Goal: Information Seeking & Learning: Learn about a topic

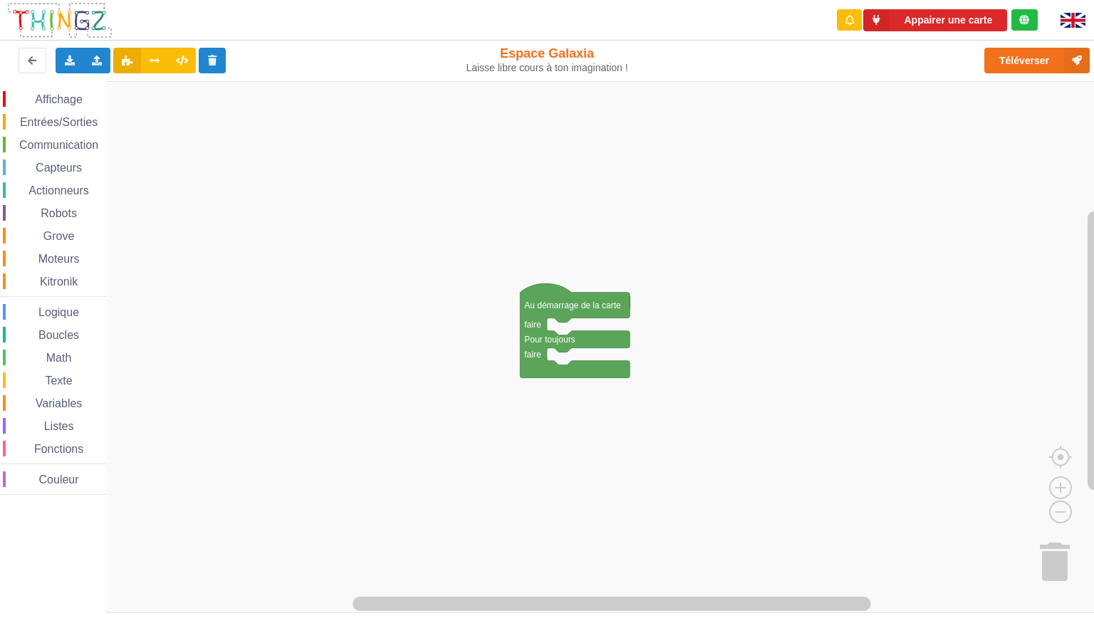
click at [30, 98] on span "Espace de travail de Blocky" at bounding box center [26, 99] width 11 height 11
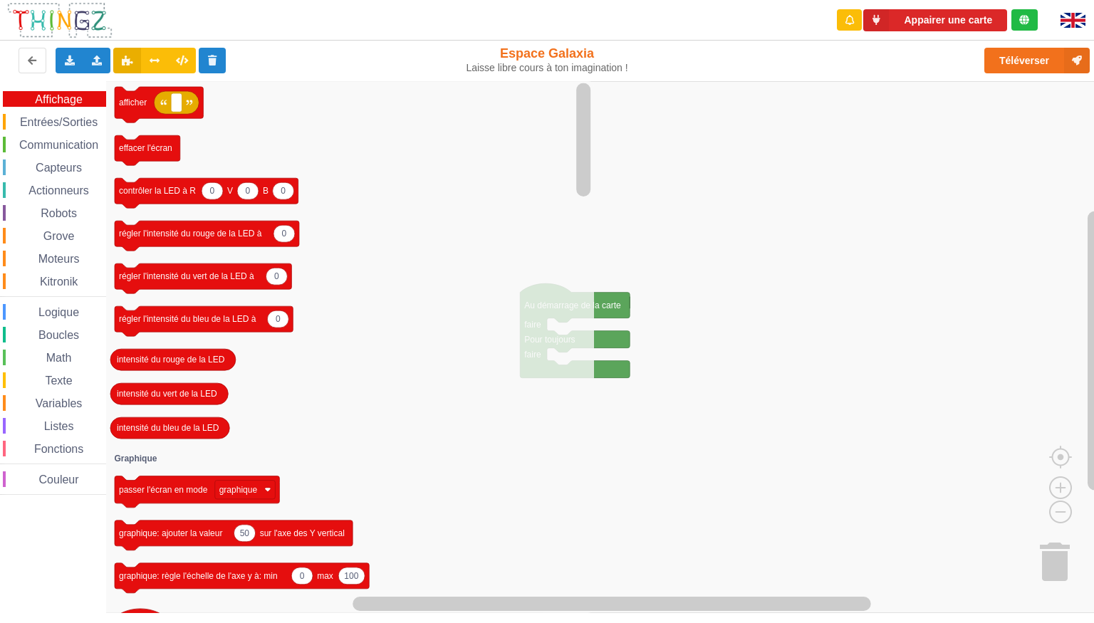
click at [20, 121] on span "Entrées/Sorties" at bounding box center [59, 122] width 82 height 12
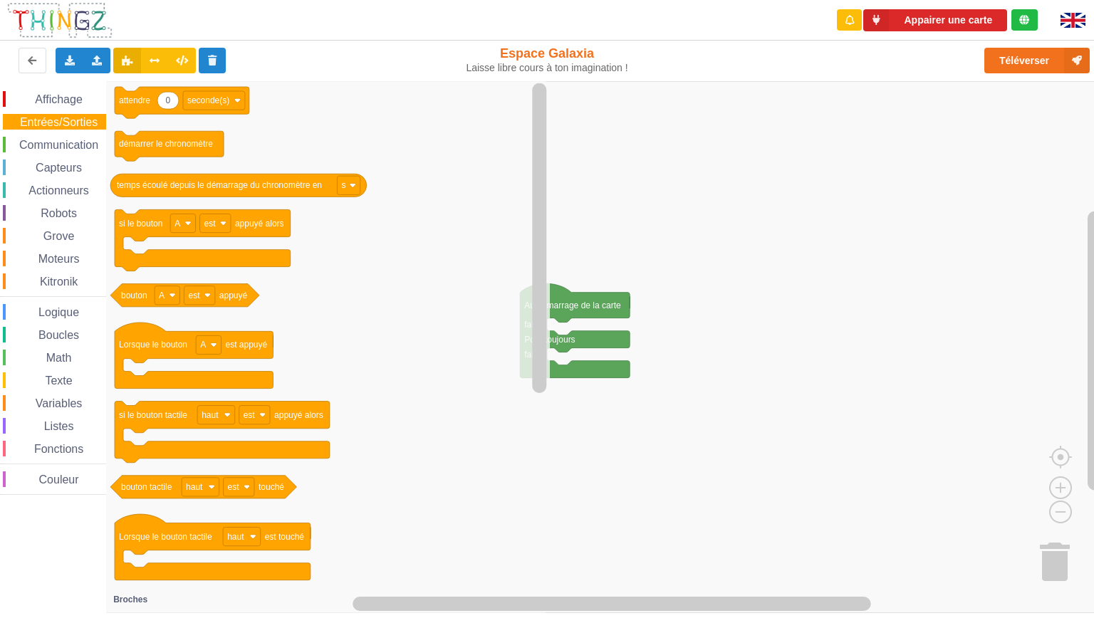
click at [21, 147] on span "Communication" at bounding box center [58, 145] width 83 height 12
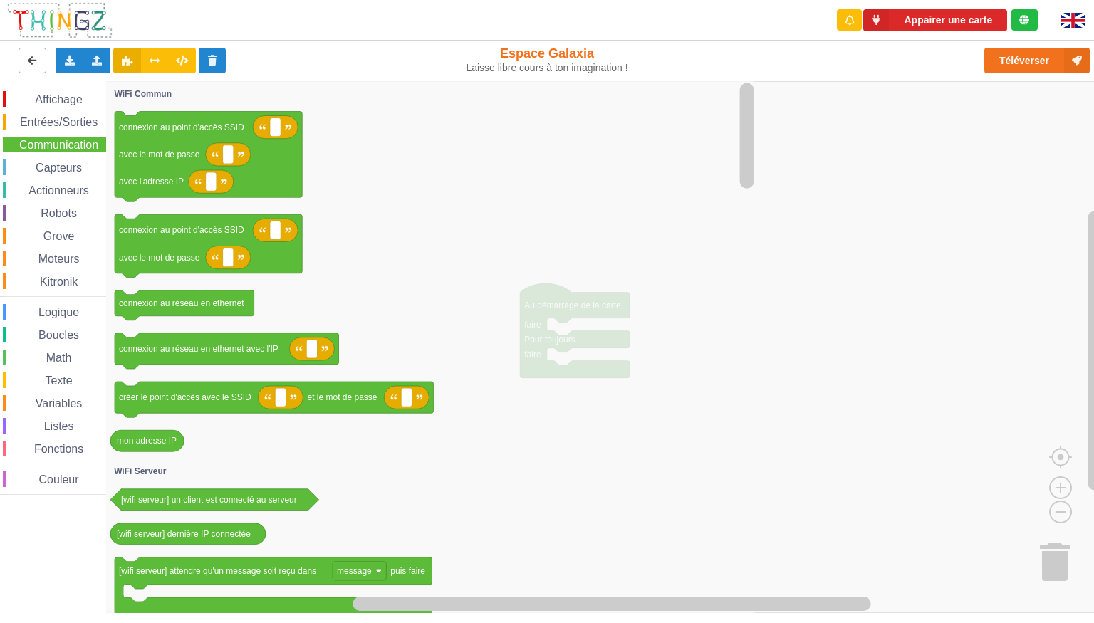
click at [28, 67] on button at bounding box center [33, 61] width 28 height 26
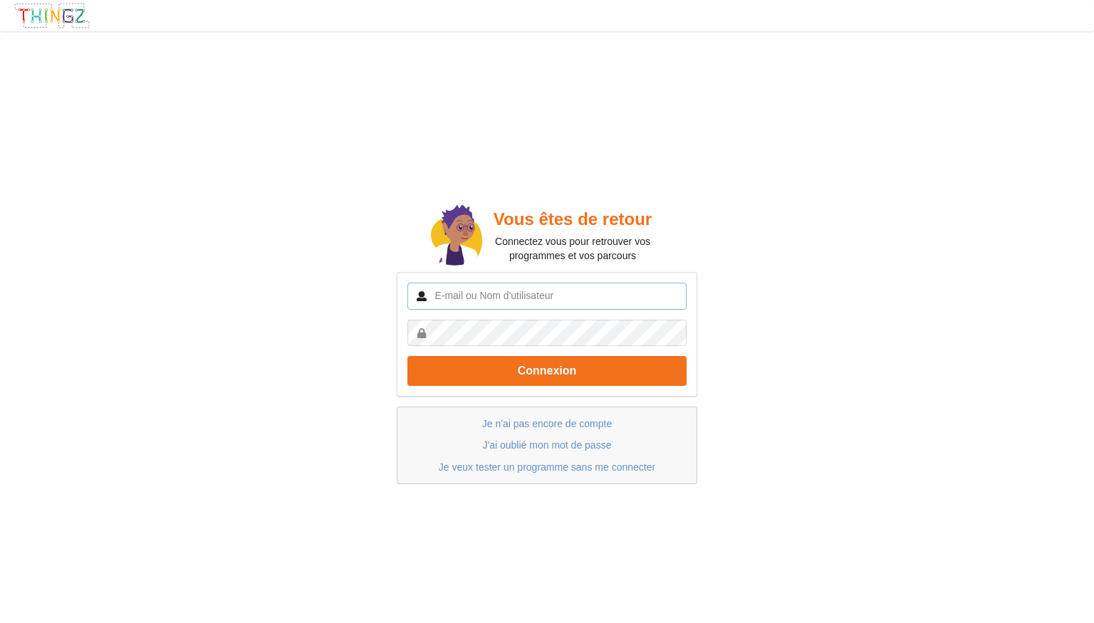
click at [446, 303] on input "text" at bounding box center [546, 296] width 279 height 27
type input "A"
click at [446, 303] on input "text" at bounding box center [546, 296] width 279 height 27
click at [777, 240] on div "Vous êtes de retour Connectez vous pour retrouver vos programmes et vos parcour…" at bounding box center [547, 342] width 1114 height 643
click at [500, 423] on link "Je n'ai pas encore de compte" at bounding box center [547, 423] width 130 height 11
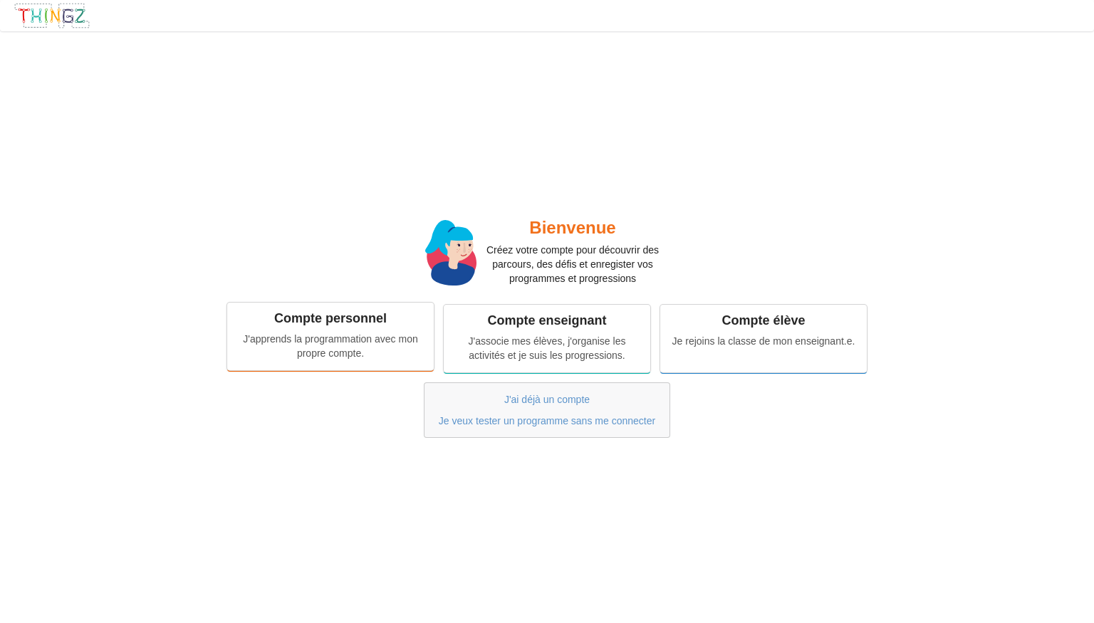
click at [336, 327] on div "Compte personnel J'apprends la programmation avec mon propre compte." at bounding box center [330, 336] width 207 height 67
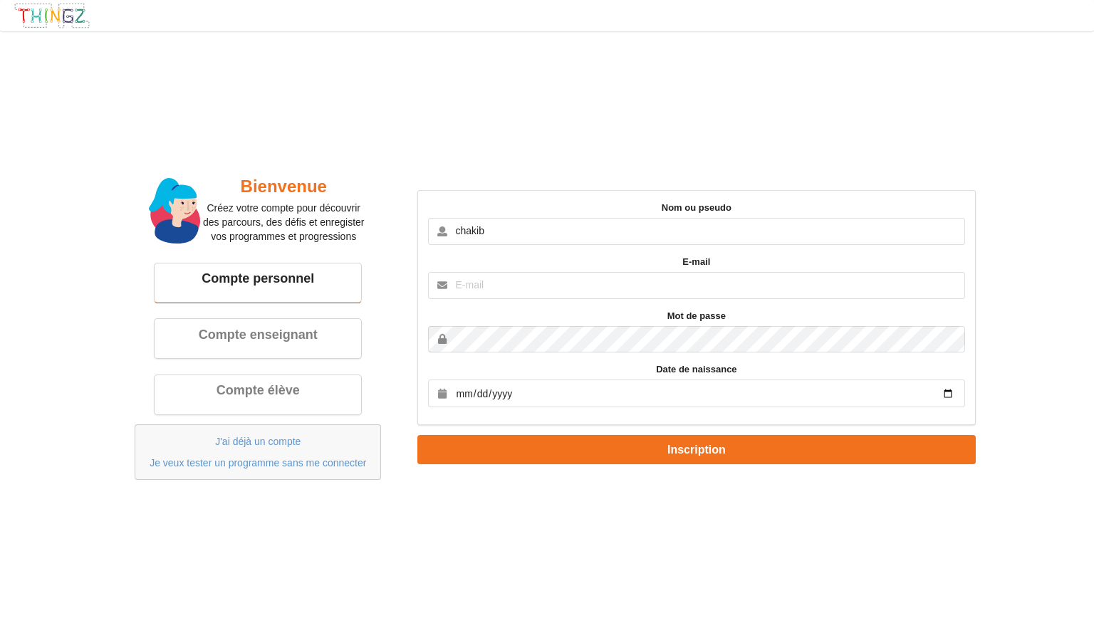
type input "chakib"
click at [560, 285] on input "text" at bounding box center [696, 285] width 536 height 27
type input "[EMAIL_ADDRESS][DOMAIN_NAME]"
click at [502, 392] on input "date" at bounding box center [696, 394] width 536 height 28
click at [946, 383] on input "date" at bounding box center [696, 394] width 536 height 28
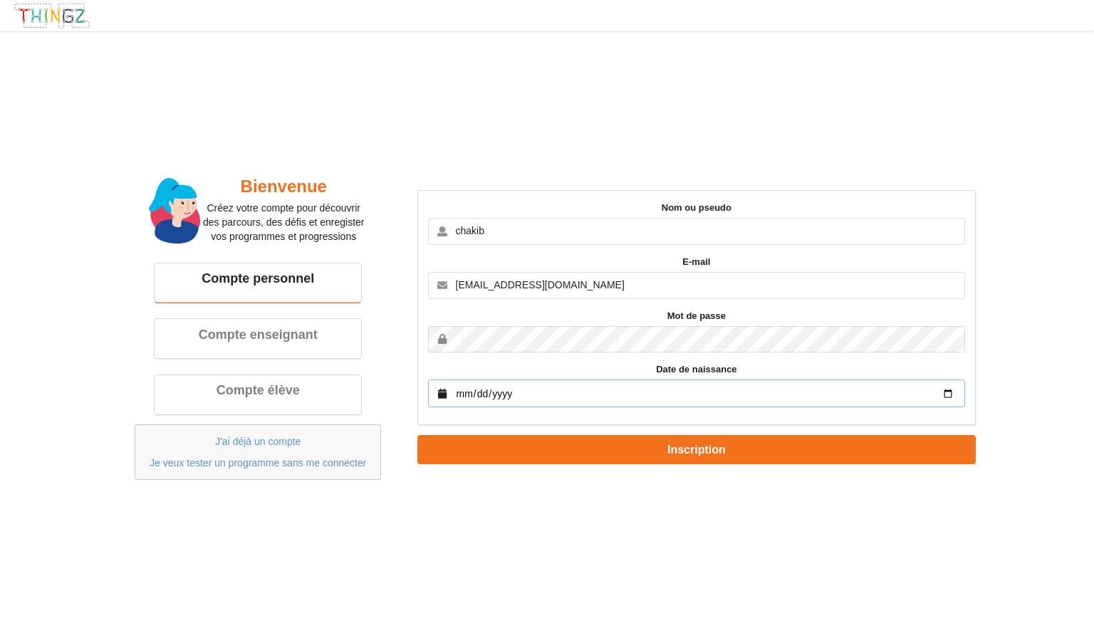
click at [947, 397] on input "date" at bounding box center [696, 394] width 536 height 28
click at [642, 527] on div "Bienvenue Créez votre compte pour découvrir des parcours, des défis et enregist…" at bounding box center [547, 327] width 1114 height 612
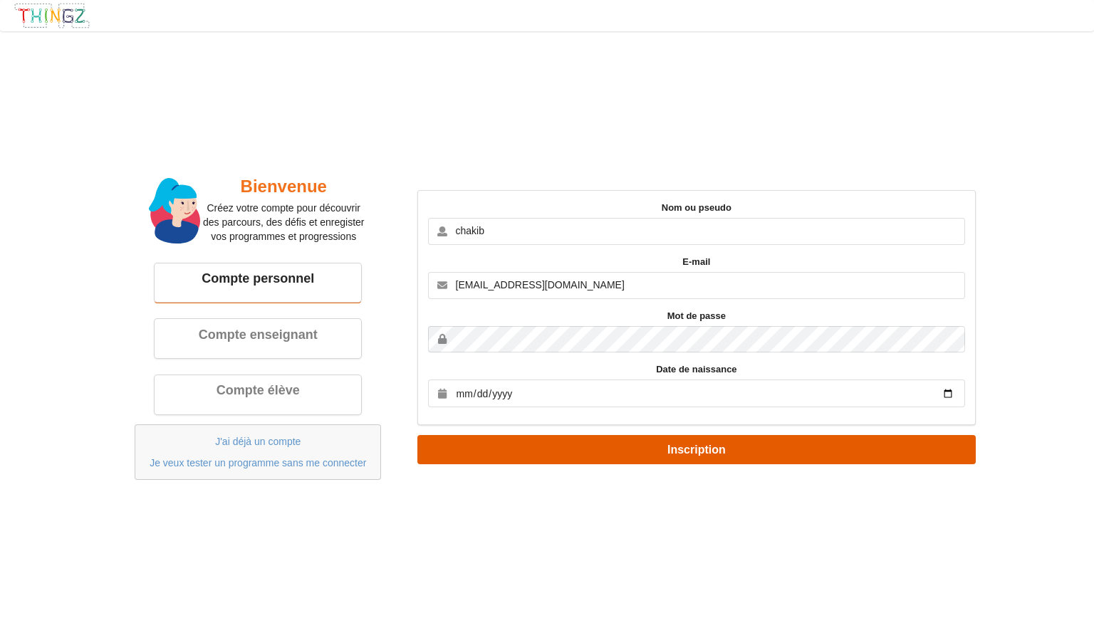
click at [661, 437] on button "Inscription" at bounding box center [696, 449] width 558 height 29
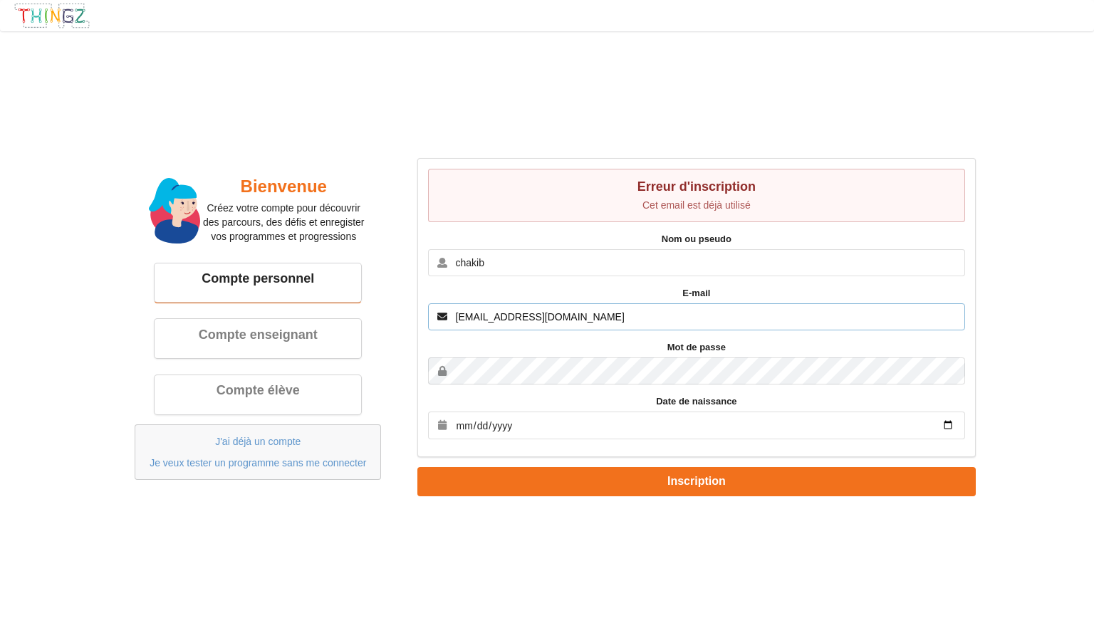
click at [571, 318] on input "[EMAIL_ADDRESS][DOMAIN_NAME]" at bounding box center [696, 316] width 536 height 27
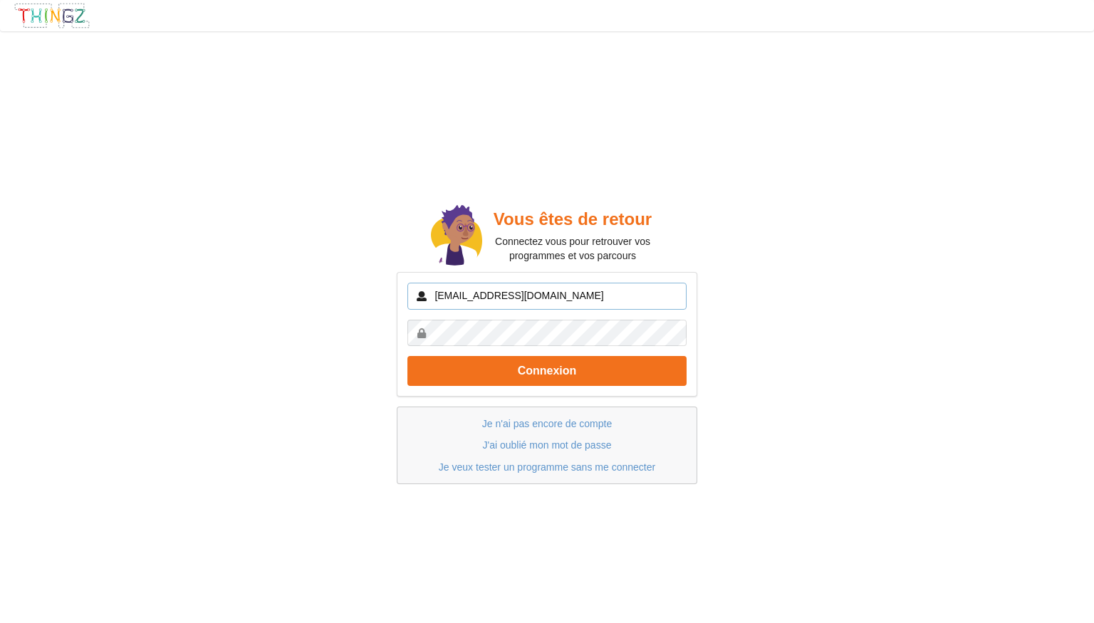
click at [687, 283] on input "[EMAIL_ADDRESS][DOMAIN_NAME]" at bounding box center [546, 296] width 279 height 27
type input "[EMAIL_ADDRESS][DOMAIN_NAME]"
click at [885, 380] on div "Vous êtes de retour Connectez vous pour retrouver vos programmes et vos parcour…" at bounding box center [547, 342] width 1114 height 643
click at [407, 356] on button "Connexion" at bounding box center [546, 370] width 279 height 29
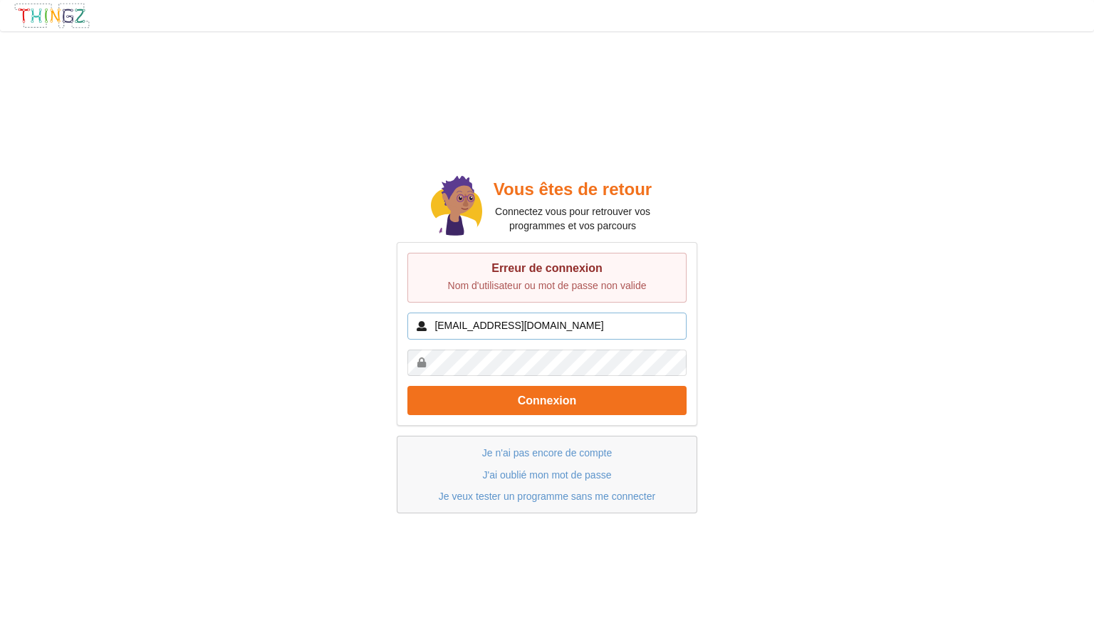
drag, startPoint x: 406, startPoint y: 338, endPoint x: 768, endPoint y: 321, distance: 362.2
click at [687, 321] on input "[EMAIL_ADDRESS][DOMAIN_NAME]" at bounding box center [546, 326] width 279 height 27
click at [768, 321] on div "Vous êtes de retour Connectez vous pour retrouver vos programmes et vos parcour…" at bounding box center [547, 342] width 1114 height 643
click at [407, 386] on button "Connexion" at bounding box center [546, 400] width 279 height 29
click at [549, 476] on link "J'ai oublié mon mot de passe" at bounding box center [547, 474] width 129 height 11
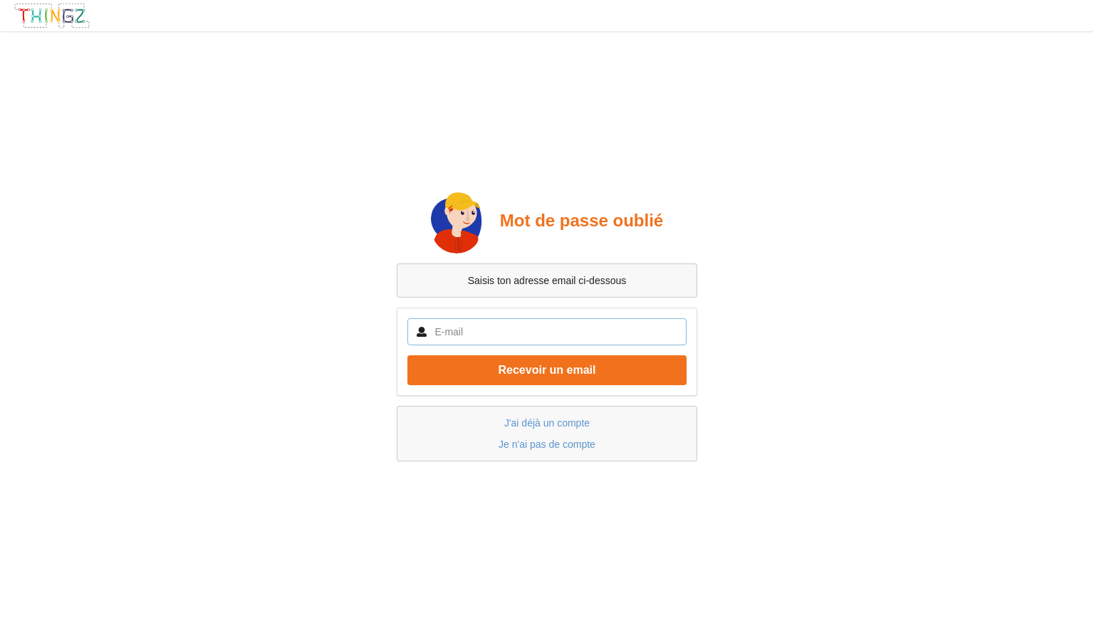
click at [496, 333] on input "text" at bounding box center [546, 331] width 279 height 27
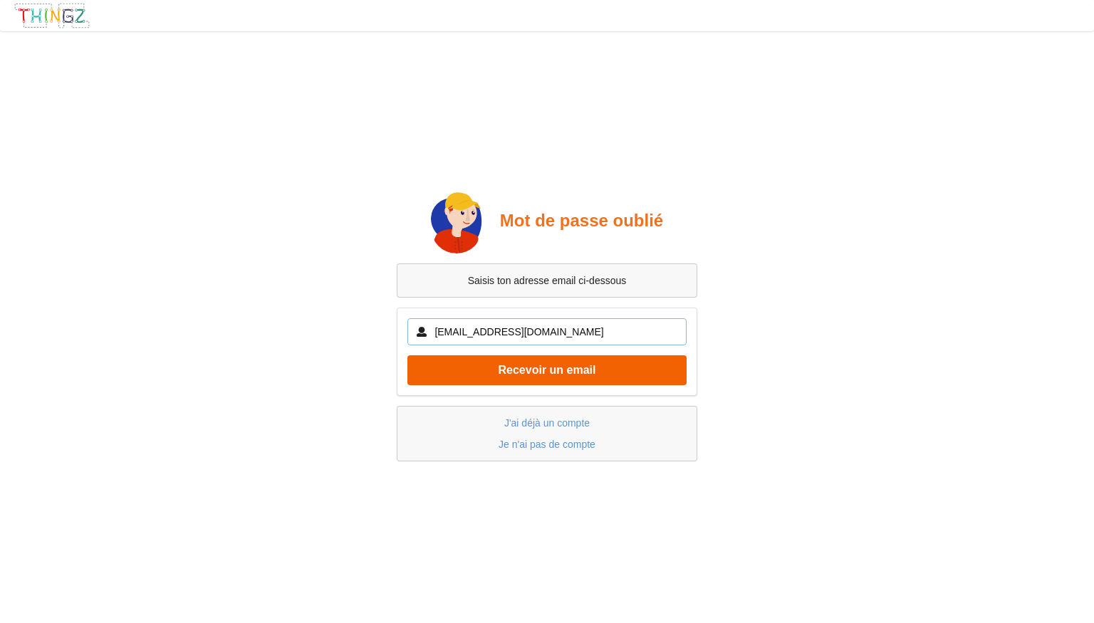
type input "[EMAIL_ADDRESS][DOMAIN_NAME]"
drag, startPoint x: 585, startPoint y: 380, endPoint x: 593, endPoint y: 385, distance: 9.7
click at [593, 385] on div "[EMAIL_ADDRESS][DOMAIN_NAME] Recevoir un email" at bounding box center [547, 352] width 301 height 88
click at [597, 365] on button "Recevoir un email" at bounding box center [546, 369] width 279 height 29
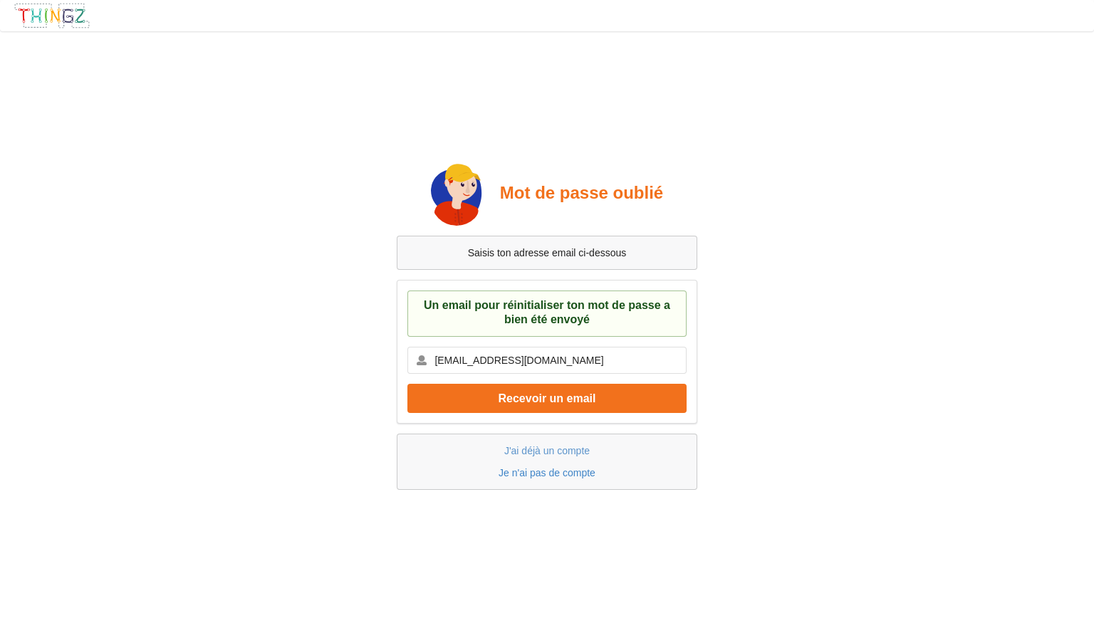
click at [553, 473] on link "Je n'ai pas de compte" at bounding box center [547, 472] width 97 height 11
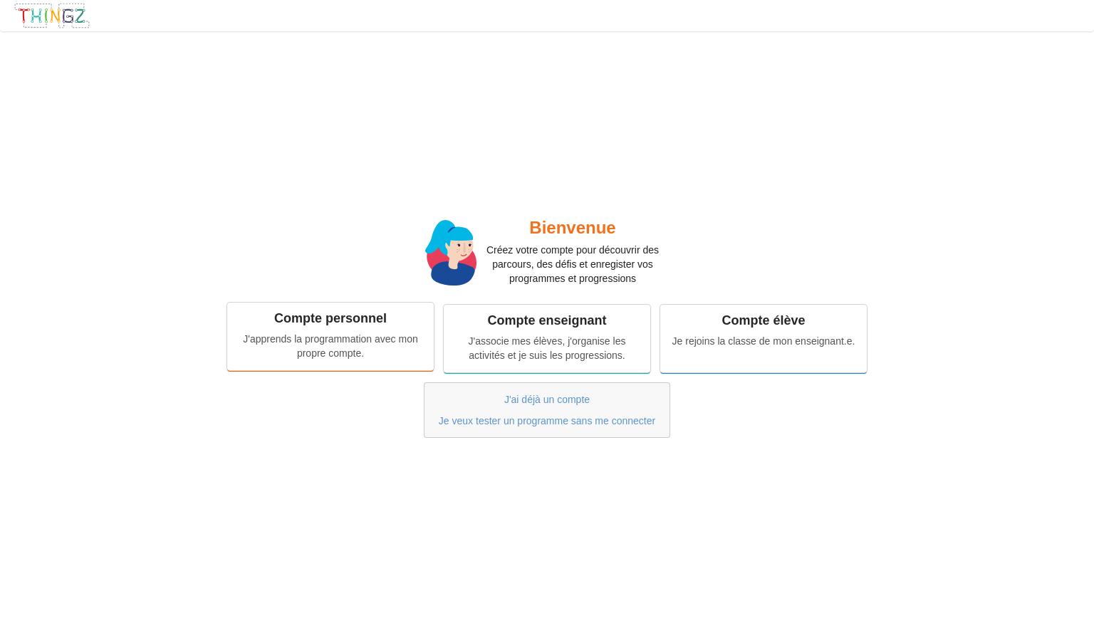
click at [286, 342] on div "J'apprends la programmation avec mon propre compte." at bounding box center [330, 346] width 187 height 28
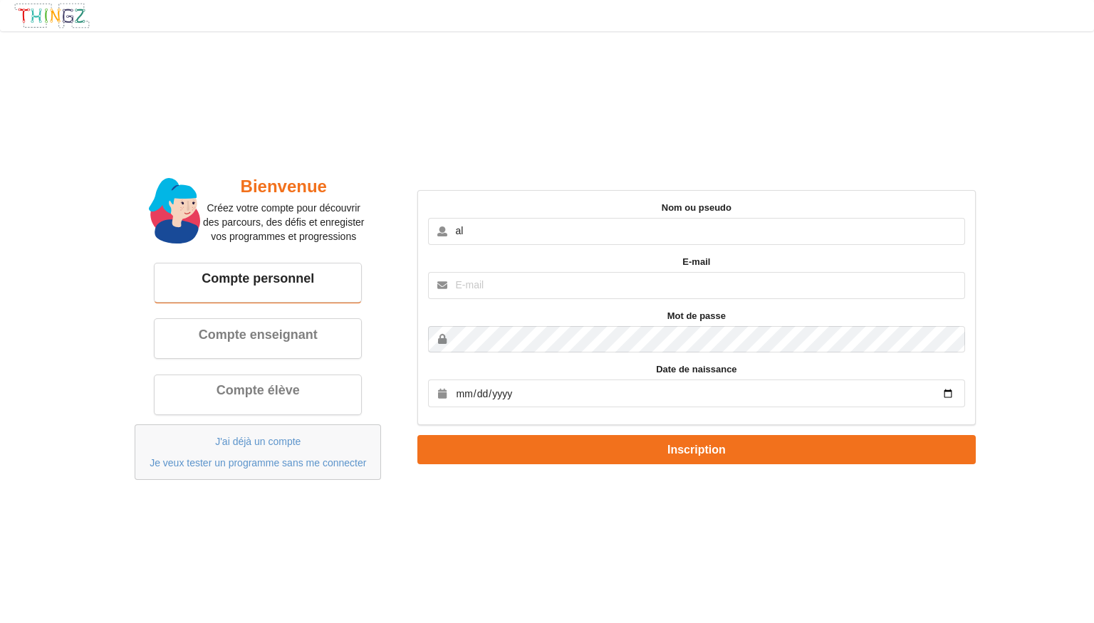
type input "a"
type input "[EMAIL_ADDRESS][DOMAIN_NAME]"
click at [569, 283] on input "text" at bounding box center [696, 285] width 536 height 27
type input "sacouli"
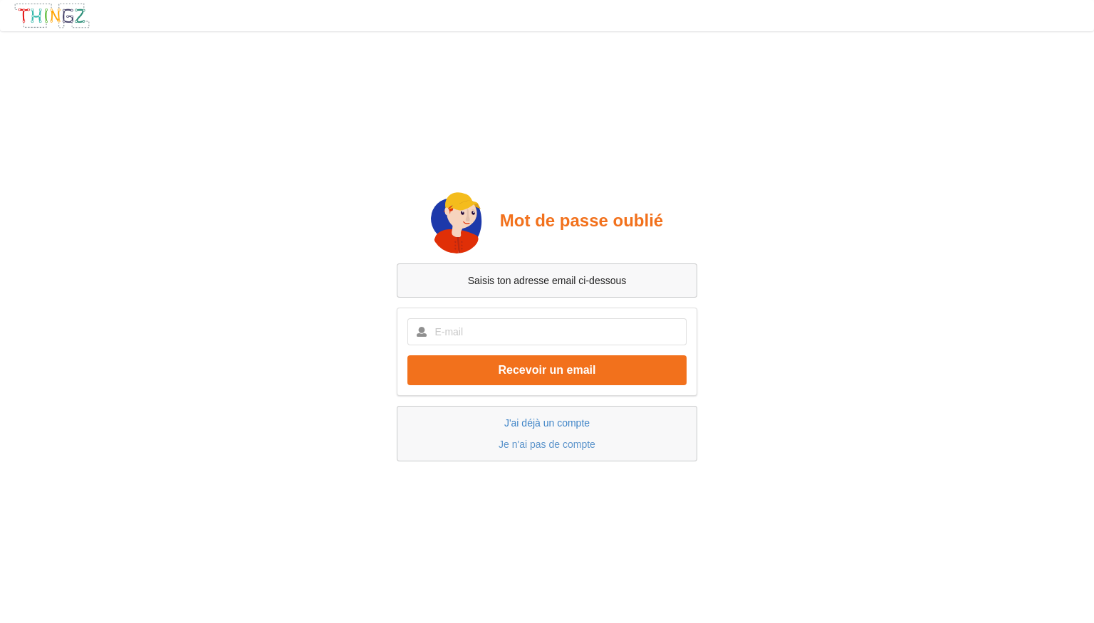
click at [537, 423] on link "J'ai déjà un compte" at bounding box center [546, 422] width 85 height 11
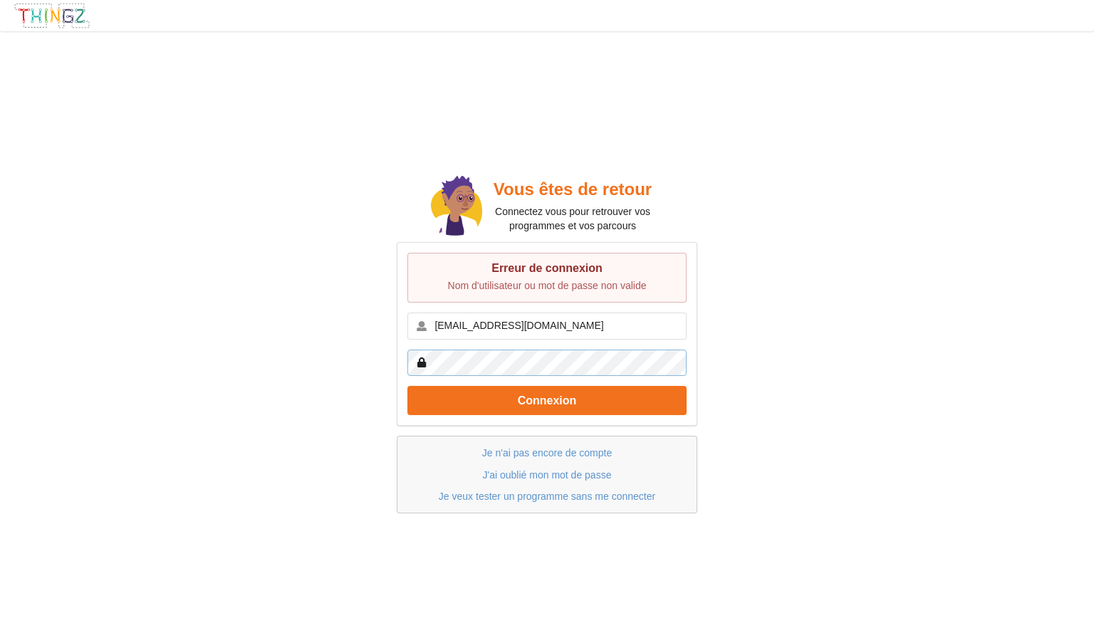
click at [407, 386] on button "Connexion" at bounding box center [546, 400] width 279 height 29
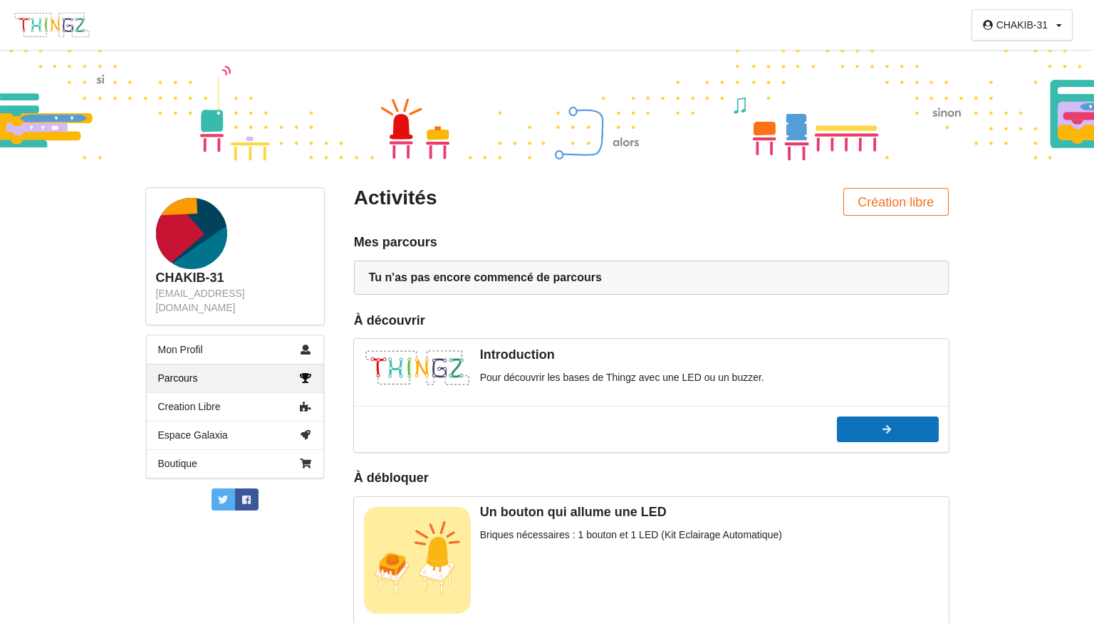
click at [905, 435] on div at bounding box center [888, 430] width 102 height 10
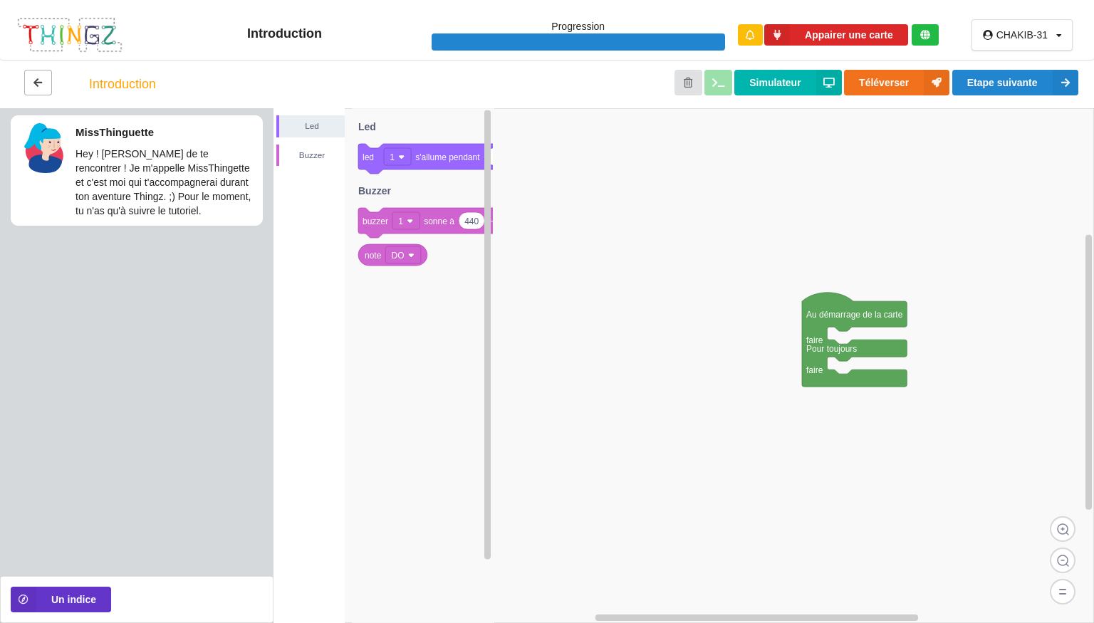
click at [43, 82] on icon at bounding box center [38, 82] width 12 height 9
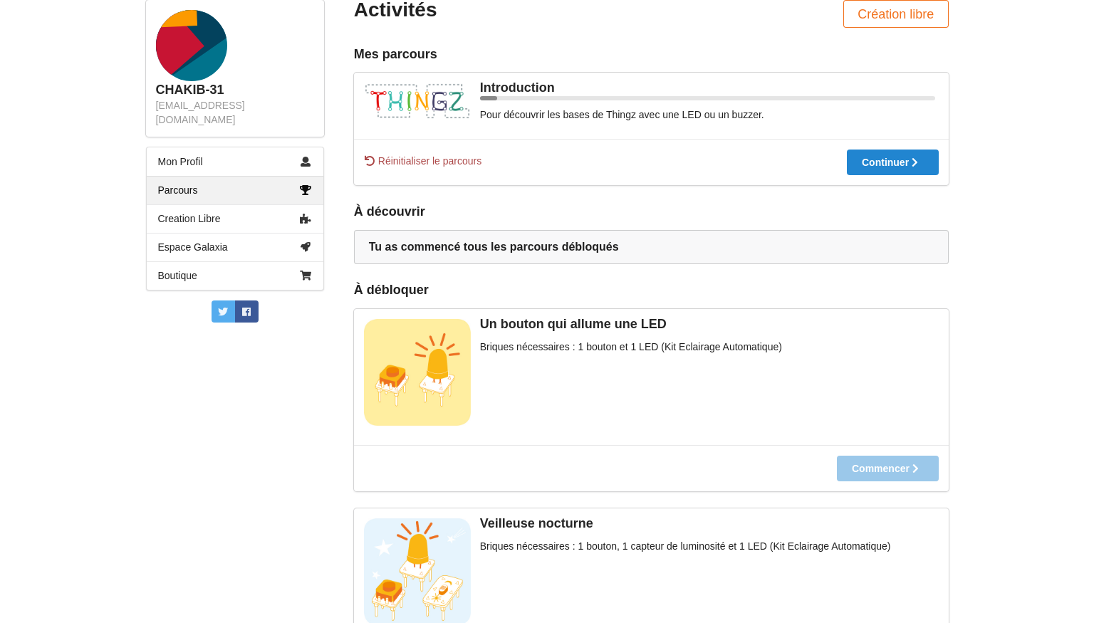
scroll to position [150, 0]
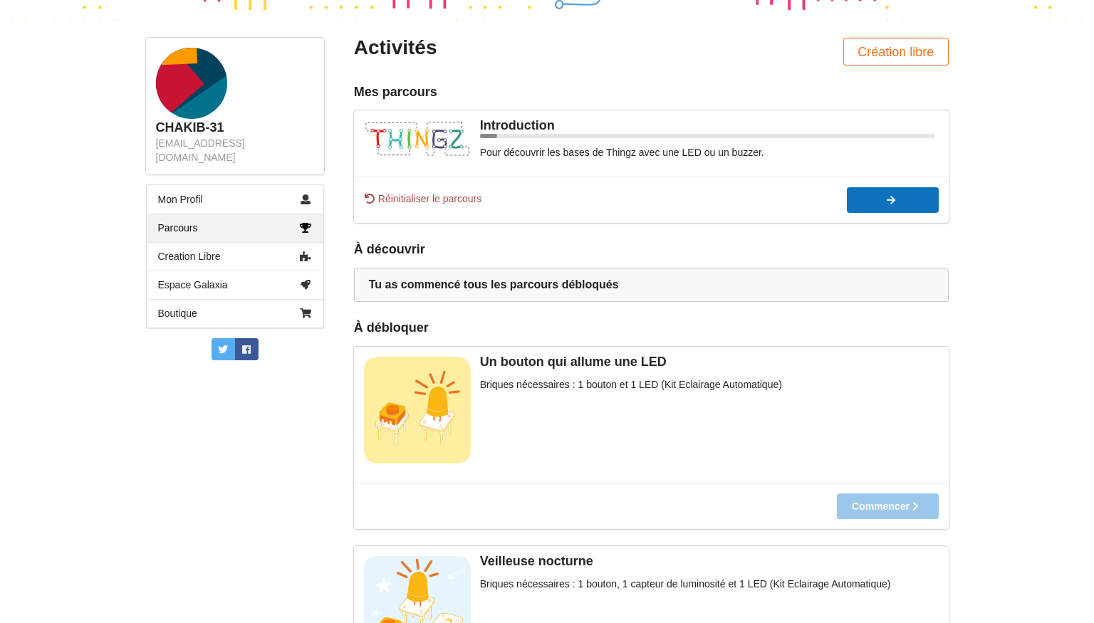
click at [853, 193] on button "Continuer" at bounding box center [892, 200] width 91 height 26
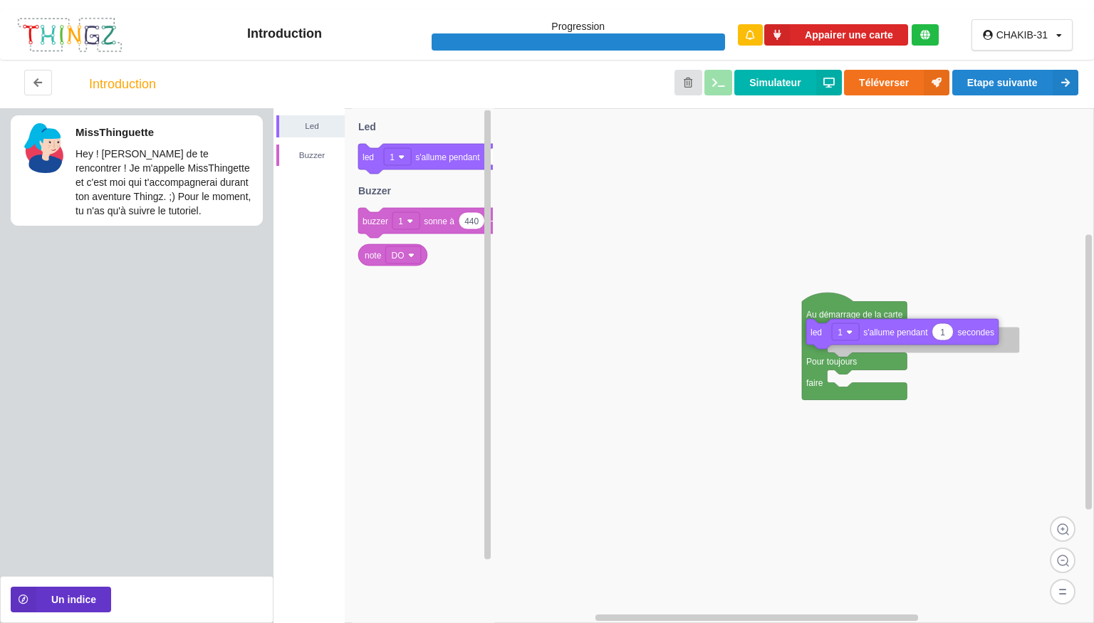
drag, startPoint x: 455, startPoint y: 160, endPoint x: 982, endPoint y: 335, distance: 554.8
click at [982, 335] on div "Led Buzzer Au démarrage de la carte faire Pour toujours faire 1 led 1 s'allume …" at bounding box center [684, 365] width 821 height 515
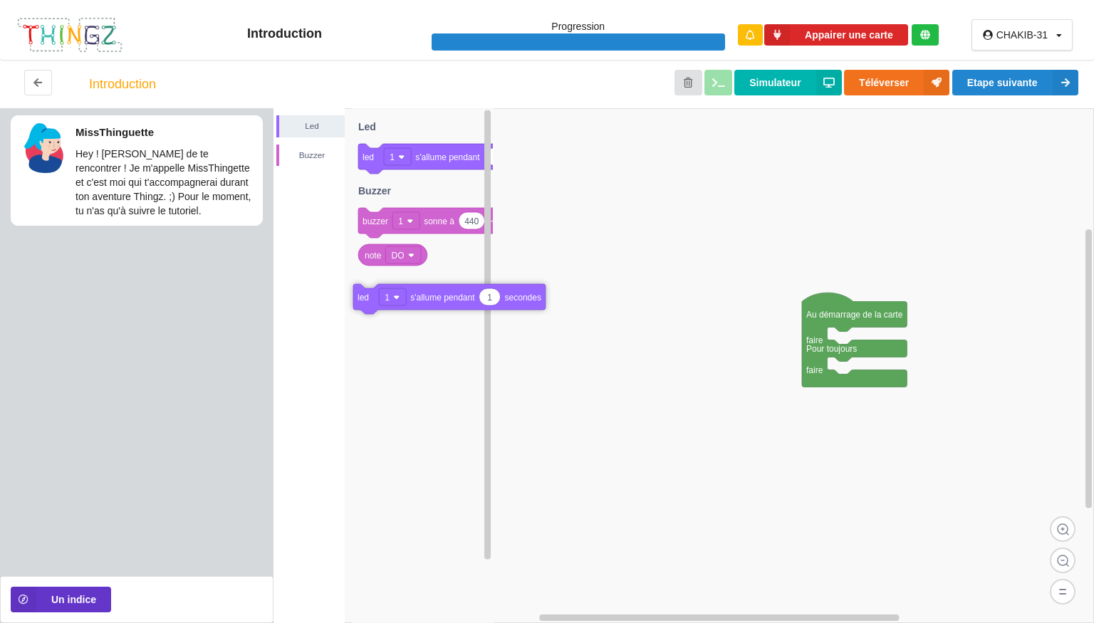
drag, startPoint x: 892, startPoint y: 352, endPoint x: 417, endPoint y: 310, distance: 476.3
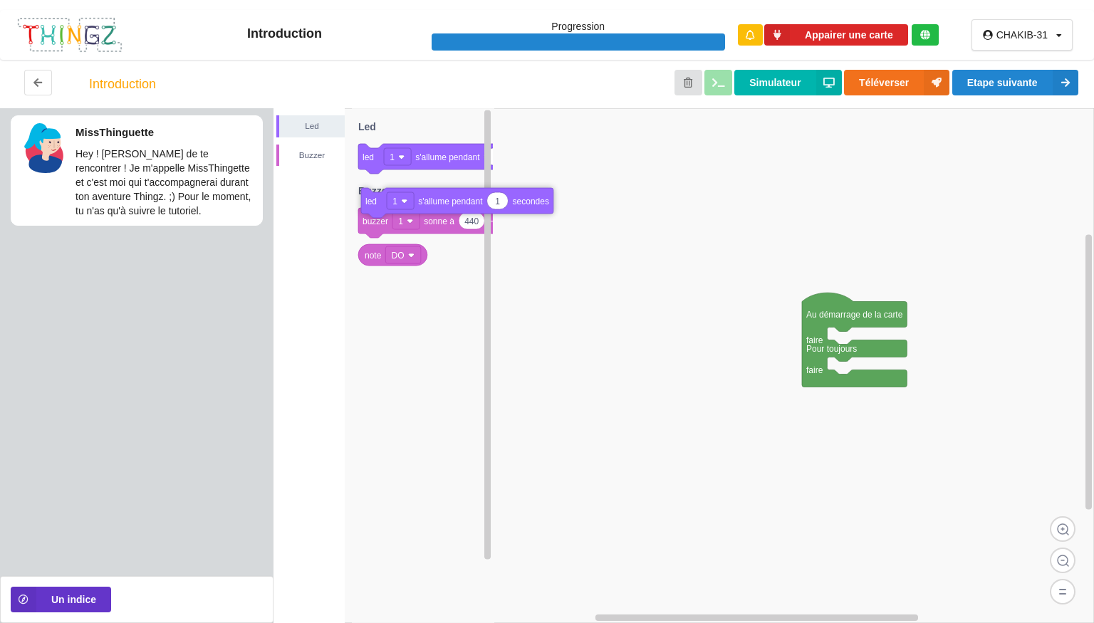
drag, startPoint x: 370, startPoint y: 167, endPoint x: 457, endPoint y: 203, distance: 94.9
click at [457, 203] on div "Led Buzzer Au démarrage de la carte faire Pour toujours faire 1 led 1 s'allume …" at bounding box center [684, 365] width 821 height 515
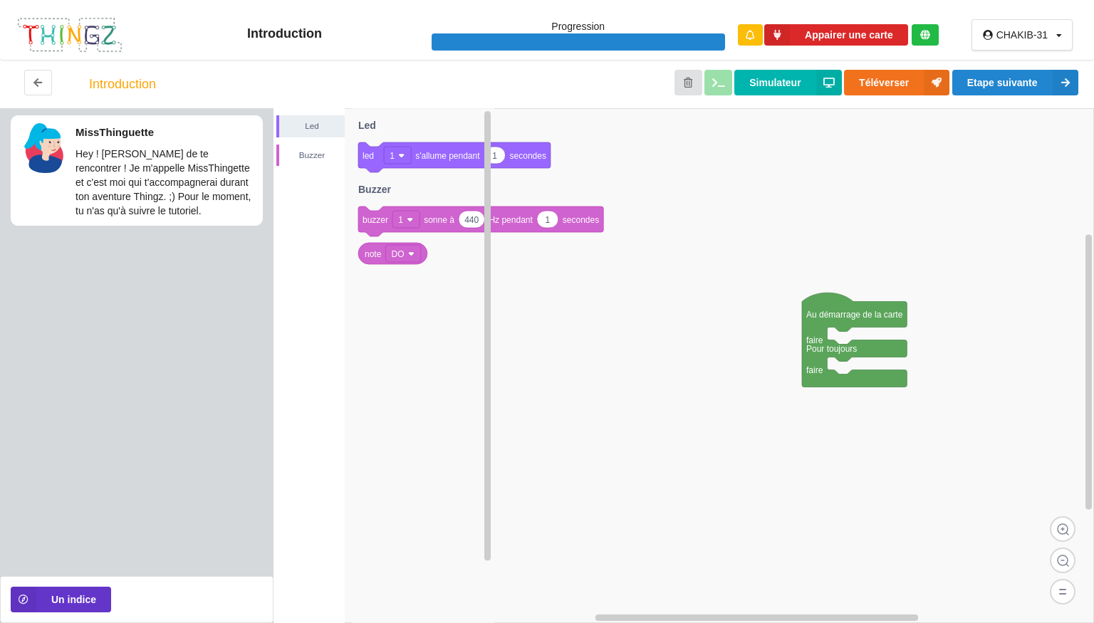
drag, startPoint x: 455, startPoint y: 230, endPoint x: 450, endPoint y: 220, distance: 11.1
click at [450, 220] on g "440 1 buzzer 1 sonne à Hz pendant secondes" at bounding box center [480, 222] width 245 height 30
click at [447, 223] on text "sonne à" at bounding box center [439, 222] width 31 height 10
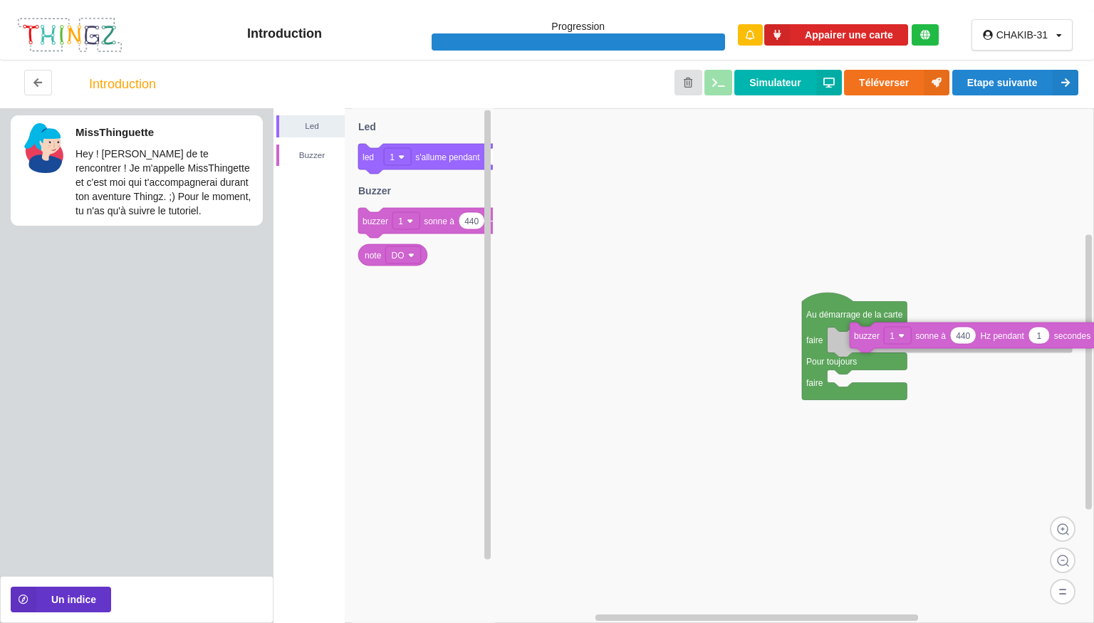
drag, startPoint x: 460, startPoint y: 224, endPoint x: 1030, endPoint y: 339, distance: 581.4
click at [1030, 339] on div "Led Buzzer Au démarrage de la carte faire Pour toujours faire 1 led 1 s'allume …" at bounding box center [684, 365] width 821 height 515
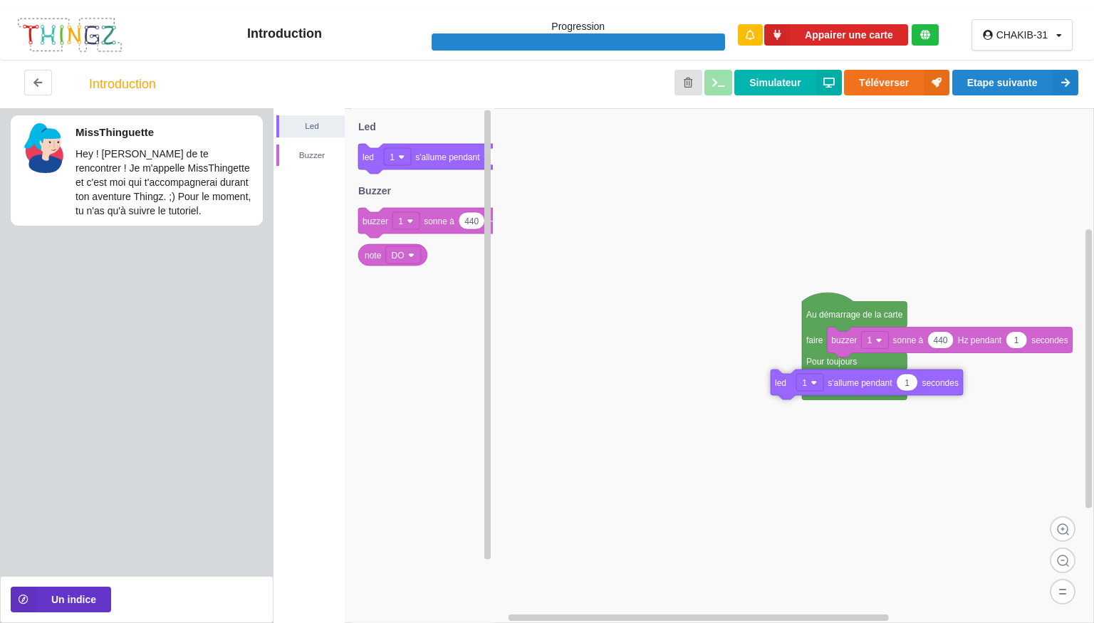
drag, startPoint x: 435, startPoint y: 152, endPoint x: 950, endPoint y: 377, distance: 562.1
click at [950, 377] on div "Led Buzzer Au démarrage de la carte faire Pour toujours faire 440 1 buzzer 1 so…" at bounding box center [684, 365] width 821 height 515
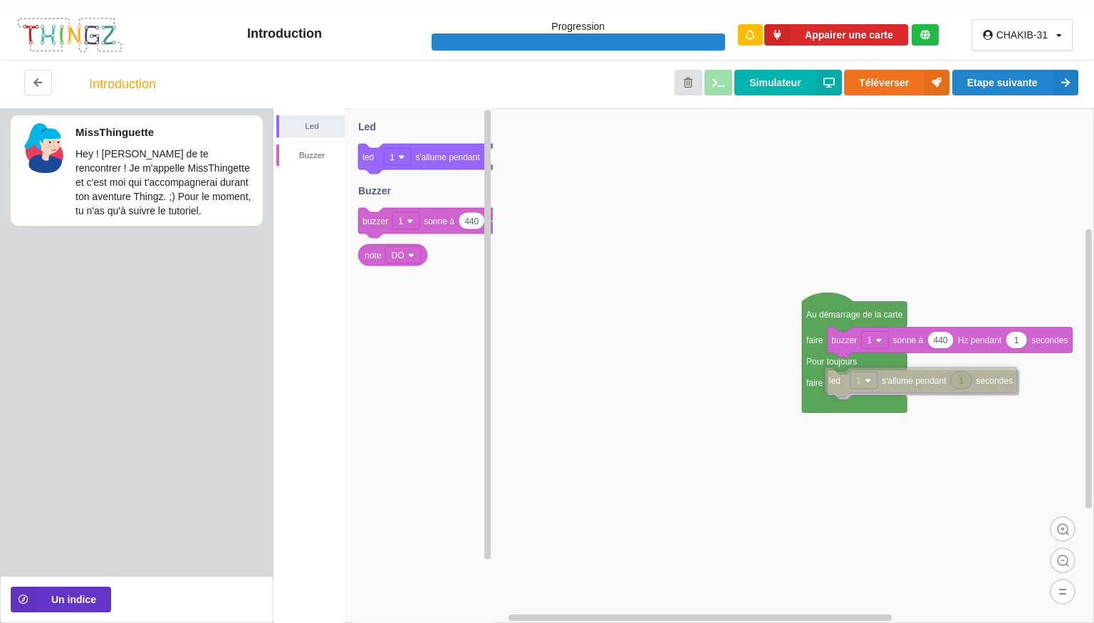
drag, startPoint x: 863, startPoint y: 390, endPoint x: 893, endPoint y: 389, distance: 30.0
click at [893, 389] on icon at bounding box center [921, 383] width 192 height 30
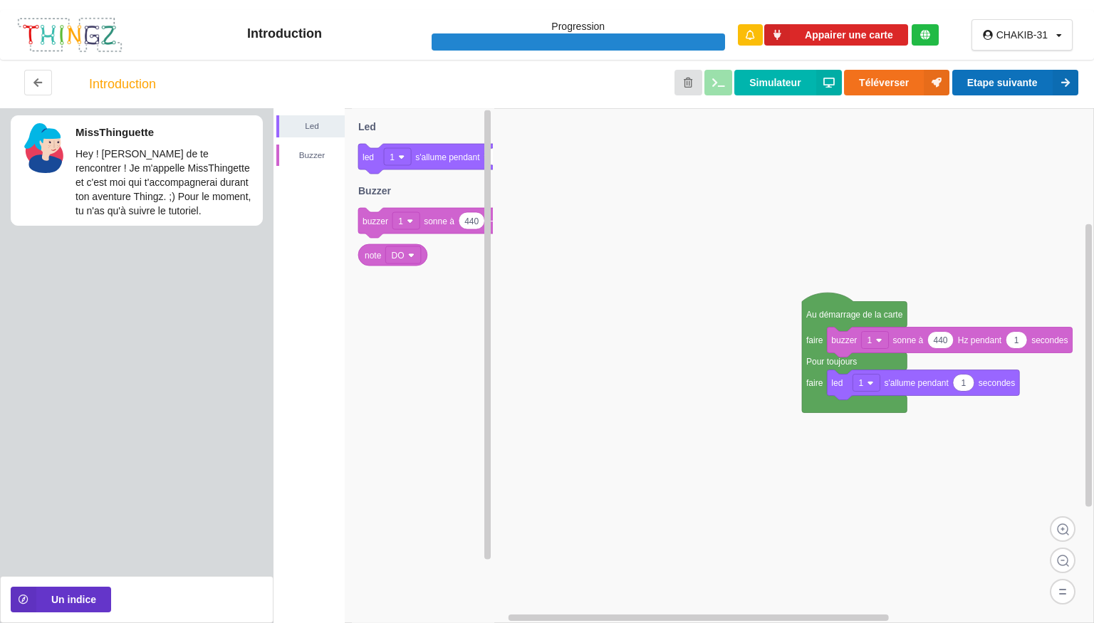
click at [1002, 75] on button "Etape suivante" at bounding box center [1015, 83] width 126 height 26
drag, startPoint x: 1002, startPoint y: 75, endPoint x: 999, endPoint y: 88, distance: 14.0
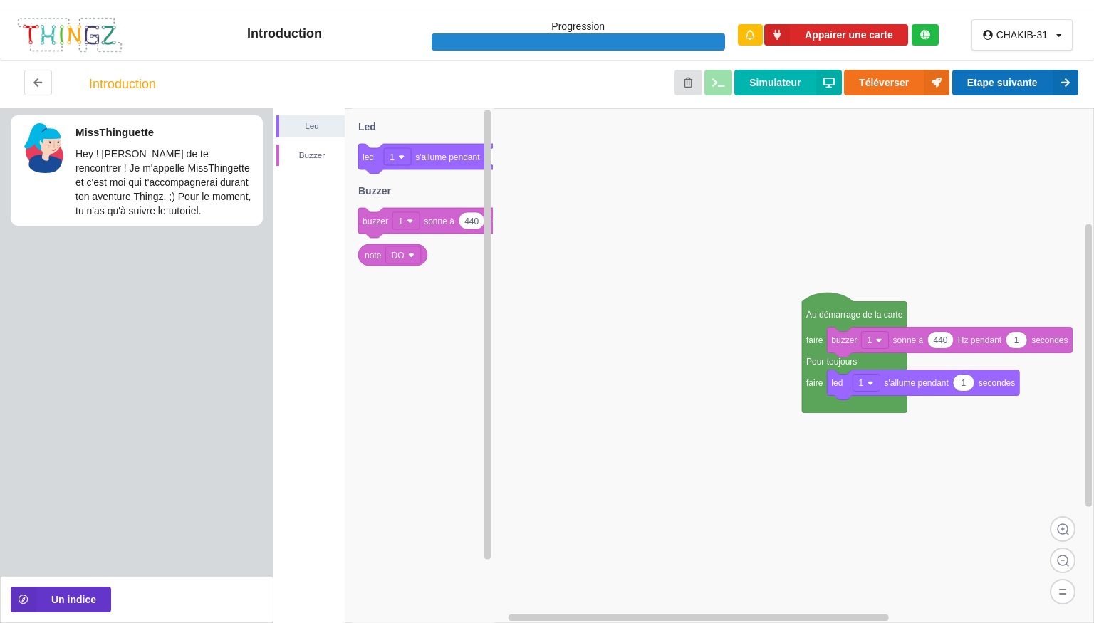
click at [999, 88] on button "Etape suivante" at bounding box center [1015, 83] width 126 height 26
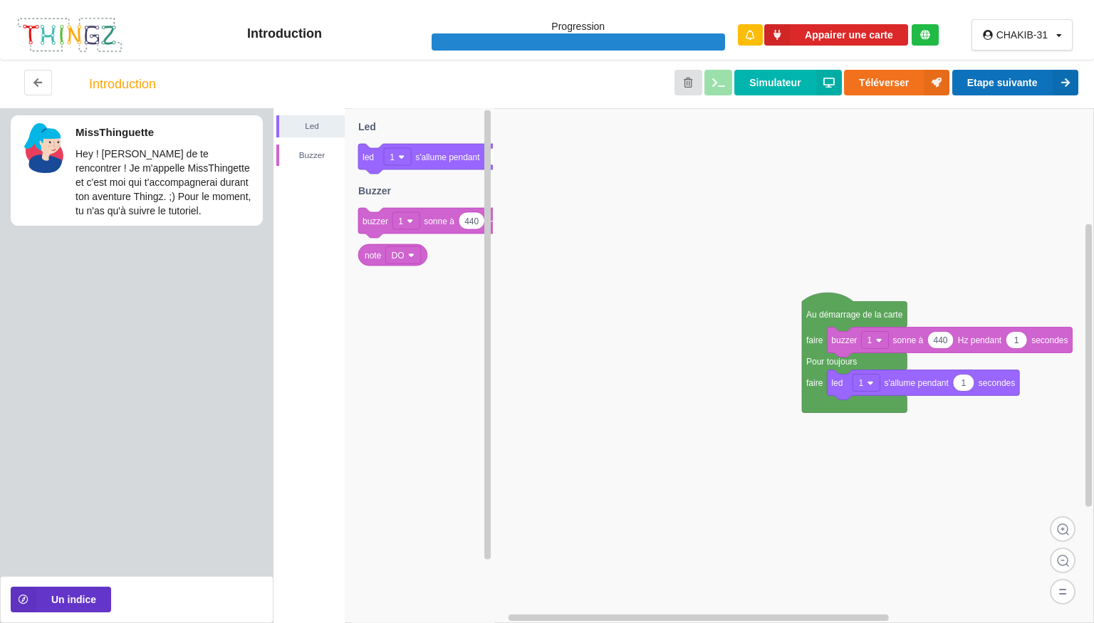
click at [999, 88] on button "Etape suivante" at bounding box center [1015, 83] width 126 height 26
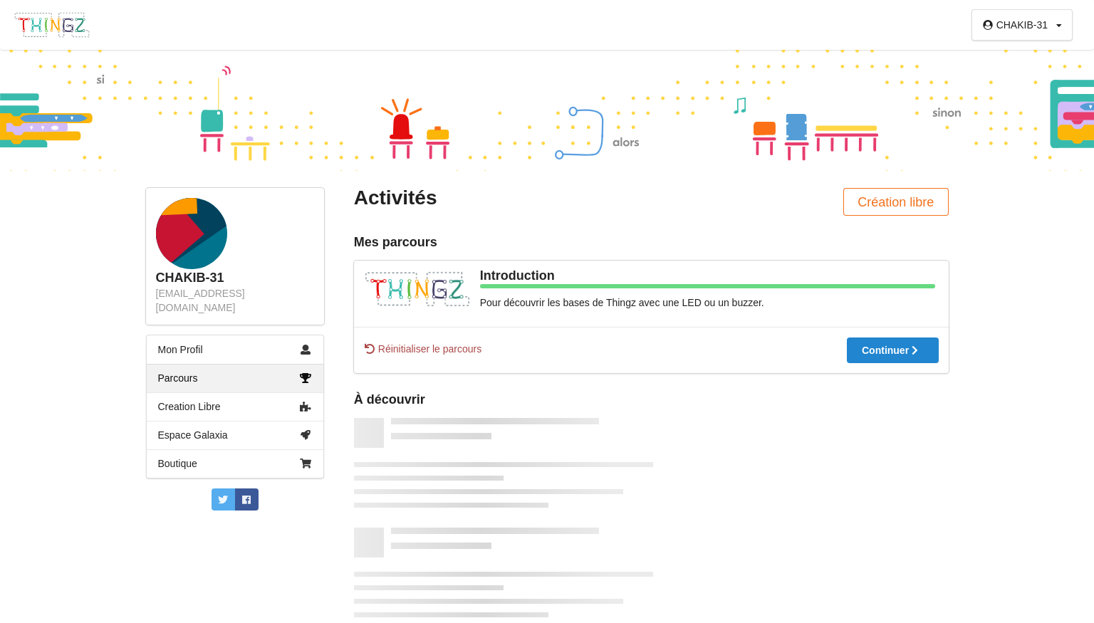
click at [999, 88] on div at bounding box center [547, 110] width 1094 height 121
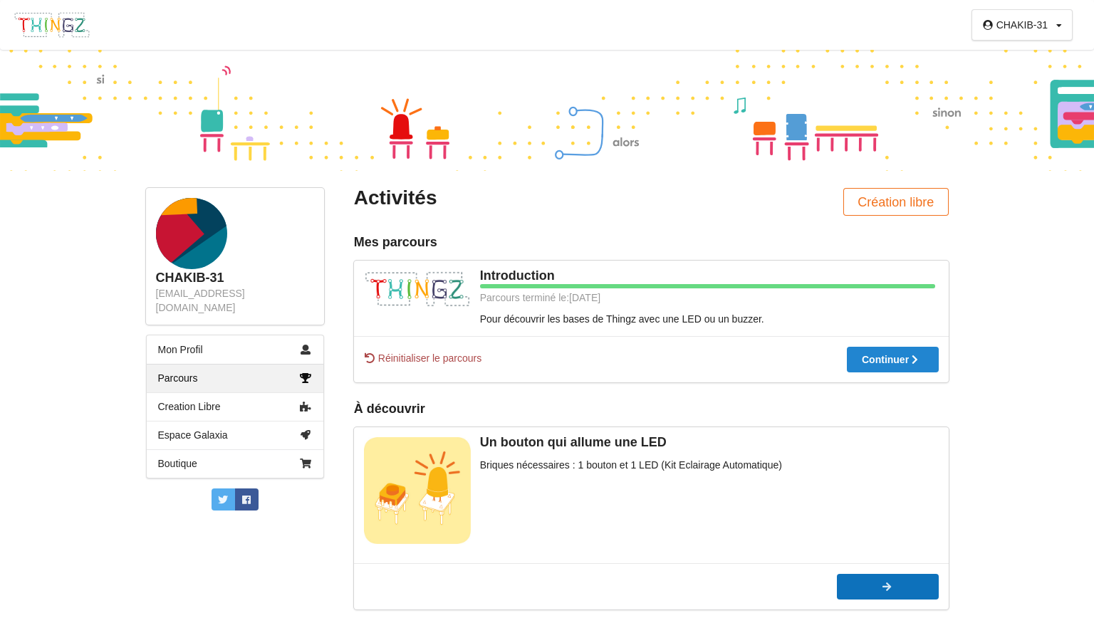
click at [861, 592] on div at bounding box center [888, 587] width 102 height 10
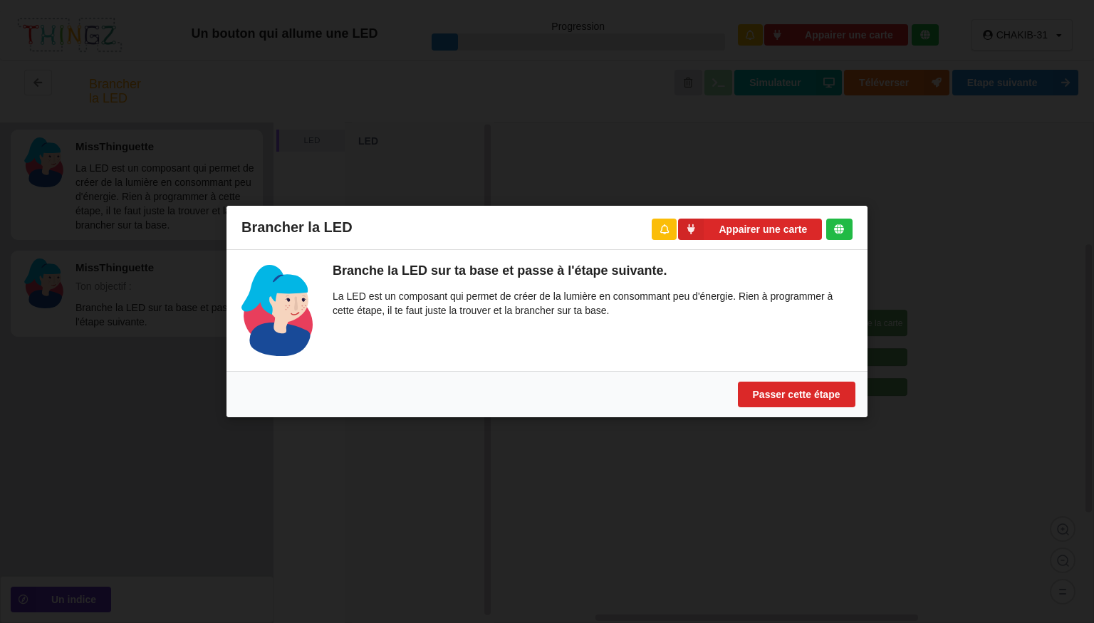
click at [808, 409] on div "Passer cette étape" at bounding box center [547, 394] width 641 height 46
click at [805, 392] on button "Passer cette étape" at bounding box center [797, 395] width 118 height 26
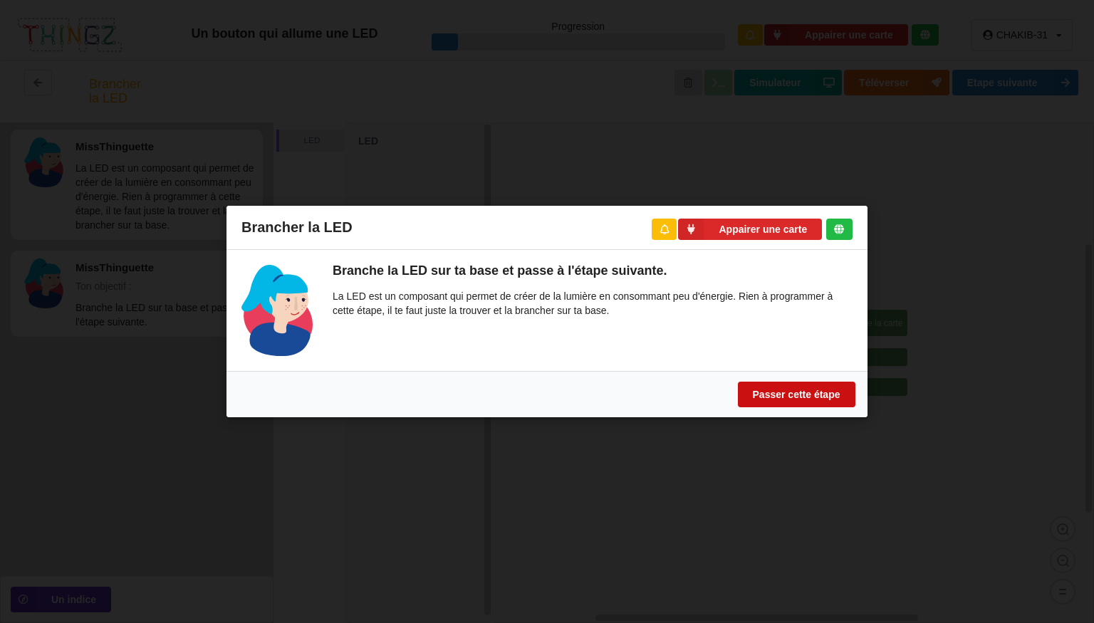
click at [789, 397] on button "Passer cette étape" at bounding box center [797, 395] width 118 height 26
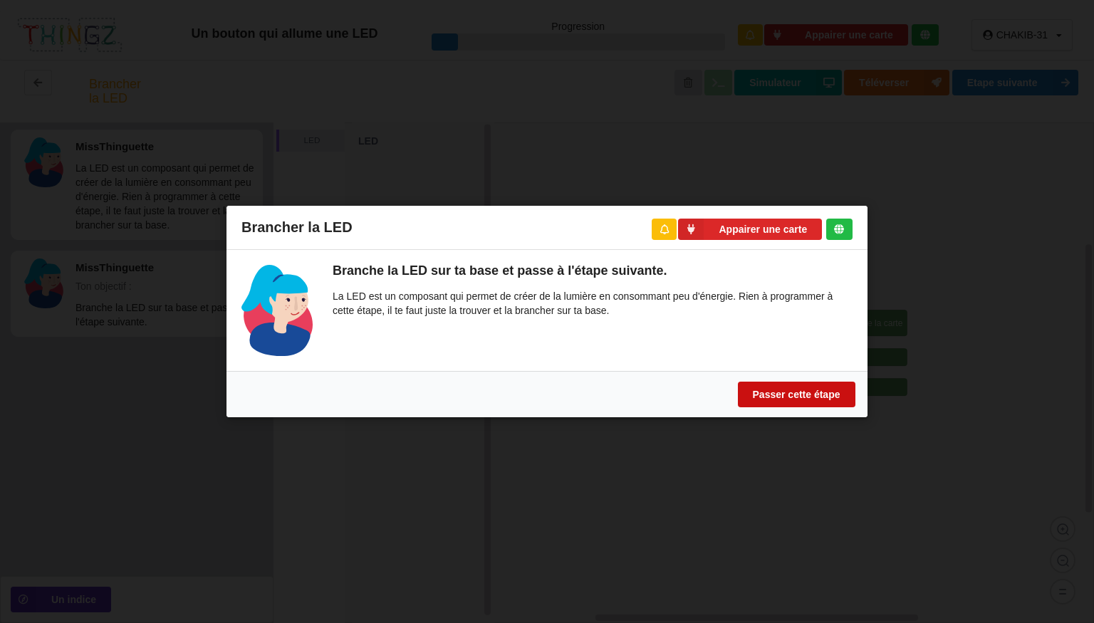
click at [763, 397] on button "Passer cette étape" at bounding box center [797, 395] width 118 height 26
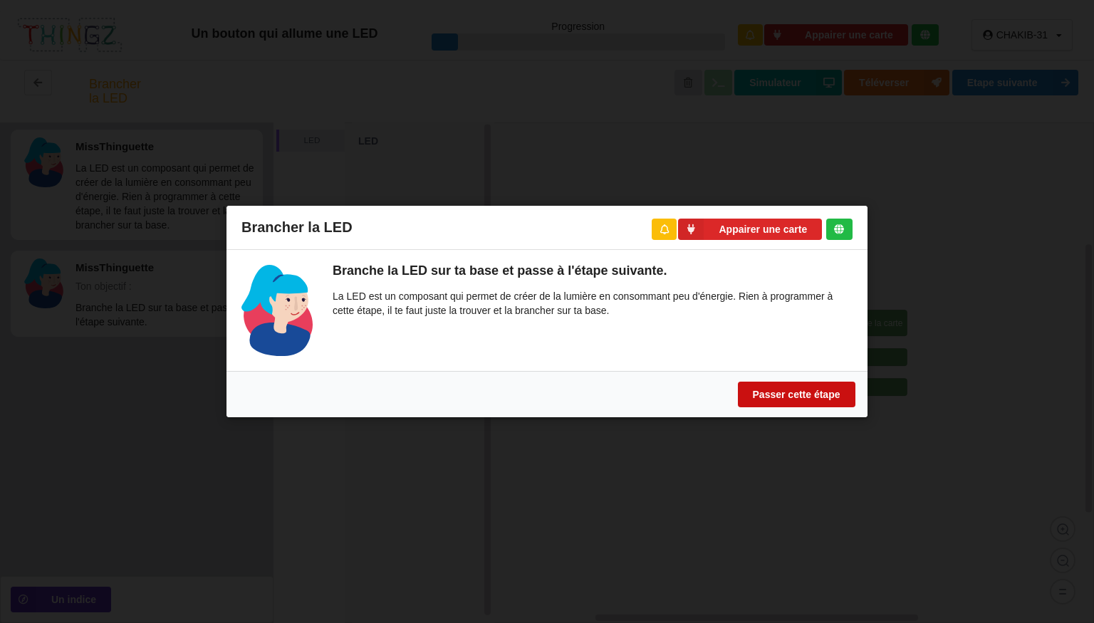
click at [763, 397] on button "Passer cette étape" at bounding box center [797, 395] width 118 height 26
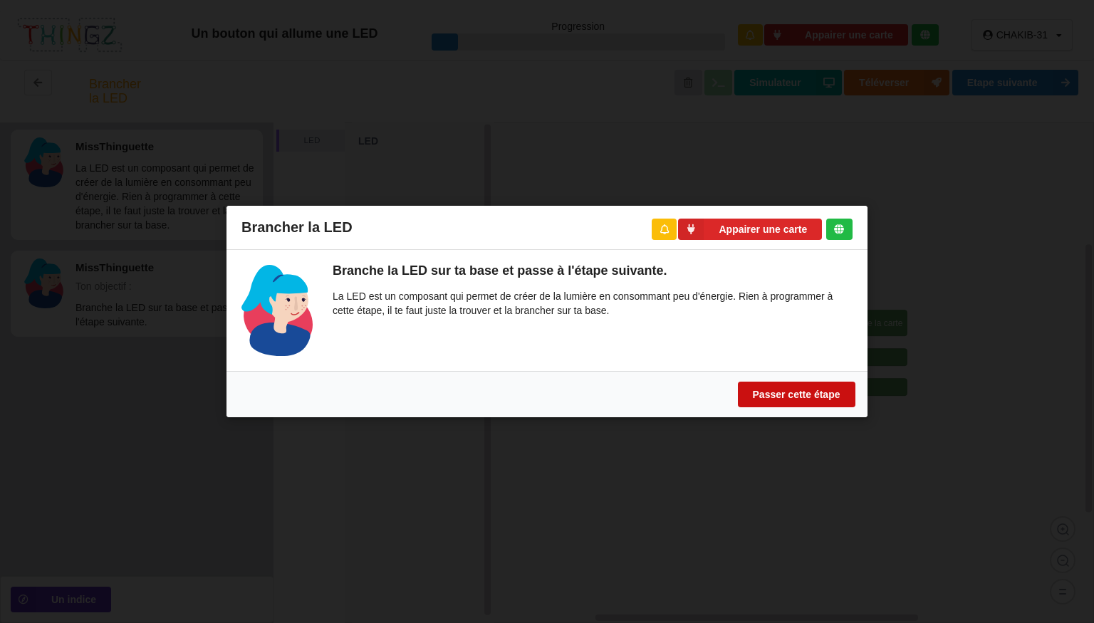
click at [763, 397] on button "Passer cette étape" at bounding box center [797, 395] width 118 height 26
drag, startPoint x: 763, startPoint y: 397, endPoint x: 739, endPoint y: 392, distance: 24.0
click at [739, 392] on button "Passer cette étape" at bounding box center [797, 395] width 118 height 26
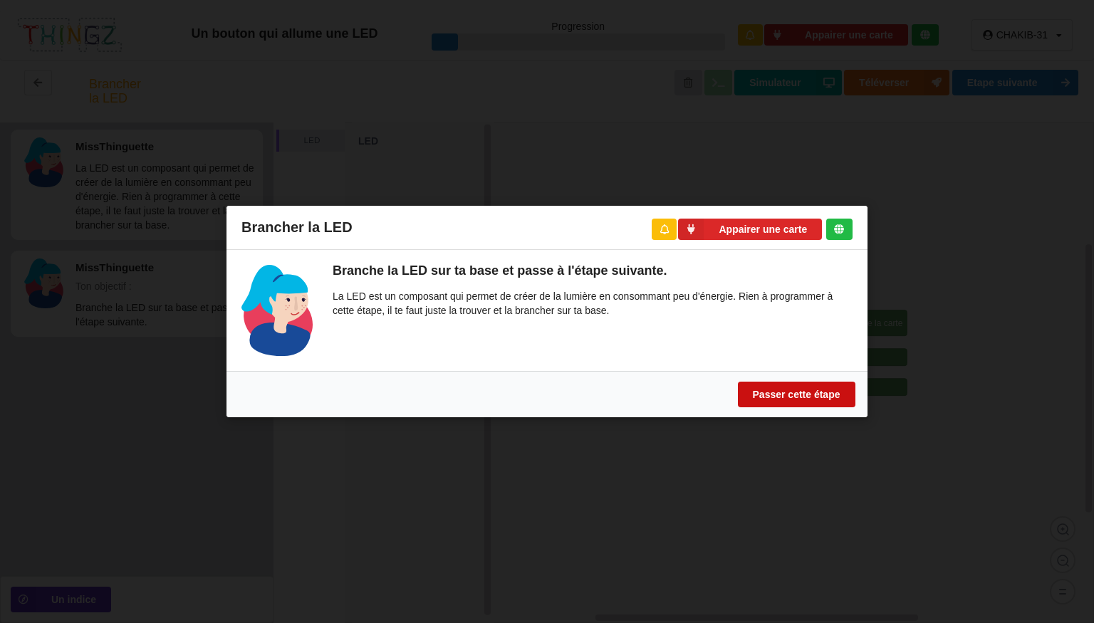
click at [739, 392] on button "Passer cette étape" at bounding box center [797, 395] width 118 height 26
drag, startPoint x: 739, startPoint y: 392, endPoint x: 607, endPoint y: 363, distance: 135.7
click at [607, 363] on div "Brancher la LED Appairer une carte Branche la LED sur ta base et passe à l'étap…" at bounding box center [547, 312] width 641 height 212
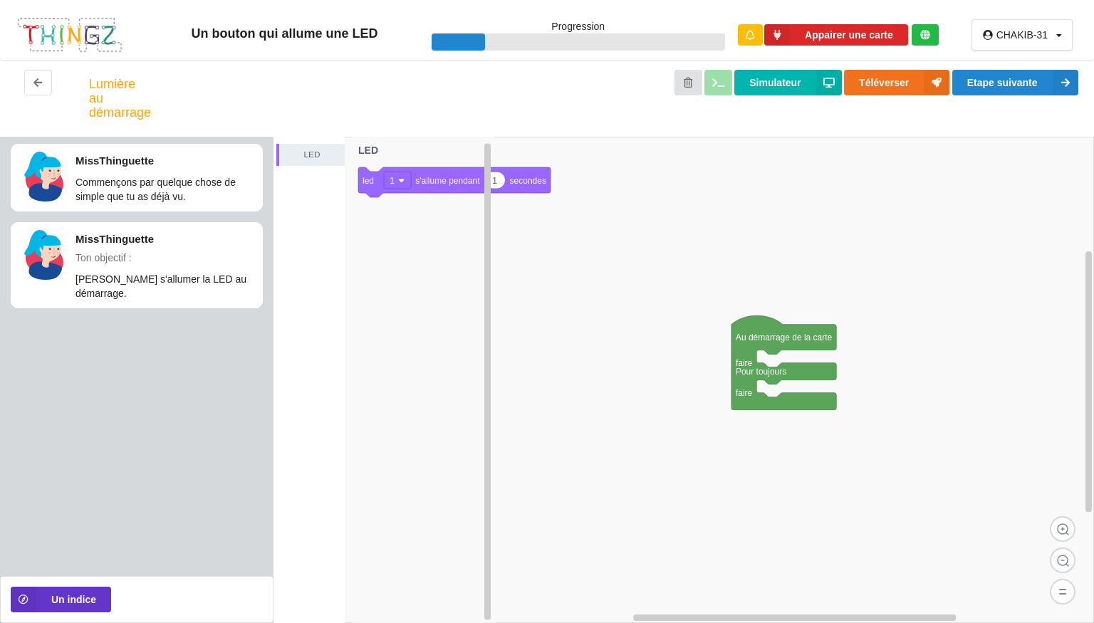
drag, startPoint x: 444, startPoint y: 199, endPoint x: 447, endPoint y: 185, distance: 13.7
click at [447, 185] on g "1 led 1 s'allume pendant secondes LED" at bounding box center [454, 169] width 192 height 58
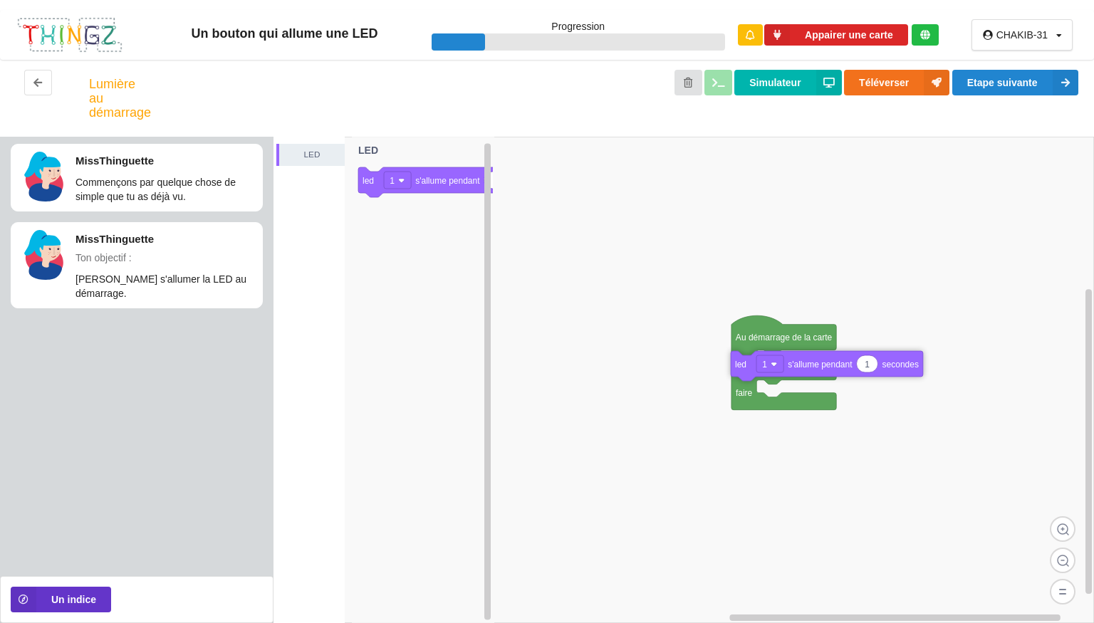
drag, startPoint x: 447, startPoint y: 185, endPoint x: 898, endPoint y: 369, distance: 486.9
click at [898, 369] on div "LED Au démarrage de la carte faire Pour toujours faire 1 led 1 s'allume pendant…" at bounding box center [684, 380] width 821 height 487
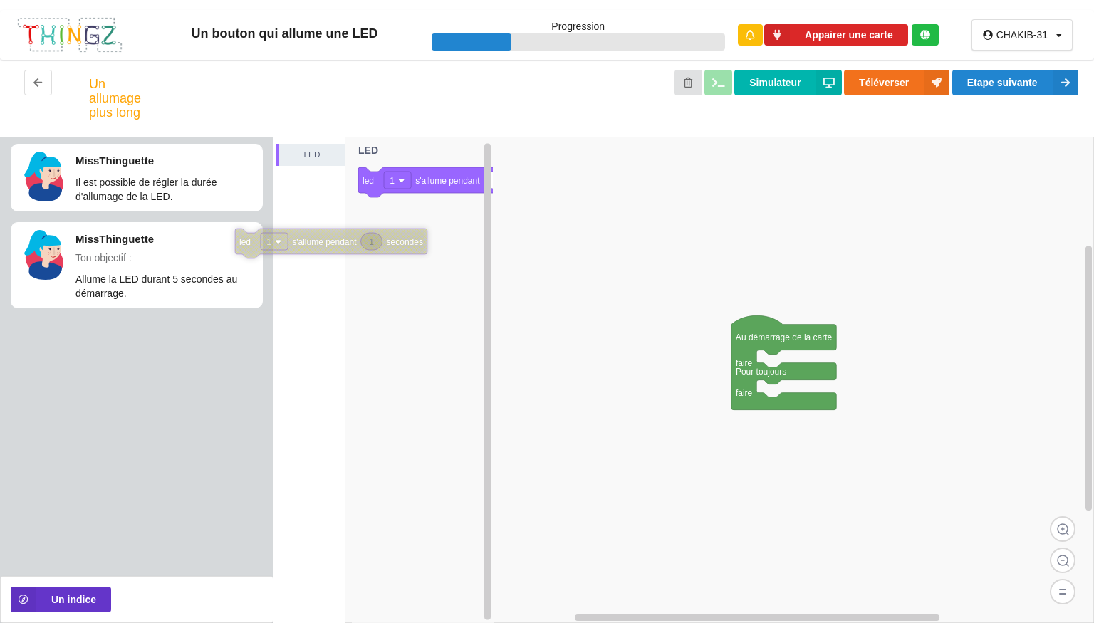
drag, startPoint x: 816, startPoint y: 364, endPoint x: 329, endPoint y: 248, distance: 500.9
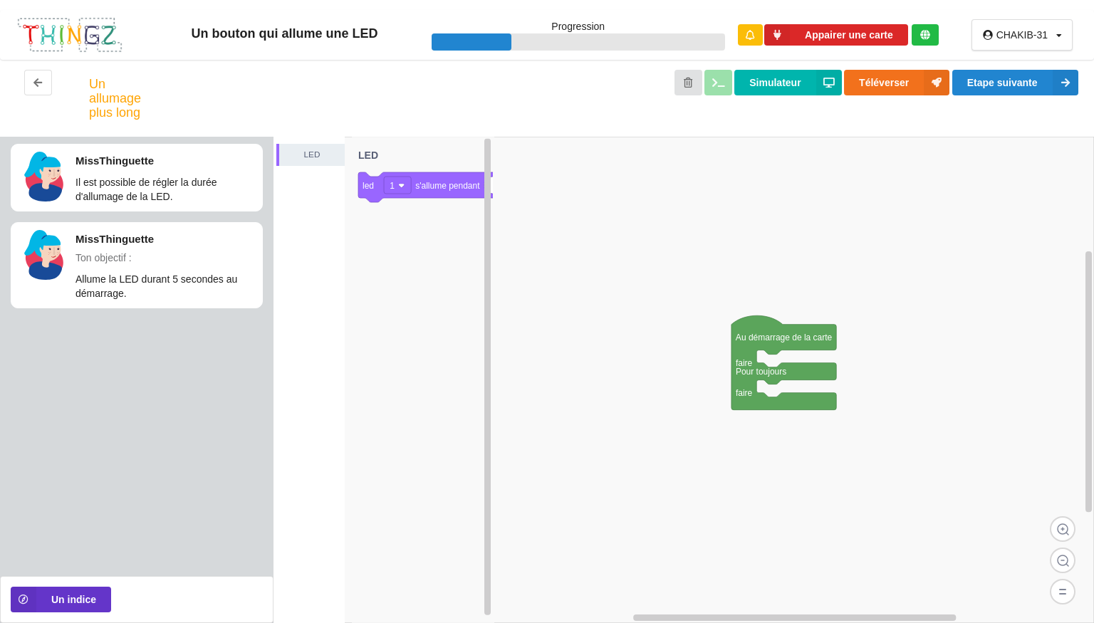
drag, startPoint x: 408, startPoint y: 184, endPoint x: 348, endPoint y: 279, distance: 113.0
click at [348, 279] on div "LED Au démarrage de la carte faire Pour toujours faire 1 led 1 s'allume pendant…" at bounding box center [684, 380] width 821 height 487
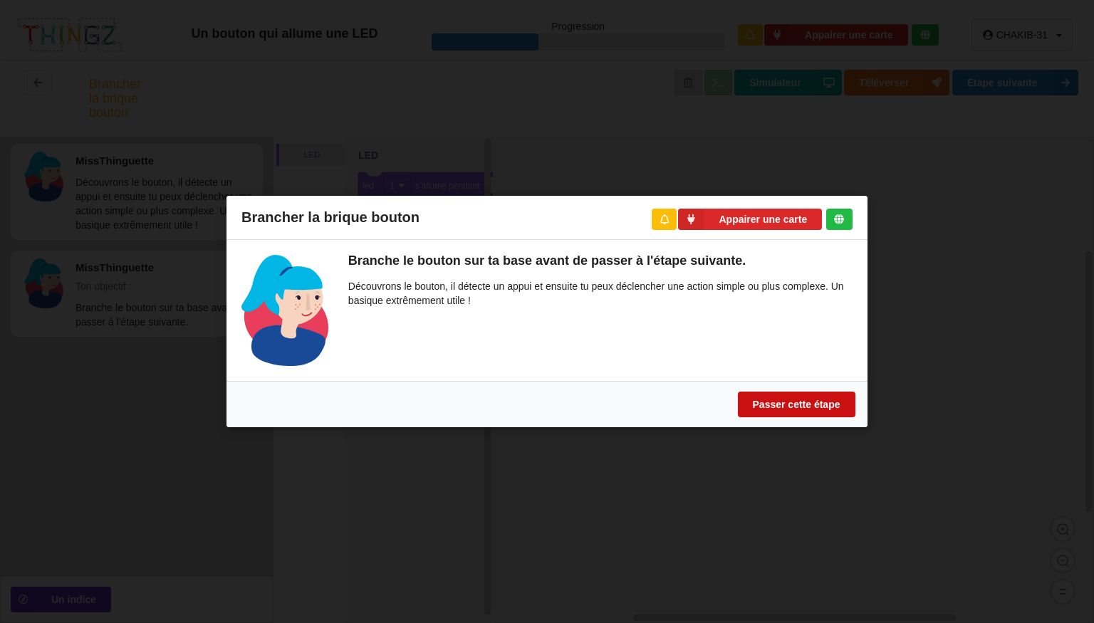
click at [784, 407] on button "Passer cette étape" at bounding box center [797, 405] width 118 height 26
click at [752, 407] on button "Passer cette étape" at bounding box center [797, 405] width 118 height 26
click at [689, 323] on div "Branche le bouton sur ta base avant de passer à l'étape suivante. Découvrons le…" at bounding box center [590, 310] width 524 height 111
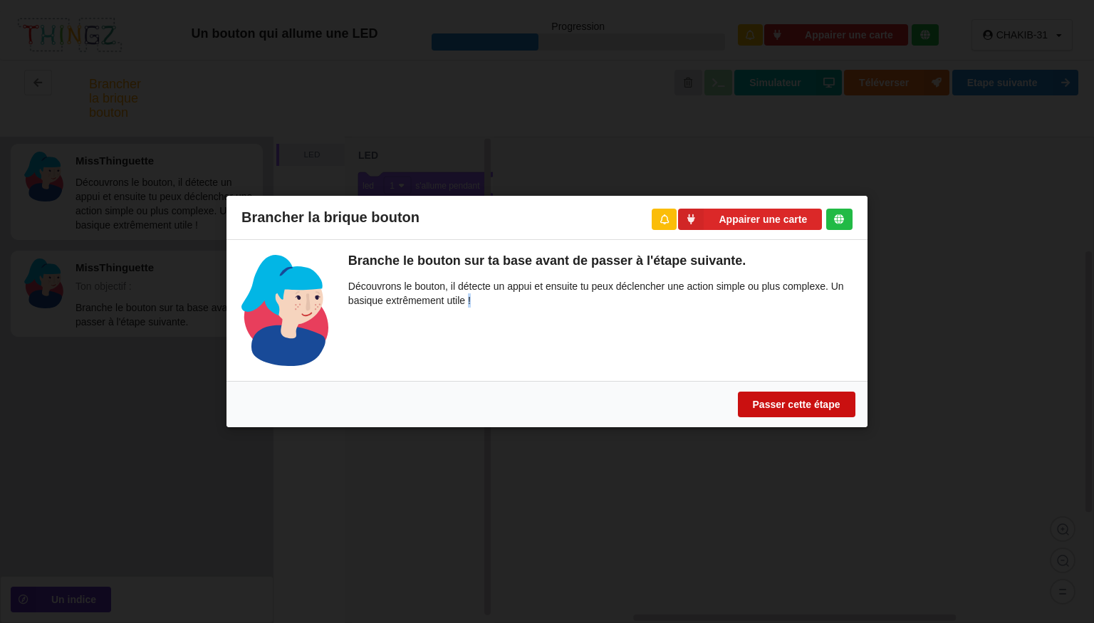
click at [784, 415] on button "Passer cette étape" at bounding box center [797, 405] width 118 height 26
click at [782, 412] on button "Passer cette étape" at bounding box center [797, 405] width 118 height 26
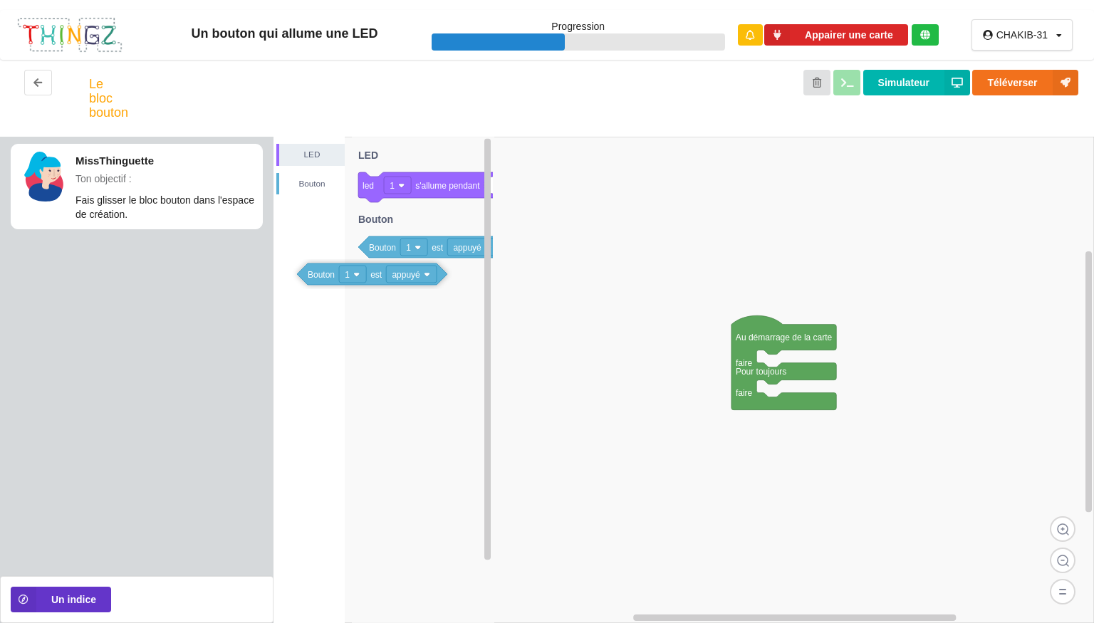
drag, startPoint x: 407, startPoint y: 246, endPoint x: 425, endPoint y: 274, distance: 32.0
click at [425, 274] on div "LED [PERSON_NAME] Au démarrage de la carte faire Pour toujours faire 1 led 1 s'…" at bounding box center [684, 380] width 821 height 487
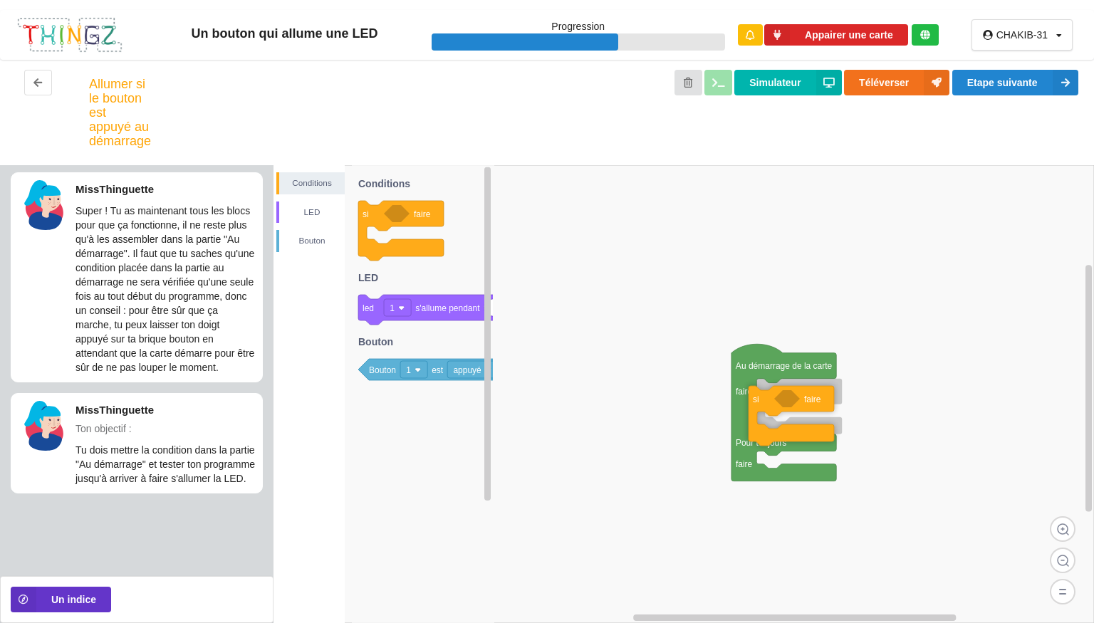
drag, startPoint x: 368, startPoint y: 215, endPoint x: 836, endPoint y: 400, distance: 504.0
click at [836, 400] on div "Conditions LED [PERSON_NAME] Au démarrage de la carte faire Pour toujours faire…" at bounding box center [684, 394] width 821 height 458
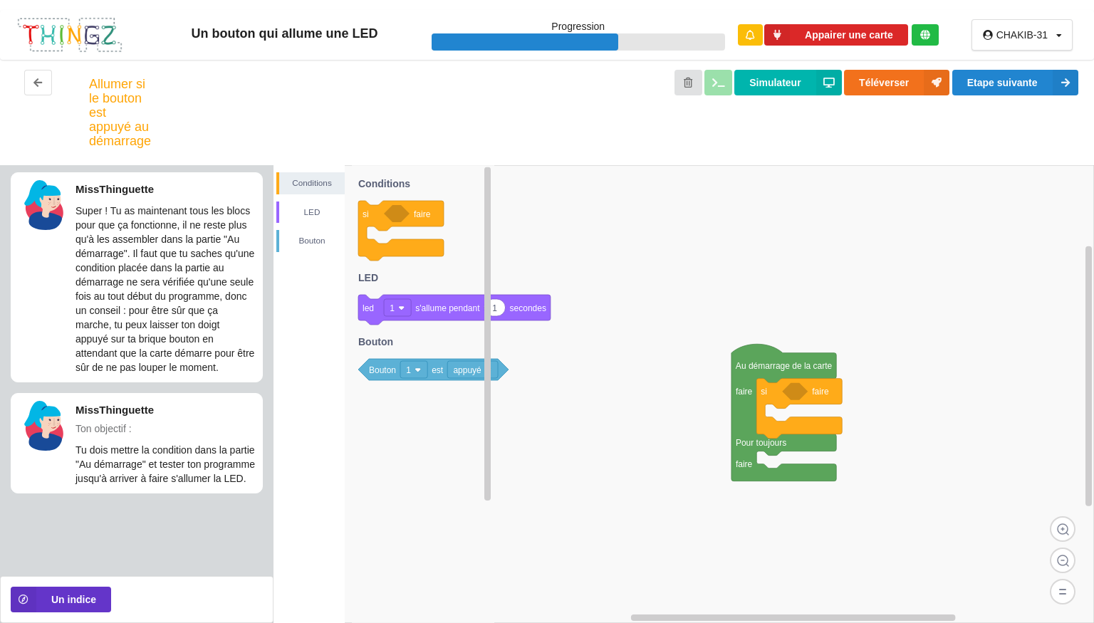
click at [444, 386] on icon at bounding box center [423, 394] width 142 height 458
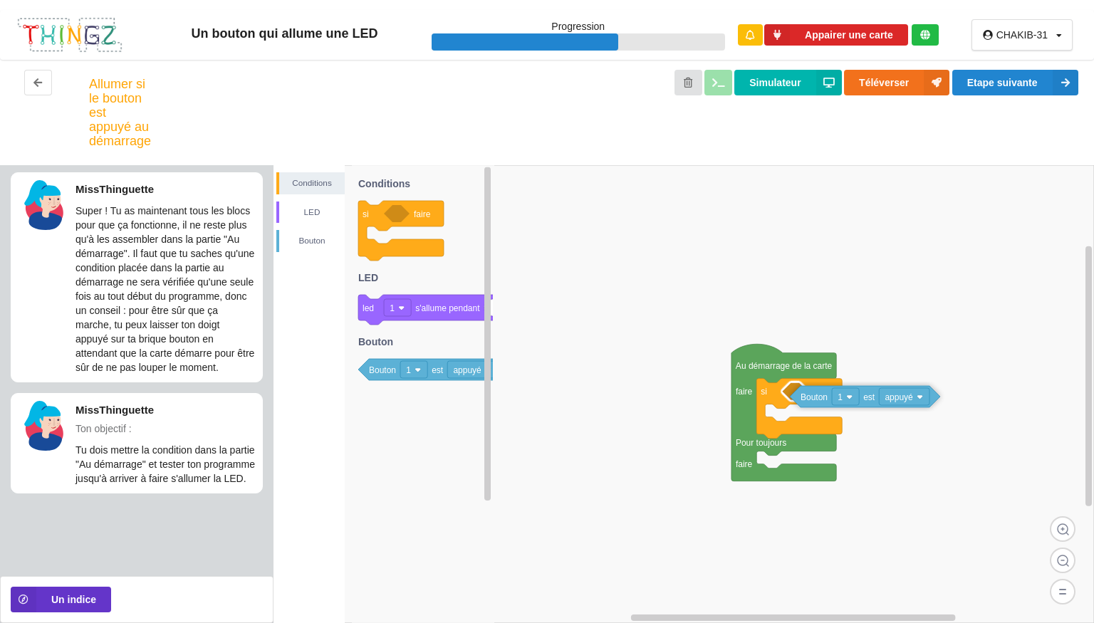
drag, startPoint x: 395, startPoint y: 374, endPoint x: 905, endPoint y: 400, distance: 510.7
click at [905, 400] on div "Conditions LED [PERSON_NAME] Au démarrage de la carte faire Pour toujours faire…" at bounding box center [684, 394] width 821 height 458
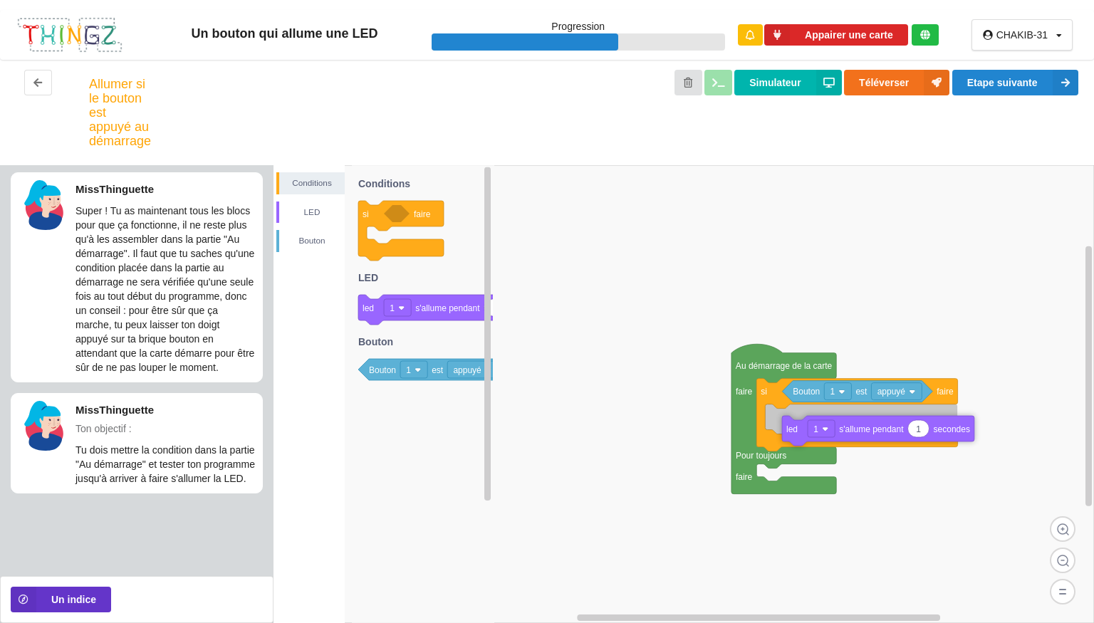
drag, startPoint x: 449, startPoint y: 306, endPoint x: 952, endPoint y: 426, distance: 516.3
click at [952, 426] on div "Conditions LED [PERSON_NAME] Au démarrage de la carte faire Pour toujours faire…" at bounding box center [684, 394] width 821 height 458
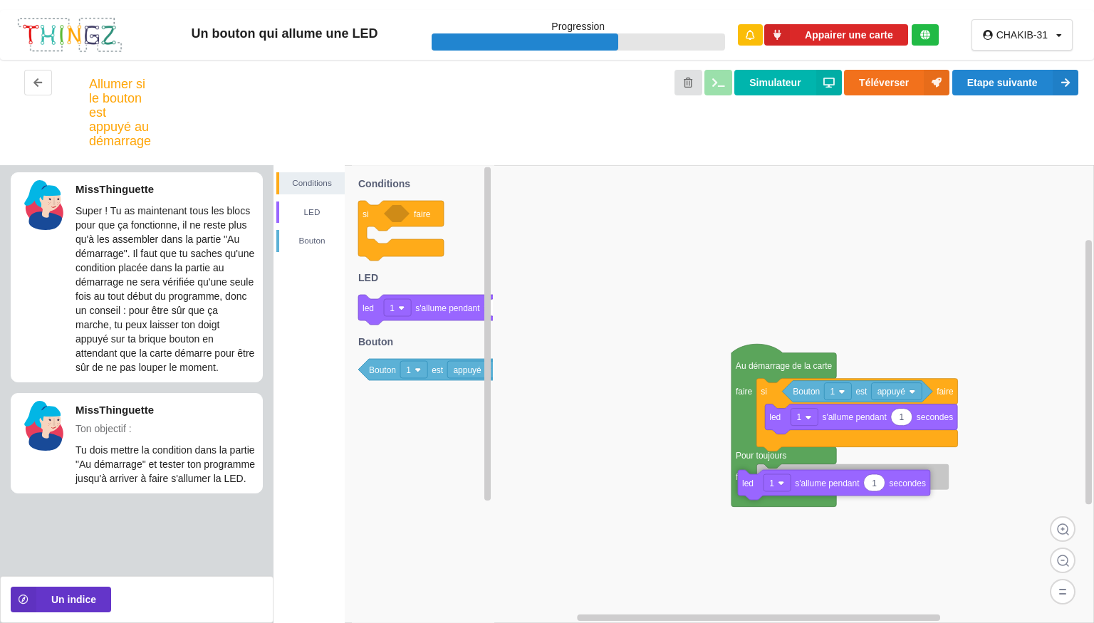
drag, startPoint x: 459, startPoint y: 310, endPoint x: 919, endPoint y: 482, distance: 491.4
click at [919, 482] on div "Conditions LED [PERSON_NAME] Au démarrage de la carte faire Pour toujours faire…" at bounding box center [684, 394] width 821 height 458
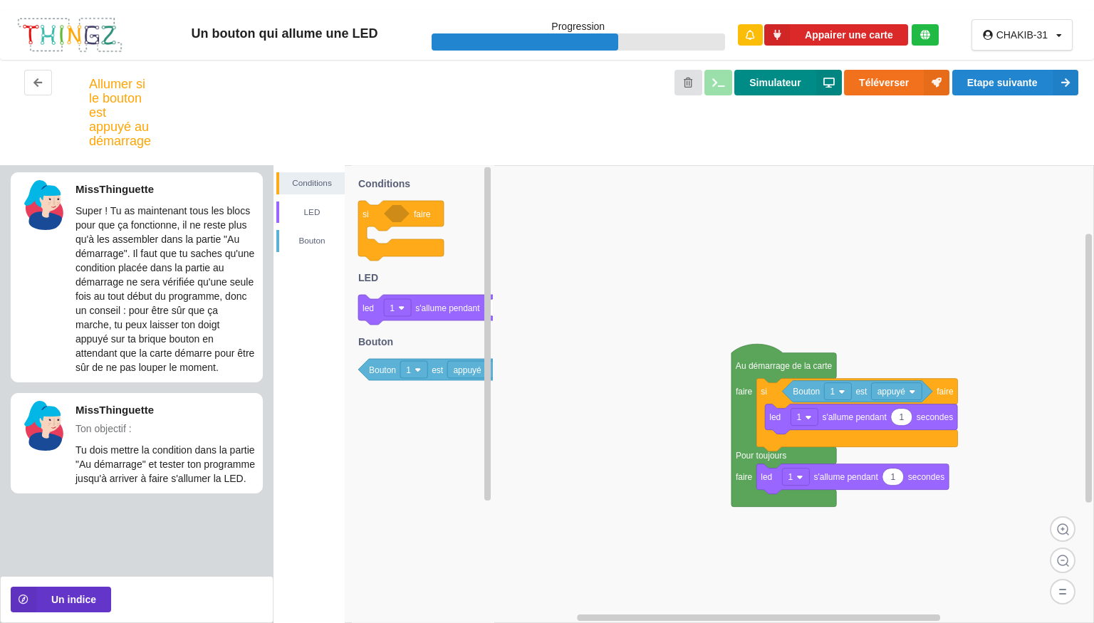
click at [799, 80] on button "Simulateur" at bounding box center [787, 83] width 107 height 26
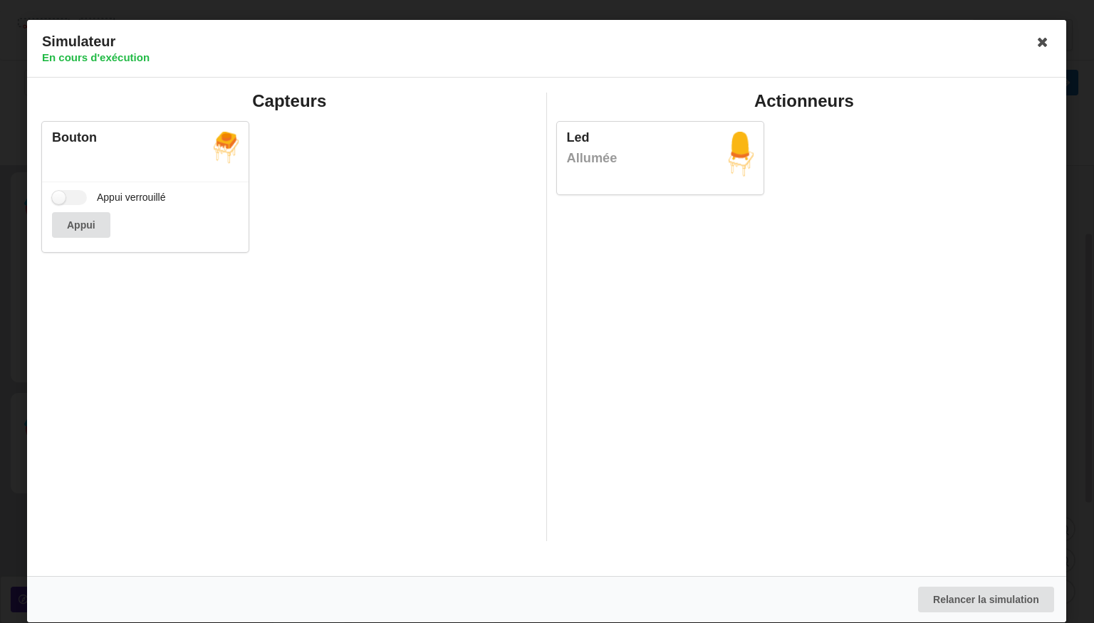
click at [799, 80] on div "Capteurs Bouton Appui verrouillé Appui Actionneurs Led Allumée" at bounding box center [546, 327] width 1039 height 499
click at [1044, 44] on icon at bounding box center [1043, 42] width 23 height 23
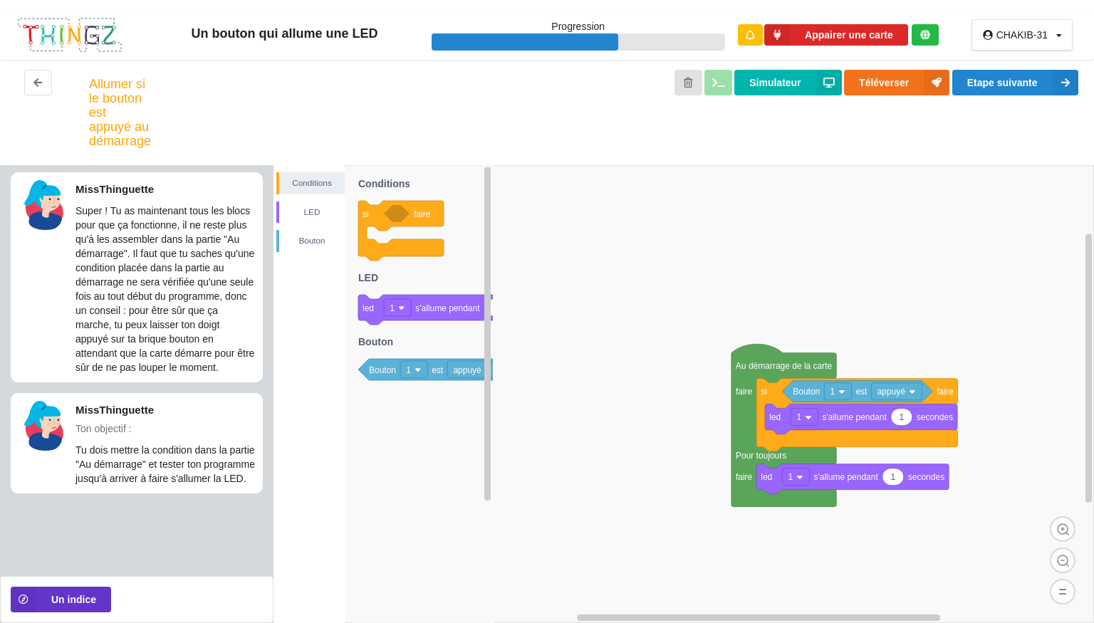
click at [594, 246] on rect at bounding box center [684, 394] width 821 height 458
click at [843, 474] on text "s'allume pendant" at bounding box center [845, 477] width 65 height 10
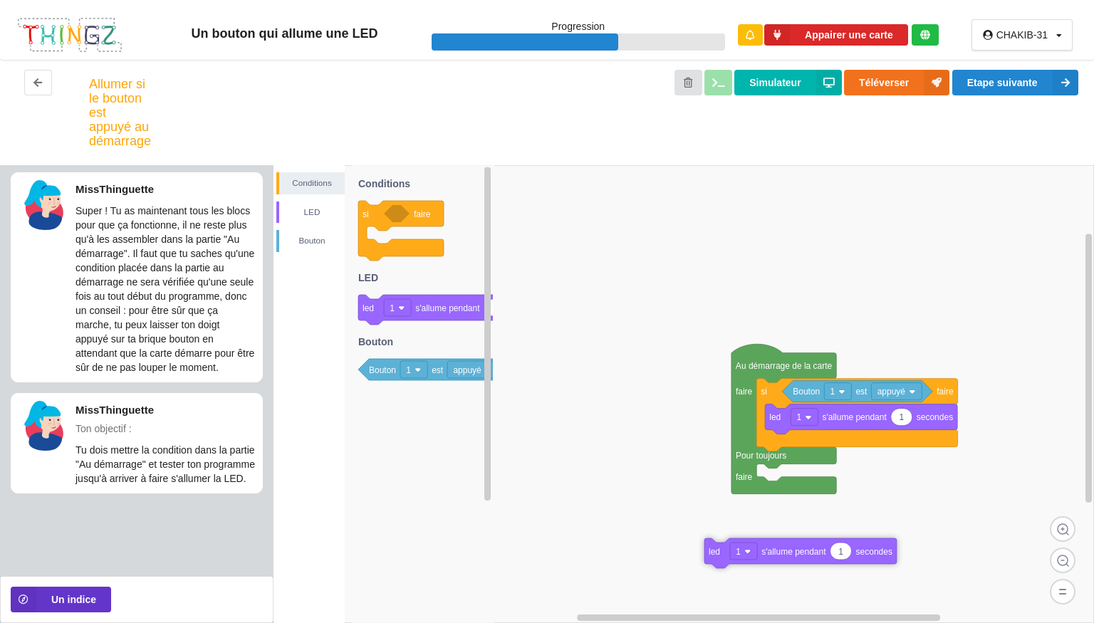
drag, startPoint x: 843, startPoint y: 474, endPoint x: 790, endPoint y: 548, distance: 90.3
click at [790, 548] on text "s'allume pendant" at bounding box center [793, 552] width 65 height 10
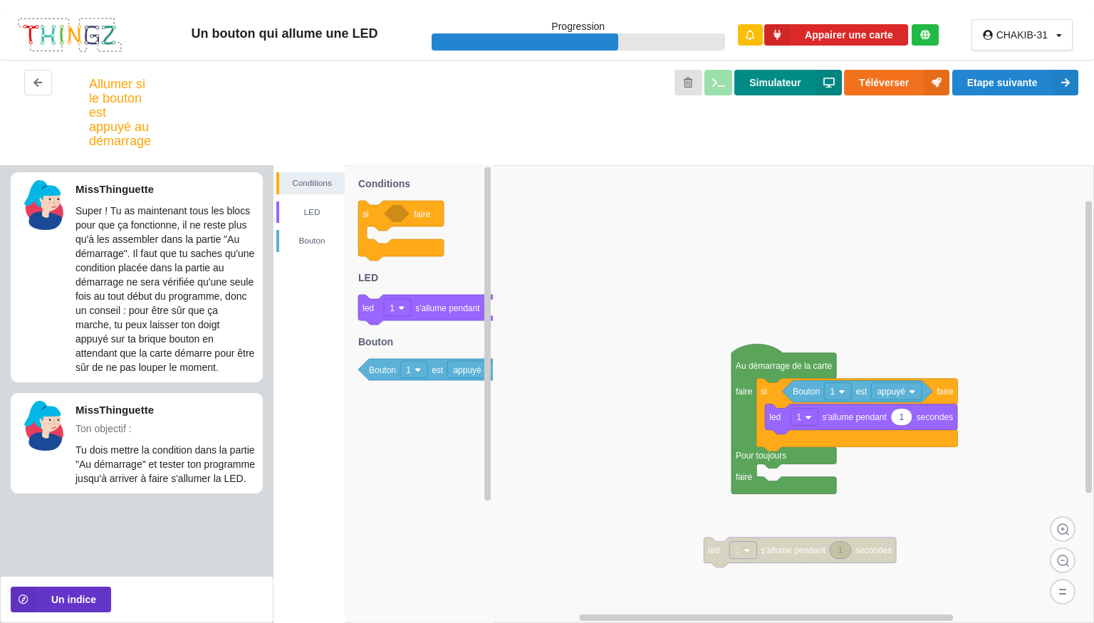
click at [807, 84] on button "Simulateur" at bounding box center [787, 83] width 107 height 26
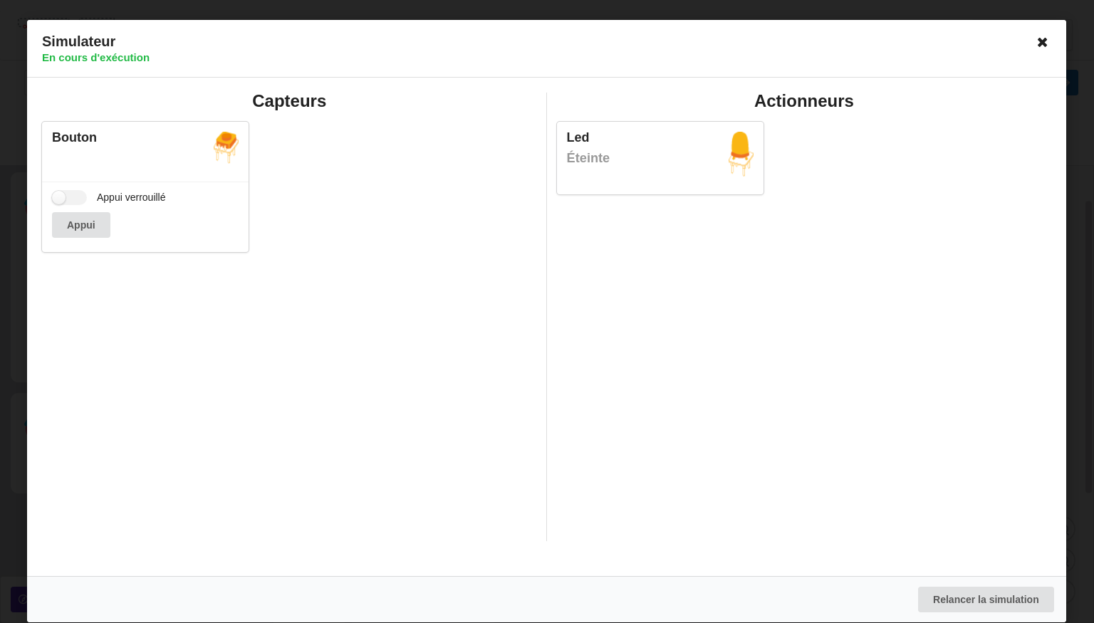
click at [1040, 43] on icon at bounding box center [1043, 42] width 23 height 23
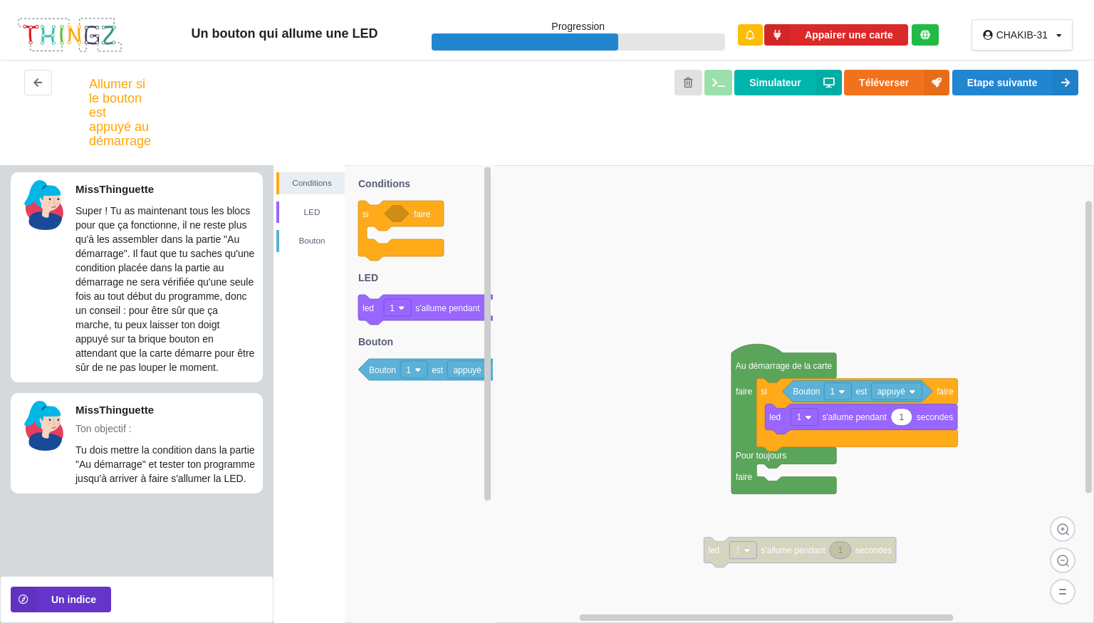
click at [844, 402] on icon at bounding box center [857, 391] width 150 height 21
click at [841, 393] on image at bounding box center [841, 392] width 6 height 6
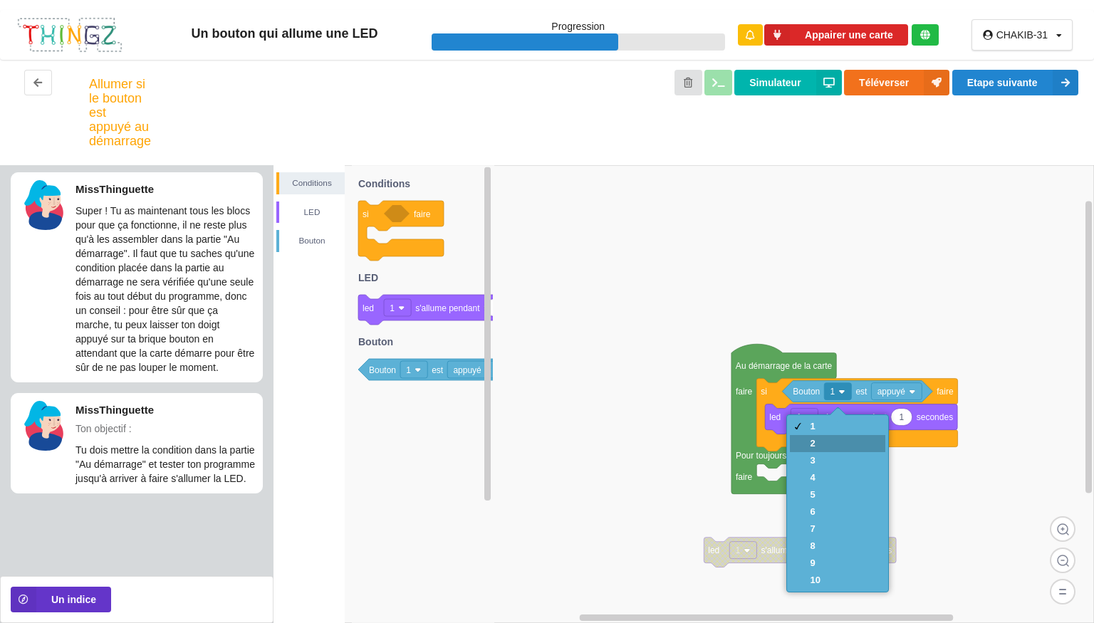
click at [796, 440] on div at bounding box center [796, 443] width 11 height 11
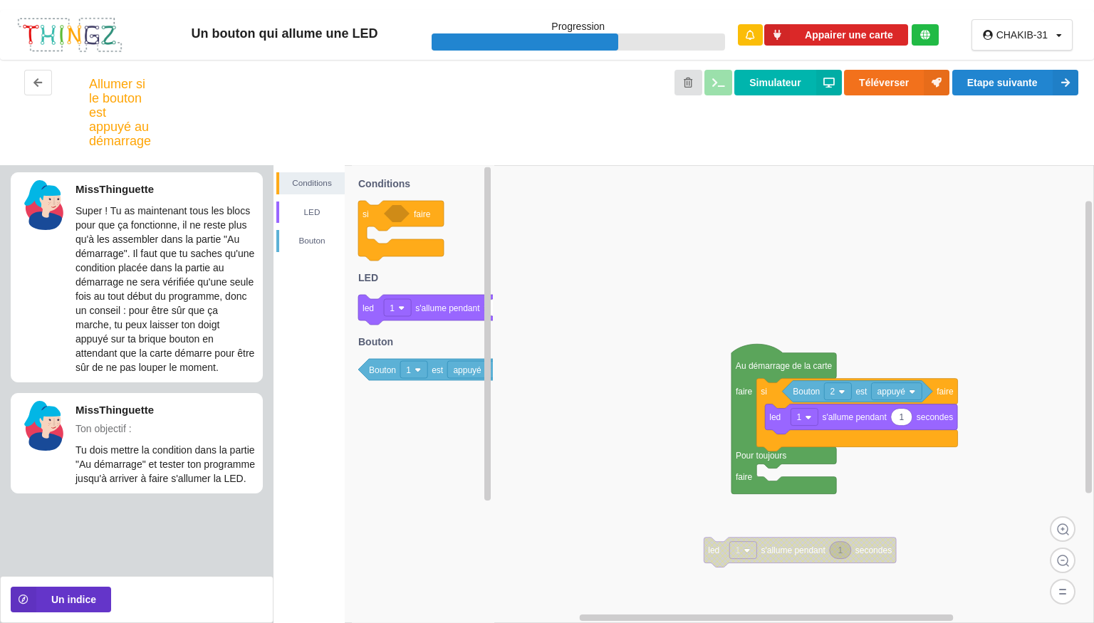
click at [908, 423] on icon at bounding box center [901, 417] width 21 height 17
type input "20"
click at [762, 76] on button "Simulateur" at bounding box center [787, 83] width 107 height 26
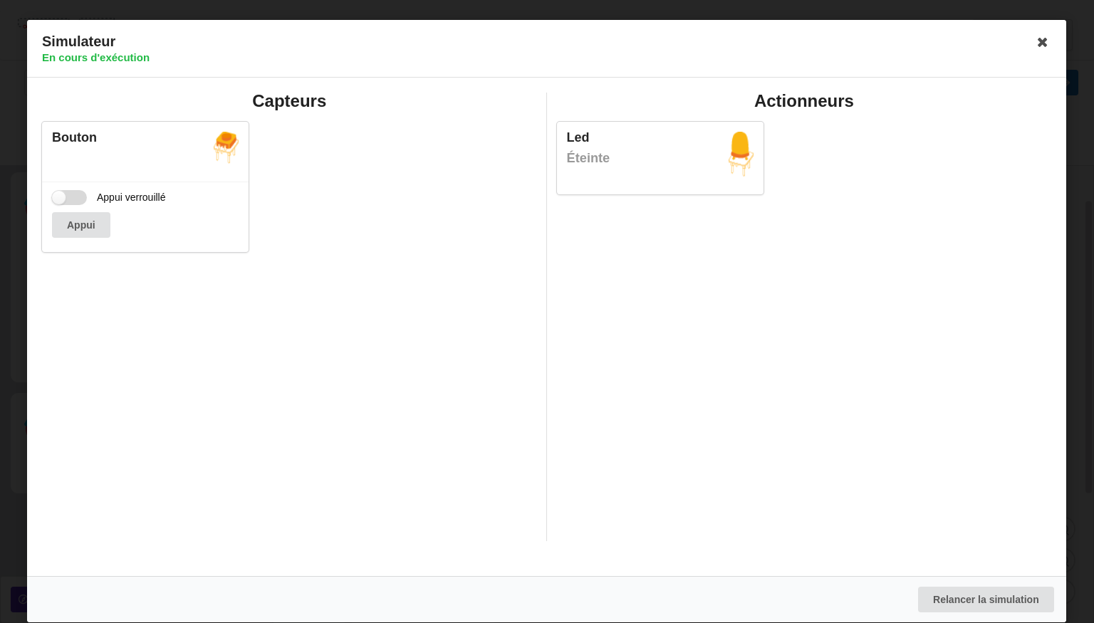
click at [63, 190] on label "Appui verrouillé" at bounding box center [109, 197] width 114 height 15
click at [63, 190] on input "Appui verrouillé" at bounding box center [69, 197] width 35 height 15
click at [63, 190] on label "Appui verrouillé" at bounding box center [109, 197] width 114 height 15
click at [63, 190] on input "Appui verrouillé" at bounding box center [69, 197] width 35 height 15
click at [84, 235] on button "Appui" at bounding box center [81, 225] width 58 height 26
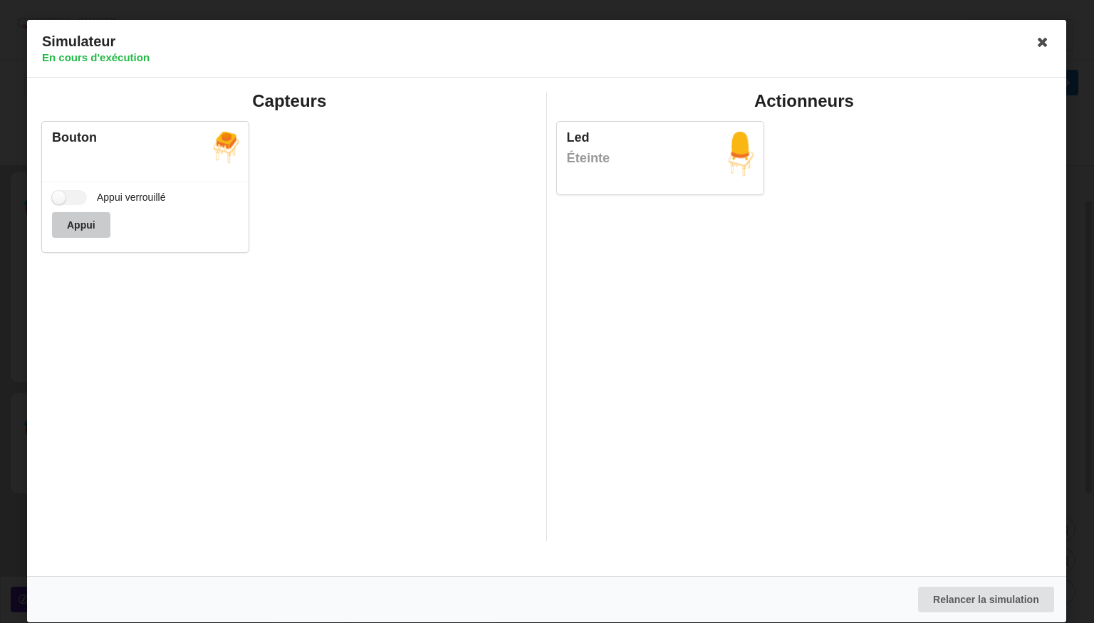
click at [84, 235] on button "Appui" at bounding box center [81, 225] width 58 height 26
click at [63, 198] on label "Appui verrouillé" at bounding box center [109, 197] width 114 height 15
click at [63, 198] on input "Appui verrouillé" at bounding box center [69, 197] width 35 height 15
click at [76, 212] on div "Appui" at bounding box center [145, 225] width 187 height 26
click at [80, 217] on div "Appui" at bounding box center [145, 225] width 187 height 26
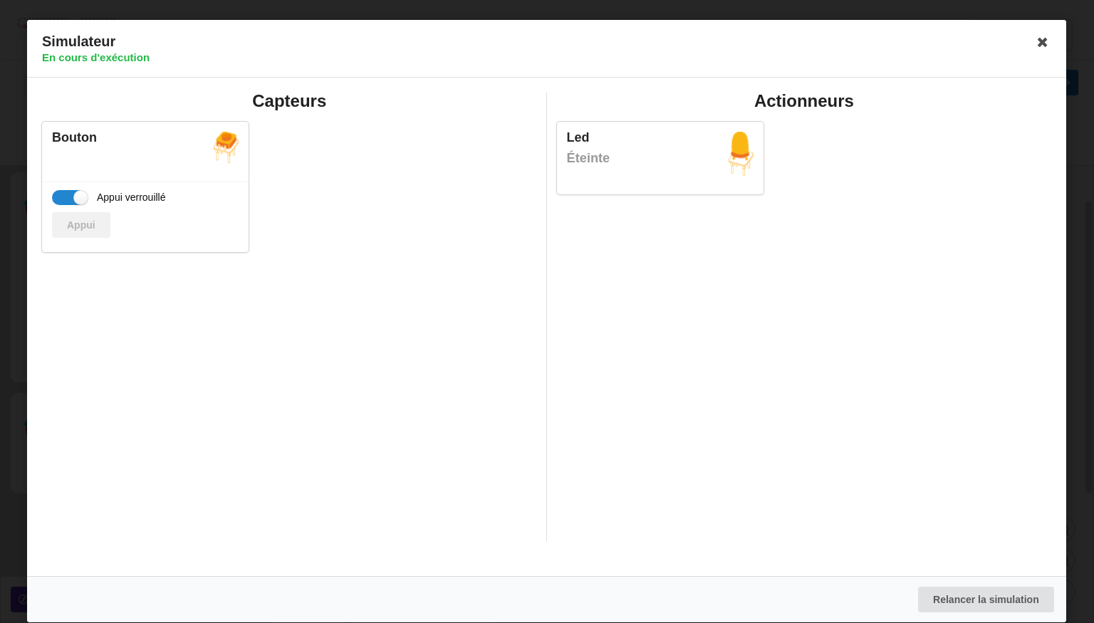
click at [831, 115] on div "Led Éteinte" at bounding box center [804, 158] width 505 height 90
click at [64, 202] on label "Appui verrouillé" at bounding box center [109, 197] width 114 height 15
click at [64, 202] on input "Appui verrouillé" at bounding box center [69, 197] width 35 height 15
click at [64, 202] on label "Appui verrouillé" at bounding box center [109, 197] width 114 height 15
click at [64, 202] on input "Appui verrouillé" at bounding box center [69, 197] width 35 height 15
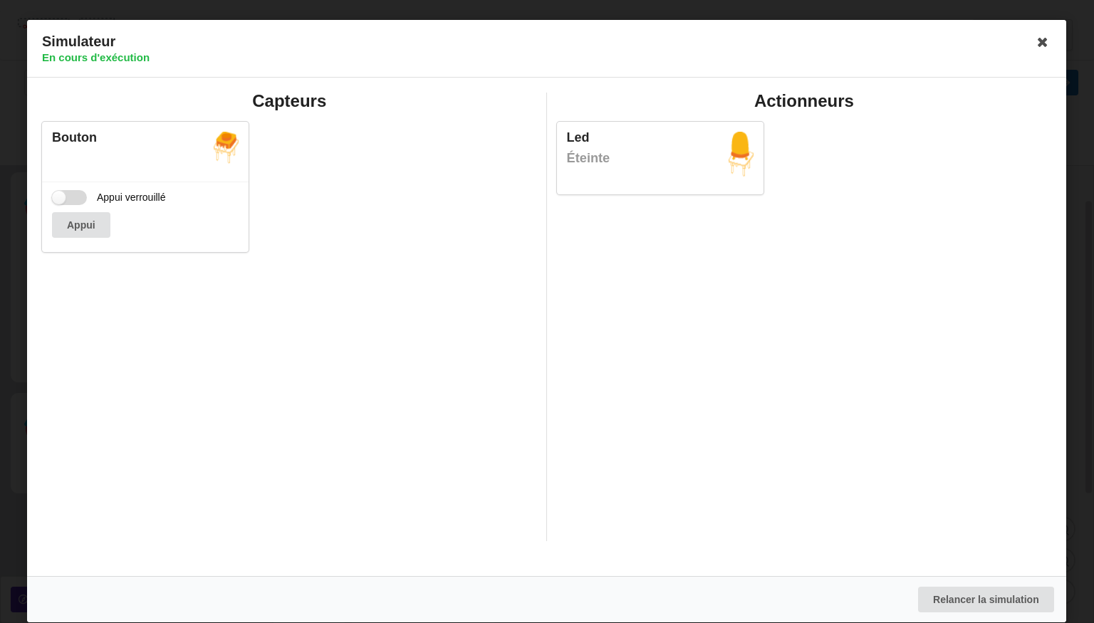
checkbox input "true"
click at [902, 222] on div "Actionneurs Led Éteinte" at bounding box center [804, 317] width 515 height 449
click at [1039, 48] on icon at bounding box center [1043, 42] width 23 height 23
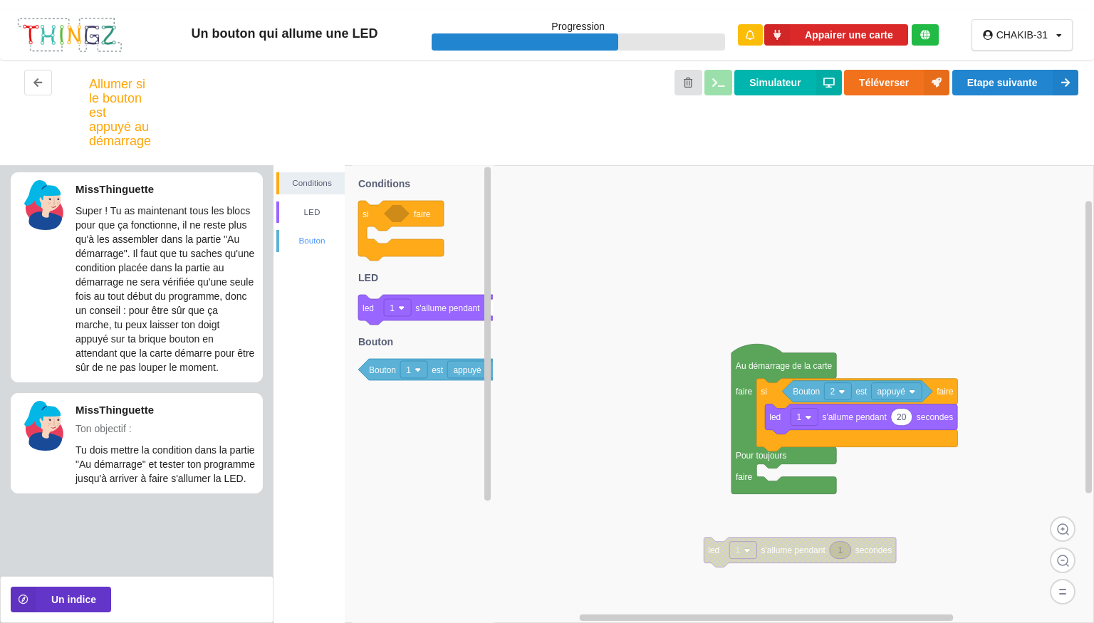
click at [306, 238] on div "Bouton" at bounding box center [312, 241] width 66 height 14
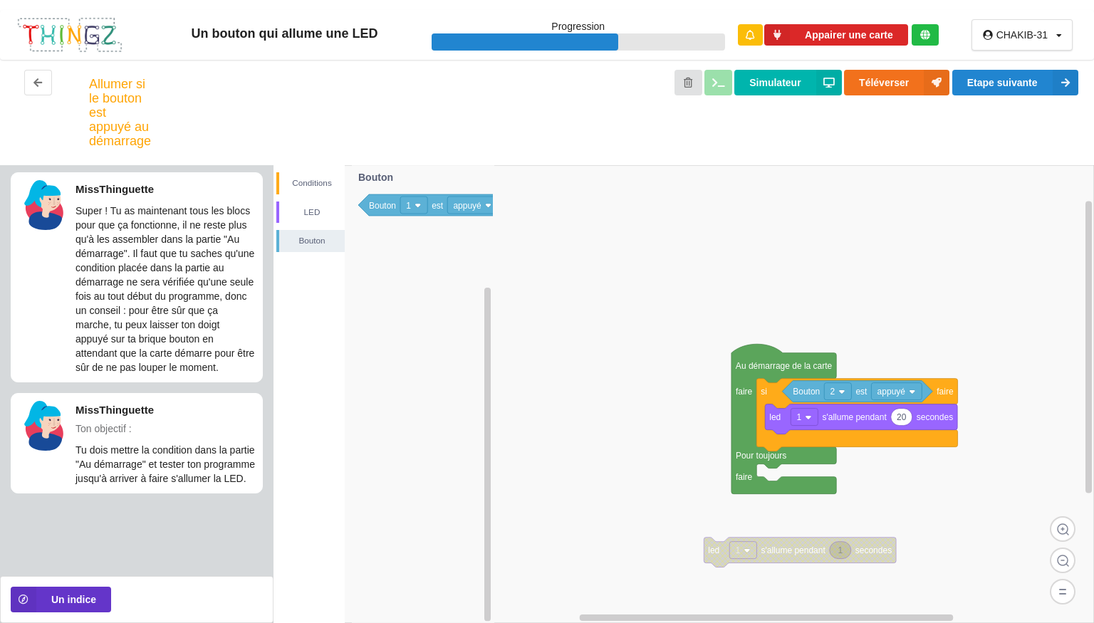
drag, startPoint x: 306, startPoint y: 238, endPoint x: 733, endPoint y: 397, distance: 456.0
click at [733, 397] on div "Conditions LED [PERSON_NAME] 1 led 1 s'allume pendant secondes Au démarrage de …" at bounding box center [684, 394] width 821 height 458
click at [885, 394] on text "appuyé" at bounding box center [892, 392] width 28 height 10
click at [876, 445] on div "cliqué" at bounding box center [874, 443] width 33 height 11
click at [785, 78] on button "Simulateur" at bounding box center [787, 83] width 107 height 26
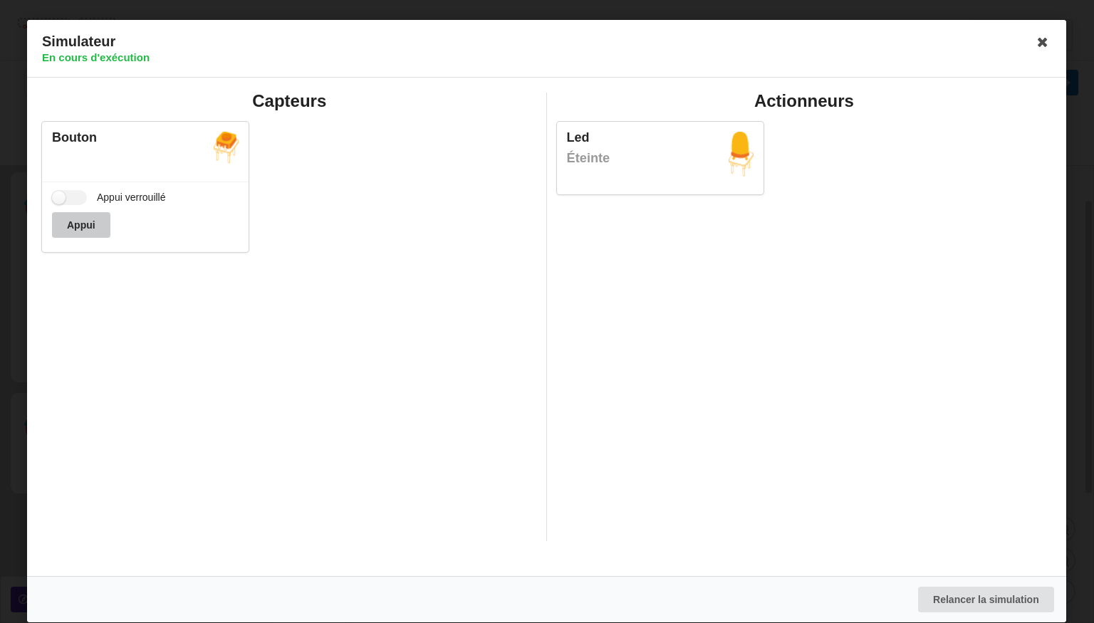
click at [66, 214] on button "Appui" at bounding box center [81, 225] width 58 height 26
click at [65, 205] on div "Appui verrouillé Appui" at bounding box center [145, 217] width 207 height 71
click at [64, 197] on label "Appui verrouillé" at bounding box center [109, 197] width 114 height 15
click at [64, 197] on input "Appui verrouillé" at bounding box center [69, 197] width 35 height 15
checkbox input "true"
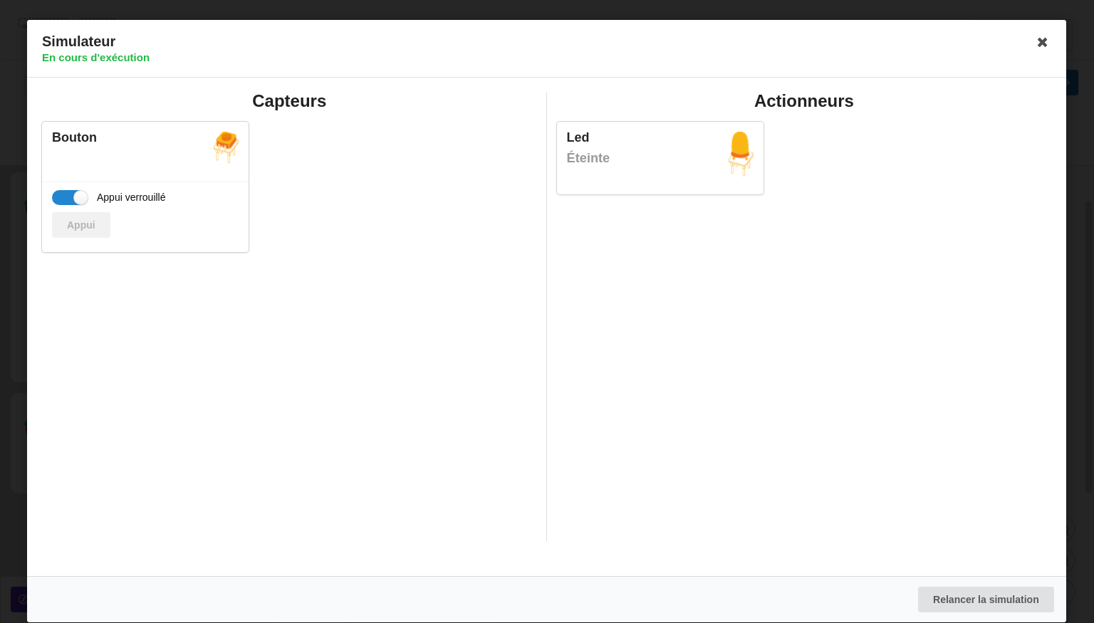
click at [90, 220] on div "Appui" at bounding box center [145, 225] width 187 height 26
click at [989, 524] on div "Actionneurs Led Éteinte" at bounding box center [804, 317] width 515 height 449
click at [982, 592] on button "Relancer la simulation" at bounding box center [986, 600] width 136 height 26
click at [67, 216] on button "Appui" at bounding box center [81, 225] width 58 height 26
click at [1039, 42] on icon at bounding box center [1043, 42] width 23 height 23
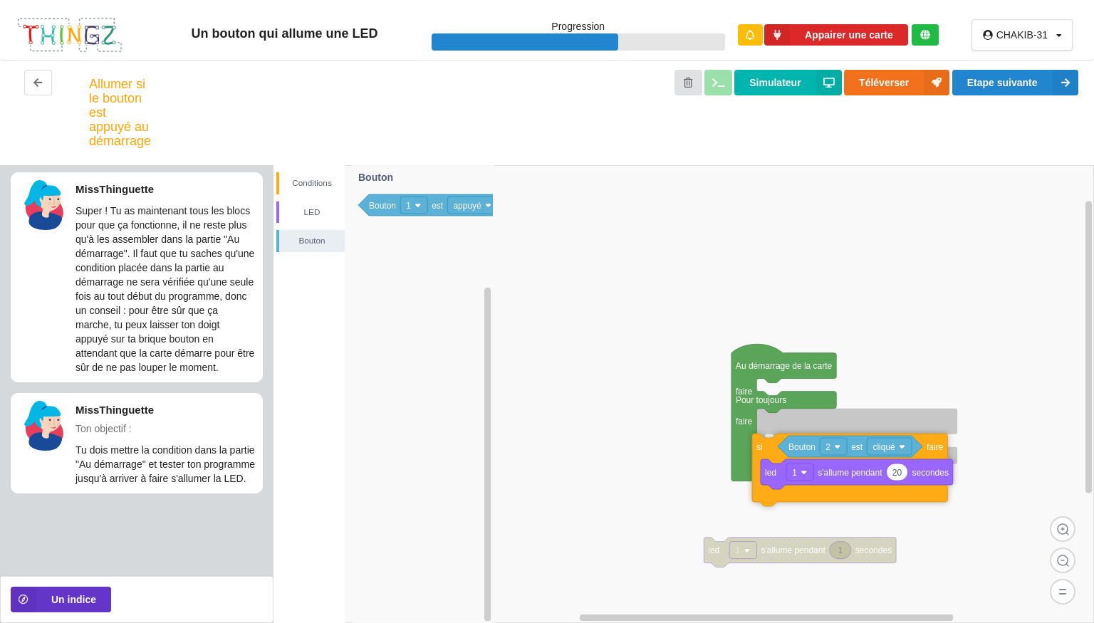
drag, startPoint x: 774, startPoint y: 395, endPoint x: 771, endPoint y: 448, distance: 53.5
click at [771, 448] on icon at bounding box center [849, 470] width 195 height 73
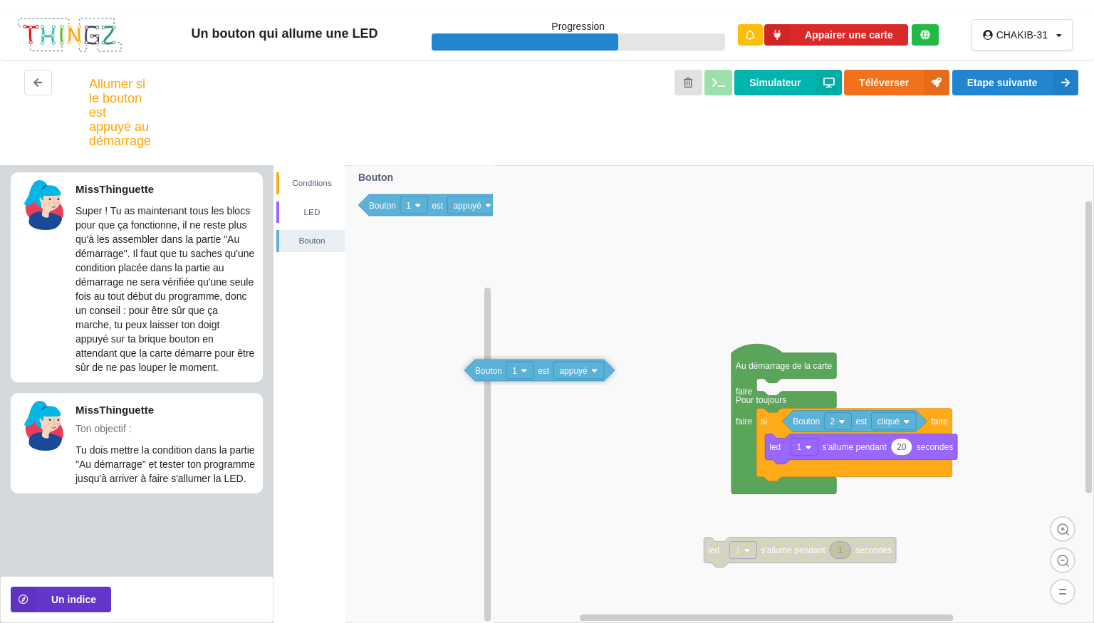
drag, startPoint x: 395, startPoint y: 207, endPoint x: 549, endPoint y: 376, distance: 228.9
click at [549, 376] on div "Conditions LED Bouton 1 led 1 s'allume pendant secondes Au démarrage de la cart…" at bounding box center [684, 394] width 821 height 458
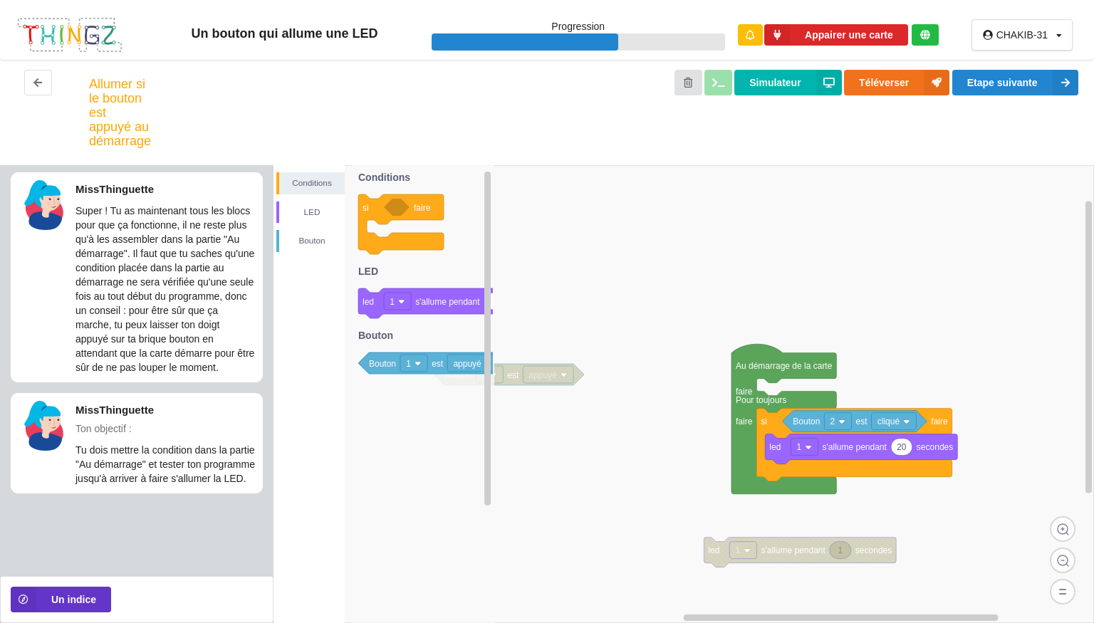
click at [1091, 244] on rect at bounding box center [1089, 347] width 6 height 292
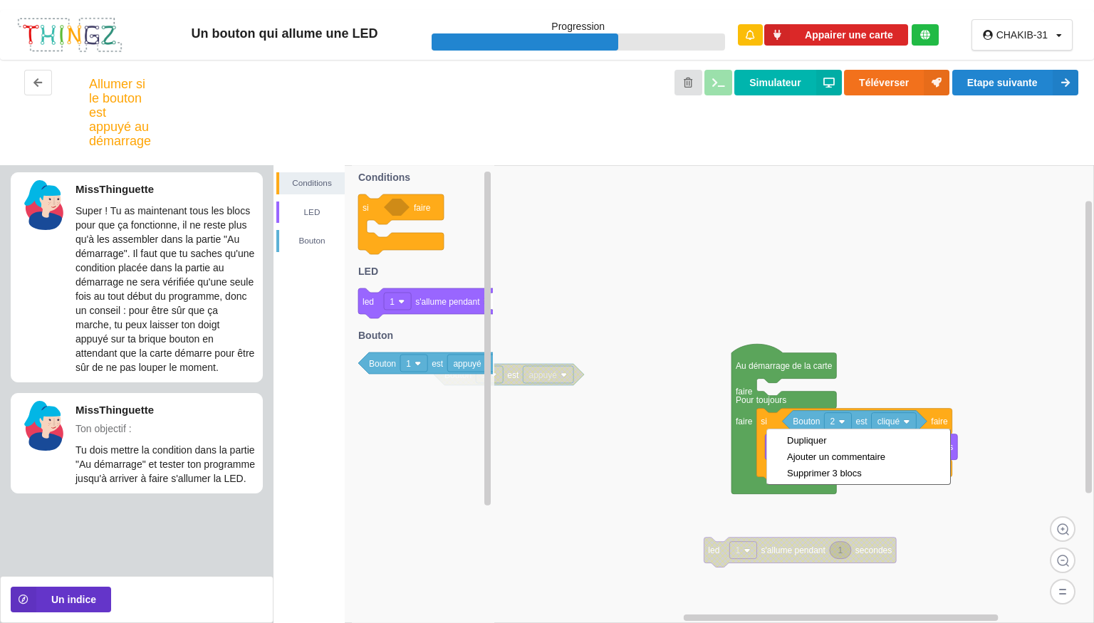
drag, startPoint x: 766, startPoint y: 429, endPoint x: 775, endPoint y: 292, distance: 137.0
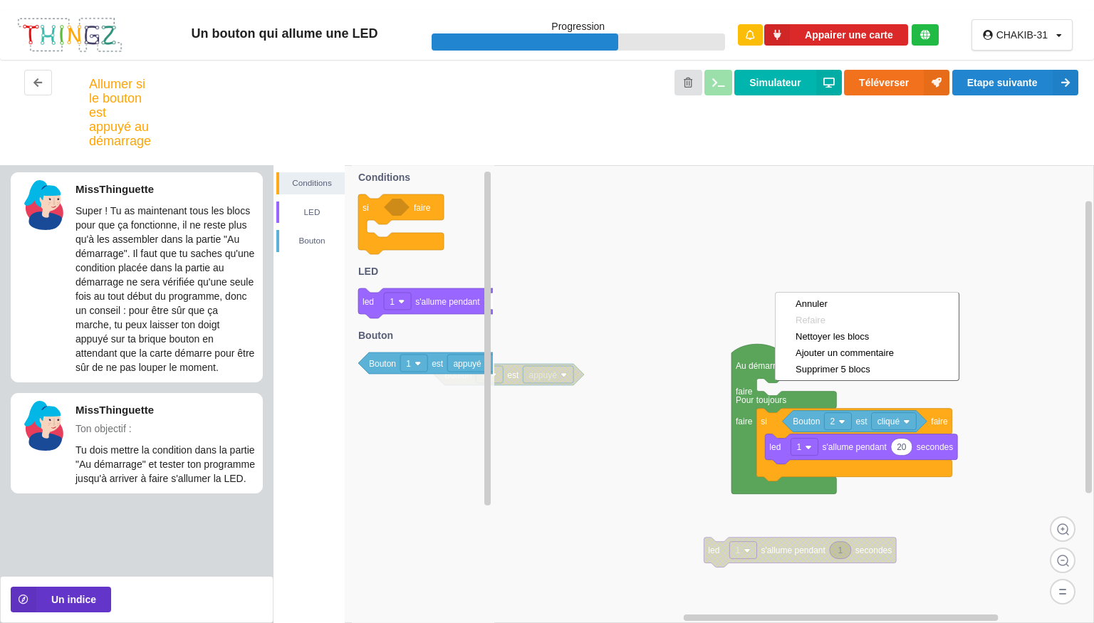
click at [681, 402] on rect at bounding box center [684, 394] width 821 height 458
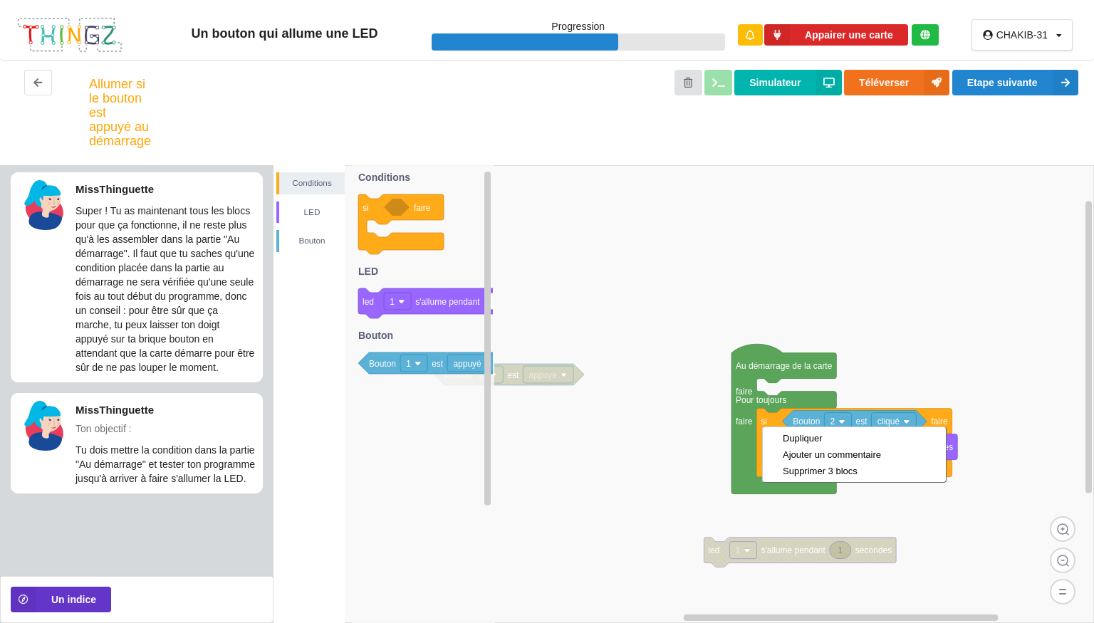
drag, startPoint x: 762, startPoint y: 427, endPoint x: 758, endPoint y: 383, distance: 43.7
click at [930, 340] on rect at bounding box center [684, 394] width 821 height 458
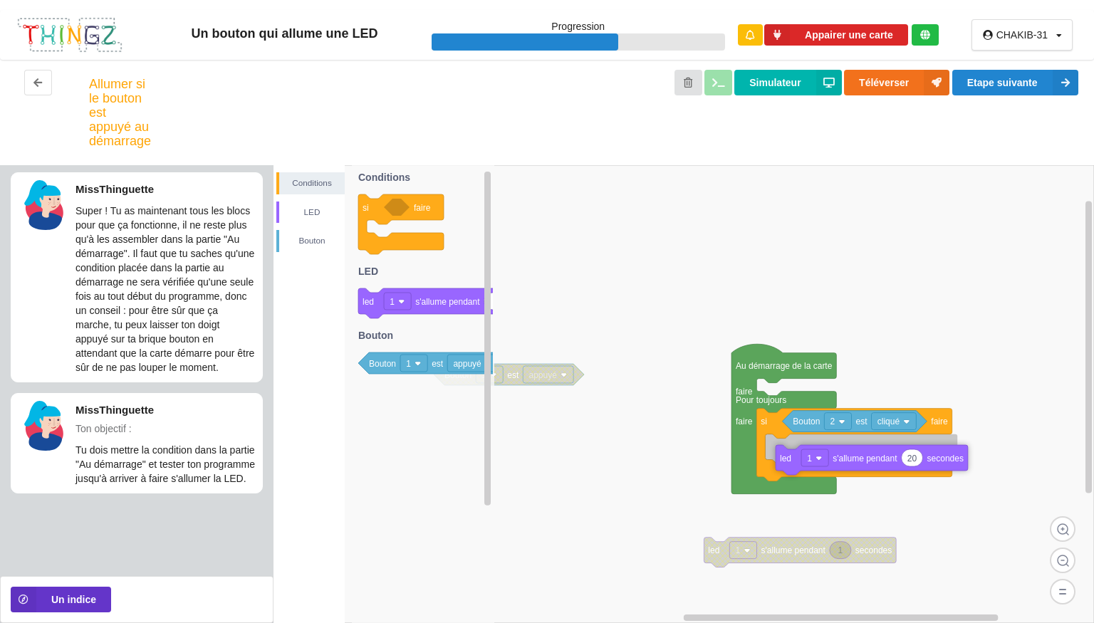
drag, startPoint x: 771, startPoint y: 435, endPoint x: 783, endPoint y: 444, distance: 15.2
click at [783, 444] on div "Conditions LED Bouton 1 led 1 s'allume pendant secondes Bouton 1 est appuyé Au …" at bounding box center [684, 394] width 821 height 458
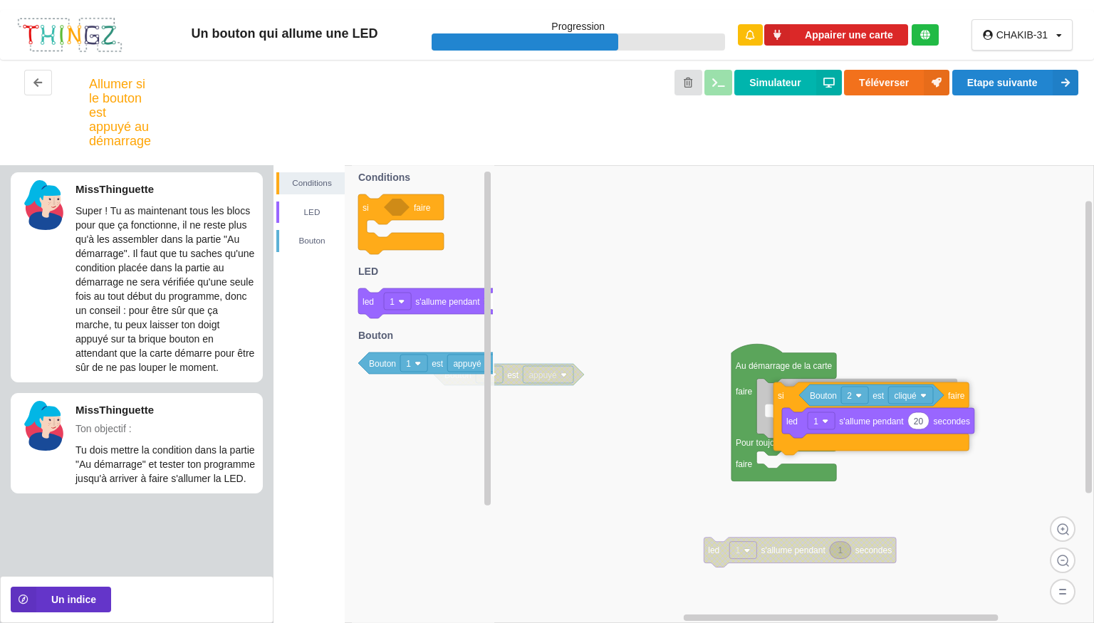
drag, startPoint x: 942, startPoint y: 424, endPoint x: 960, endPoint y: 397, distance: 31.4
click at [960, 397] on text "faire" at bounding box center [956, 396] width 17 height 10
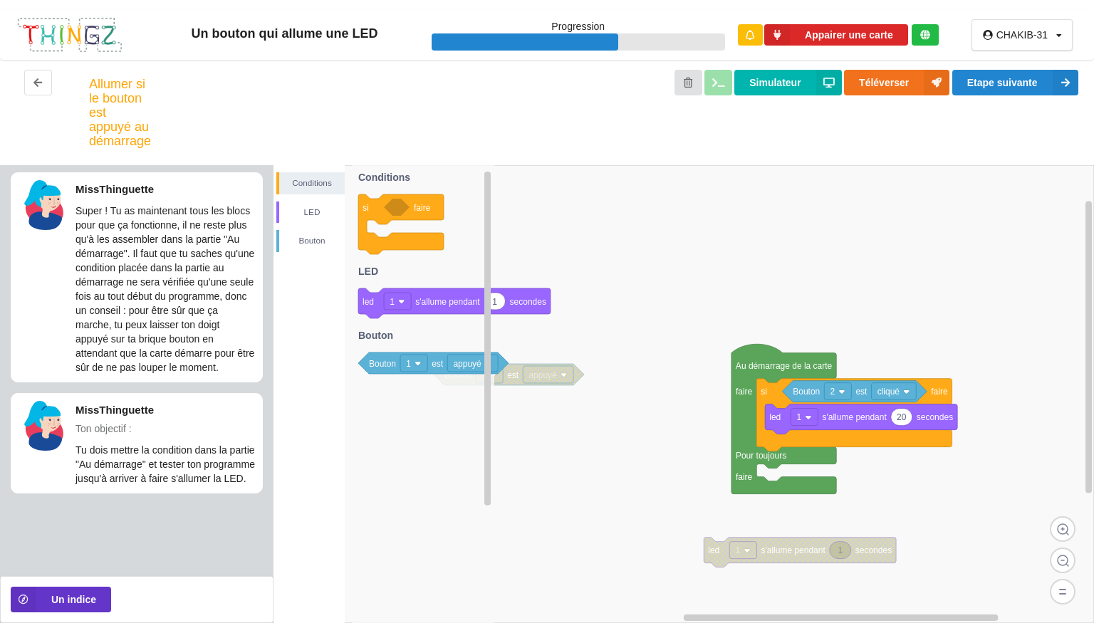
click at [444, 303] on text "s'allume pendant" at bounding box center [447, 302] width 65 height 10
click at [906, 221] on rect at bounding box center [684, 394] width 821 height 458
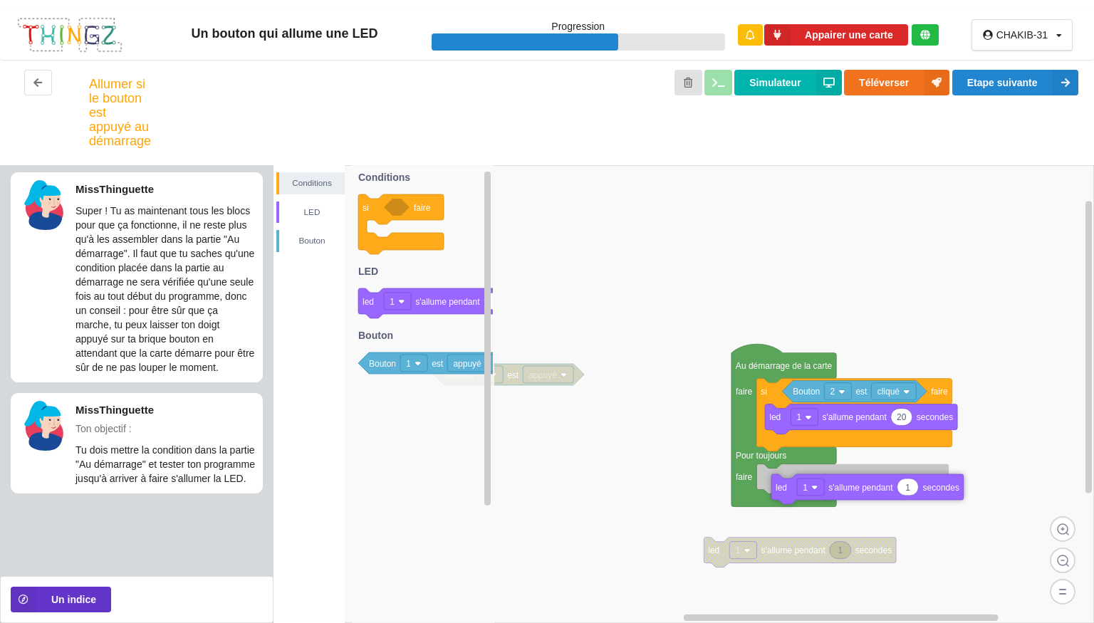
drag, startPoint x: 443, startPoint y: 311, endPoint x: 935, endPoint y: 497, distance: 525.5
click at [935, 497] on div "Conditions LED Bouton 1 led 1 s'allume pendant secondes Bouton 1 est appuyé Au …" at bounding box center [684, 394] width 821 height 458
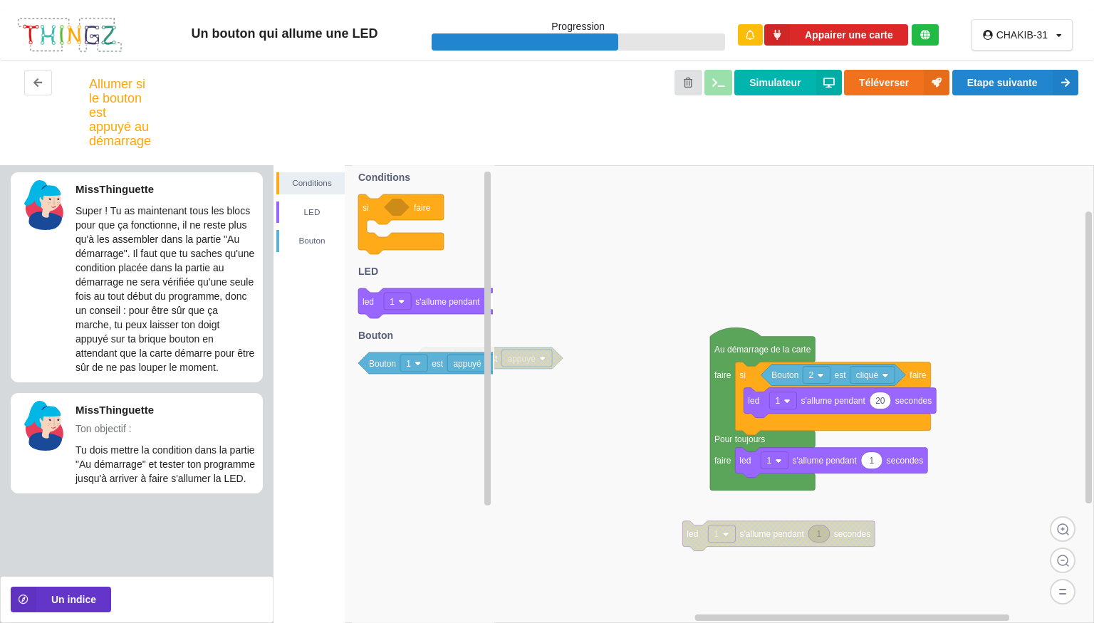
drag, startPoint x: 935, startPoint y: 497, endPoint x: 913, endPoint y: 482, distance: 26.5
click at [913, 482] on div "Conditions LED [PERSON_NAME] si faire 1 led 1 s'allume pendant secondes Bouton …" at bounding box center [684, 394] width 821 height 458
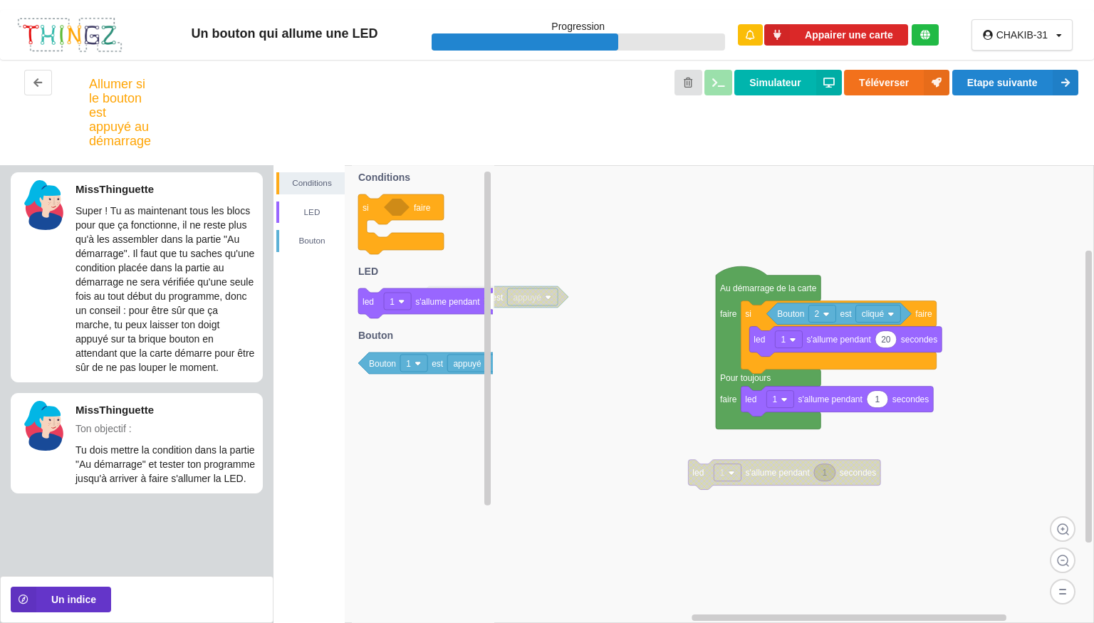
drag, startPoint x: 913, startPoint y: 482, endPoint x: 924, endPoint y: 418, distance: 64.3
click at [924, 418] on div "Conditions LED [PERSON_NAME] si faire 1 led 1 s'allume pendant secondes Bouton …" at bounding box center [684, 394] width 821 height 458
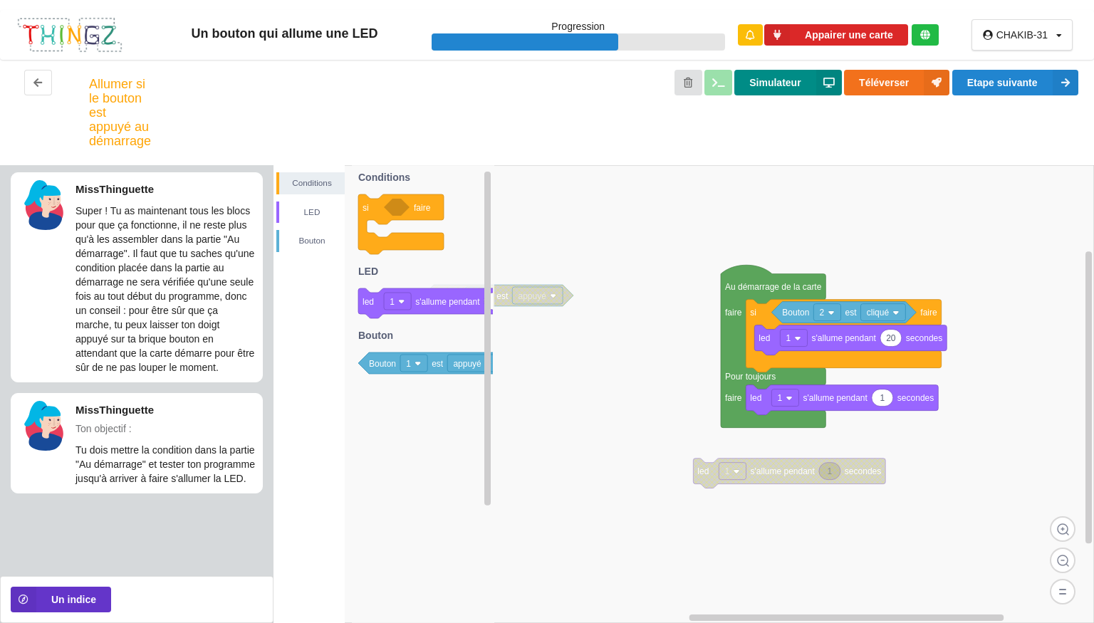
click at [831, 84] on icon at bounding box center [829, 83] width 26 height 26
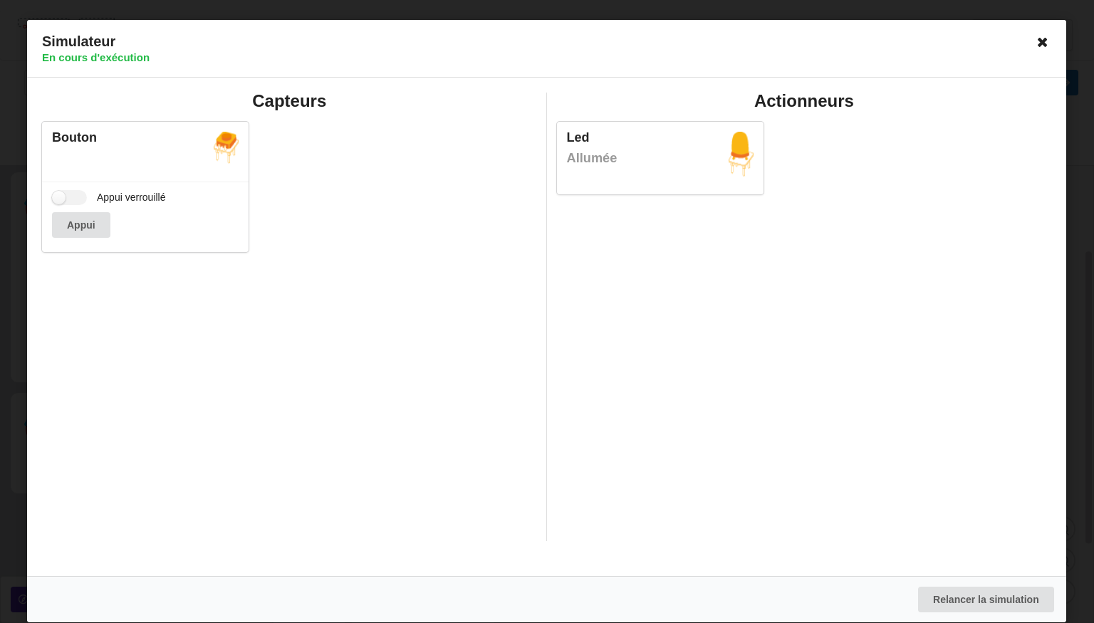
click at [1041, 46] on icon at bounding box center [1043, 42] width 23 height 23
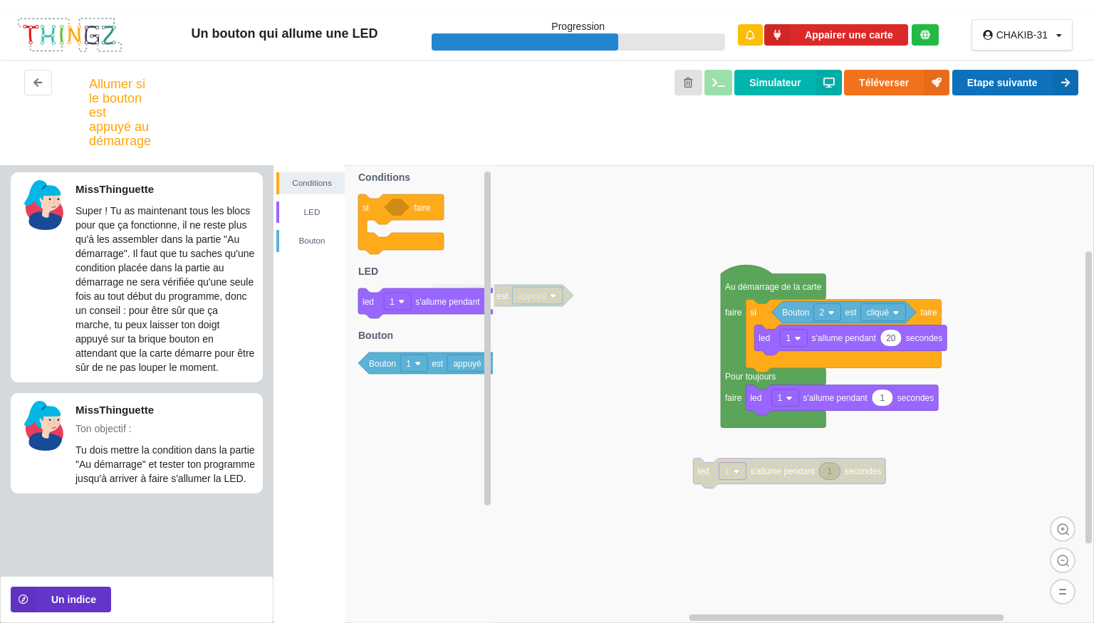
click at [1011, 85] on button "Etape suivante" at bounding box center [1015, 83] width 126 height 26
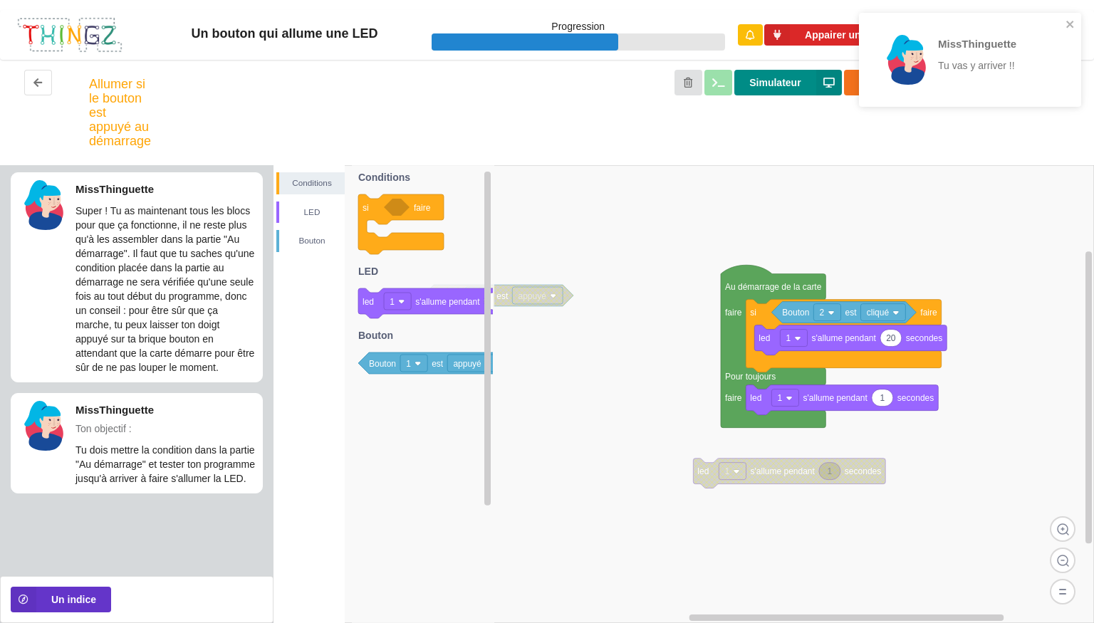
click at [818, 78] on icon at bounding box center [829, 83] width 26 height 26
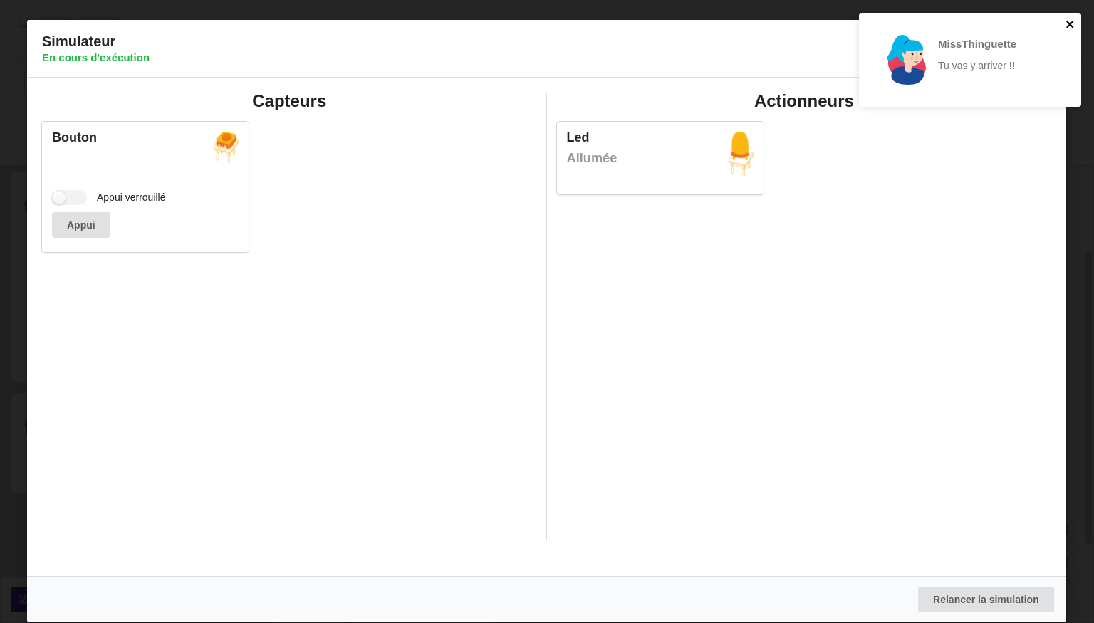
click at [1072, 27] on icon "close" at bounding box center [1069, 24] width 7 height 7
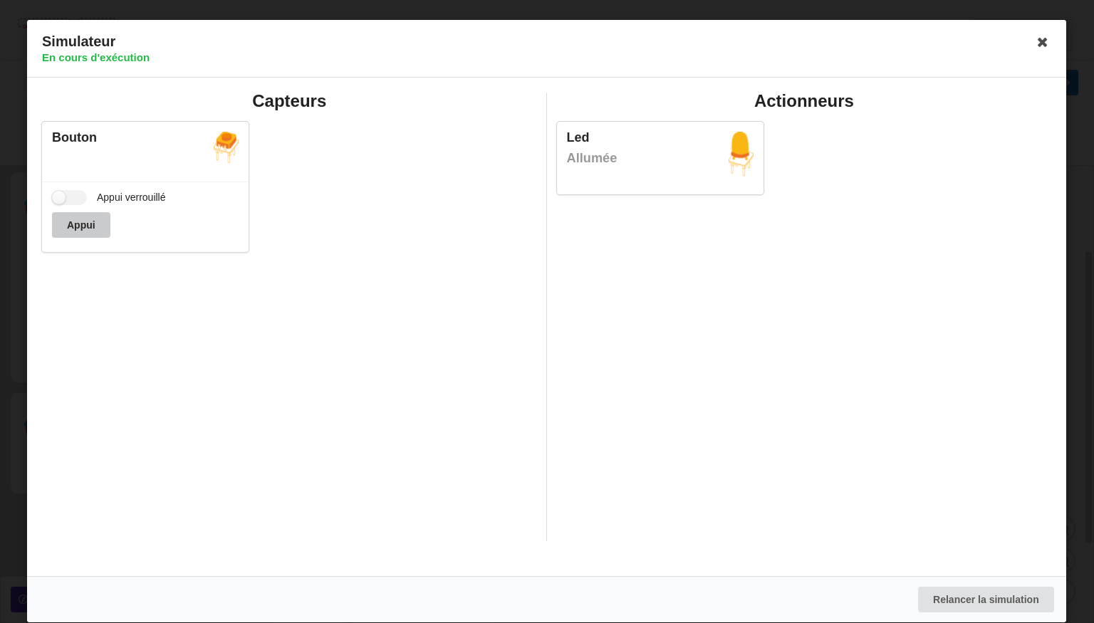
click at [95, 230] on button "Appui" at bounding box center [81, 225] width 58 height 26
click at [1039, 44] on icon at bounding box center [1043, 42] width 23 height 23
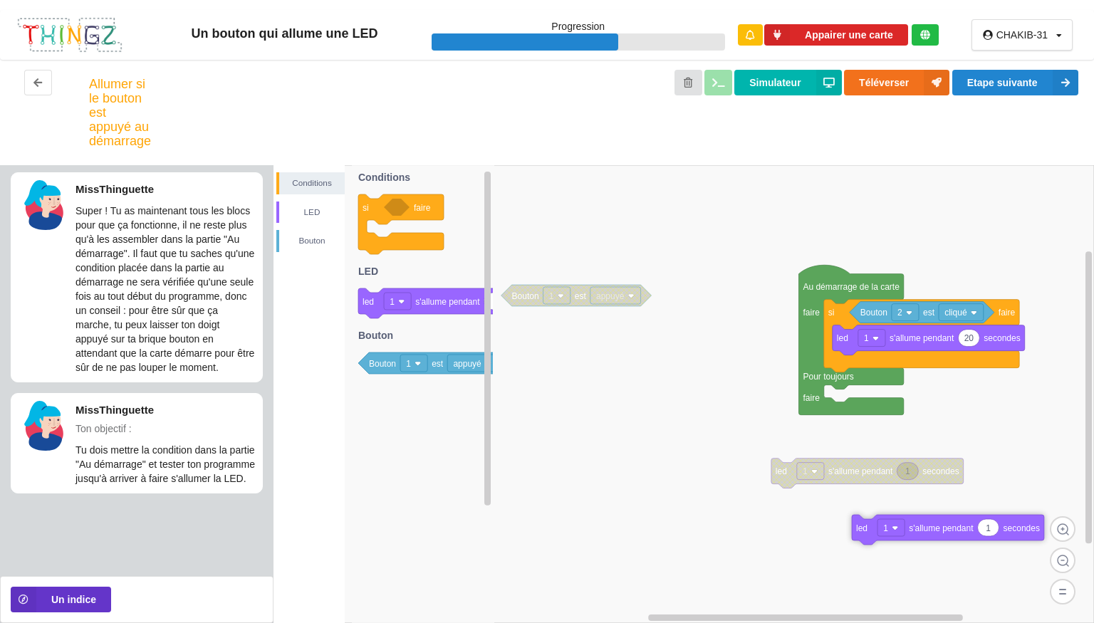
drag, startPoint x: 901, startPoint y: 406, endPoint x: 928, endPoint y: 535, distance: 131.7
click at [928, 535] on icon at bounding box center [948, 530] width 192 height 30
click at [910, 316] on image at bounding box center [909, 313] width 6 height 6
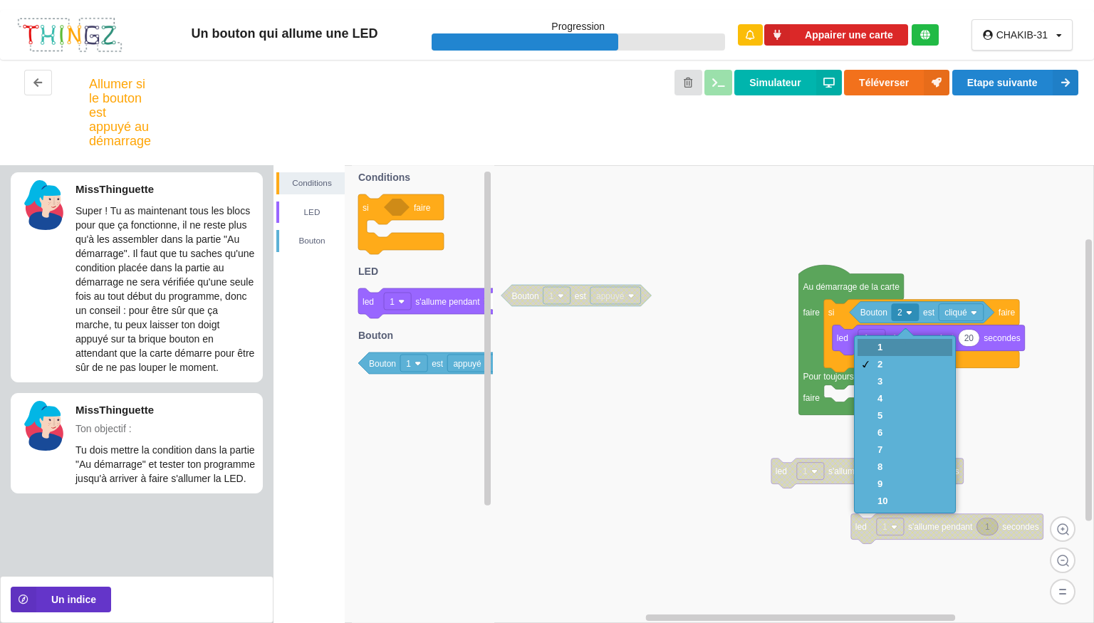
click at [896, 343] on div "1" at bounding box center [905, 347] width 95 height 17
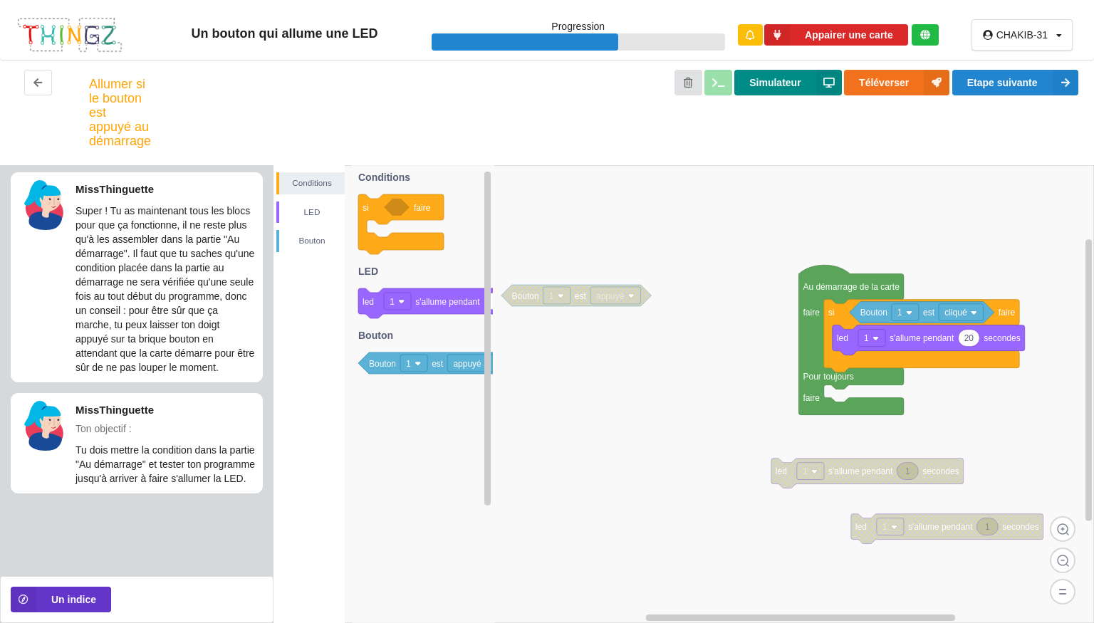
click at [812, 87] on button "Simulateur" at bounding box center [787, 83] width 107 height 26
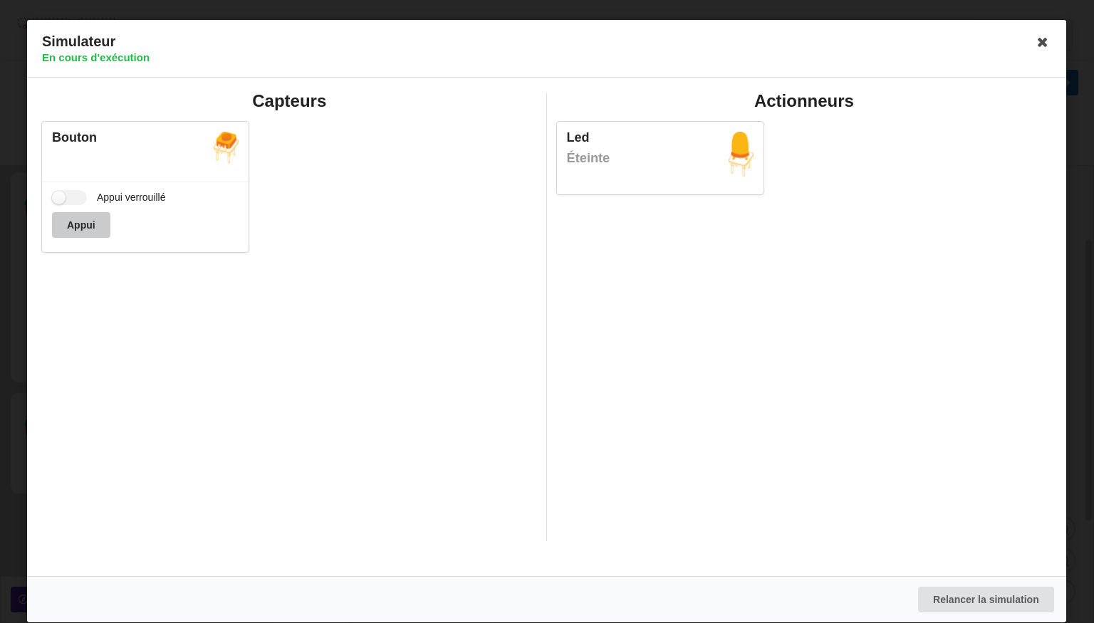
click at [99, 233] on button "Appui" at bounding box center [81, 225] width 58 height 26
drag, startPoint x: 99, startPoint y: 233, endPoint x: 67, endPoint y: 223, distance: 33.6
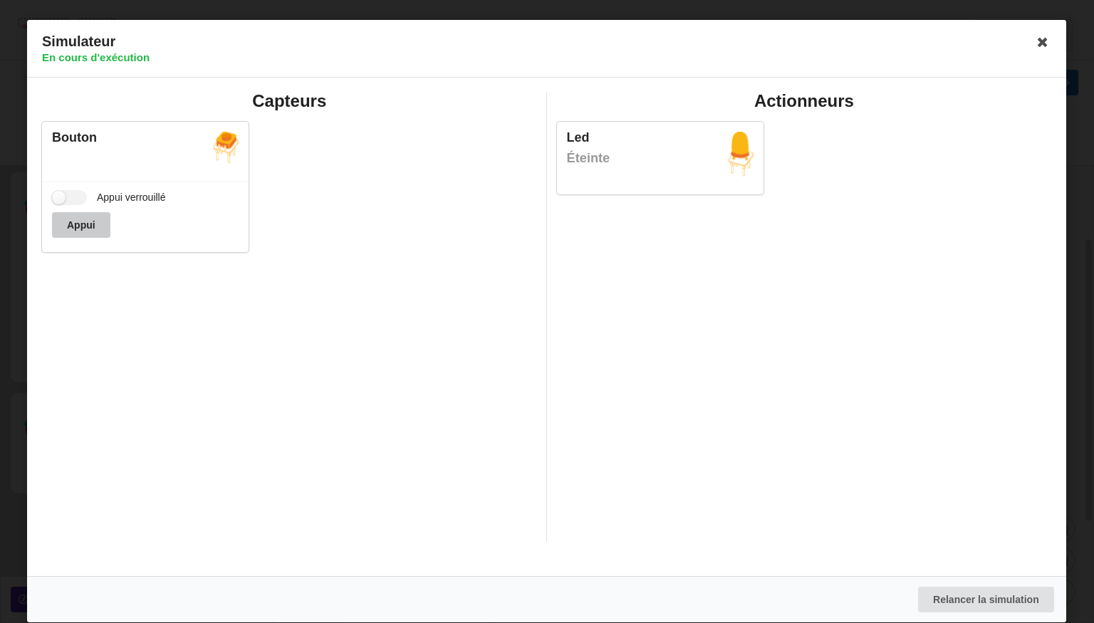
click at [67, 223] on button "Appui" at bounding box center [81, 225] width 58 height 26
drag, startPoint x: 67, startPoint y: 223, endPoint x: 58, endPoint y: 194, distance: 30.0
click at [58, 194] on div "Appui verrouillé Appui" at bounding box center [145, 217] width 207 height 71
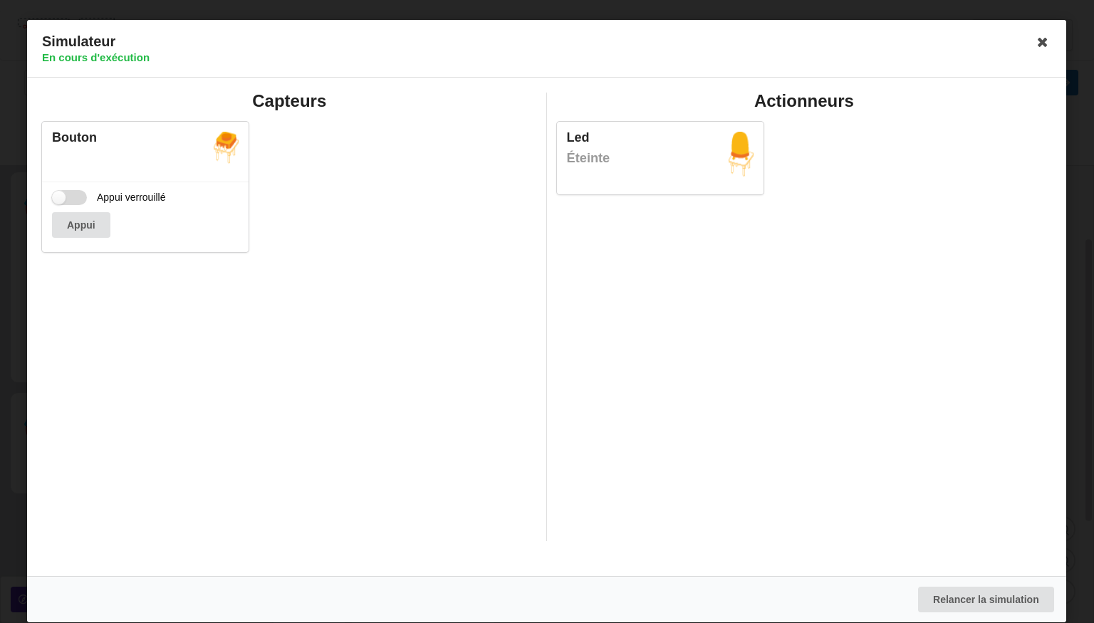
click at [58, 194] on label "Appui verrouillé" at bounding box center [109, 197] width 114 height 15
click at [58, 194] on input "Appui verrouillé" at bounding box center [69, 197] width 35 height 15
click at [66, 229] on div "Appui" at bounding box center [145, 225] width 187 height 26
drag, startPoint x: 66, startPoint y: 229, endPoint x: 76, endPoint y: 192, distance: 38.6
click at [76, 192] on div "Appui verrouillé Appui" at bounding box center [145, 217] width 207 height 71
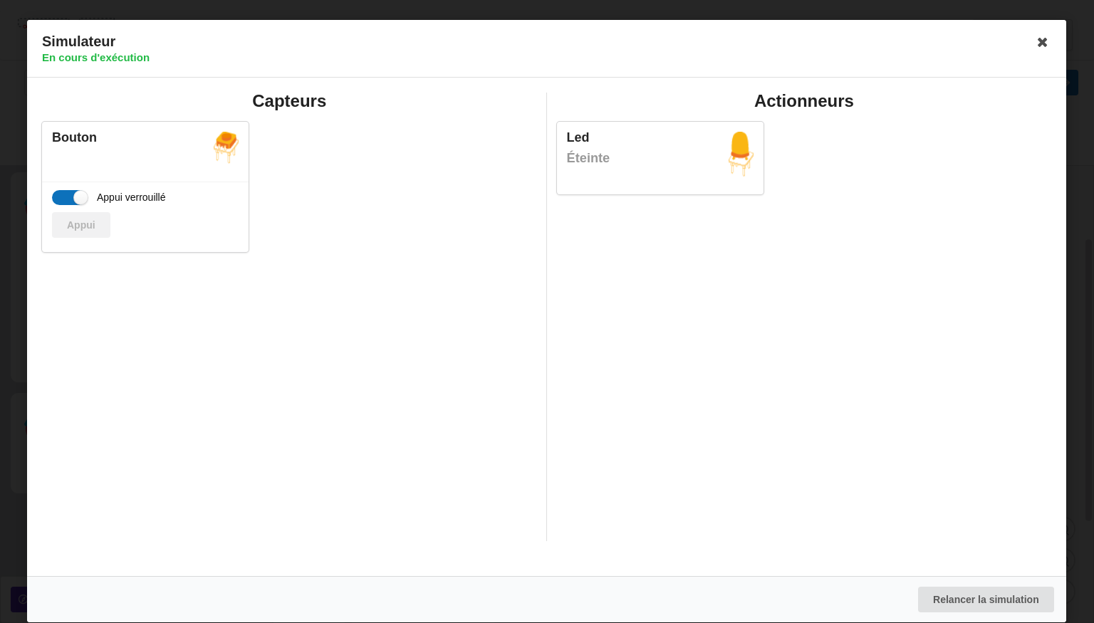
click at [76, 192] on label "Appui verrouillé" at bounding box center [109, 197] width 114 height 15
click at [76, 192] on input "Appui verrouillé" at bounding box center [69, 197] width 35 height 15
checkbox input "false"
click at [1041, 45] on icon at bounding box center [1043, 42] width 23 height 23
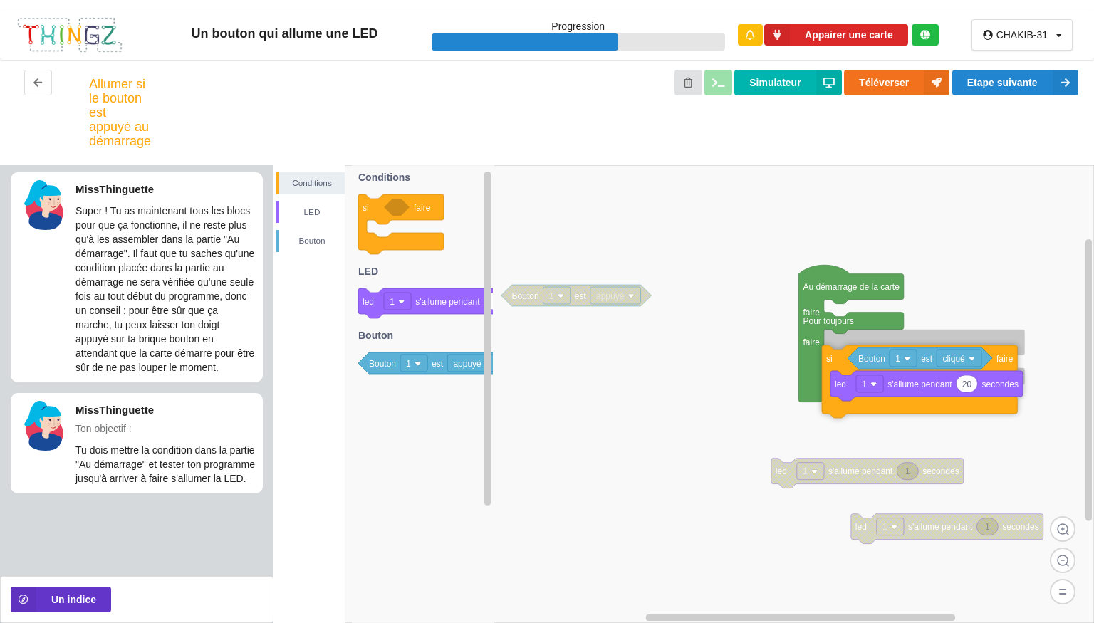
drag, startPoint x: 852, startPoint y: 316, endPoint x: 851, endPoint y: 362, distance: 45.6
click at [851, 362] on icon at bounding box center [919, 381] width 195 height 73
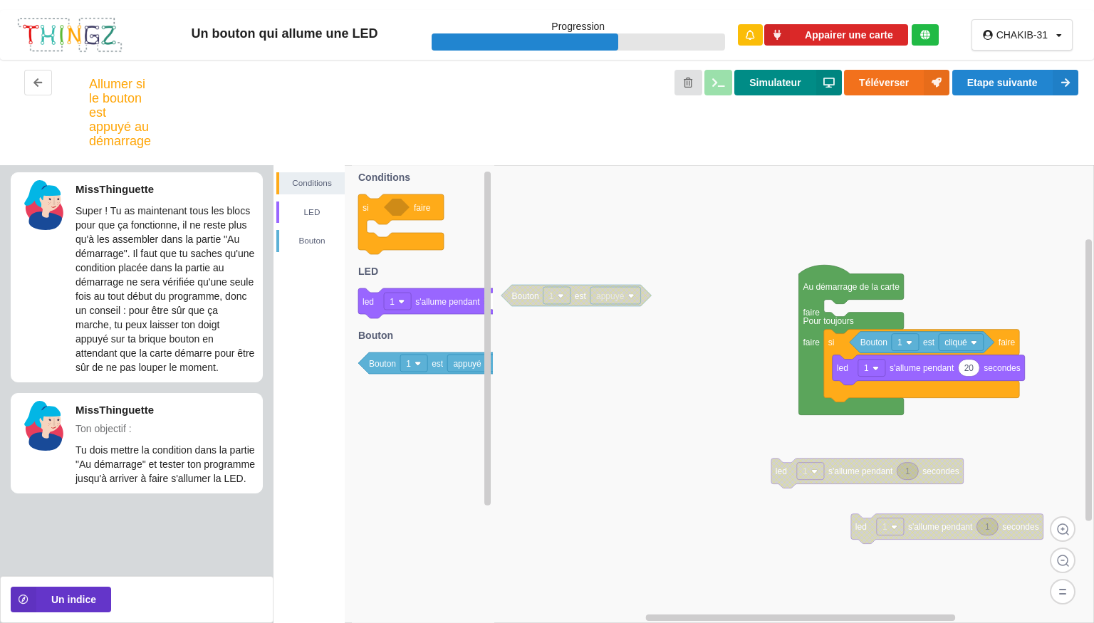
click at [826, 87] on icon at bounding box center [829, 83] width 26 height 26
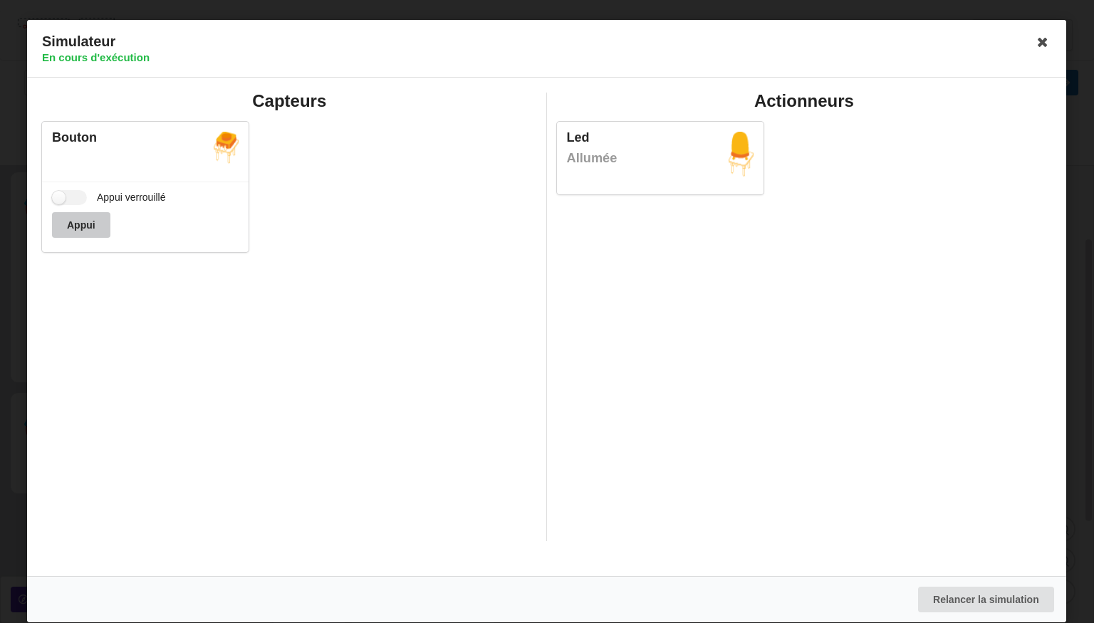
click at [95, 229] on button "Appui" at bounding box center [81, 225] width 58 height 26
click at [1039, 48] on icon at bounding box center [1043, 42] width 23 height 23
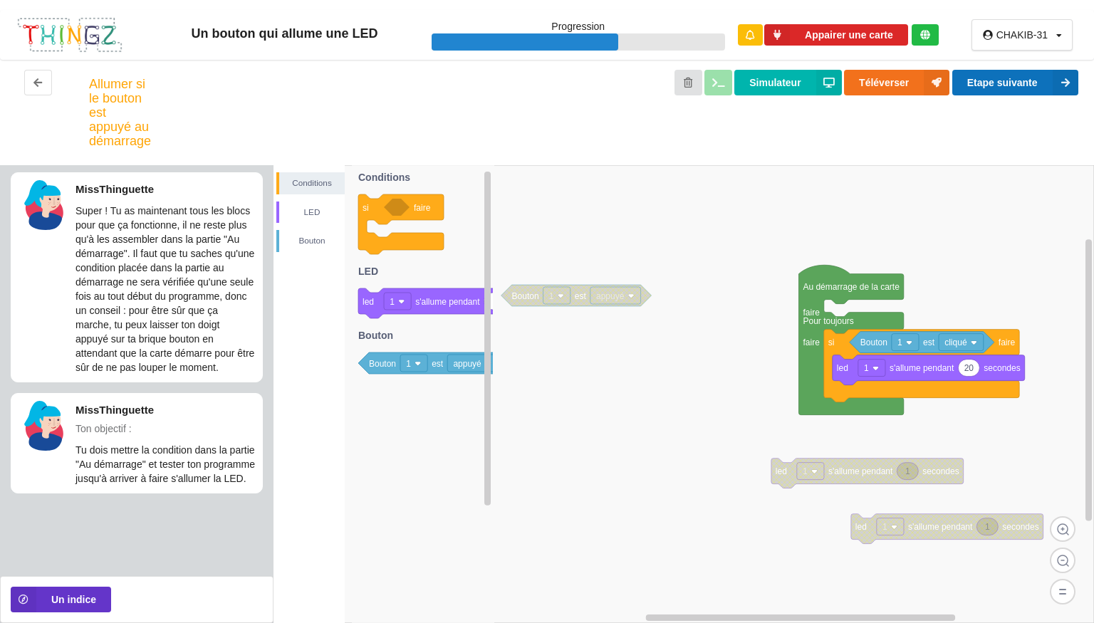
click at [1036, 83] on button "Etape suivante" at bounding box center [1015, 83] width 126 height 26
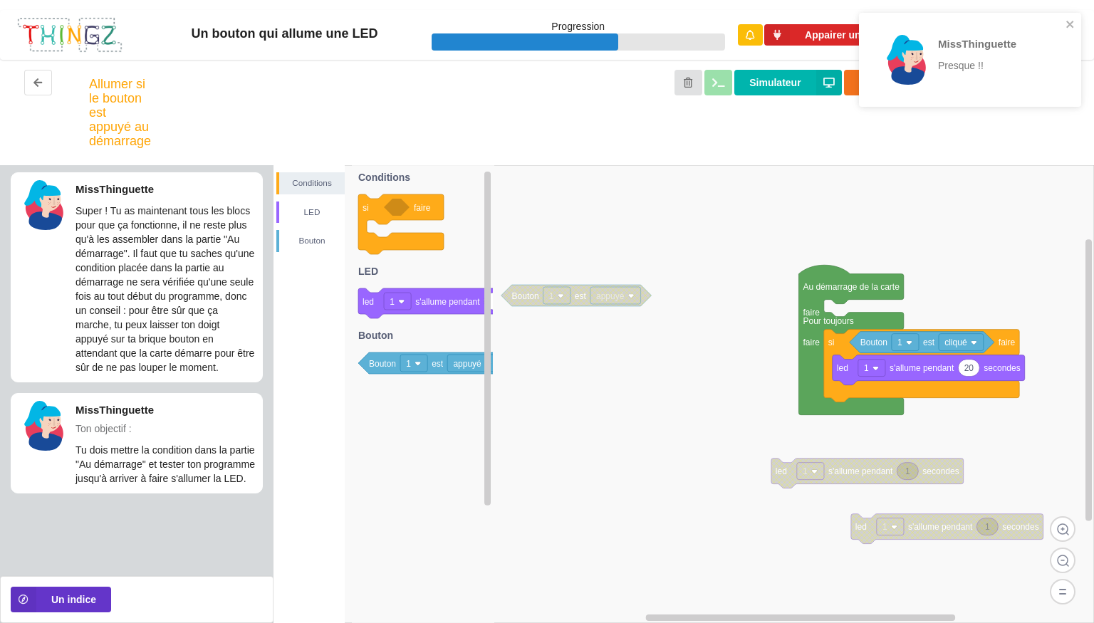
click at [770, 204] on rect at bounding box center [684, 394] width 821 height 458
click at [1070, 24] on icon "close" at bounding box center [1069, 24] width 7 height 7
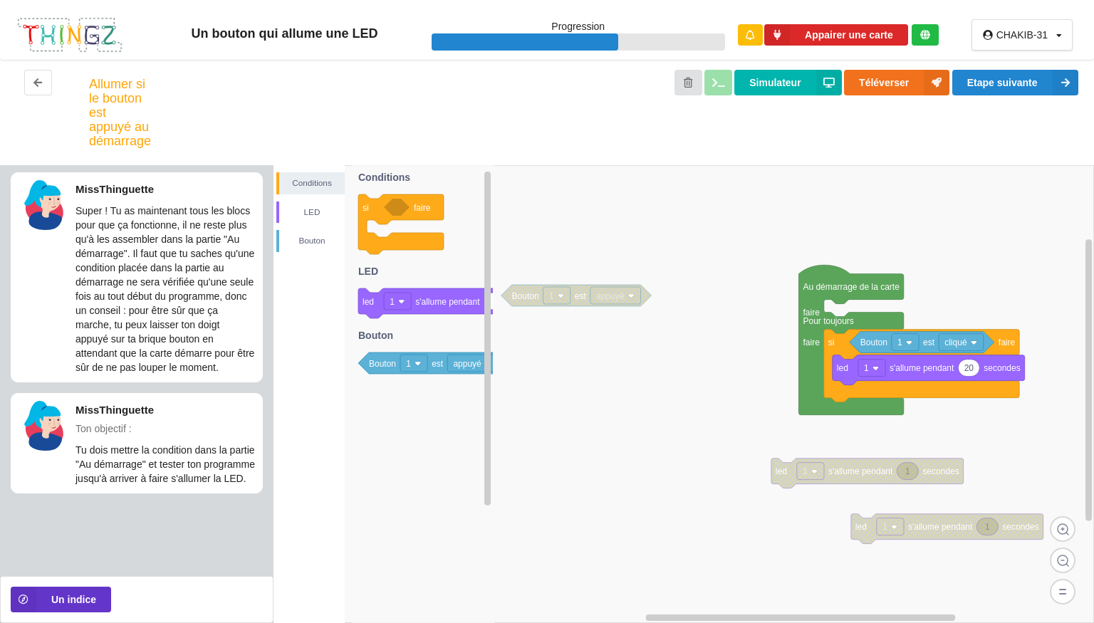
click at [179, 517] on div "MissThinguette Super ! Tu as maintenant tous les blocs pour que ça fonctionne, …" at bounding box center [137, 365] width 274 height 401
click at [153, 537] on div "MissThinguette Super ! Tu as maintenant tous les blocs pour que ça fonctionne, …" at bounding box center [137, 365] width 274 height 401
click at [90, 591] on button "Un indice" at bounding box center [61, 600] width 100 height 26
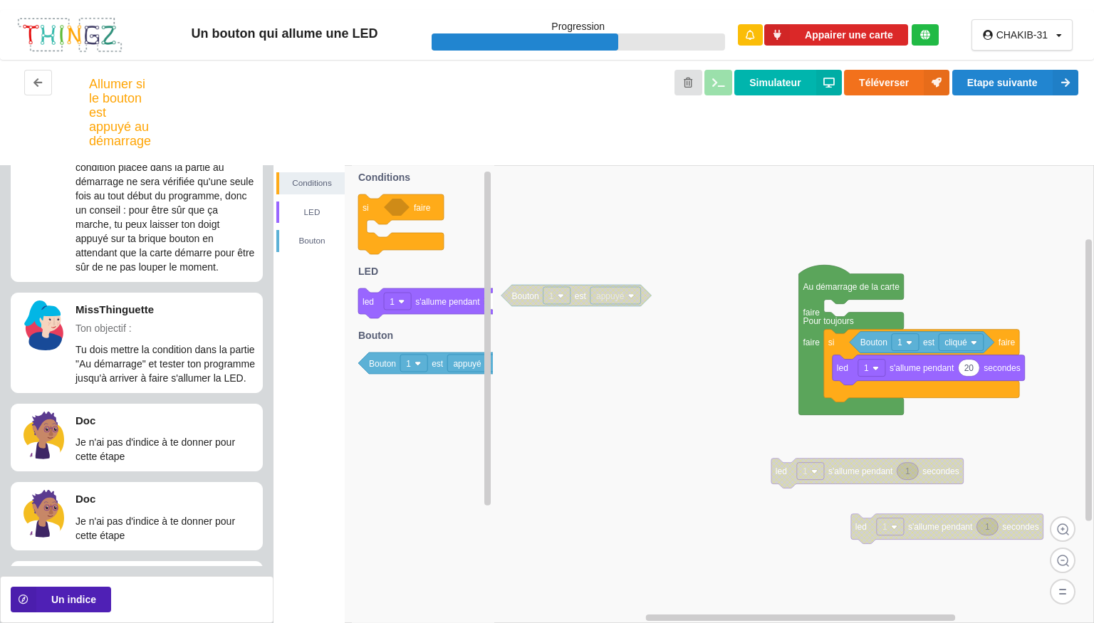
scroll to position [179, 0]
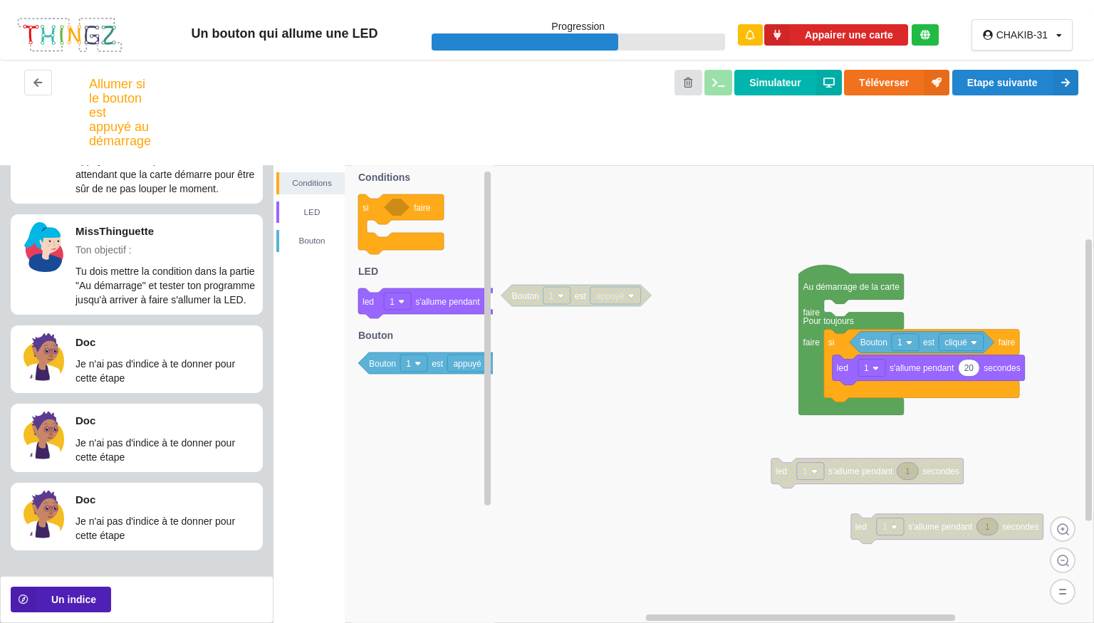
click at [63, 592] on button "Un indice" at bounding box center [61, 600] width 100 height 26
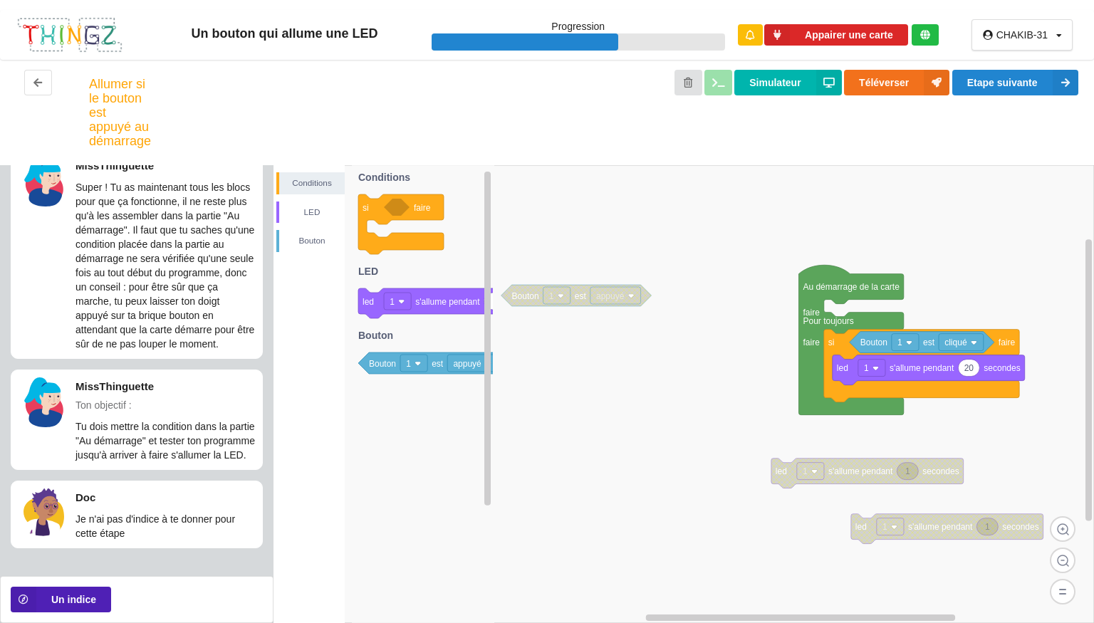
scroll to position [22, 0]
click at [301, 214] on div "LED" at bounding box center [312, 212] width 66 height 14
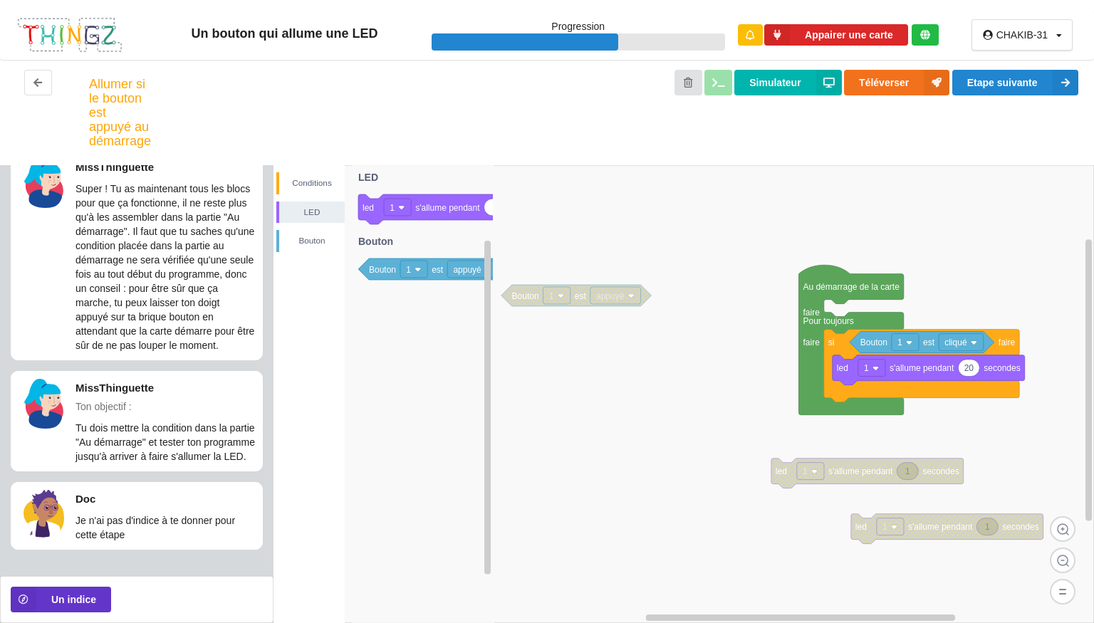
click at [875, 370] on image at bounding box center [876, 368] width 6 height 6
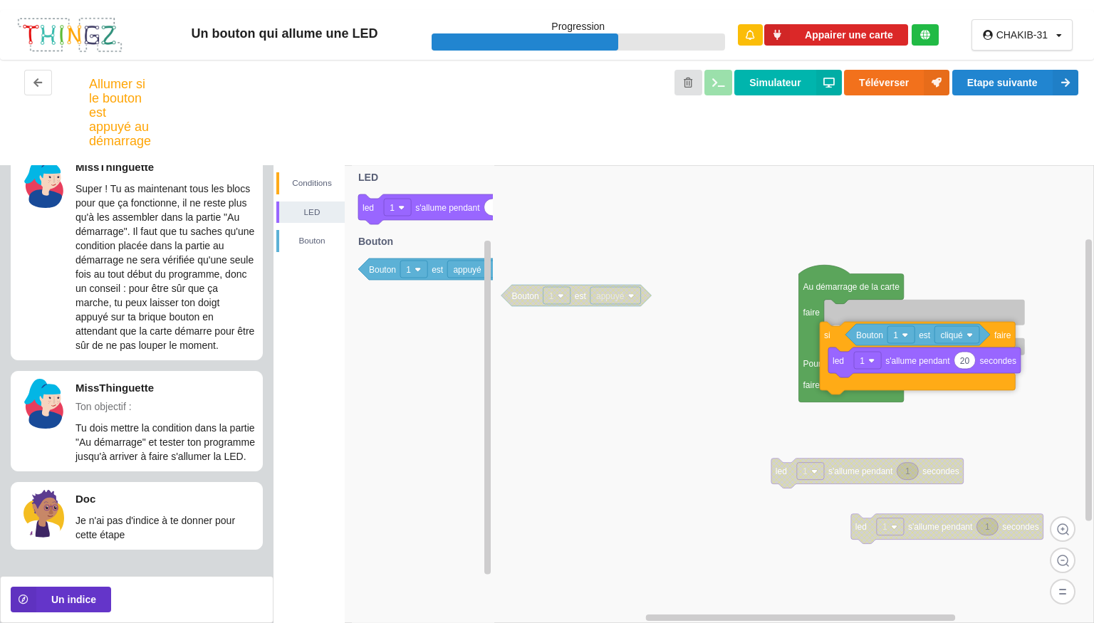
drag, startPoint x: 973, startPoint y: 395, endPoint x: 969, endPoint y: 388, distance: 7.7
click at [969, 388] on icon at bounding box center [917, 358] width 195 height 73
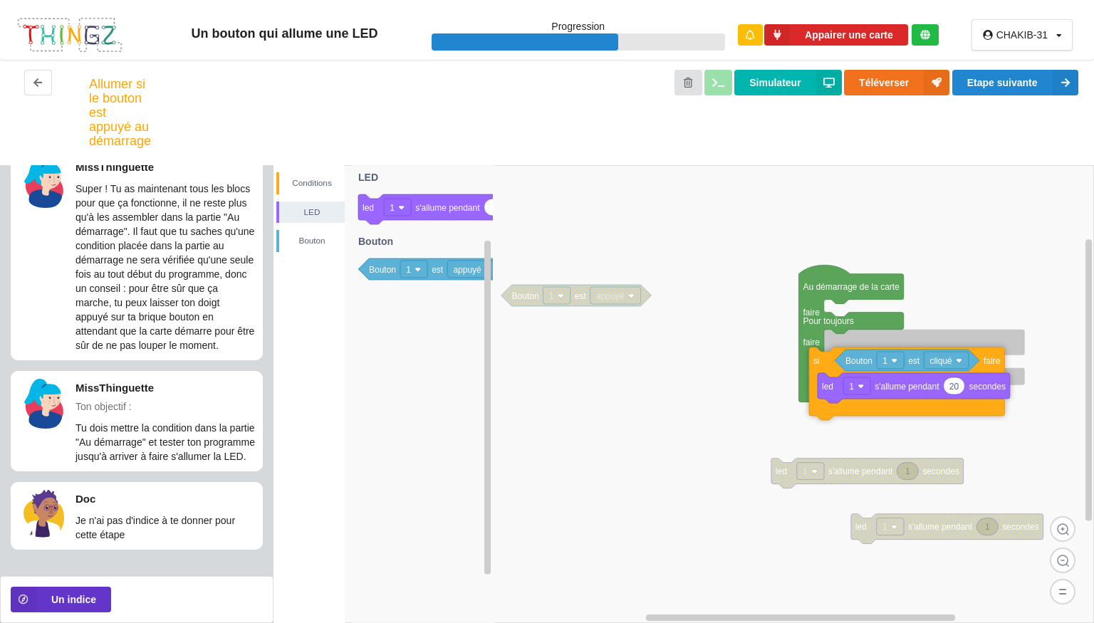
drag, startPoint x: 956, startPoint y: 356, endPoint x: 942, endPoint y: 404, distance: 49.8
click at [942, 404] on icon at bounding box center [906, 384] width 195 height 73
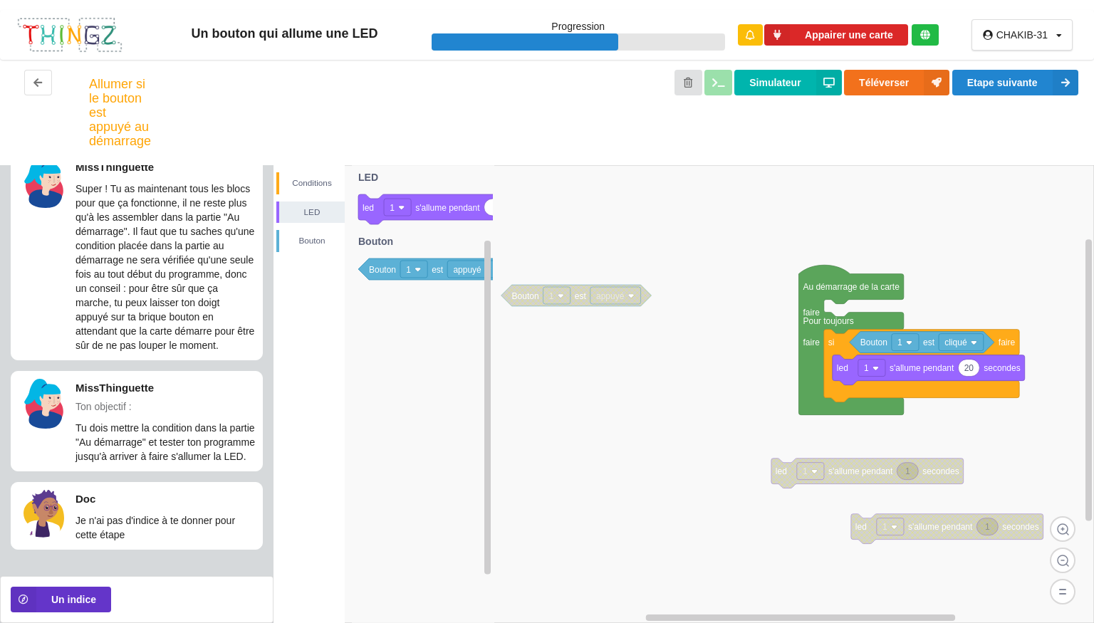
click at [967, 372] on text "20" at bounding box center [970, 368] width 10 height 10
click at [967, 372] on input "20" at bounding box center [969, 368] width 21 height 16
type input "5"
click at [966, 150] on div "Simulateur Téléverser Etape suivante" at bounding box center [614, 112] width 954 height 85
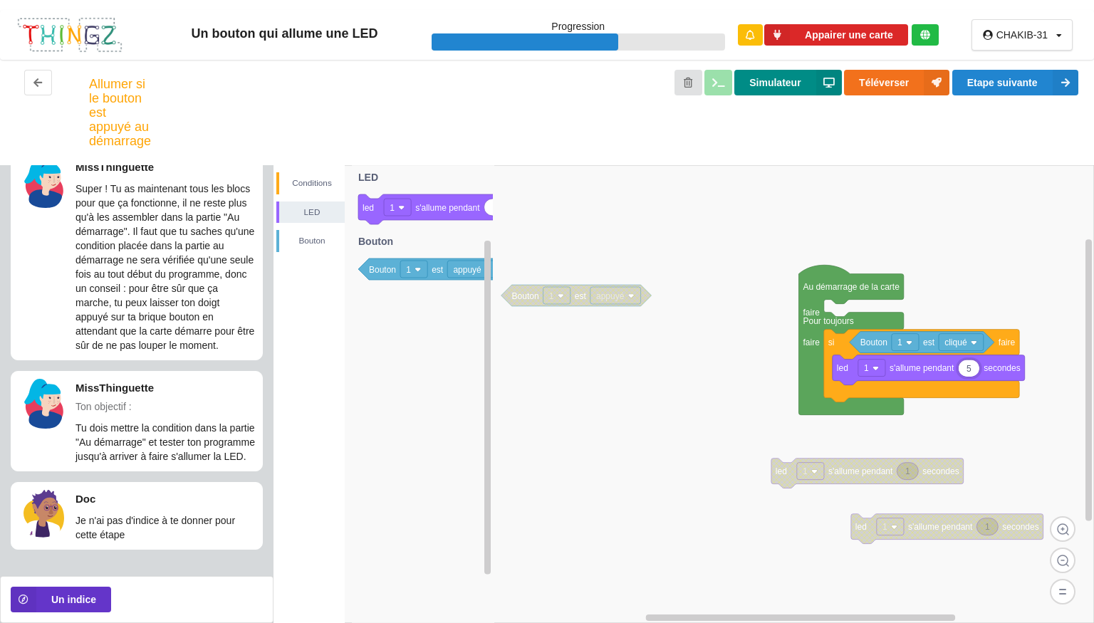
click at [800, 88] on button "Simulateur" at bounding box center [787, 83] width 107 height 26
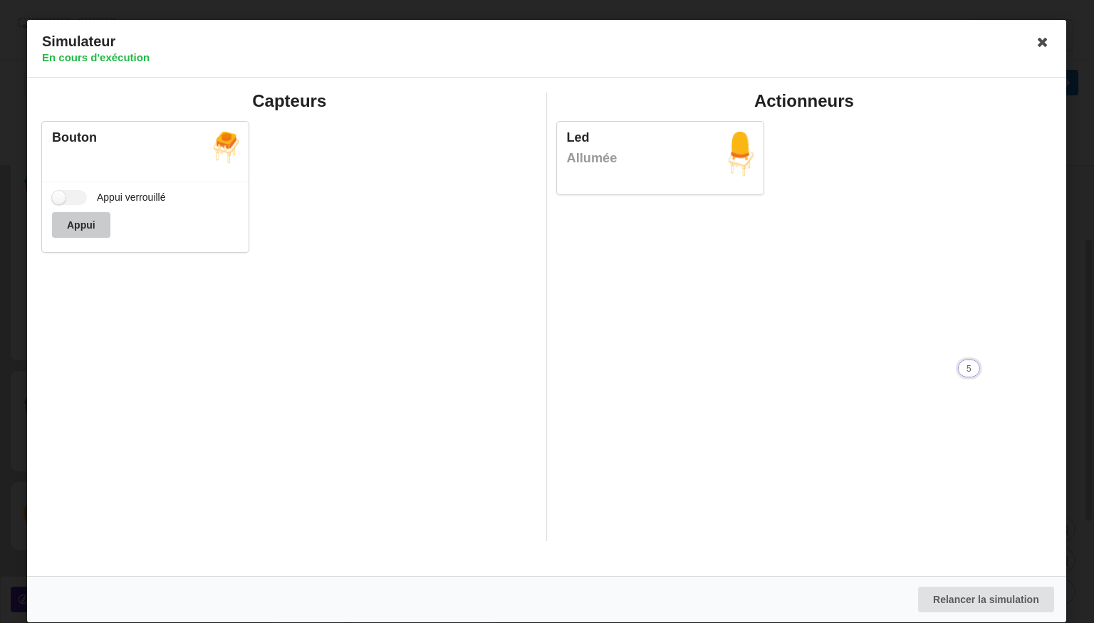
click at [69, 229] on button "Appui" at bounding box center [81, 225] width 58 height 26
click at [1039, 38] on icon at bounding box center [1043, 42] width 23 height 23
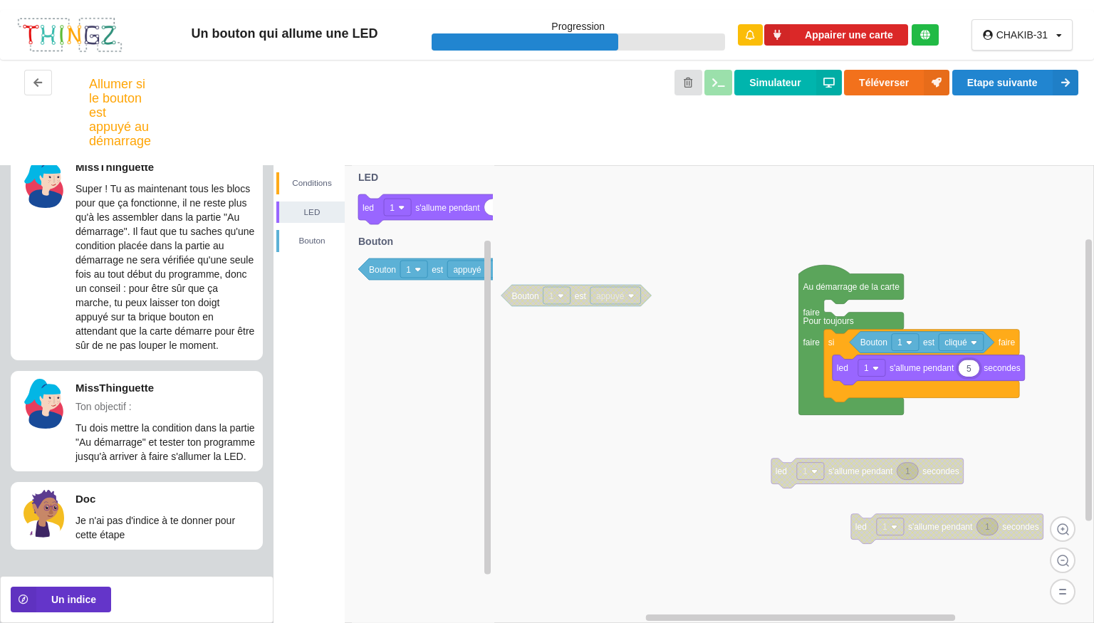
click at [1039, 38] on div "CHAKIB-31" at bounding box center [1022, 35] width 51 height 10
drag, startPoint x: 994, startPoint y: 135, endPoint x: 999, endPoint y: 85, distance: 49.5
click at [999, 85] on div "Simulateur Téléverser Etape suivante" at bounding box center [614, 112] width 954 height 85
click at [999, 85] on button "Etape suivante" at bounding box center [1015, 83] width 126 height 26
drag, startPoint x: 999, startPoint y: 85, endPoint x: 363, endPoint y: 446, distance: 731.1
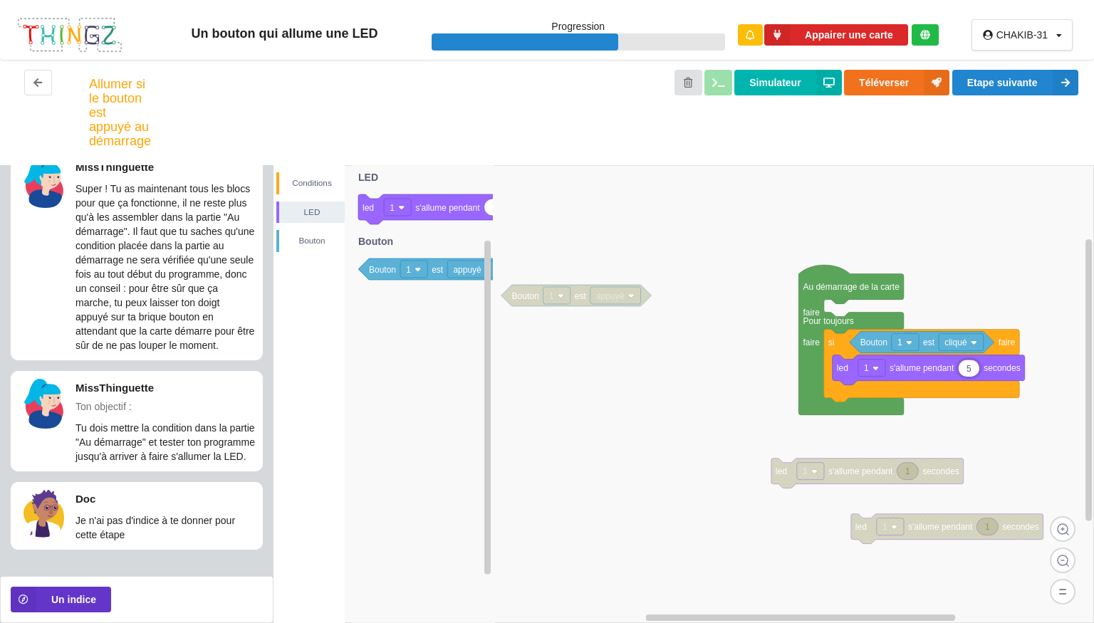
click at [363, 107] on div "MissThinguette Un indice pourrait t'aider" at bounding box center [385, 60] width 222 height 94
click at [90, 595] on button "Un indice" at bounding box center [61, 600] width 100 height 26
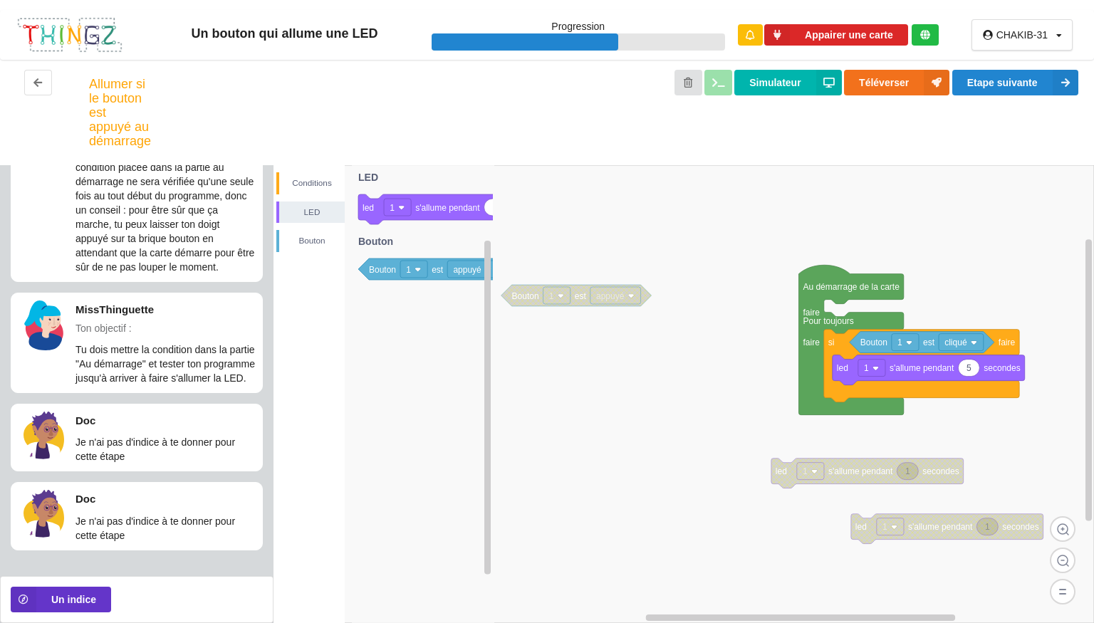
click at [875, 369] on image at bounding box center [876, 368] width 6 height 6
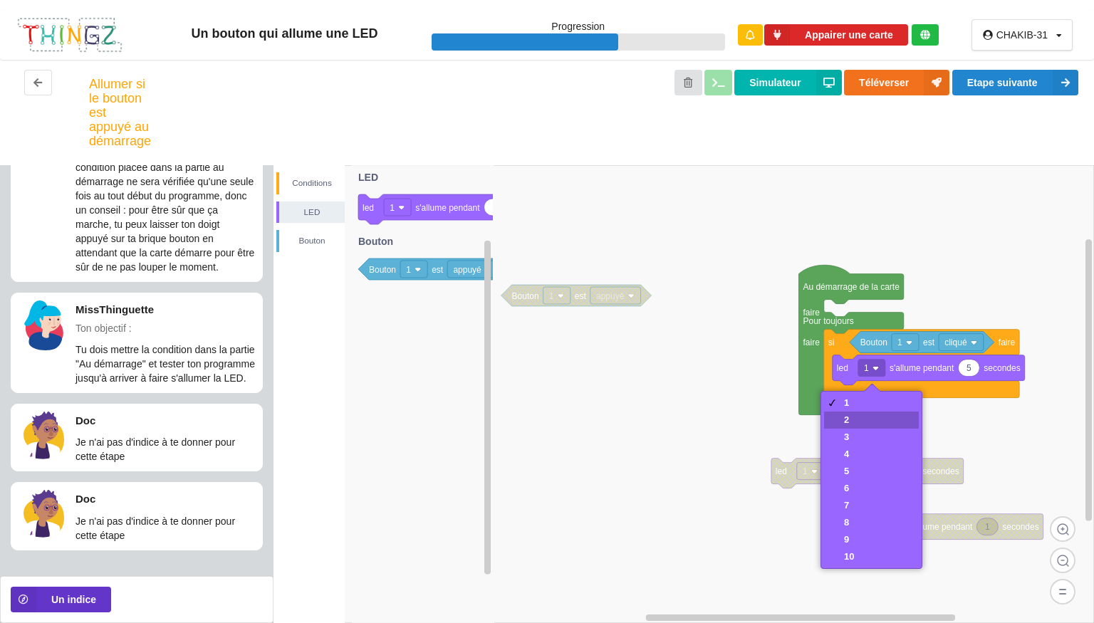
click at [850, 424] on div "2" at bounding box center [849, 420] width 10 height 11
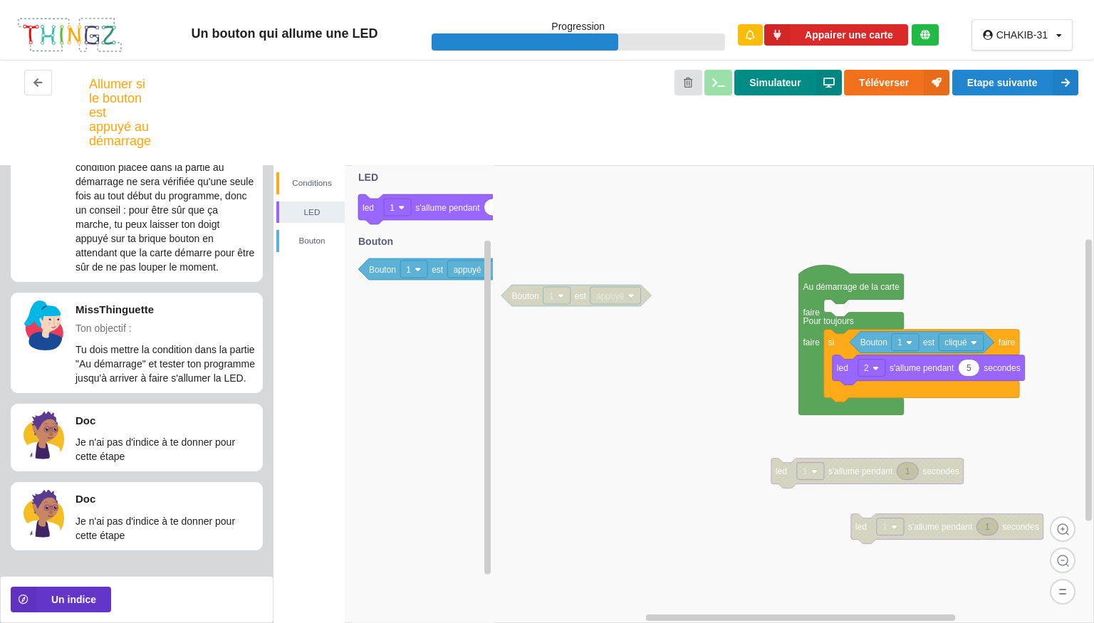
click at [821, 83] on icon at bounding box center [829, 83] width 26 height 26
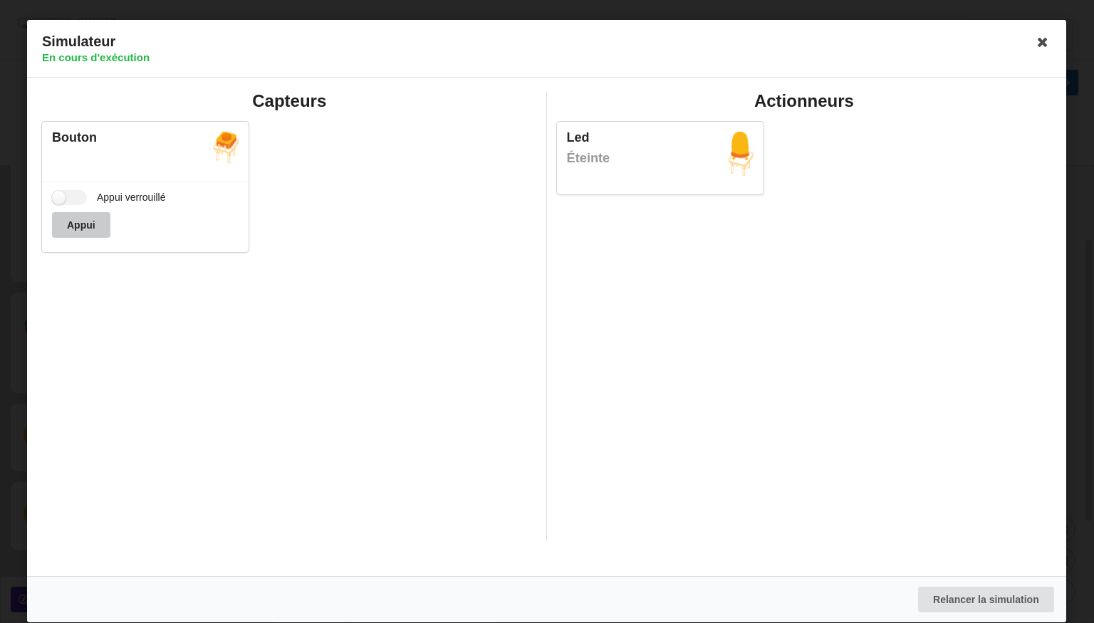
click at [83, 214] on button "Appui" at bounding box center [81, 225] width 58 height 26
click at [1043, 42] on icon at bounding box center [1043, 42] width 23 height 23
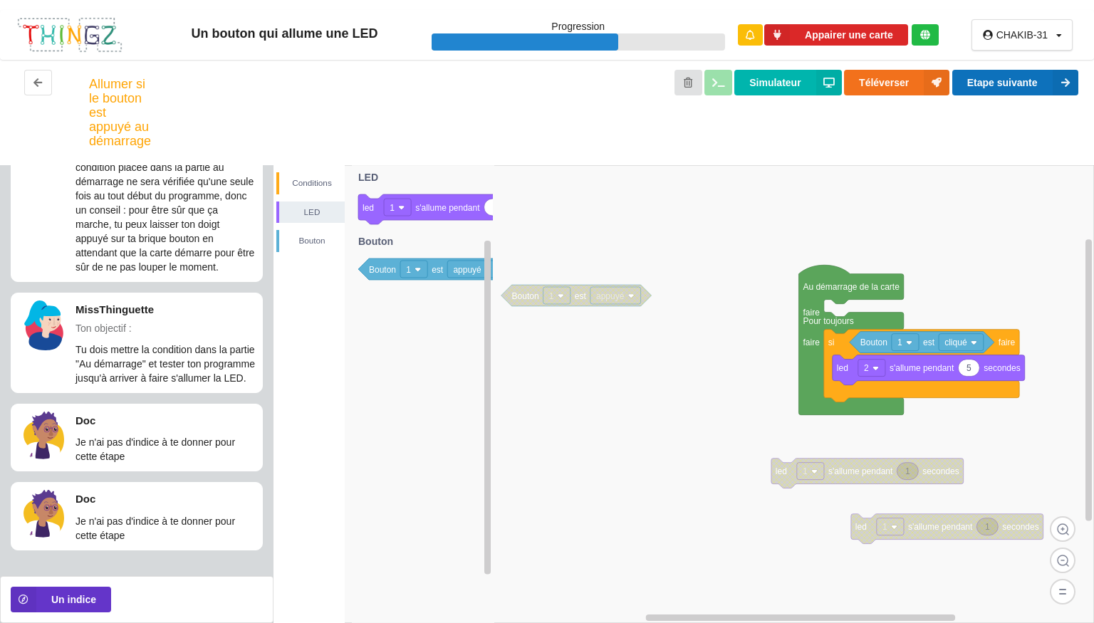
click at [999, 93] on button "Etape suivante" at bounding box center [1015, 83] width 126 height 26
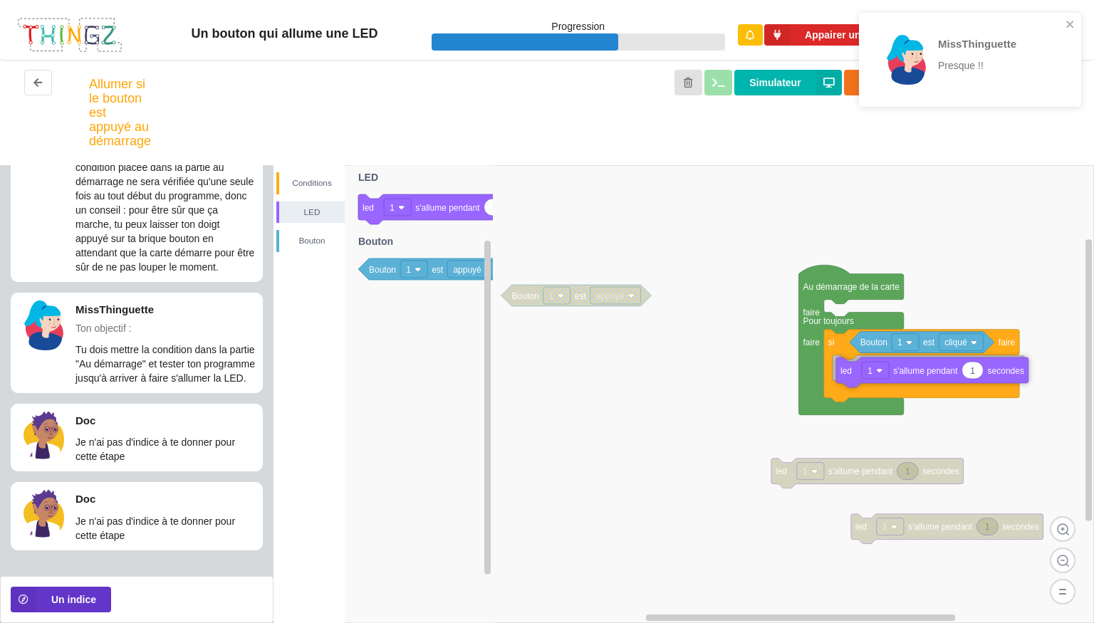
drag, startPoint x: 446, startPoint y: 213, endPoint x: 1002, endPoint y: 375, distance: 579.6
click at [1002, 375] on div "Conditions LED Bouton 1 led 1 s'allume pendant secondes Bouton 1 est appuyé 1 l…" at bounding box center [684, 394] width 821 height 458
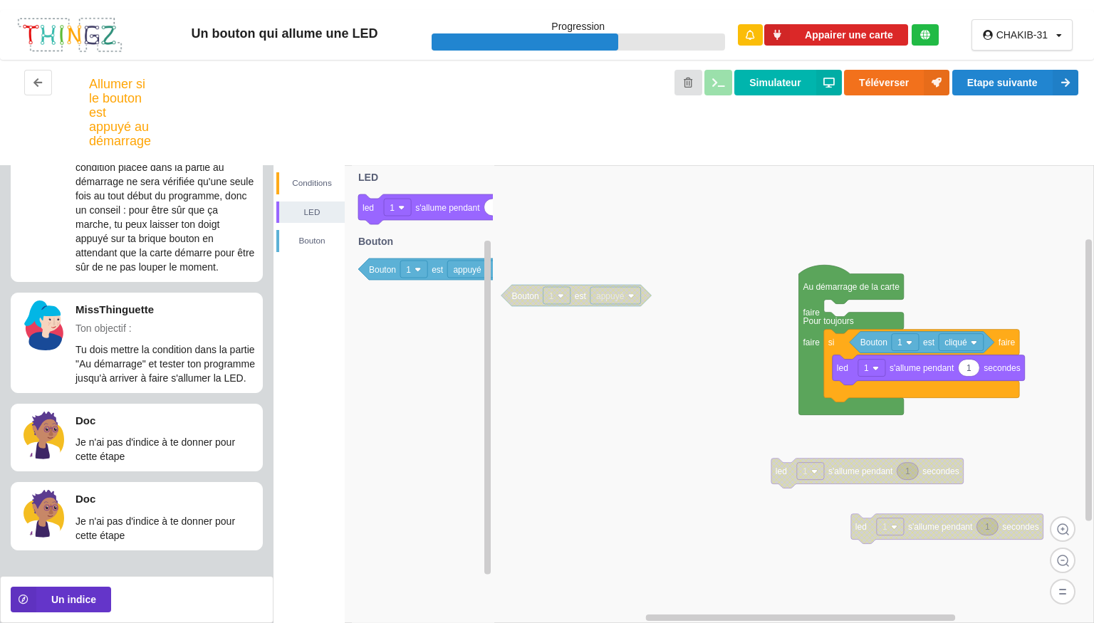
click at [967, 370] on text "1" at bounding box center [969, 368] width 5 height 10
type input "5"
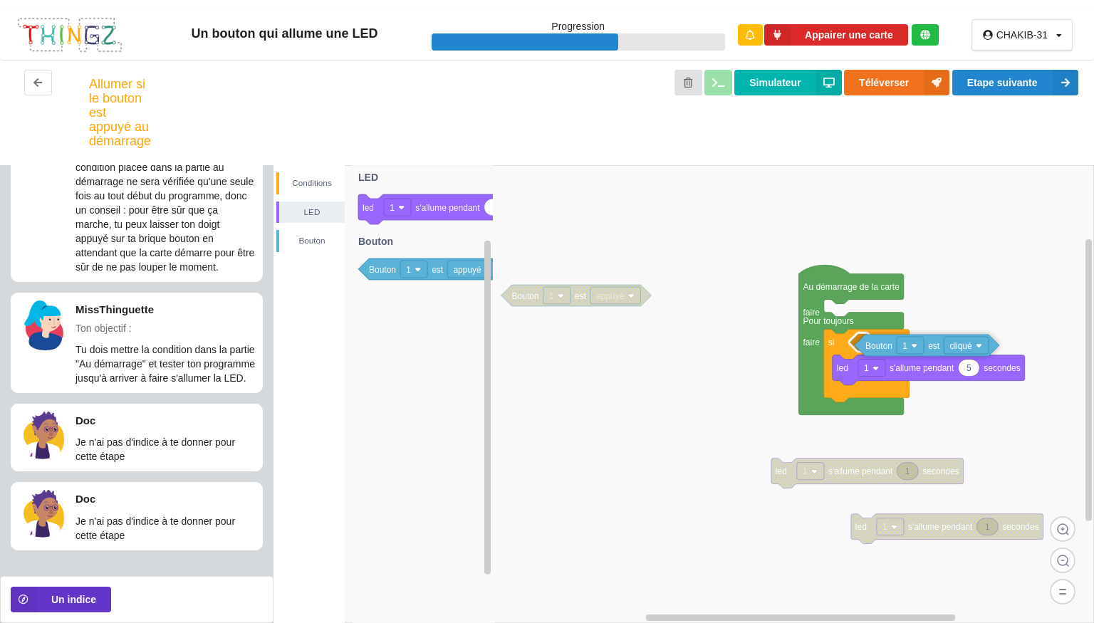
drag, startPoint x: 851, startPoint y: 344, endPoint x: 858, endPoint y: 345, distance: 7.3
click at [858, 345] on icon at bounding box center [927, 345] width 145 height 21
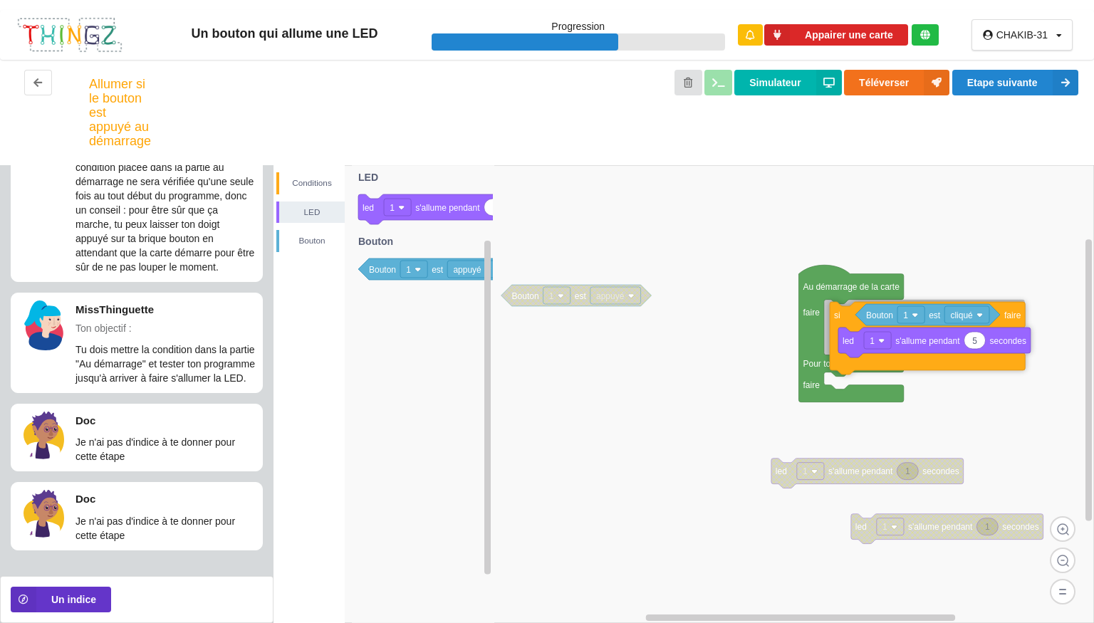
drag, startPoint x: 841, startPoint y: 349, endPoint x: 847, endPoint y: 321, distance: 29.2
click at [847, 321] on icon at bounding box center [927, 338] width 195 height 73
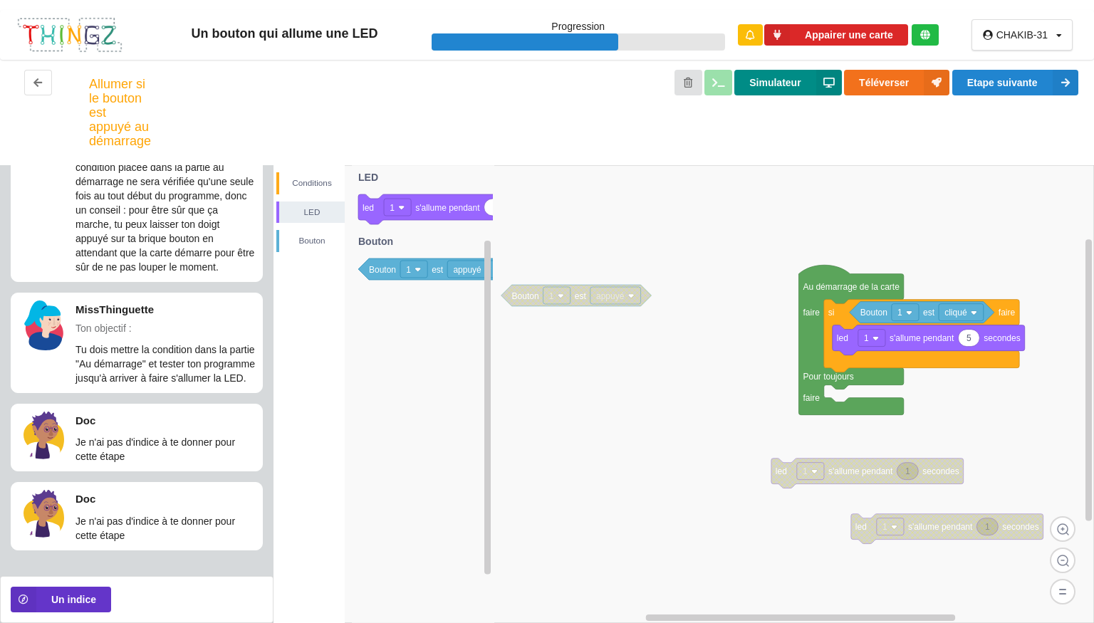
click at [747, 90] on button "Simulateur" at bounding box center [787, 83] width 107 height 26
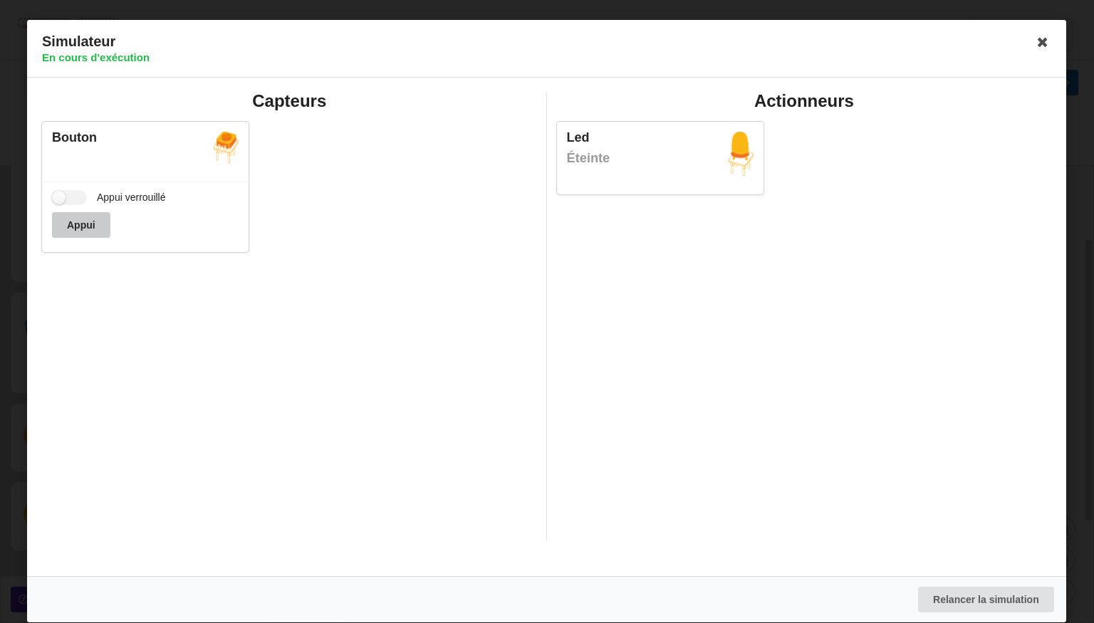
click at [74, 222] on button "Appui" at bounding box center [81, 225] width 58 height 26
click at [66, 203] on label "Appui verrouillé" at bounding box center [109, 197] width 114 height 15
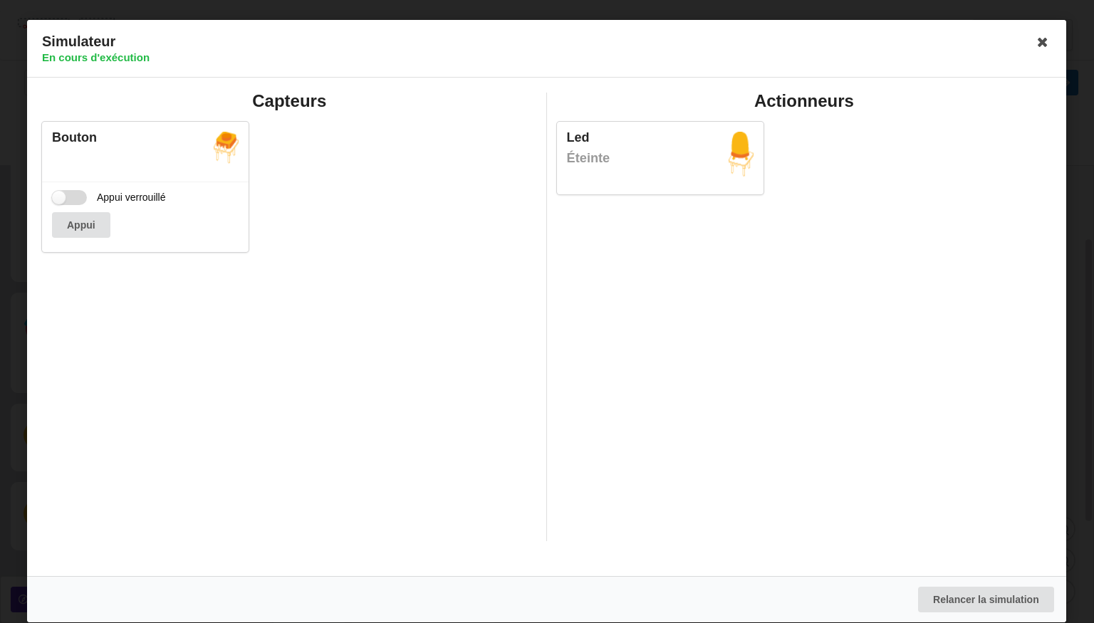
click at [66, 203] on input "Appui verrouillé" at bounding box center [69, 197] width 35 height 15
click at [66, 203] on label "Appui verrouillé" at bounding box center [109, 197] width 114 height 15
click at [66, 203] on input "Appui verrouillé" at bounding box center [69, 197] width 35 height 15
click at [70, 195] on label "Appui verrouillé" at bounding box center [109, 197] width 114 height 15
click at [70, 195] on input "Appui verrouillé" at bounding box center [69, 197] width 35 height 15
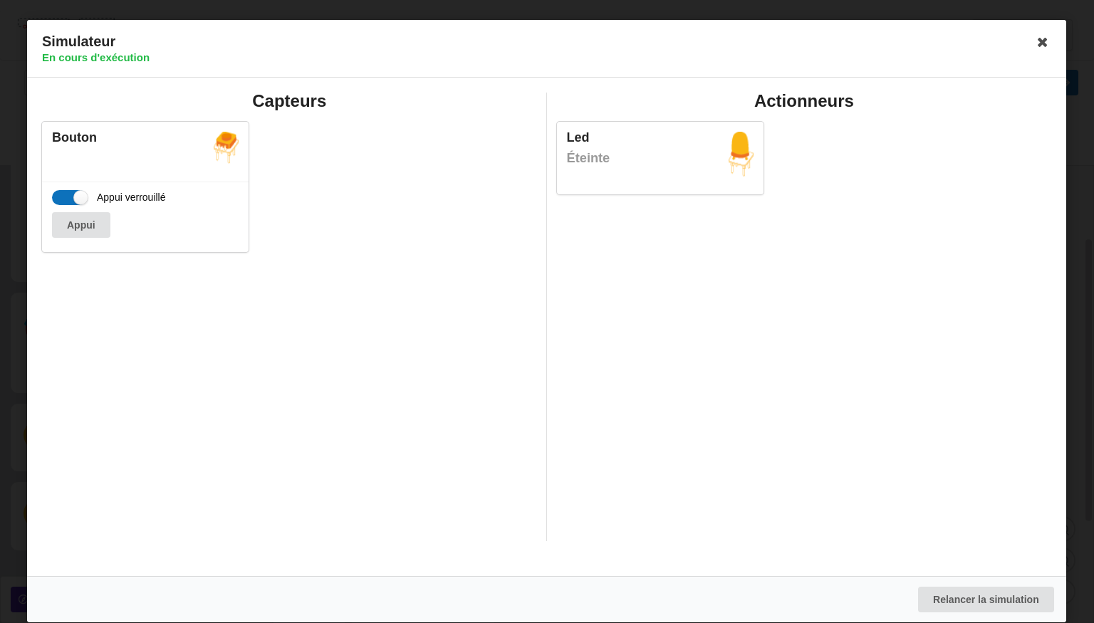
checkbox input "true"
click at [1046, 38] on icon at bounding box center [1043, 42] width 23 height 23
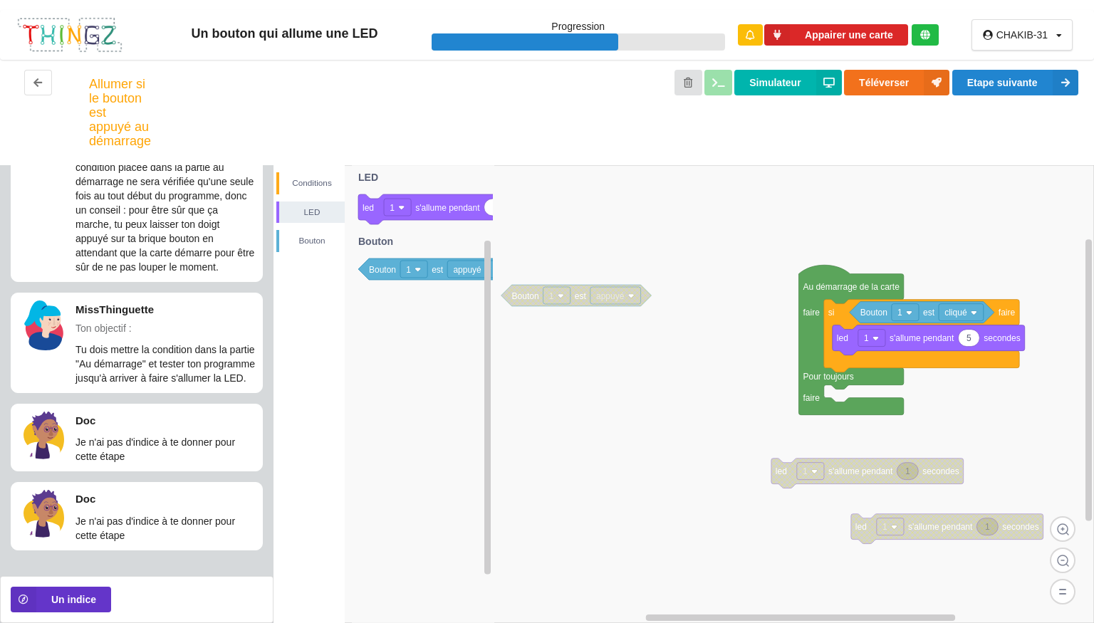
click at [873, 341] on image at bounding box center [876, 339] width 6 height 6
click at [704, 489] on rect at bounding box center [684, 394] width 821 height 458
click at [975, 307] on rect at bounding box center [961, 312] width 45 height 17
click at [942, 346] on div "appuyé" at bounding box center [938, 347] width 33 height 11
click at [789, 95] on button "Simulateur" at bounding box center [787, 83] width 107 height 26
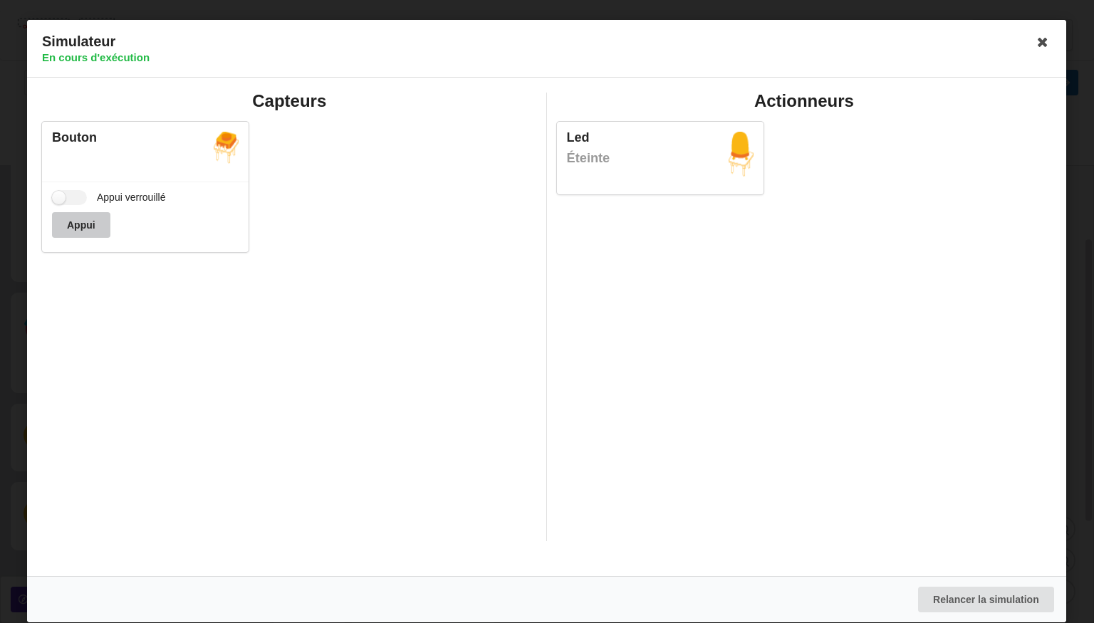
click at [92, 230] on button "Appui" at bounding box center [81, 225] width 58 height 26
click at [57, 190] on label "Appui verrouillé" at bounding box center [109, 197] width 114 height 15
click at [57, 190] on input "Appui verrouillé" at bounding box center [69, 197] width 35 height 15
drag, startPoint x: 57, startPoint y: 190, endPoint x: 96, endPoint y: 231, distance: 56.4
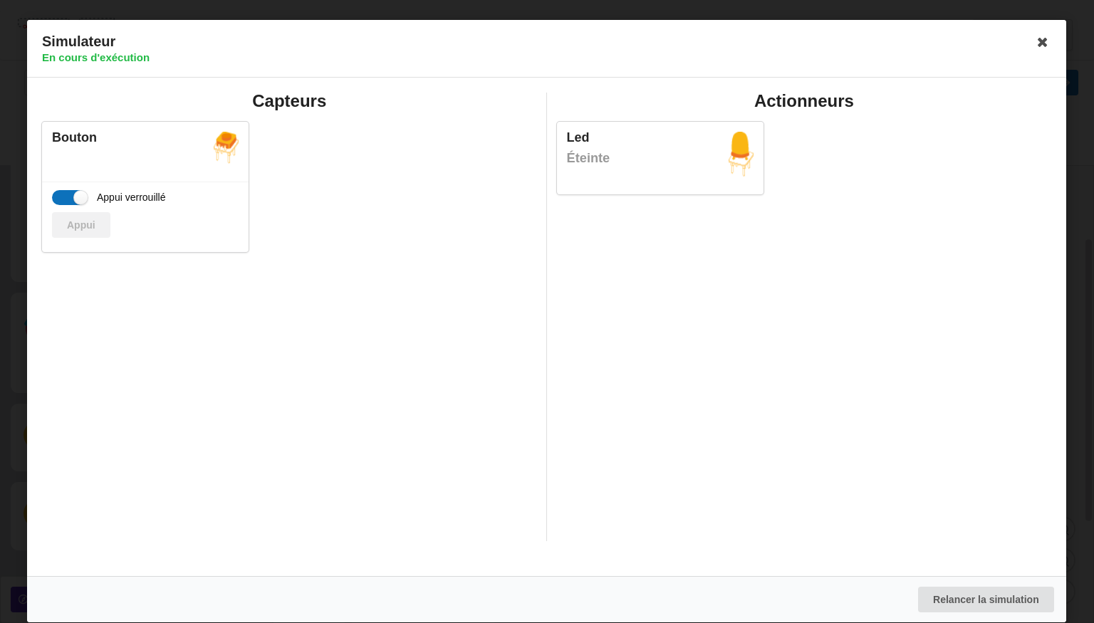
click at [96, 231] on div "Appui verrouillé Appui" at bounding box center [145, 217] width 207 height 71
click at [96, 231] on div "Appui" at bounding box center [145, 225] width 187 height 26
click at [82, 192] on label "Appui verrouillé" at bounding box center [109, 197] width 114 height 15
click at [82, 192] on input "Appui verrouillé" at bounding box center [69, 197] width 35 height 15
click at [82, 192] on label "Appui verrouillé" at bounding box center [109, 197] width 114 height 15
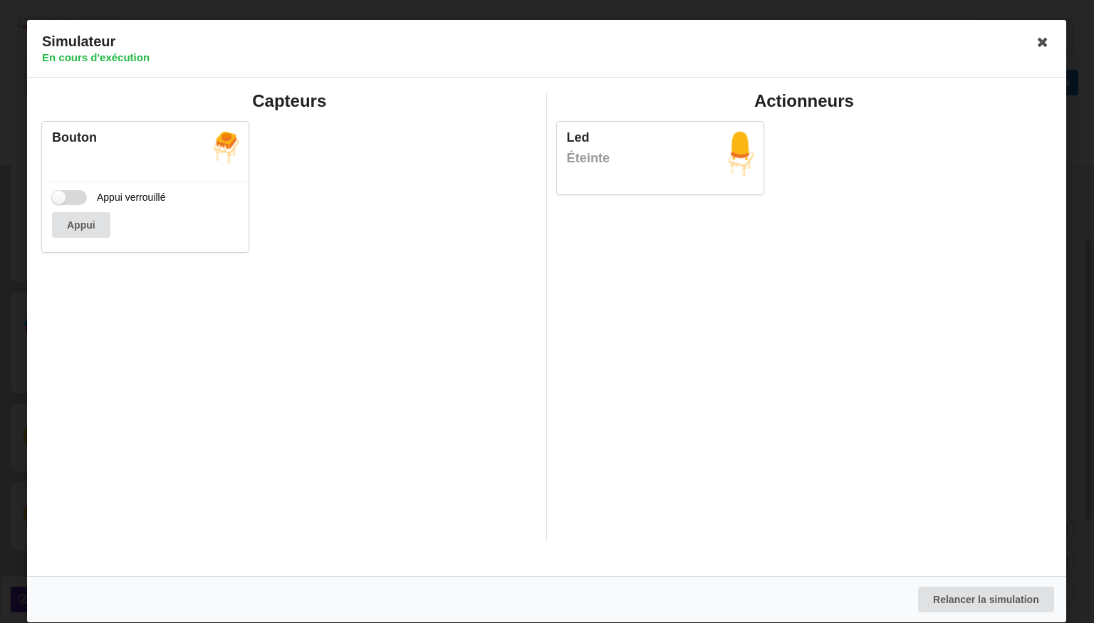
click at [82, 192] on input "Appui verrouillé" at bounding box center [69, 197] width 35 height 15
checkbox input "true"
click at [945, 604] on button "Relancer la simulation" at bounding box center [986, 600] width 136 height 26
click at [74, 197] on label "Appui verrouillé" at bounding box center [109, 197] width 114 height 15
click at [74, 197] on input "Appui verrouillé" at bounding box center [69, 197] width 35 height 15
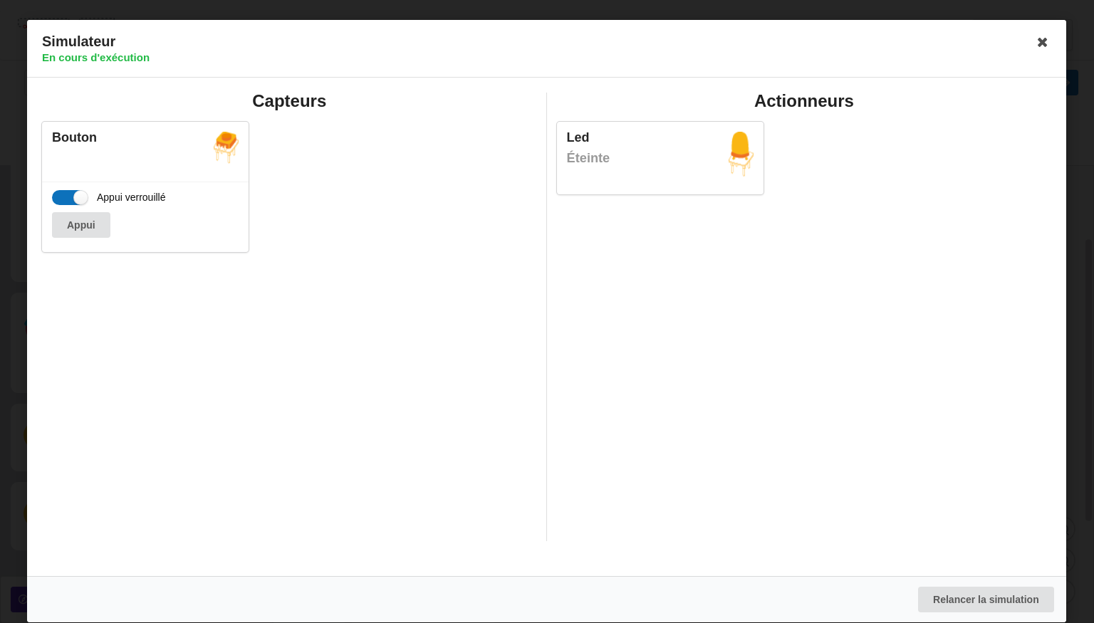
checkbox input "true"
click at [1046, 40] on icon at bounding box center [1043, 42] width 23 height 23
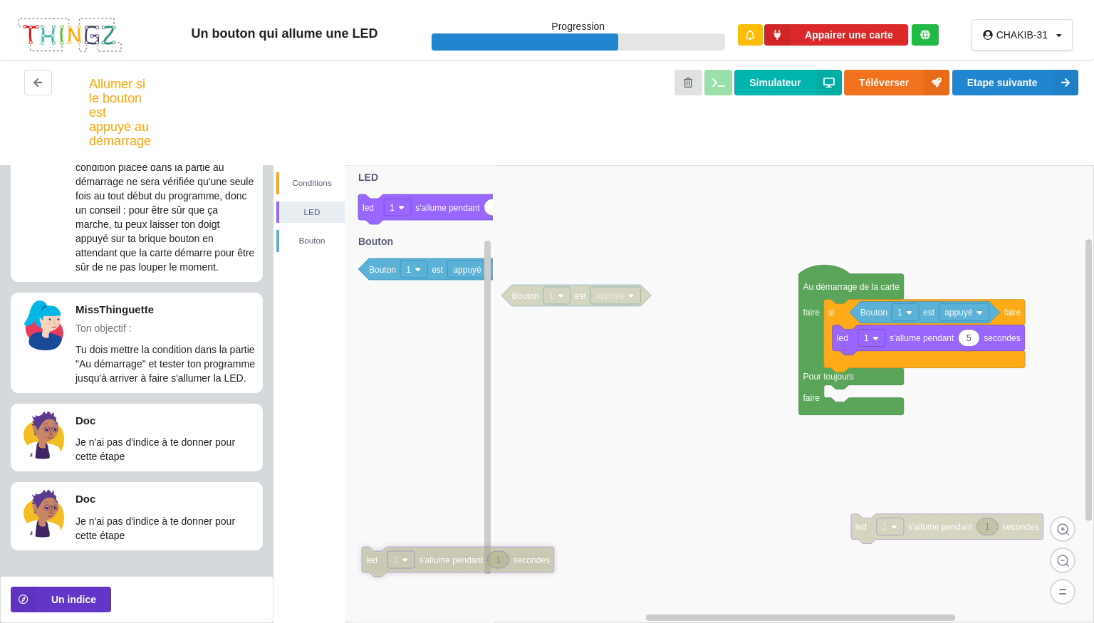
drag, startPoint x: 846, startPoint y: 477, endPoint x: 426, endPoint y: 554, distance: 427.4
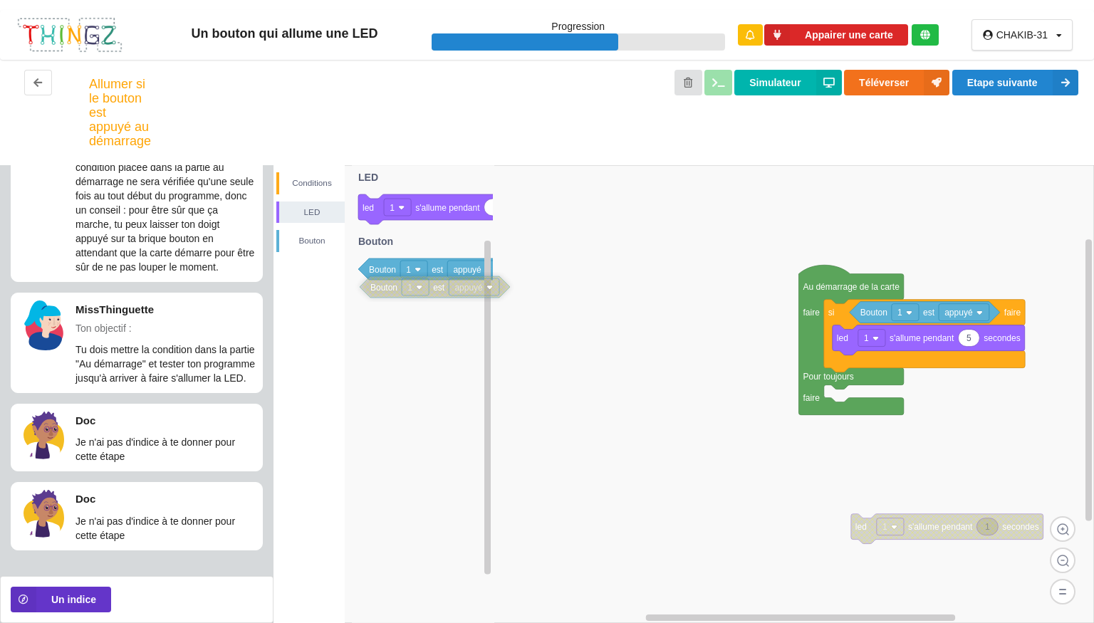
drag, startPoint x: 586, startPoint y: 292, endPoint x: 397, endPoint y: 309, distance: 188.8
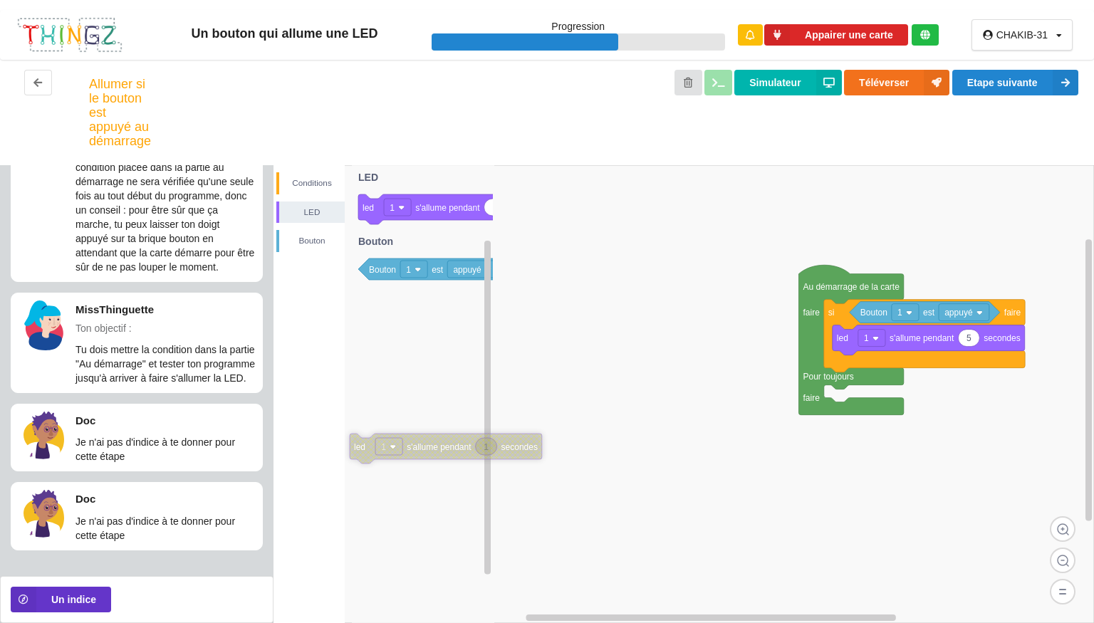
drag, startPoint x: 876, startPoint y: 518, endPoint x: 375, endPoint y: 437, distance: 507.9
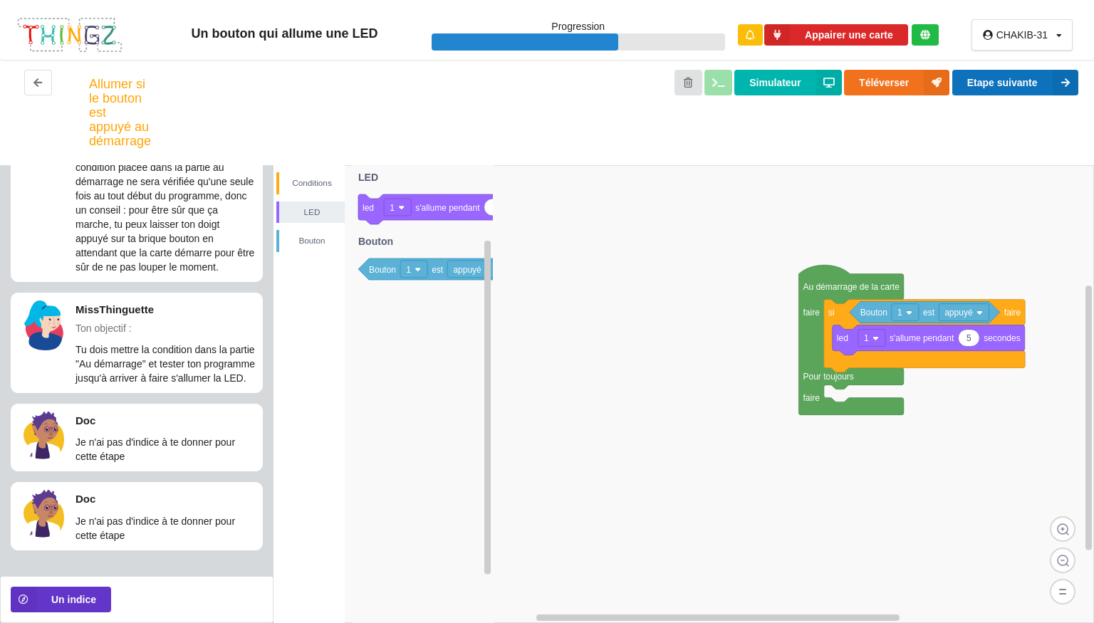
click at [1020, 92] on button "Etape suivante" at bounding box center [1015, 83] width 126 height 26
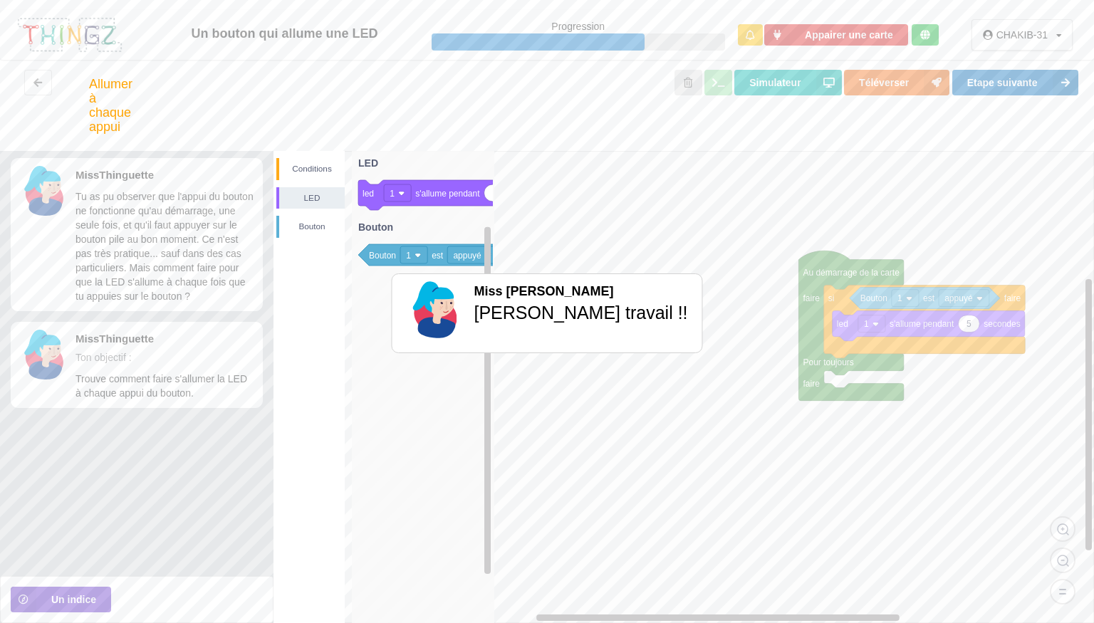
scroll to position [0, 0]
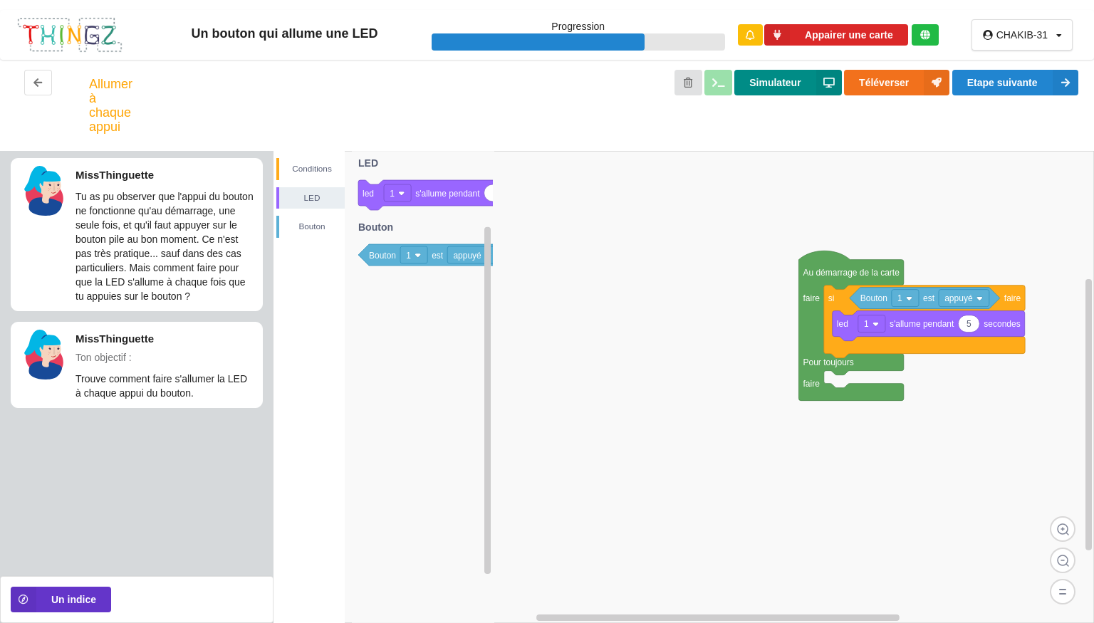
click at [787, 78] on button "Simulateur" at bounding box center [787, 83] width 107 height 26
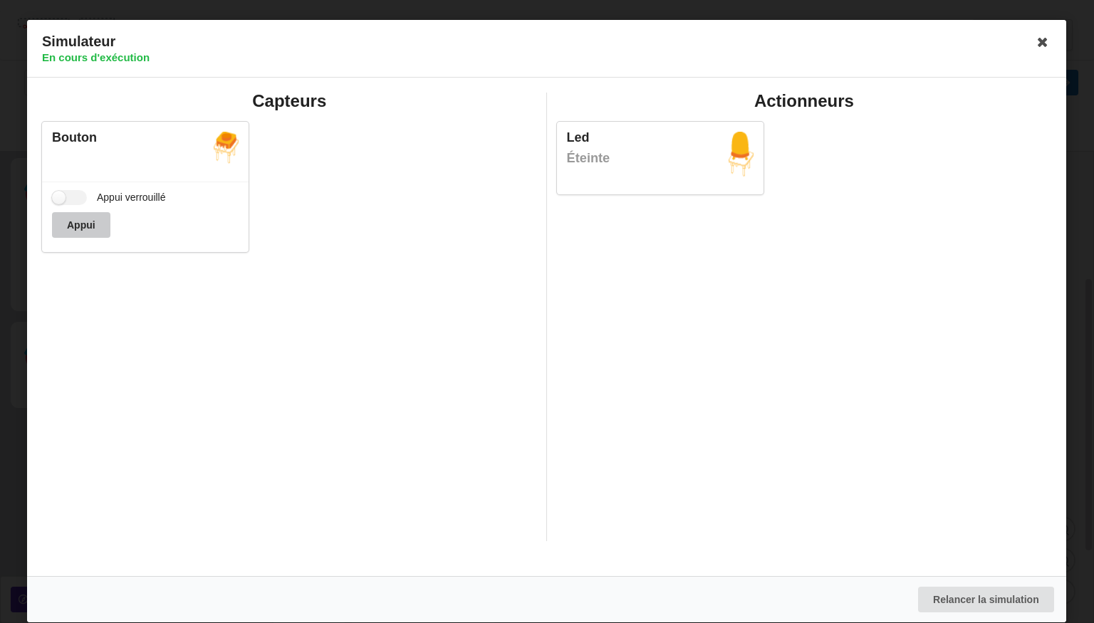
click at [68, 225] on button "Appui" at bounding box center [81, 225] width 58 height 26
click at [66, 192] on label "Appui verrouillé" at bounding box center [109, 197] width 114 height 15
click at [66, 192] on input "Appui verrouillé" at bounding box center [69, 197] width 35 height 15
checkbox input "true"
click at [1038, 45] on icon at bounding box center [1043, 42] width 23 height 23
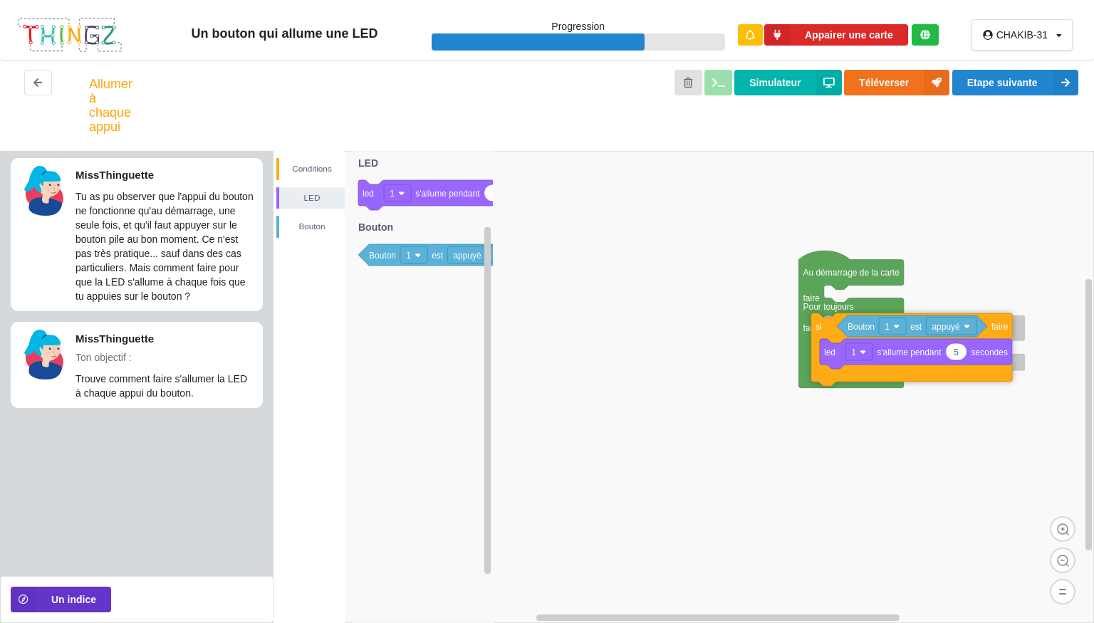
drag, startPoint x: 1007, startPoint y: 303, endPoint x: 995, endPoint y: 331, distance: 30.3
click at [995, 331] on text "faire" at bounding box center [1000, 327] width 17 height 10
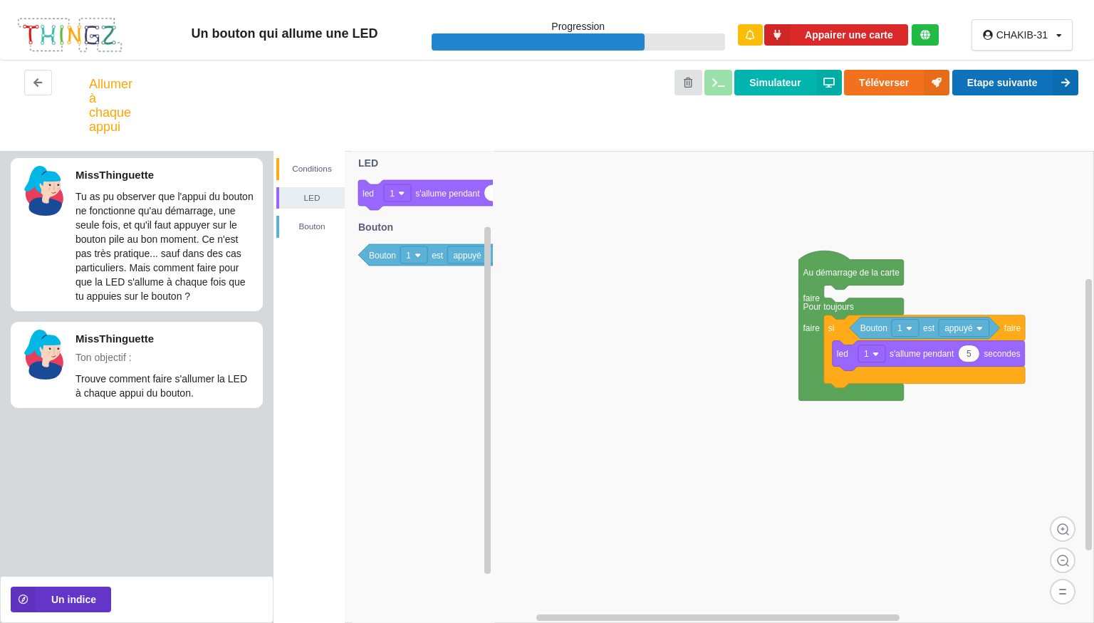
click at [1045, 81] on button "Etape suivante" at bounding box center [1015, 83] width 126 height 26
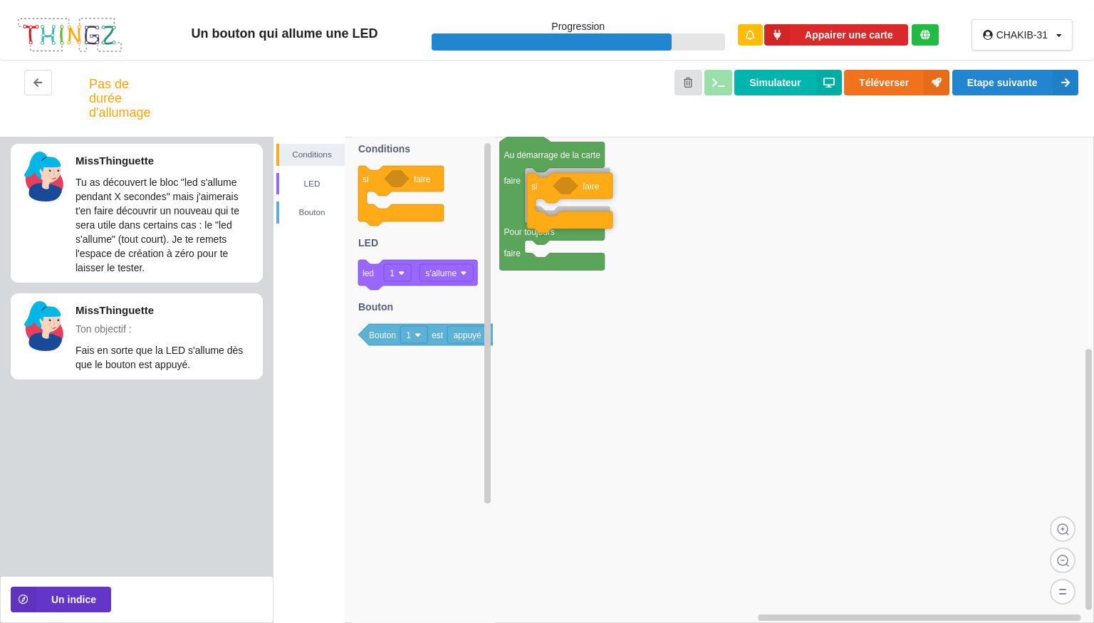
drag, startPoint x: 375, startPoint y: 188, endPoint x: 620, endPoint y: 194, distance: 245.8
click at [620, 194] on div "Conditions LED [PERSON_NAME] Au démarrage de la carte faire Pour toujours faire…" at bounding box center [684, 380] width 821 height 487
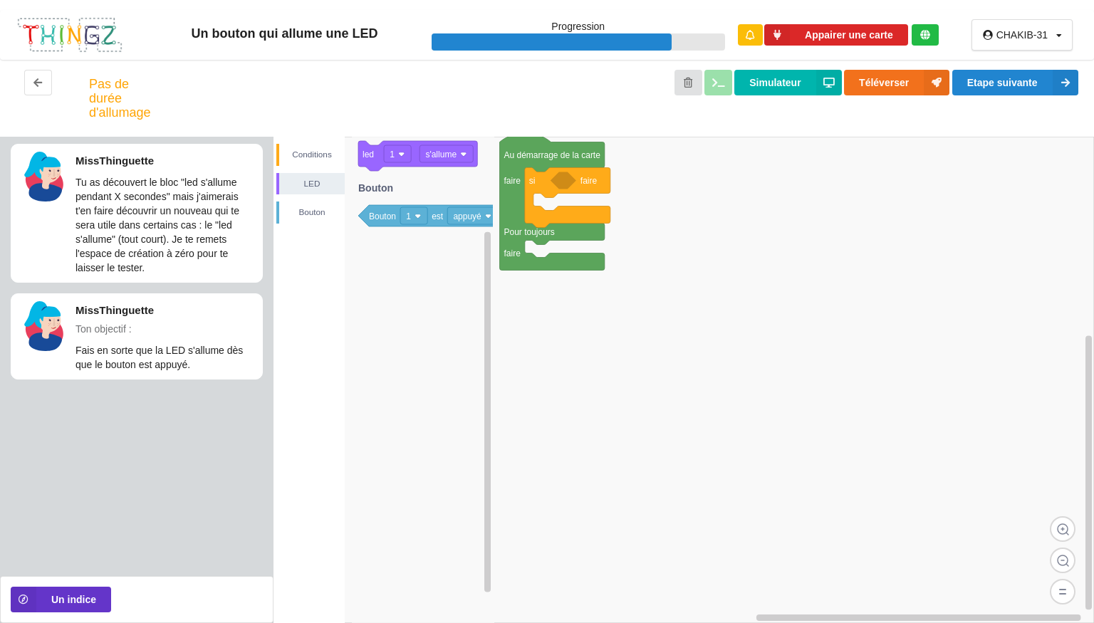
drag, startPoint x: 389, startPoint y: 336, endPoint x: 544, endPoint y: 215, distance: 196.4
click at [544, 215] on div "Conditions LED [PERSON_NAME] Au démarrage de la carte faire Pour toujours faire…" at bounding box center [684, 380] width 821 height 487
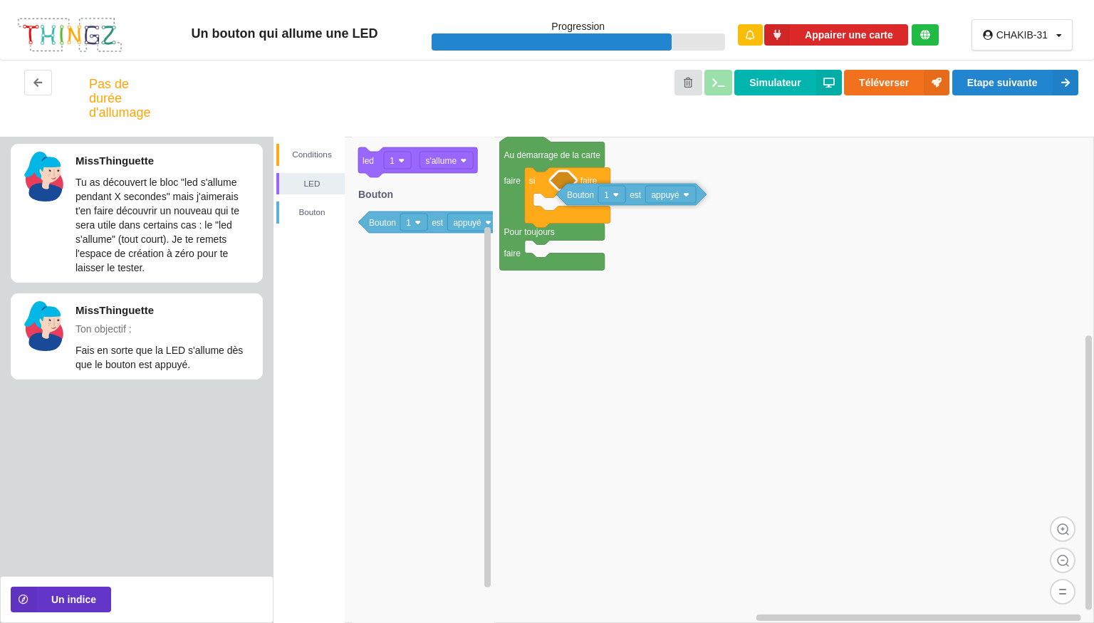
drag, startPoint x: 430, startPoint y: 220, endPoint x: 712, endPoint y: 187, distance: 284.1
click at [712, 187] on div "Conditions LED [PERSON_NAME] Au démarrage de la carte faire Pour toujours faire…" at bounding box center [684, 380] width 821 height 487
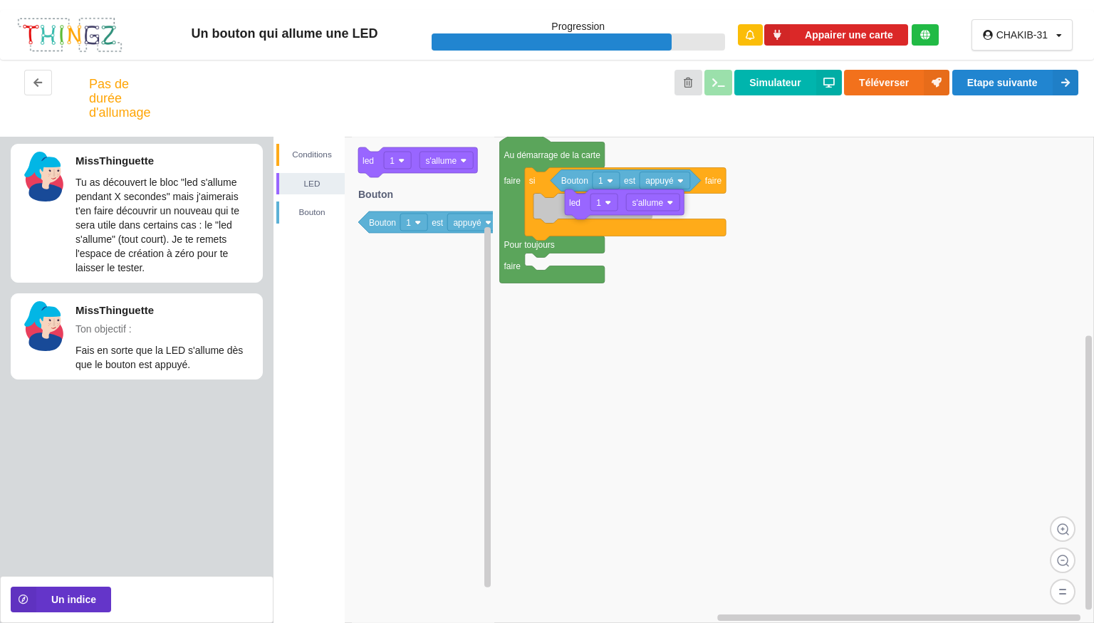
drag, startPoint x: 389, startPoint y: 167, endPoint x: 674, endPoint y: 209, distance: 288.0
click at [674, 209] on div "Conditions LED [PERSON_NAME] Au démarrage de la carte faire Pour toujours faire…" at bounding box center [684, 380] width 821 height 487
click at [630, 212] on rect at bounding box center [621, 206] width 53 height 17
click at [576, 209] on image at bounding box center [576, 207] width 6 height 6
click at [577, 209] on image at bounding box center [576, 207] width 6 height 6
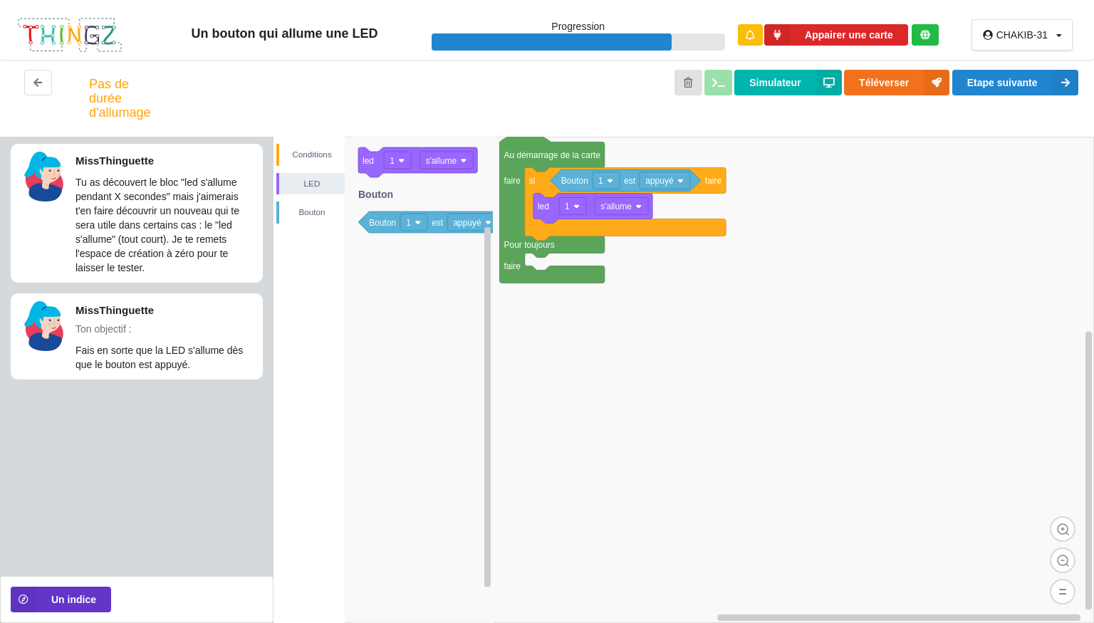
click at [577, 209] on image at bounding box center [576, 207] width 6 height 6
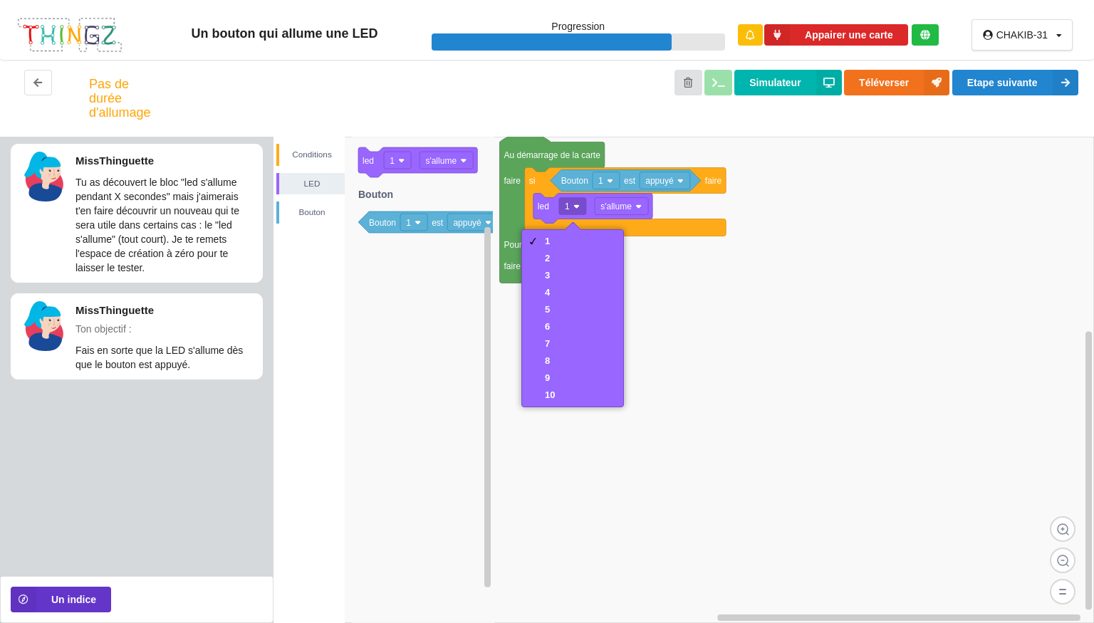
click at [959, 295] on rect at bounding box center [684, 380] width 821 height 487
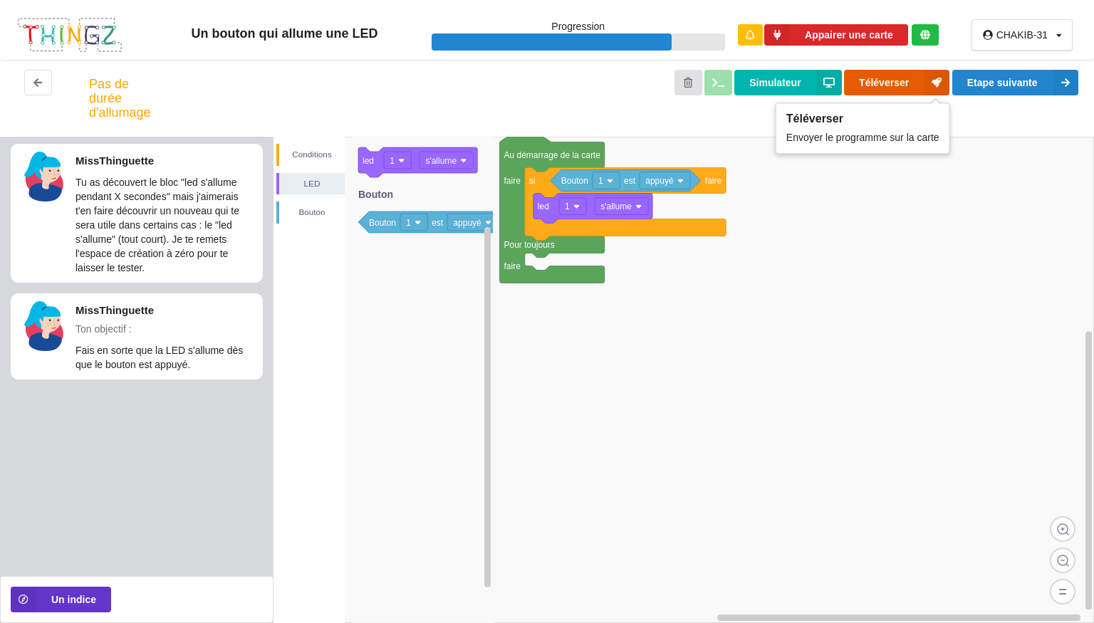
click at [885, 83] on button "Téléverser" at bounding box center [896, 83] width 105 height 26
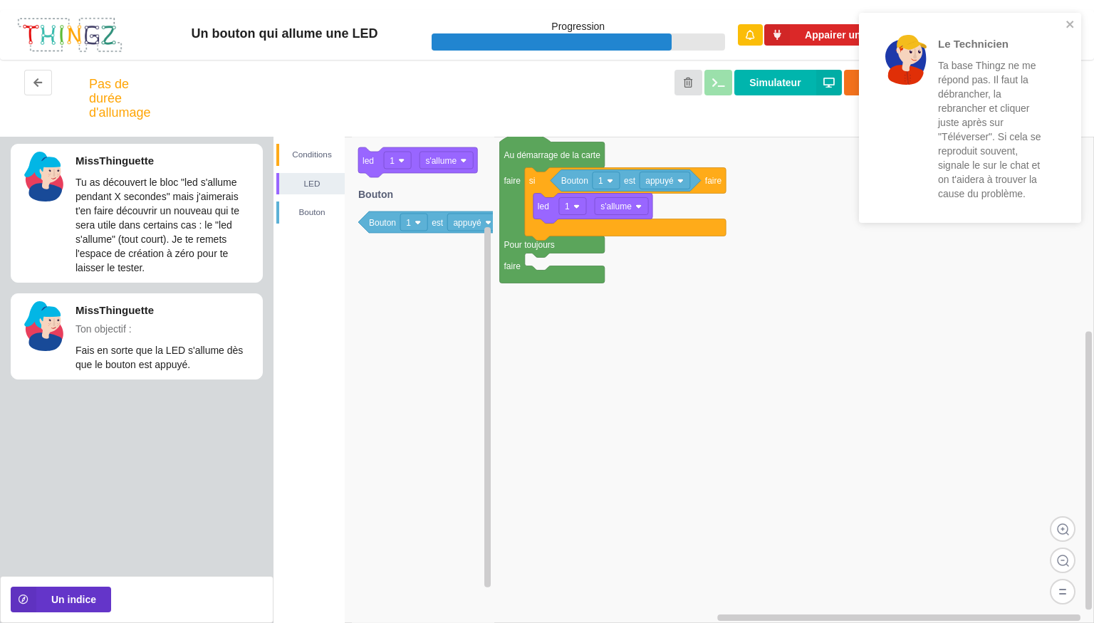
drag, startPoint x: 765, startPoint y: 209, endPoint x: 779, endPoint y: 175, distance: 37.0
click at [772, 199] on div "Conditions LED [PERSON_NAME] Au démarrage de la carte faire Pour toujours faire…" at bounding box center [684, 380] width 821 height 487
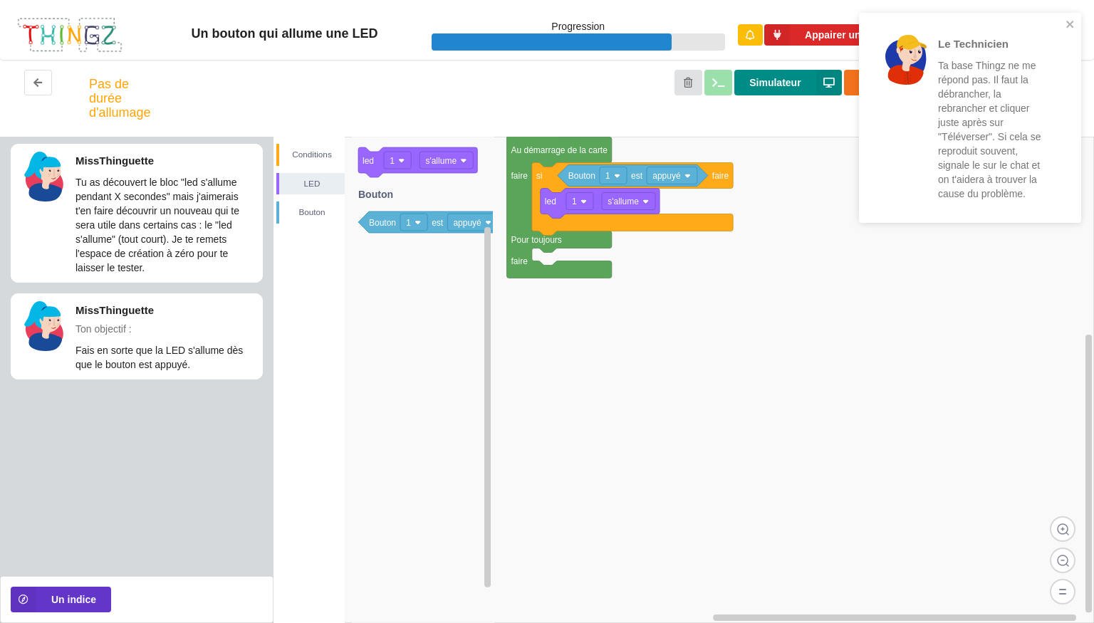
click at [805, 90] on button "Simulateur" at bounding box center [787, 83] width 107 height 26
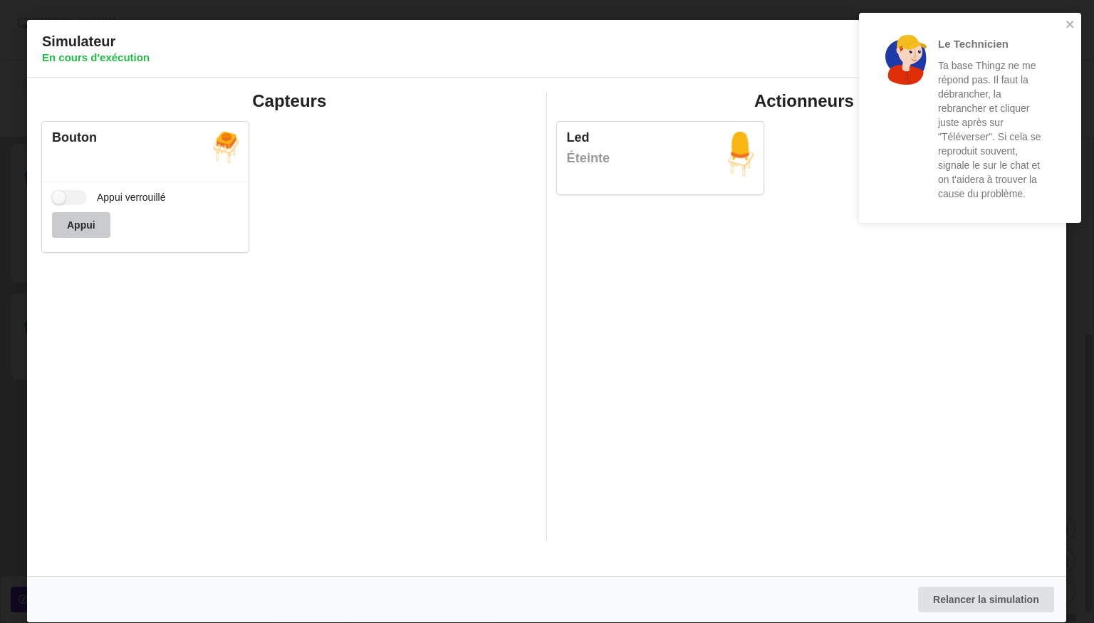
click at [81, 223] on button "Appui" at bounding box center [81, 225] width 58 height 26
click at [81, 222] on button "Appui" at bounding box center [81, 225] width 58 height 26
click at [58, 193] on label "Appui verrouillé" at bounding box center [109, 197] width 114 height 15
click at [58, 193] on input "Appui verrouillé" at bounding box center [69, 197] width 35 height 15
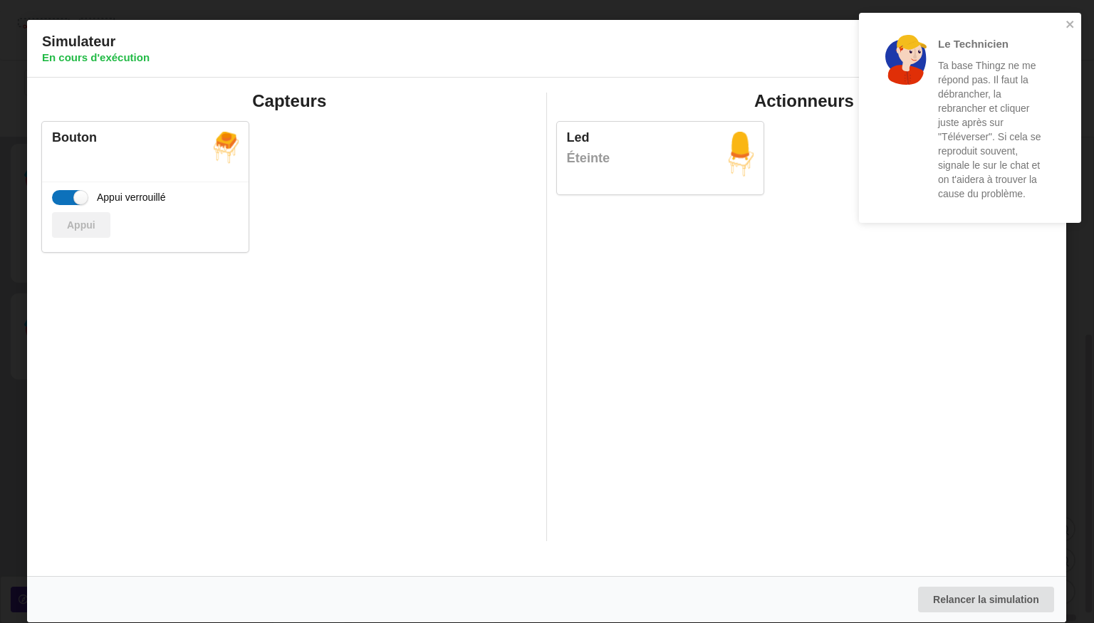
click at [58, 195] on label "Appui verrouillé" at bounding box center [109, 197] width 114 height 15
click at [58, 195] on input "Appui verrouillé" at bounding box center [69, 197] width 35 height 15
click at [58, 195] on label "Appui verrouillé" at bounding box center [109, 197] width 114 height 15
click at [58, 195] on input "Appui verrouillé" at bounding box center [69, 197] width 35 height 15
click at [58, 195] on label "Appui verrouillé" at bounding box center [109, 197] width 114 height 15
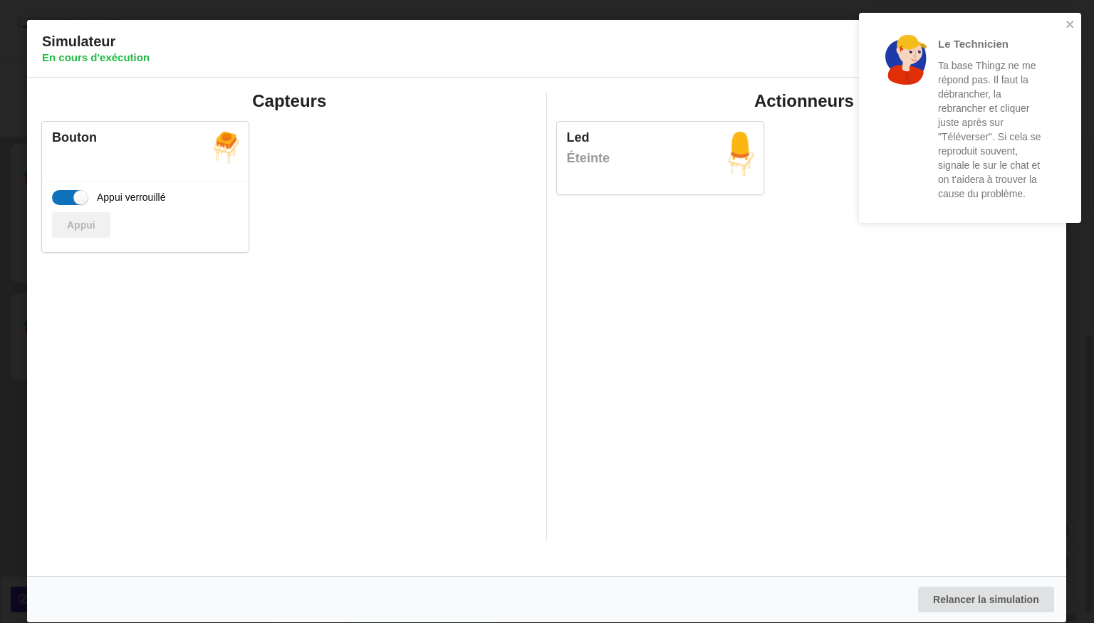
click at [58, 195] on input "Appui verrouillé" at bounding box center [69, 197] width 35 height 15
click at [58, 195] on label "Appui verrouillé" at bounding box center [109, 197] width 114 height 15
click at [58, 195] on input "Appui verrouillé" at bounding box center [69, 197] width 35 height 15
click at [58, 195] on label "Appui verrouillé" at bounding box center [109, 197] width 114 height 15
click at [58, 195] on input "Appui verrouillé" at bounding box center [69, 197] width 35 height 15
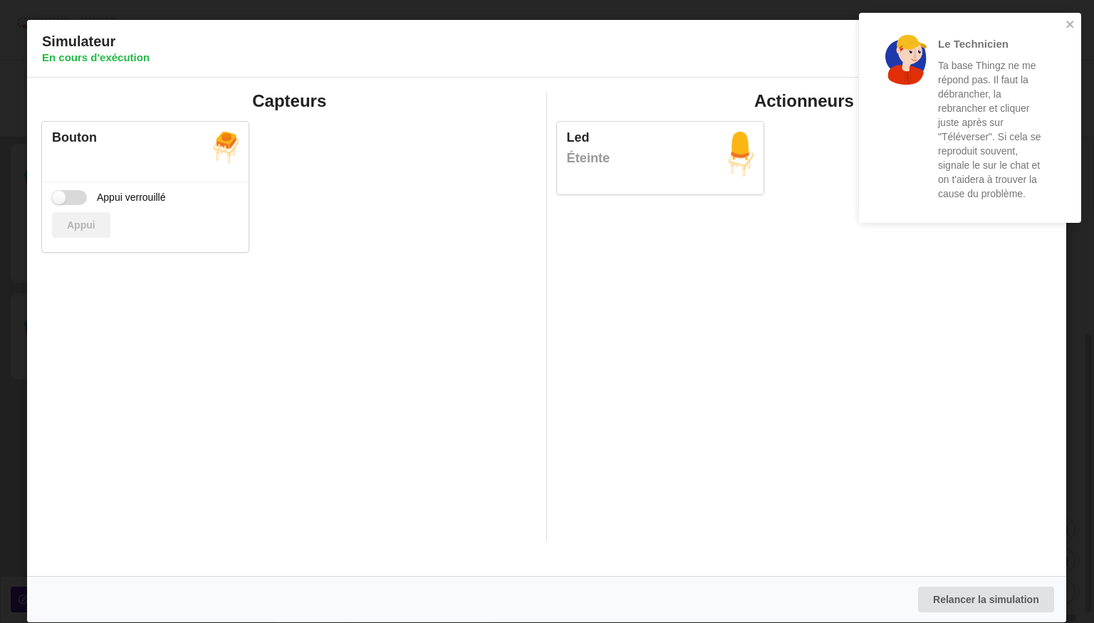
click at [58, 195] on label "Appui verrouillé" at bounding box center [109, 197] width 114 height 15
click at [58, 195] on input "Appui verrouillé" at bounding box center [69, 197] width 35 height 15
click at [58, 195] on label "Appui verrouillé" at bounding box center [109, 197] width 114 height 15
click at [58, 195] on input "Appui verrouillé" at bounding box center [69, 197] width 35 height 15
click at [58, 195] on label "Appui verrouillé" at bounding box center [109, 197] width 114 height 15
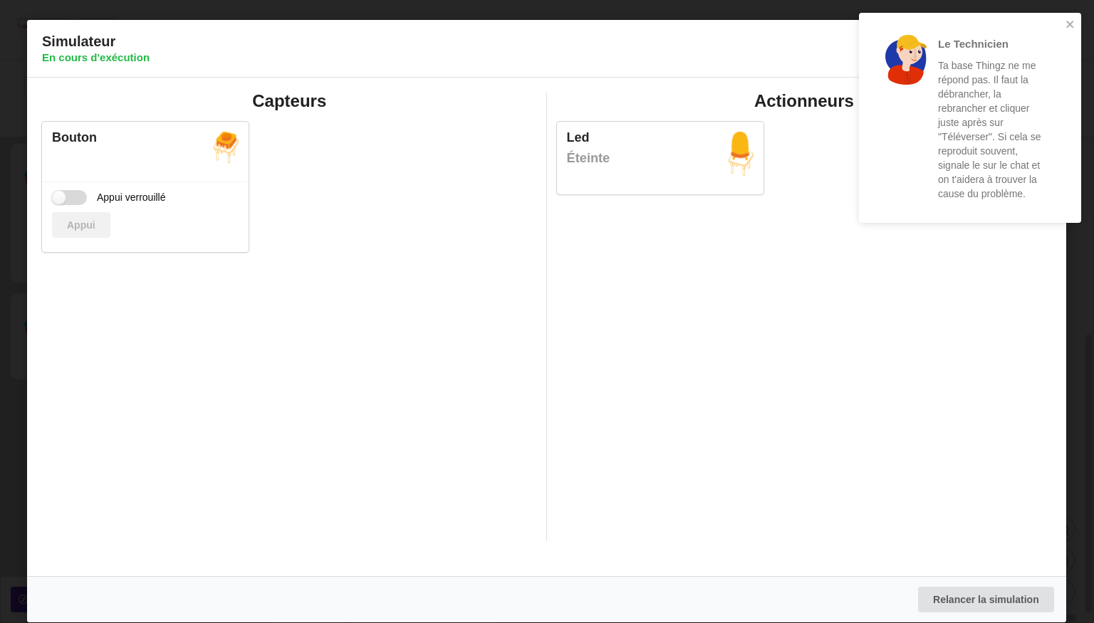
click at [58, 195] on input "Appui verrouillé" at bounding box center [69, 197] width 35 height 15
click at [58, 195] on label "Appui verrouillé" at bounding box center [109, 197] width 114 height 15
click at [58, 195] on input "Appui verrouillé" at bounding box center [69, 197] width 35 height 15
click at [58, 195] on label "Appui verrouillé" at bounding box center [109, 197] width 114 height 15
click at [58, 195] on input "Appui verrouillé" at bounding box center [69, 197] width 35 height 15
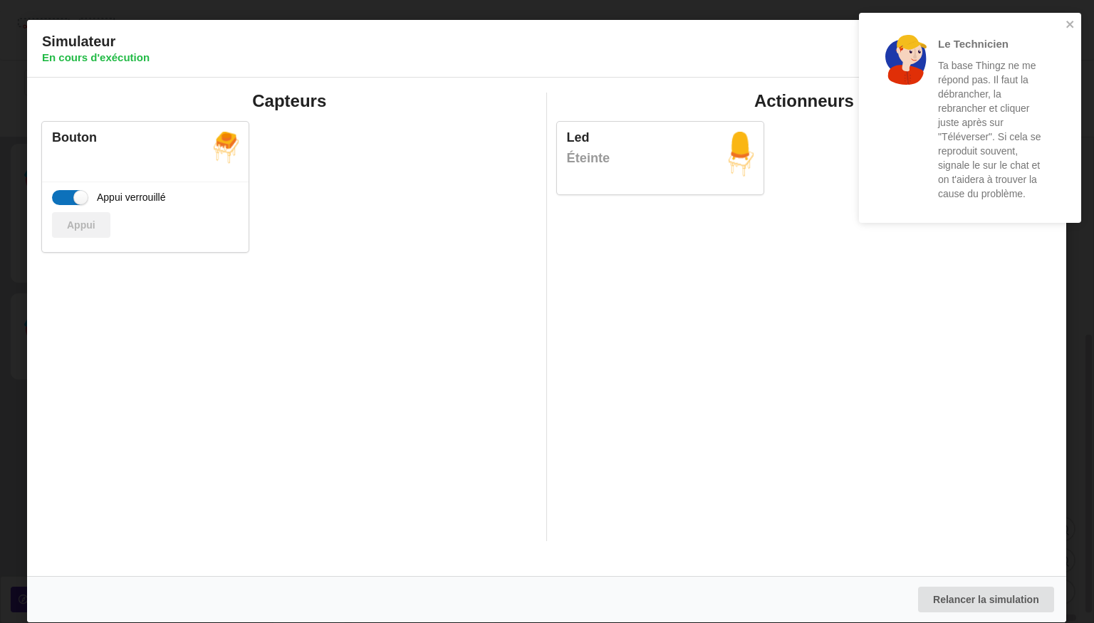
click at [58, 195] on label "Appui verrouillé" at bounding box center [109, 197] width 114 height 15
click at [58, 195] on input "Appui verrouillé" at bounding box center [69, 197] width 35 height 15
click at [58, 195] on label "Appui verrouillé" at bounding box center [109, 197] width 114 height 15
click at [58, 195] on input "Appui verrouillé" at bounding box center [69, 197] width 35 height 15
checkbox input "true"
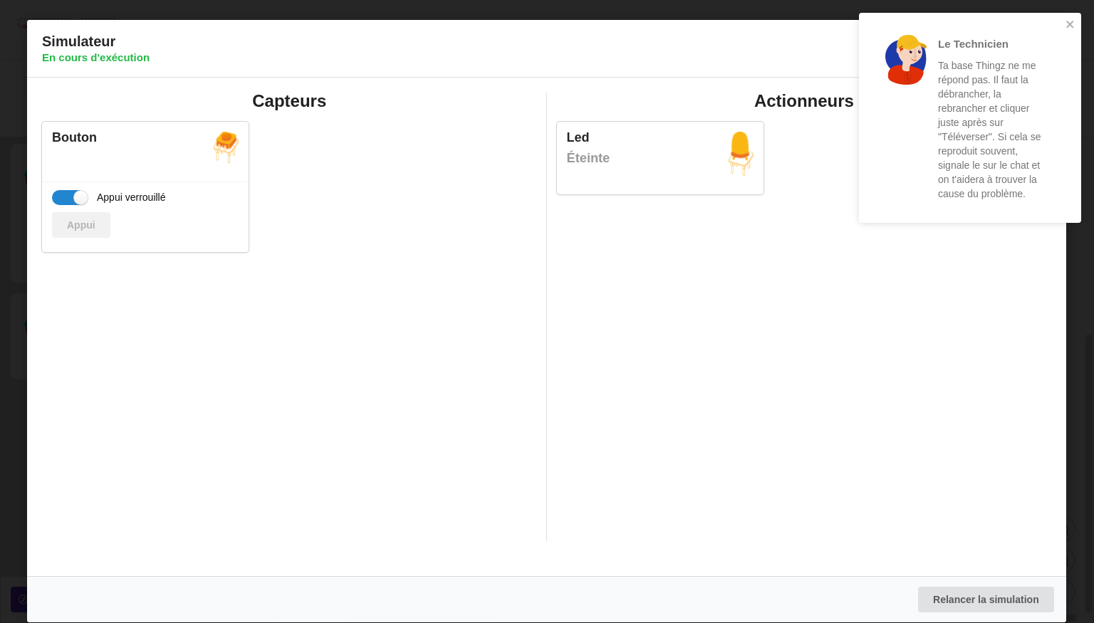
click at [1076, 21] on div "Le Technicien Ta base Thingz ne me répond pas. Il faut la débrancher, la rebran…" at bounding box center [970, 118] width 222 height 210
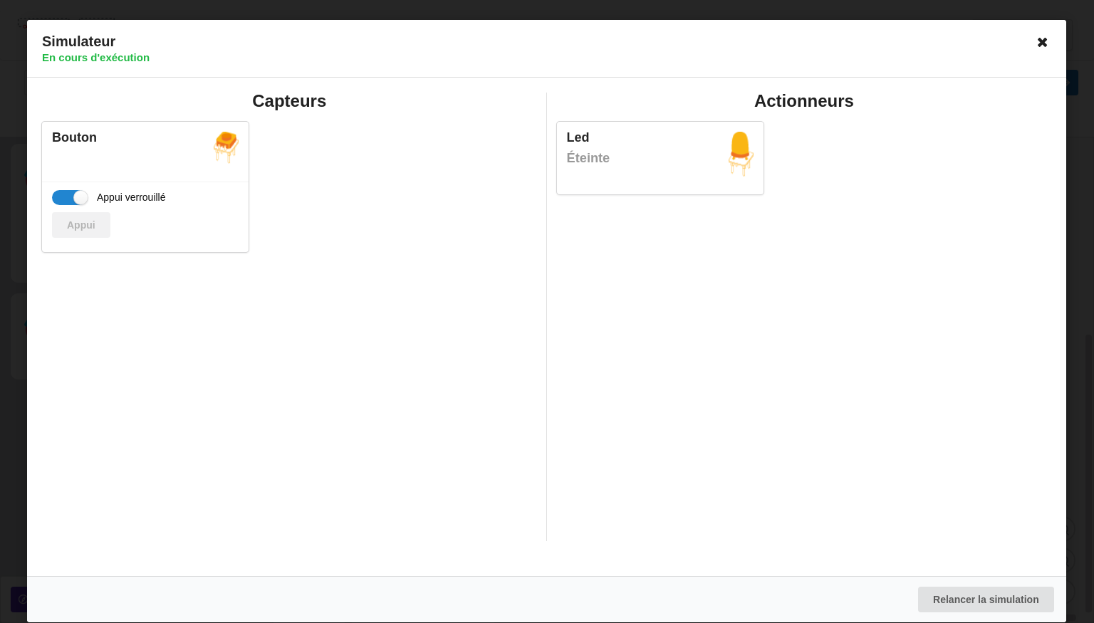
click at [1041, 46] on icon at bounding box center [1043, 42] width 23 height 23
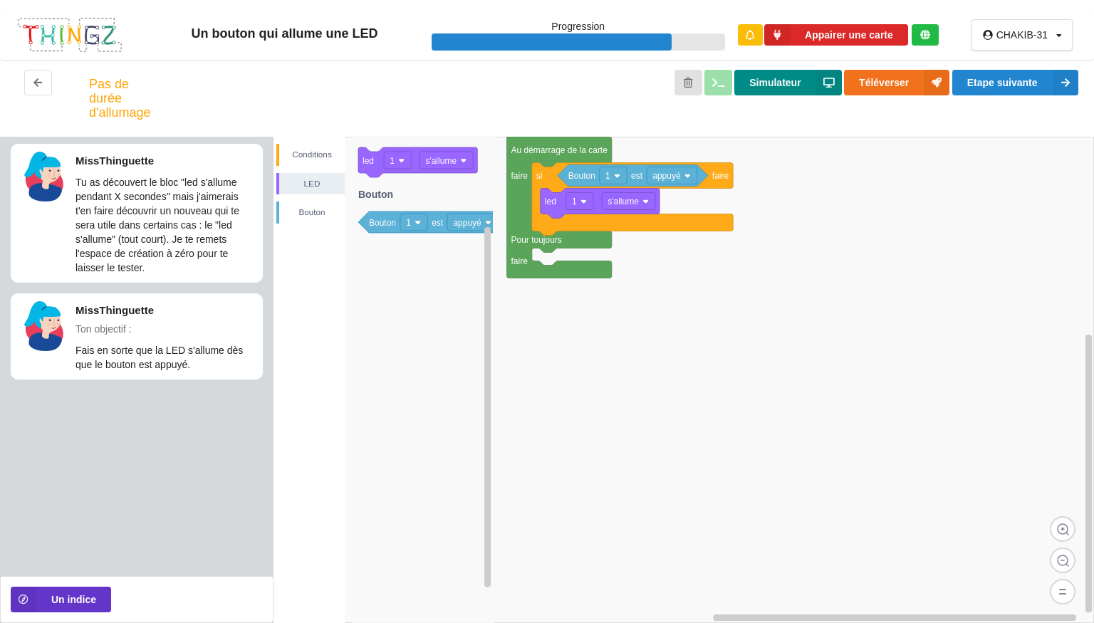
click at [768, 83] on button "Simulateur" at bounding box center [787, 83] width 107 height 26
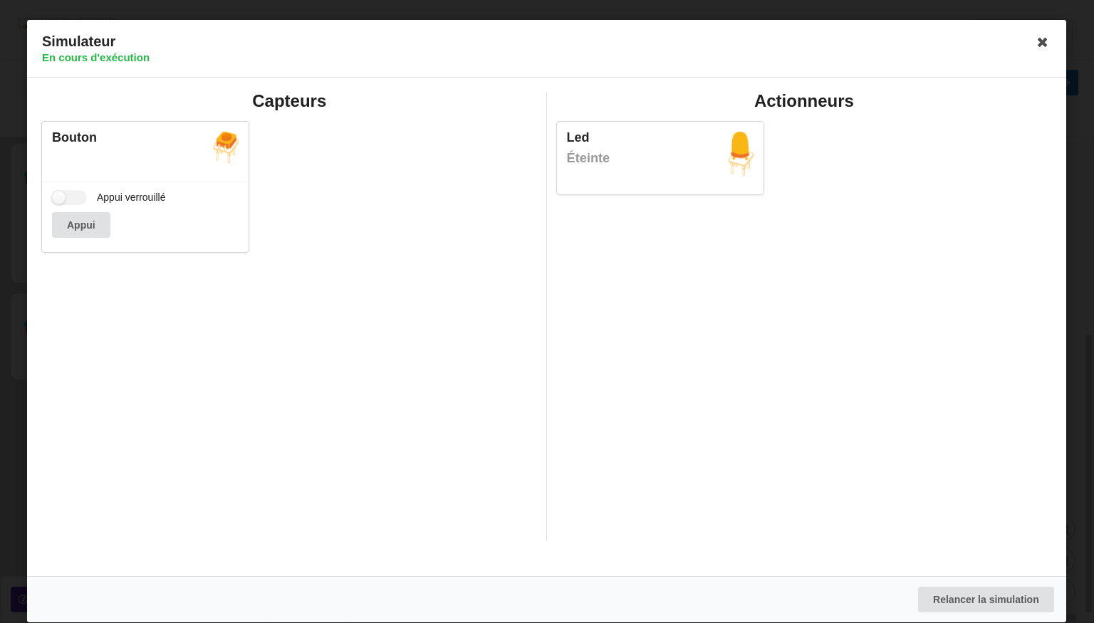
click at [77, 207] on div "Appui verrouillé Appui" at bounding box center [145, 217] width 207 height 71
click at [74, 197] on label "Appui verrouillé" at bounding box center [109, 197] width 114 height 15
click at [74, 197] on input "Appui verrouillé" at bounding box center [69, 197] width 35 height 15
checkbox input "true"
click at [1040, 38] on icon at bounding box center [1043, 42] width 23 height 23
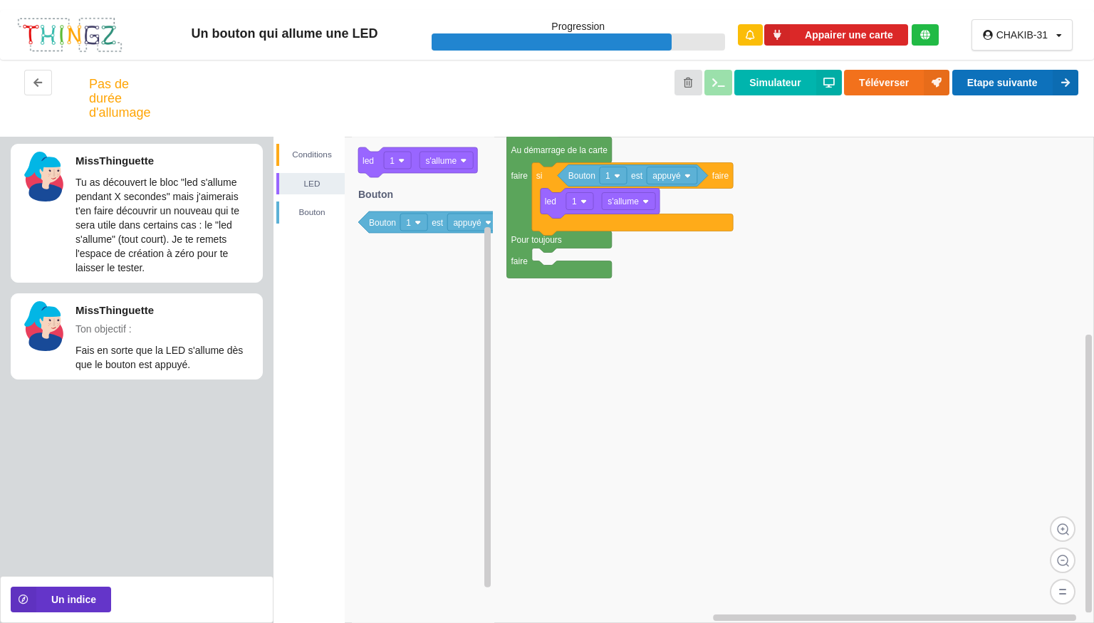
click at [997, 81] on button "Etape suivante" at bounding box center [1015, 83] width 126 height 26
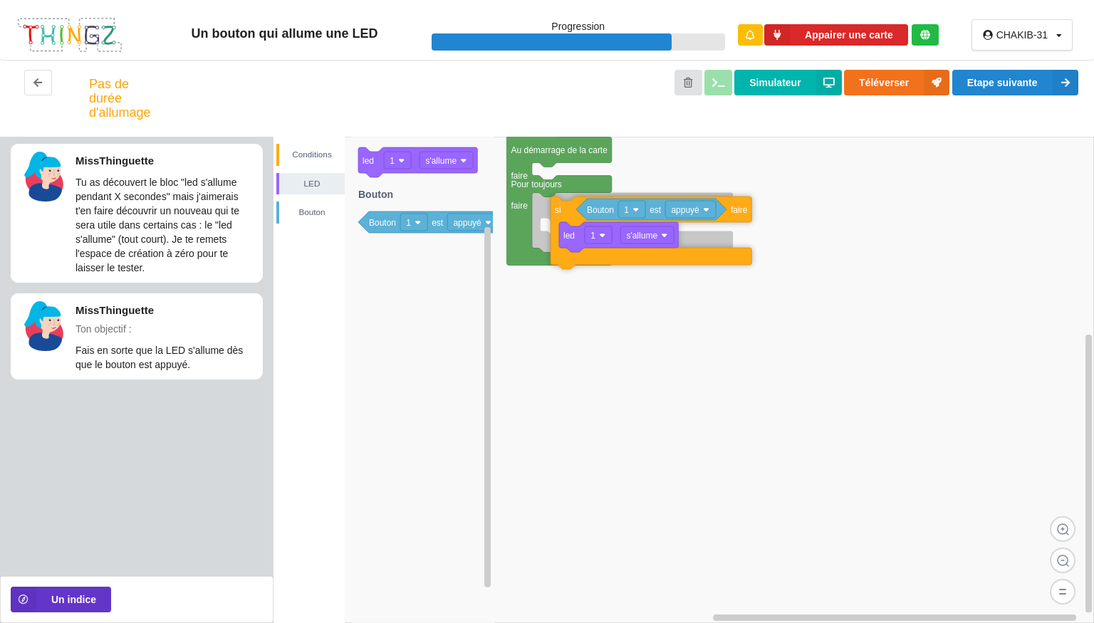
drag, startPoint x: 541, startPoint y: 181, endPoint x: 560, endPoint y: 212, distance: 36.4
click at [560, 212] on text "si" at bounding box center [558, 210] width 6 height 10
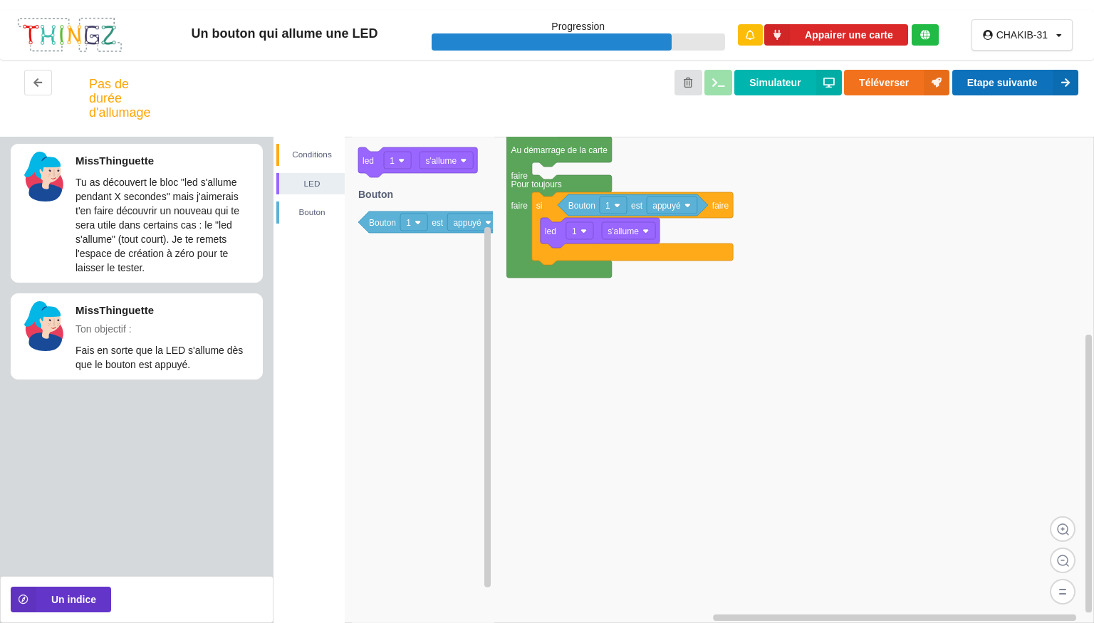
click at [1004, 87] on button "Etape suivante" at bounding box center [1015, 83] width 126 height 26
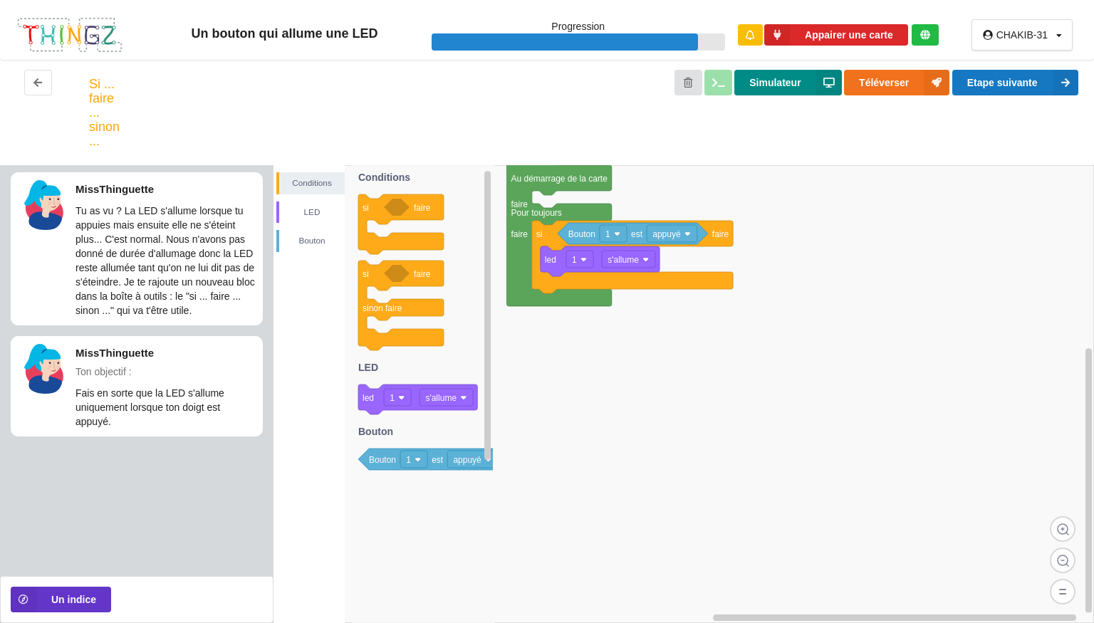
click at [787, 80] on button "Simulateur" at bounding box center [787, 83] width 107 height 26
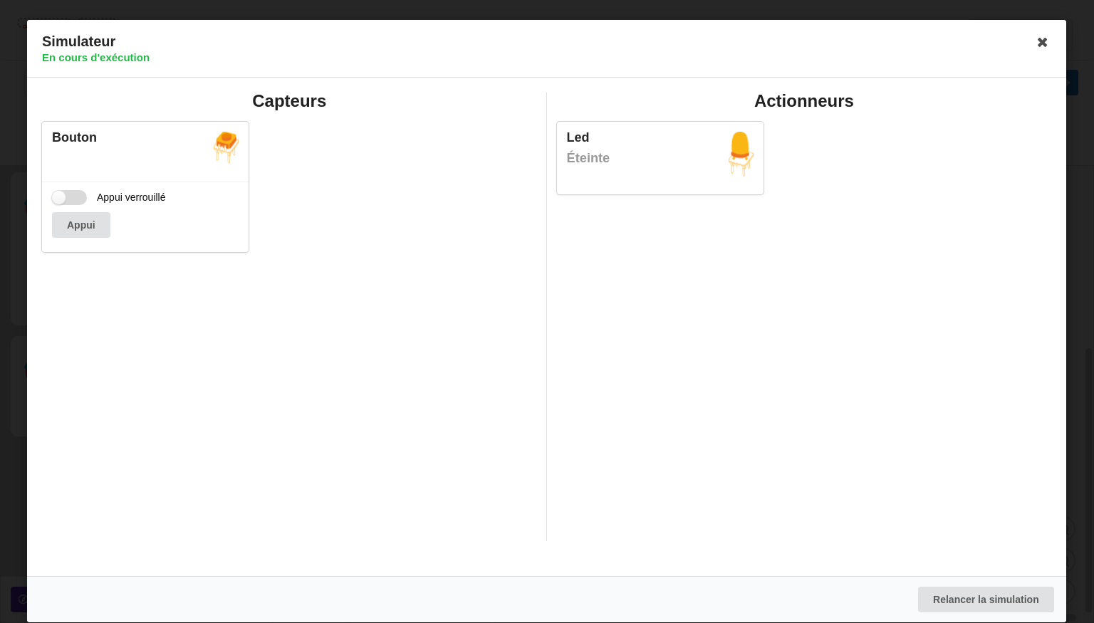
click at [71, 190] on label "Appui verrouillé" at bounding box center [109, 197] width 114 height 15
click at [71, 190] on input "Appui verrouillé" at bounding box center [69, 197] width 35 height 15
checkbox input "true"
click at [1041, 43] on icon at bounding box center [1043, 42] width 23 height 23
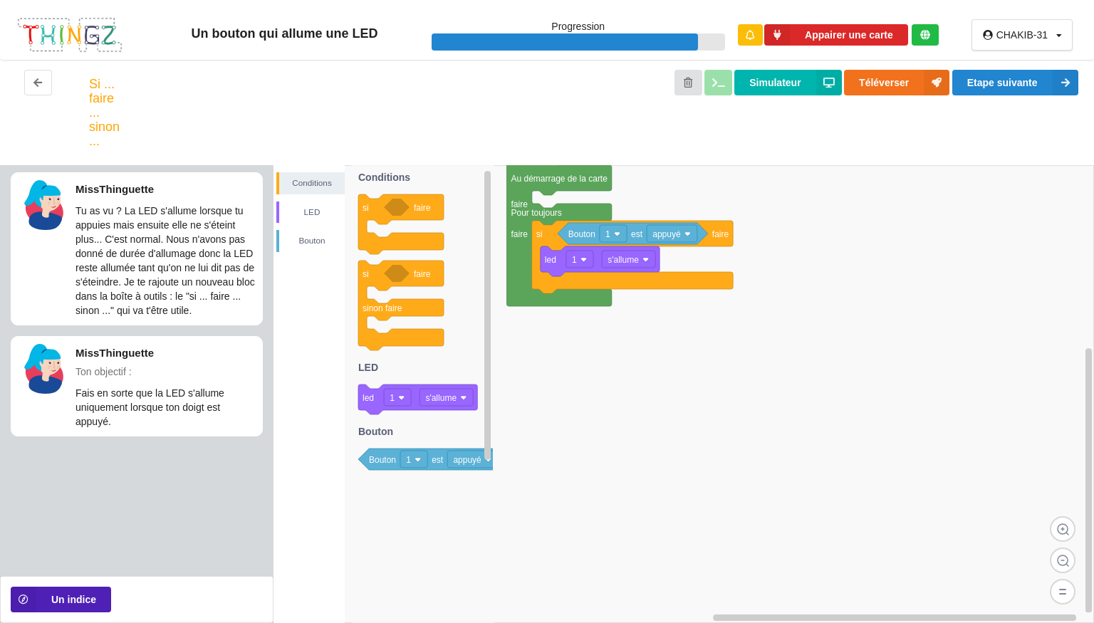
click at [53, 611] on button "Un indice" at bounding box center [61, 600] width 100 height 26
click at [95, 597] on button "Un indice" at bounding box center [61, 600] width 100 height 26
click at [55, 607] on button "Un indice" at bounding box center [61, 600] width 100 height 26
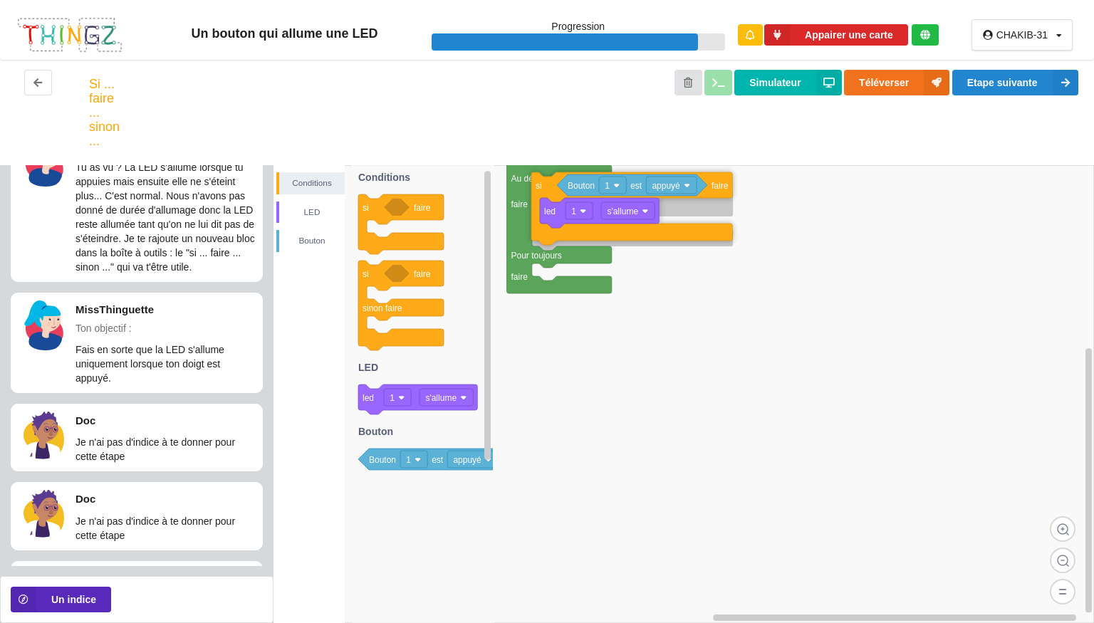
scroll to position [122, 0]
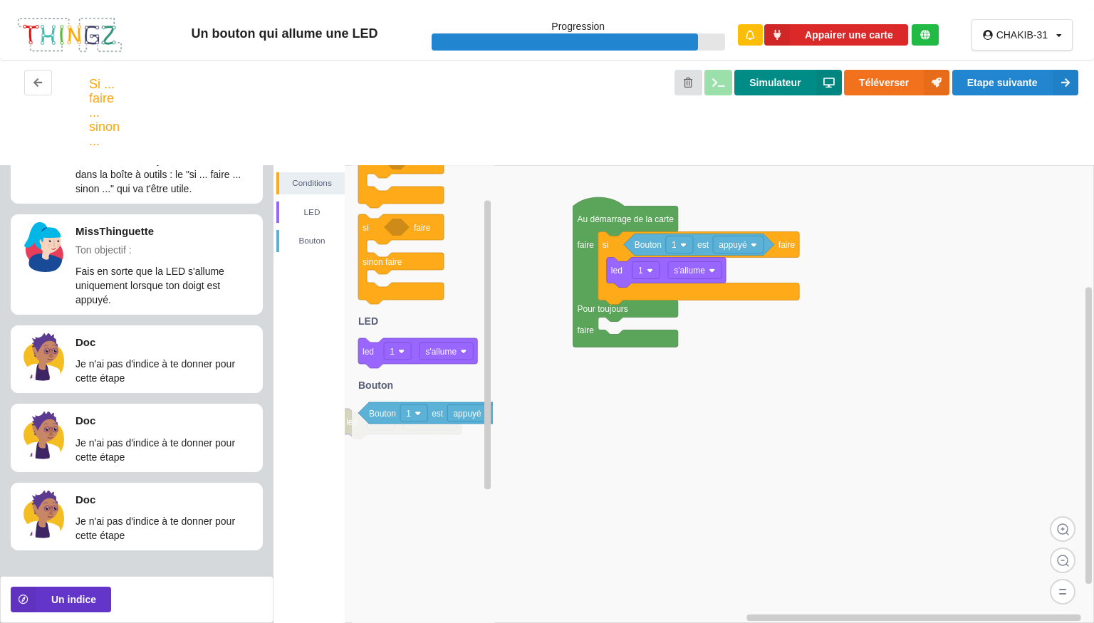
click at [798, 90] on button "Simulateur" at bounding box center [787, 83] width 107 height 26
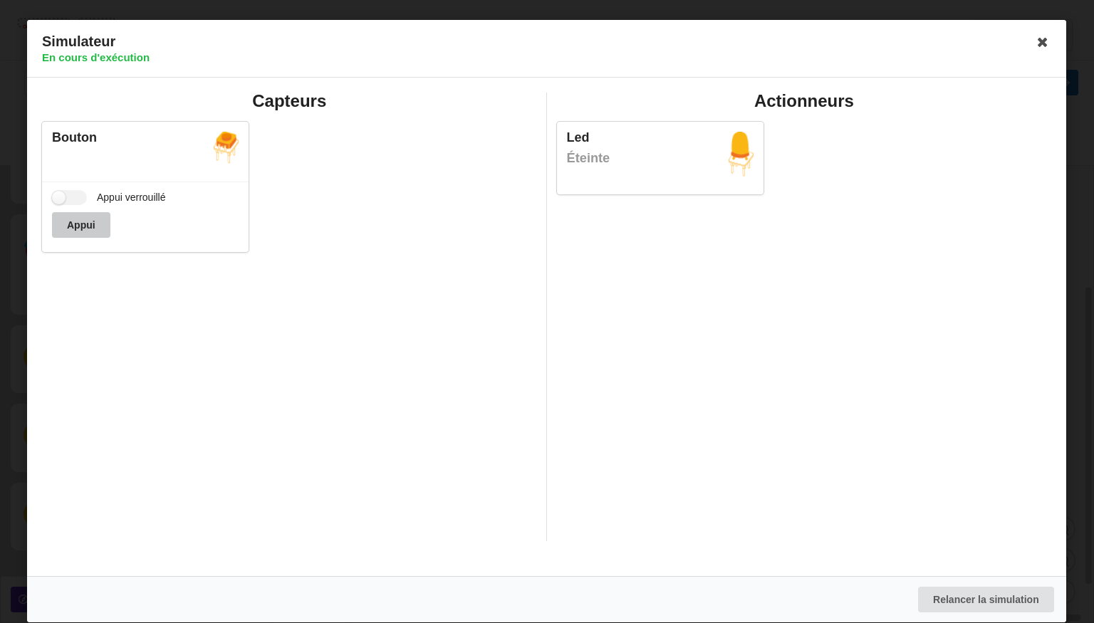
click at [91, 232] on button "Appui" at bounding box center [81, 225] width 58 height 26
click at [88, 222] on button "Appui" at bounding box center [81, 225] width 58 height 26
click at [85, 224] on button "Appui" at bounding box center [81, 225] width 58 height 26
click at [70, 208] on div "Appui verrouillé Appui" at bounding box center [145, 217] width 207 height 71
click at [57, 193] on label "Appui verrouillé" at bounding box center [109, 197] width 114 height 15
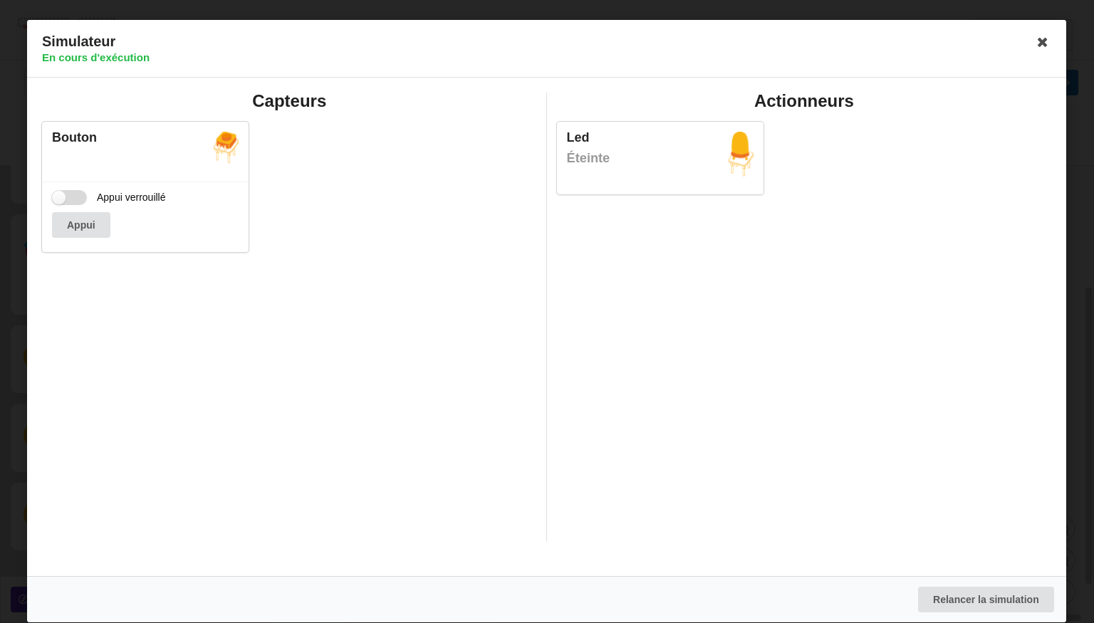
click at [57, 193] on input "Appui verrouillé" at bounding box center [69, 197] width 35 height 15
checkbox input "true"
click at [1044, 50] on icon at bounding box center [1043, 42] width 23 height 23
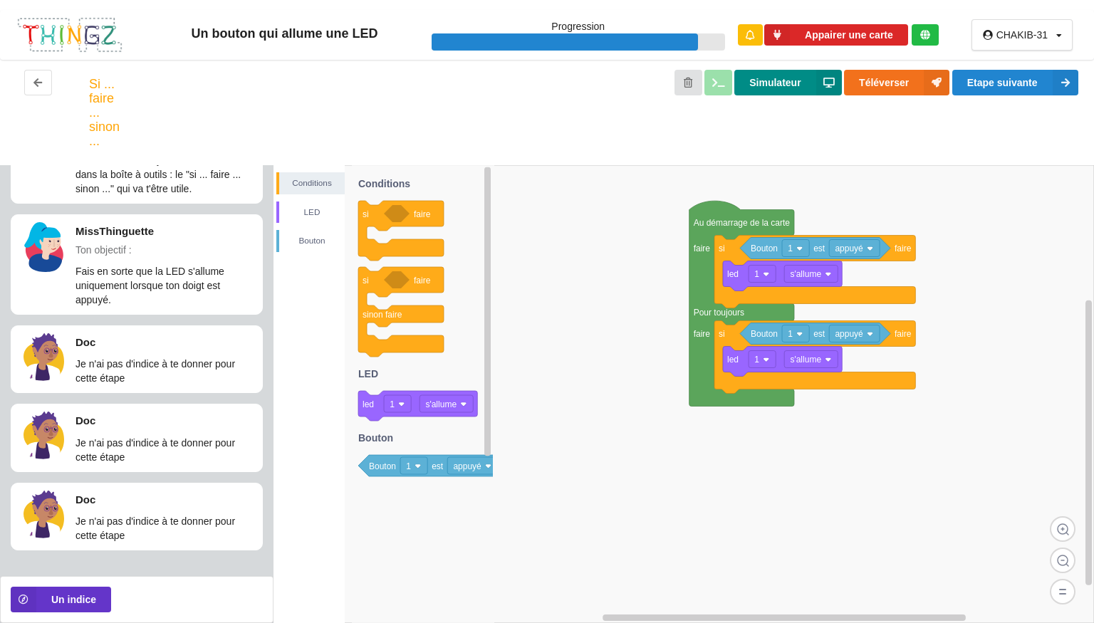
click at [801, 93] on button "Simulateur" at bounding box center [787, 83] width 107 height 26
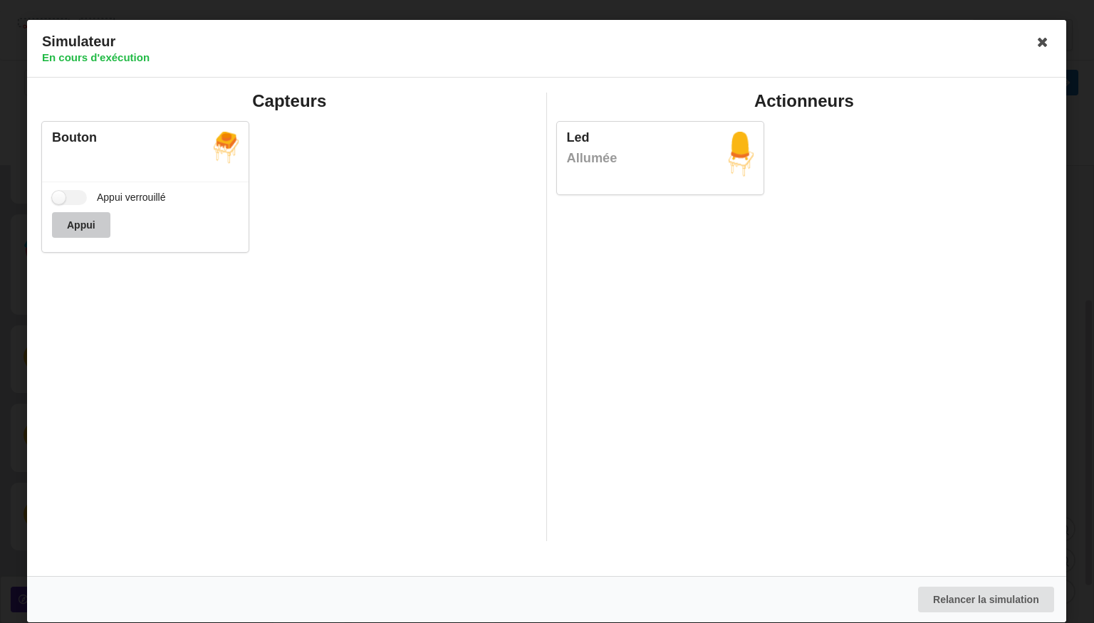
click at [68, 227] on button "Appui" at bounding box center [81, 225] width 58 height 26
click at [1034, 31] on icon at bounding box center [1043, 42] width 23 height 23
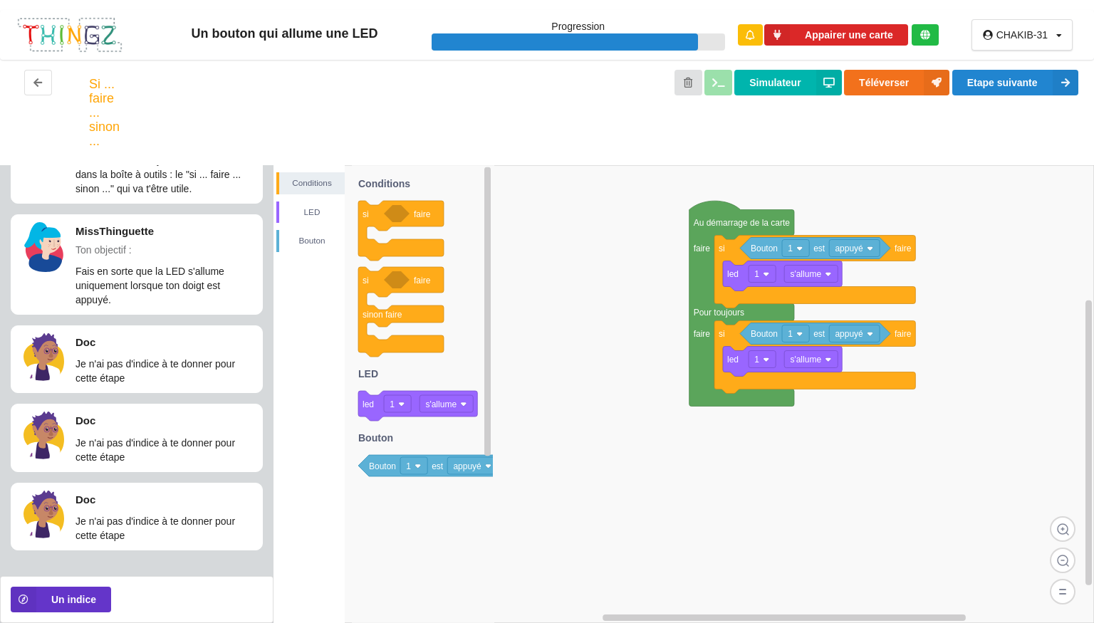
click at [1002, 100] on div "Simulateur Téléverser Etape suivante" at bounding box center [614, 112] width 954 height 85
click at [978, 94] on button "Etape suivante" at bounding box center [1015, 83] width 126 height 26
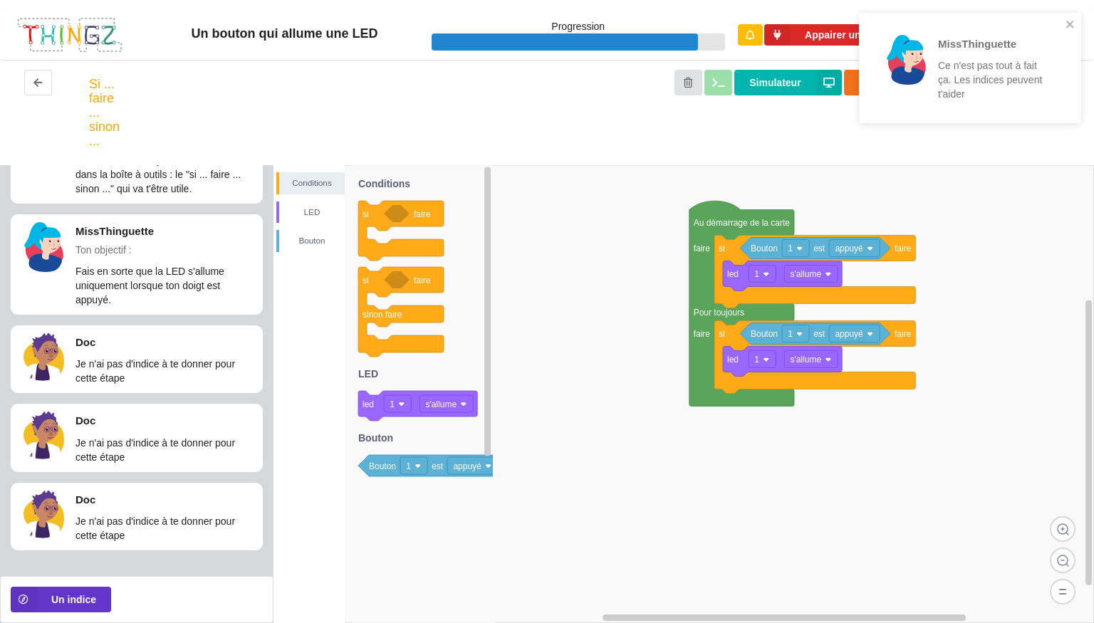
click at [972, 80] on p "Ce n'est pas tout à fait ça. Les indices peuvent t'aider" at bounding box center [993, 79] width 111 height 43
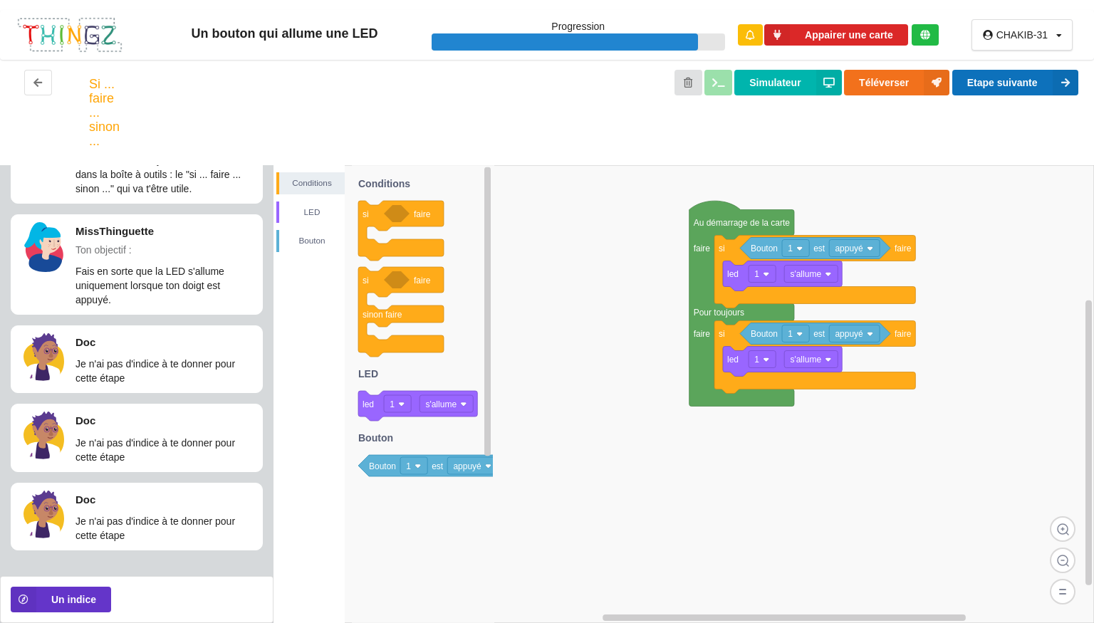
click at [967, 82] on button "Etape suivante" at bounding box center [1015, 83] width 126 height 26
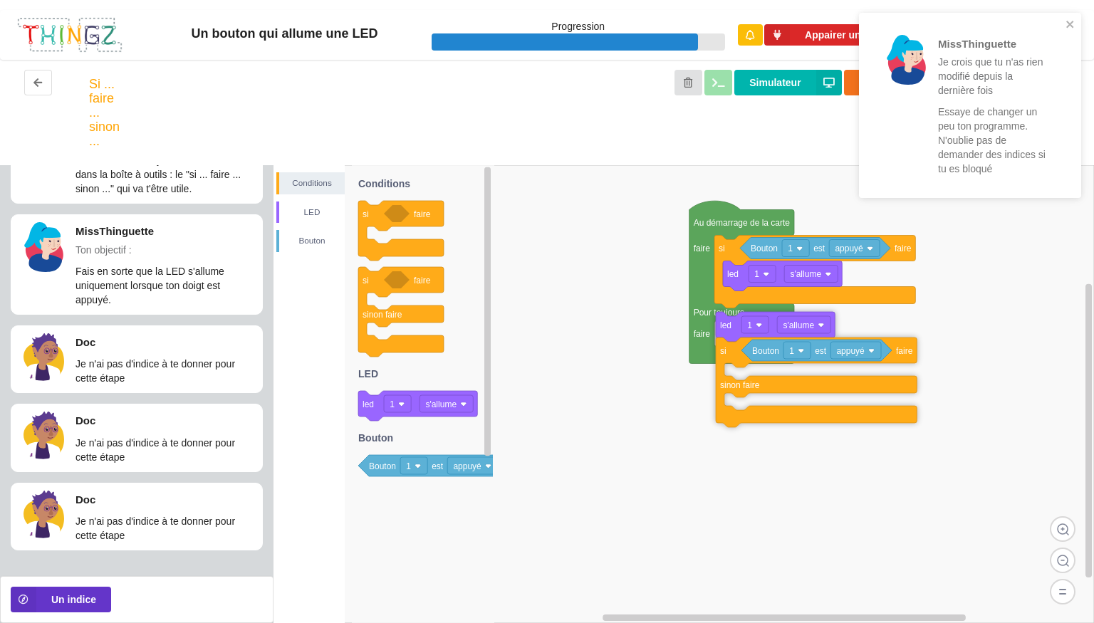
drag, startPoint x: 967, startPoint y: 82, endPoint x: 767, endPoint y: 324, distance: 314.2
click at [767, 324] on rect at bounding box center [755, 324] width 27 height 17
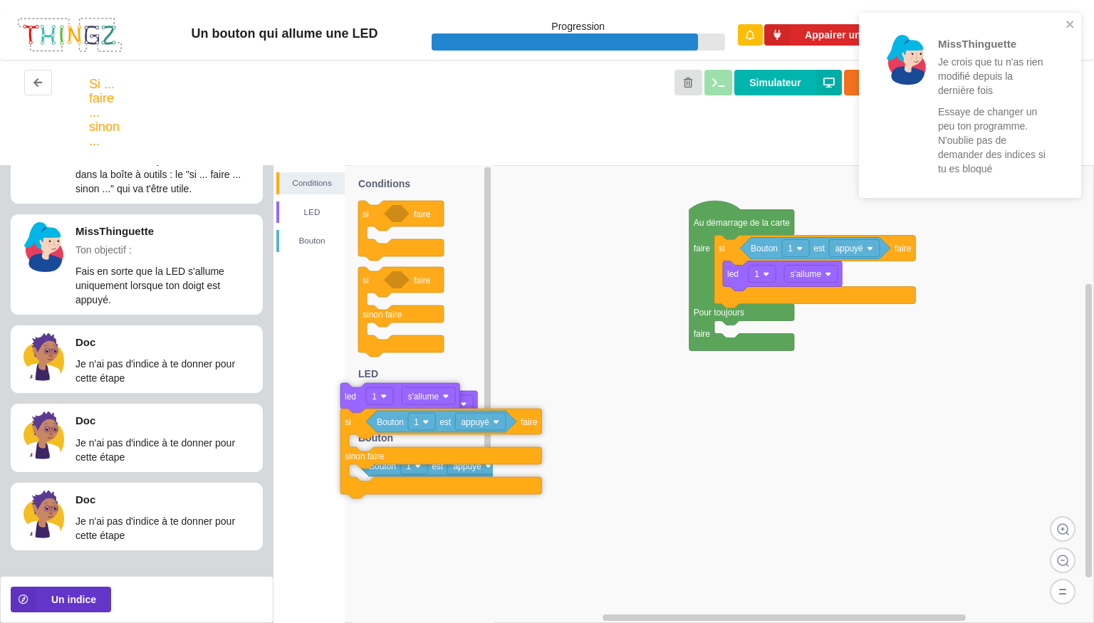
drag, startPoint x: 771, startPoint y: 326, endPoint x: 373, endPoint y: 386, distance: 403.4
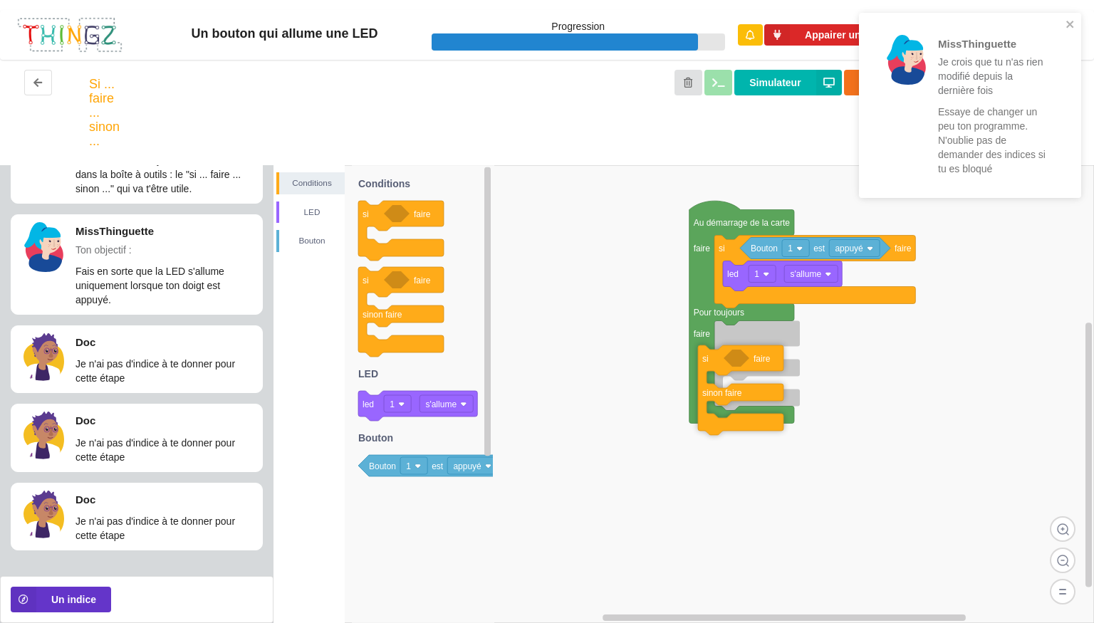
drag, startPoint x: 402, startPoint y: 292, endPoint x: 820, endPoint y: 370, distance: 425.4
click at [820, 370] on div "Conditions LED [PERSON_NAME] Au démarrage de la carte faire Pour toujours faire…" at bounding box center [684, 394] width 821 height 458
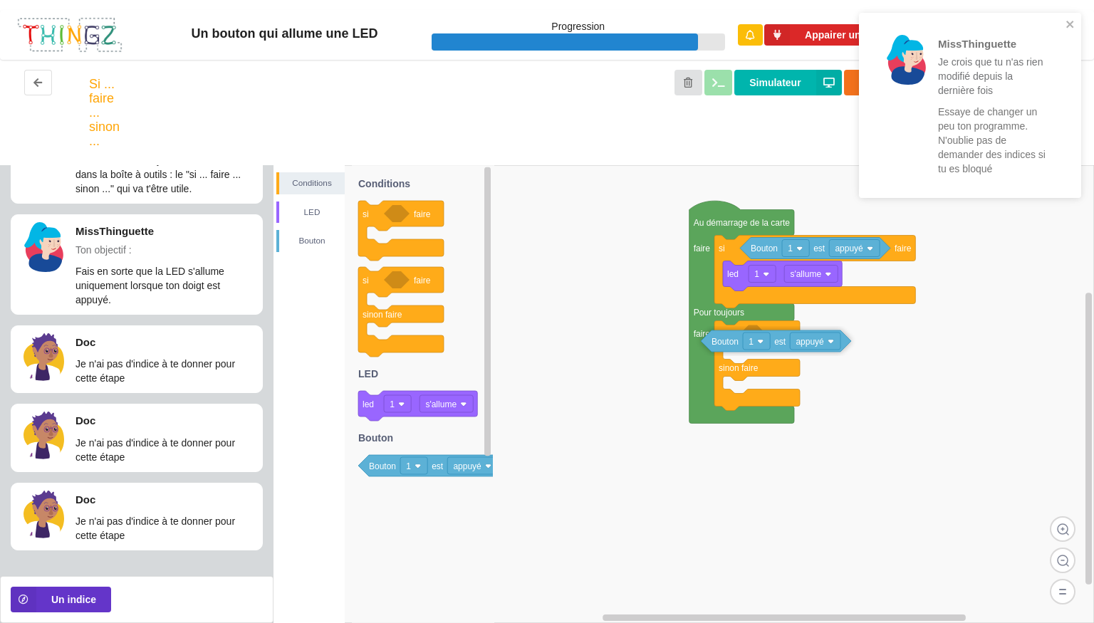
drag, startPoint x: 435, startPoint y: 461, endPoint x: 868, endPoint y: 336, distance: 450.9
click at [868, 336] on div "Conditions LED [PERSON_NAME] Au démarrage de la carte faire Pour toujours faire…" at bounding box center [684, 394] width 821 height 458
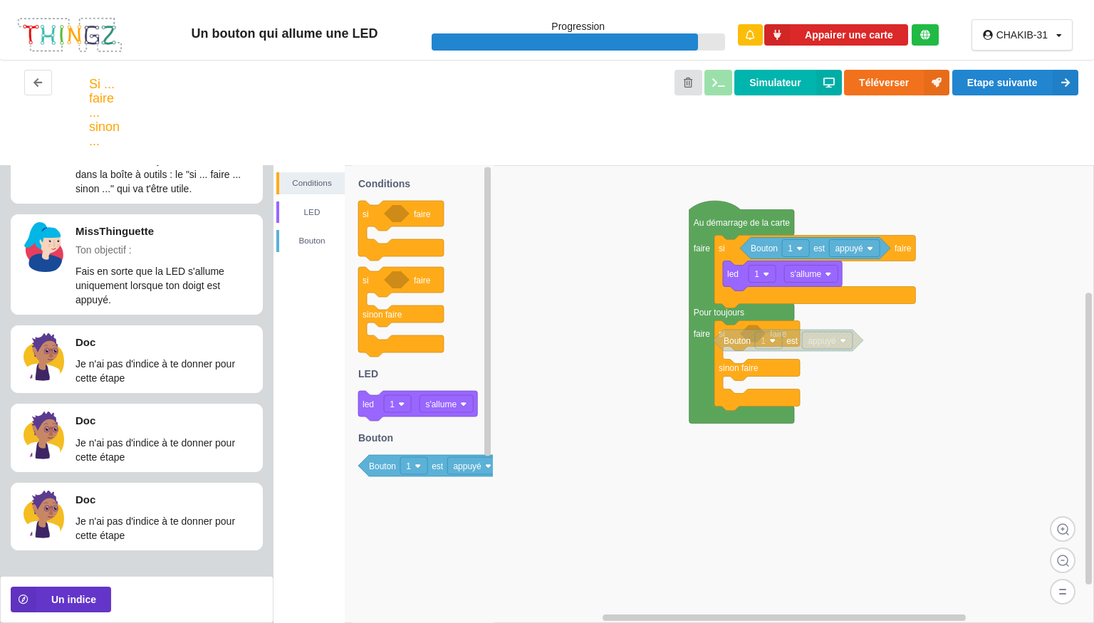
click at [840, 338] on rect at bounding box center [827, 340] width 51 height 17
drag, startPoint x: 840, startPoint y: 338, endPoint x: 866, endPoint y: 330, distance: 27.5
click at [866, 330] on rect at bounding box center [854, 331] width 51 height 17
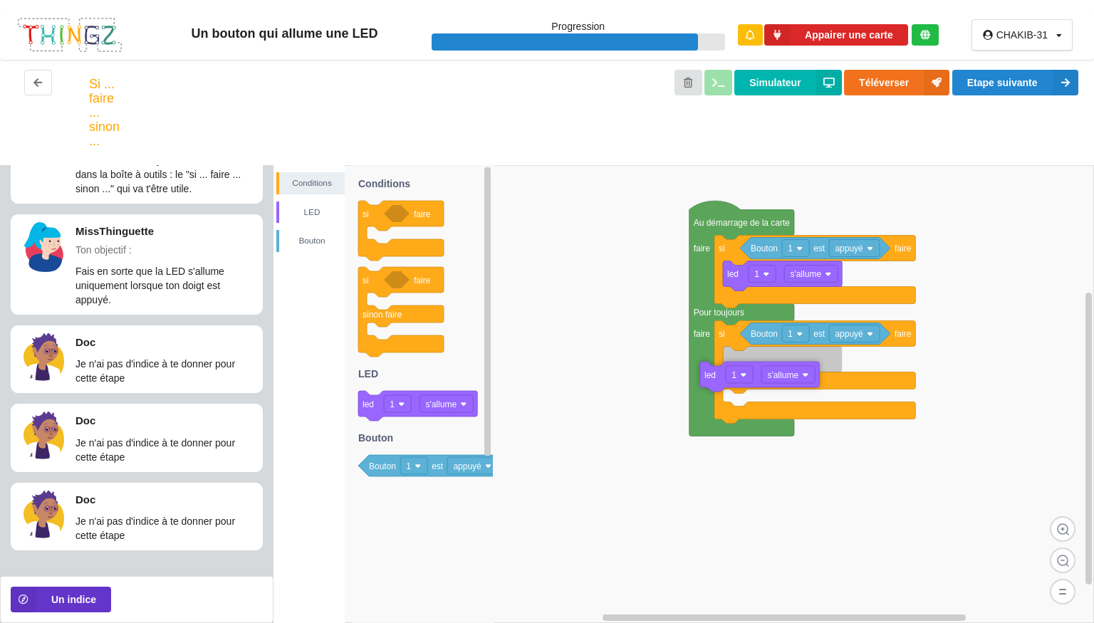
drag, startPoint x: 437, startPoint y: 411, endPoint x: 858, endPoint y: 381, distance: 422.1
click at [858, 381] on div "Conditions LED [PERSON_NAME] Au démarrage de la carte faire Pour toujours faire…" at bounding box center [684, 394] width 821 height 458
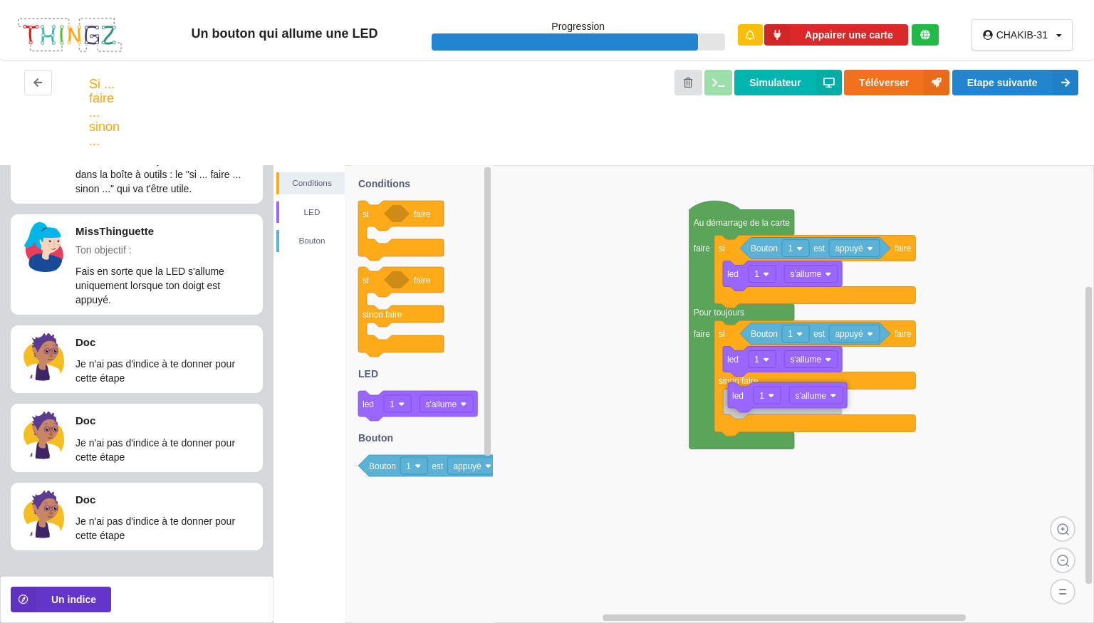
drag, startPoint x: 422, startPoint y: 412, endPoint x: 870, endPoint y: 403, distance: 448.1
click at [870, 403] on div "Conditions LED [PERSON_NAME] Au démarrage de la carte faire Pour toujours faire…" at bounding box center [684, 394] width 821 height 458
click at [768, 84] on button "Simulateur" at bounding box center [787, 83] width 107 height 26
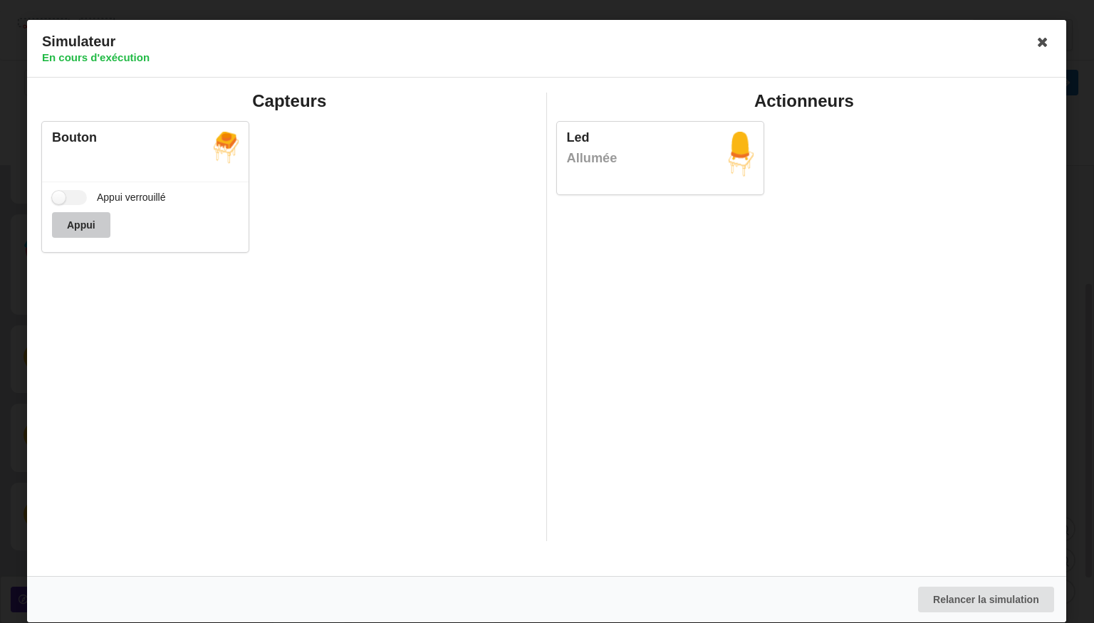
click at [103, 227] on button "Appui" at bounding box center [81, 225] width 58 height 26
drag, startPoint x: 103, startPoint y: 227, endPoint x: 551, endPoint y: 216, distance: 448.9
click at [551, 216] on div "Capteurs Bouton Appui verrouillé Appui Actionneurs Led Allumée" at bounding box center [546, 317] width 1029 height 469
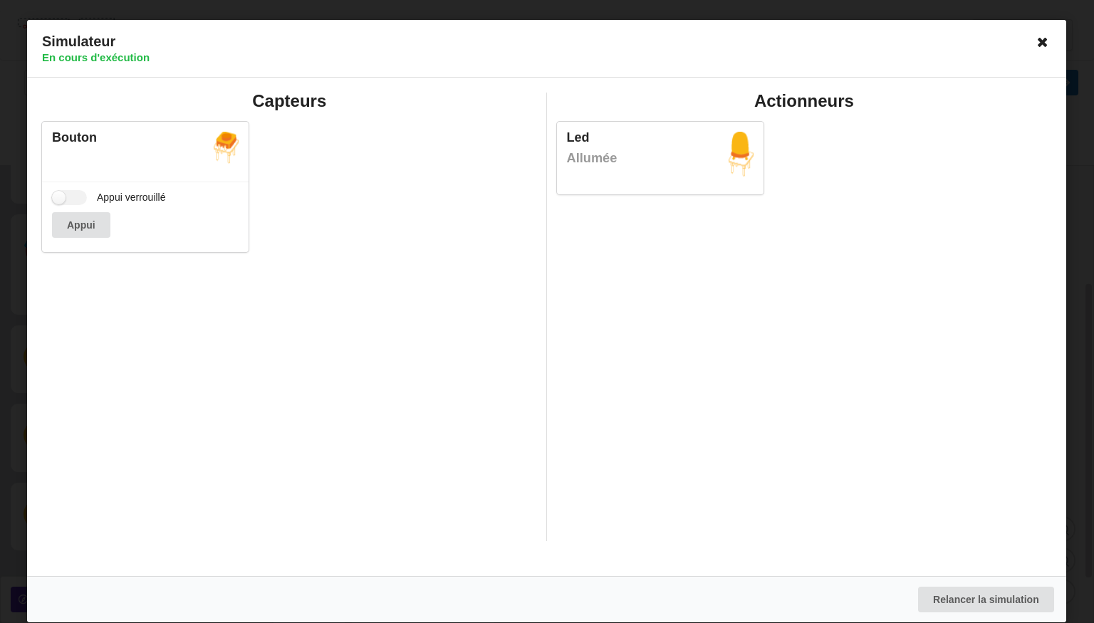
click at [1041, 49] on icon at bounding box center [1043, 42] width 23 height 23
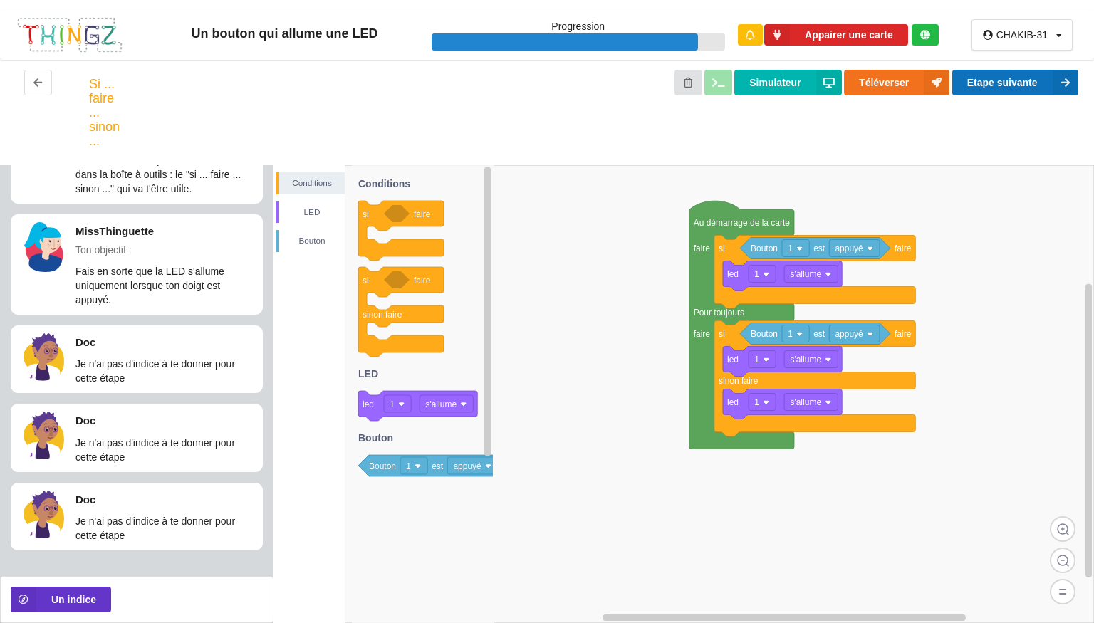
click at [1024, 76] on button "Etape suivante" at bounding box center [1015, 83] width 126 height 26
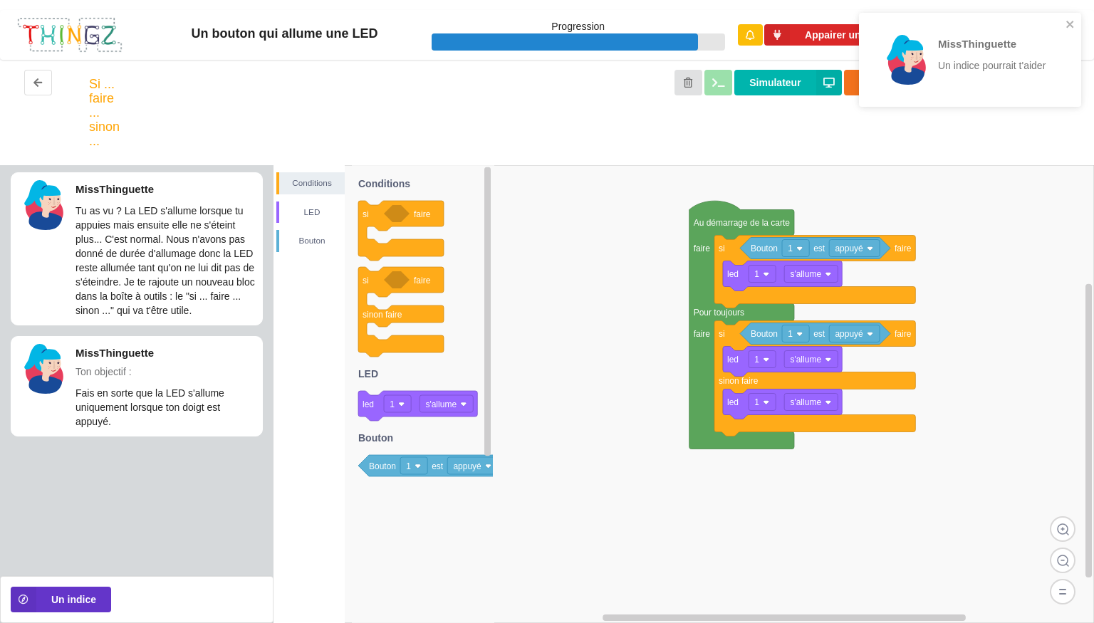
click at [1024, 76] on div "MissThinguette Un indice pourrait t'aider" at bounding box center [993, 60] width 111 height 50
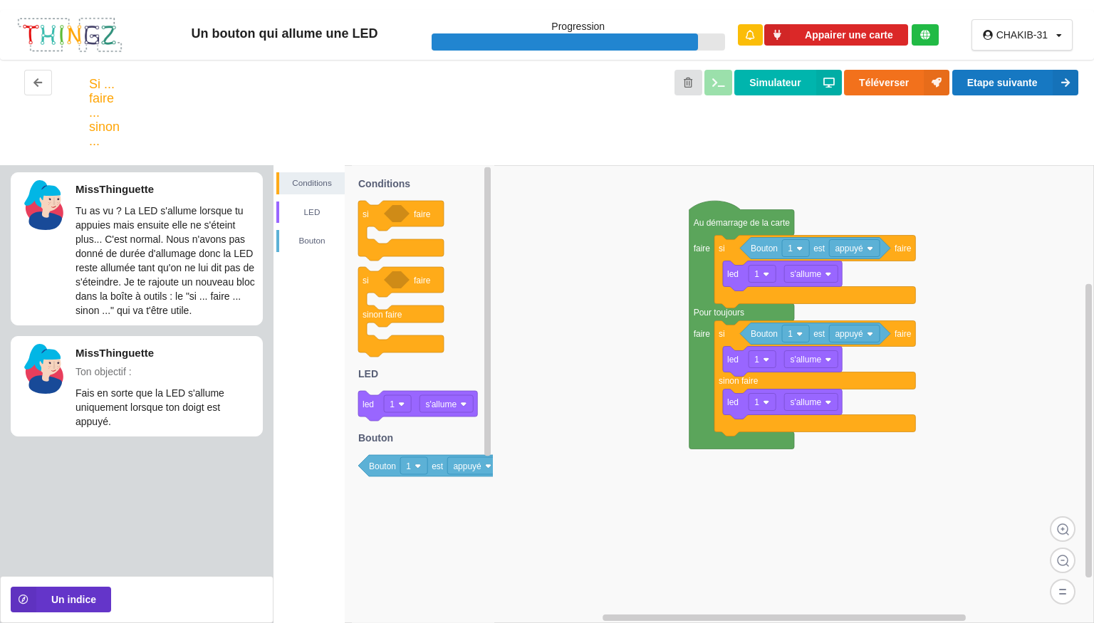
click at [1024, 76] on button "Etape suivante" at bounding box center [1015, 83] width 126 height 26
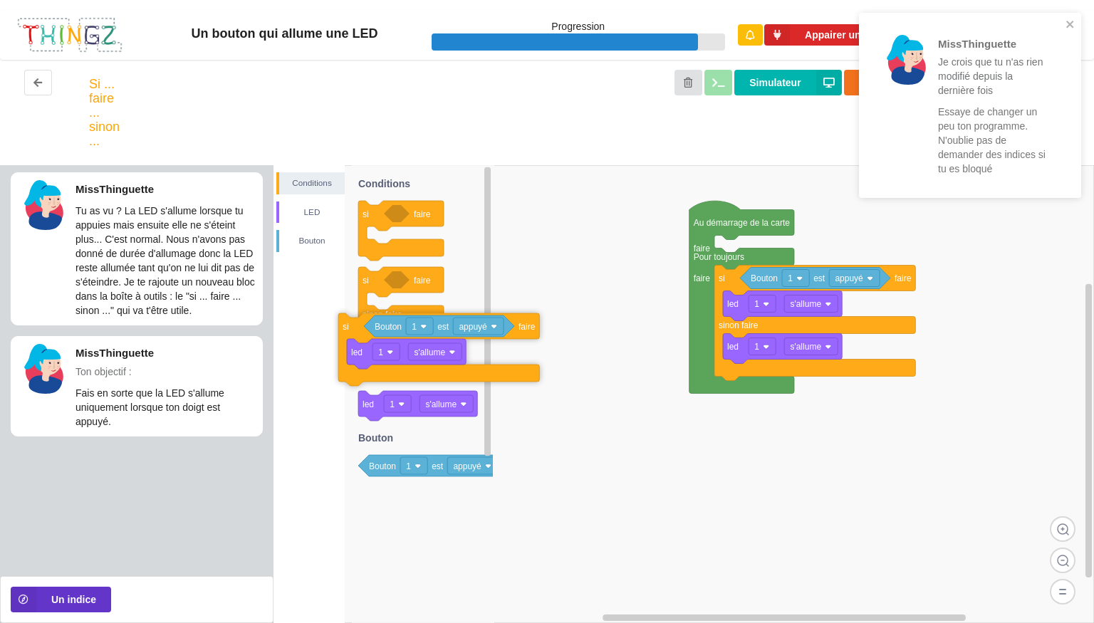
drag, startPoint x: 728, startPoint y: 306, endPoint x: 318, endPoint y: 389, distance: 418.7
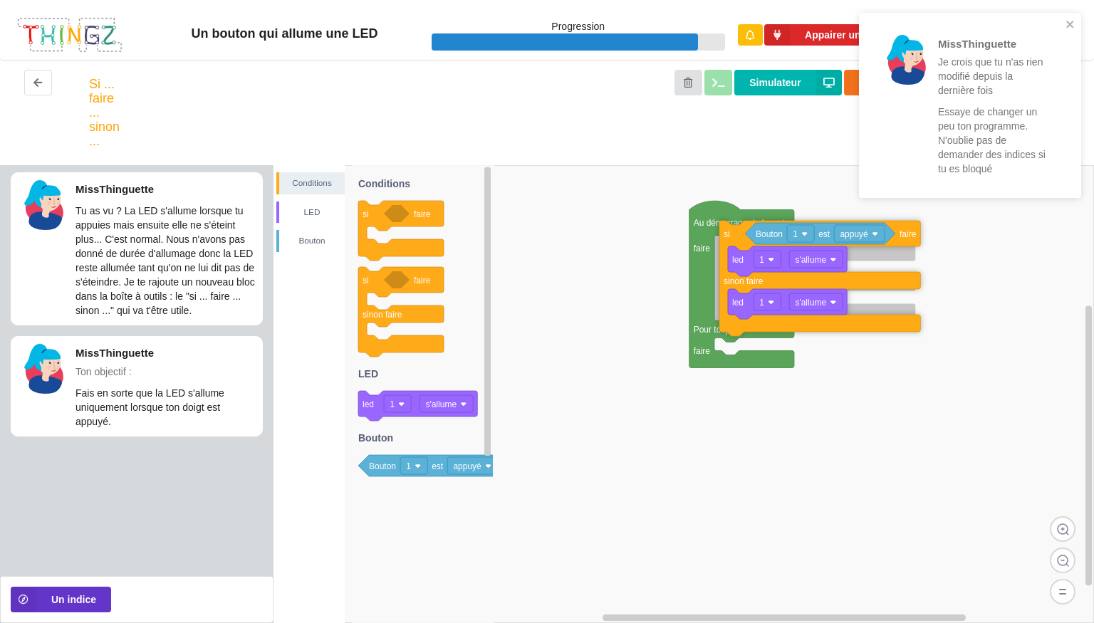
drag, startPoint x: 726, startPoint y: 281, endPoint x: 732, endPoint y: 235, distance: 46.7
click at [732, 235] on icon at bounding box center [819, 278] width 201 height 115
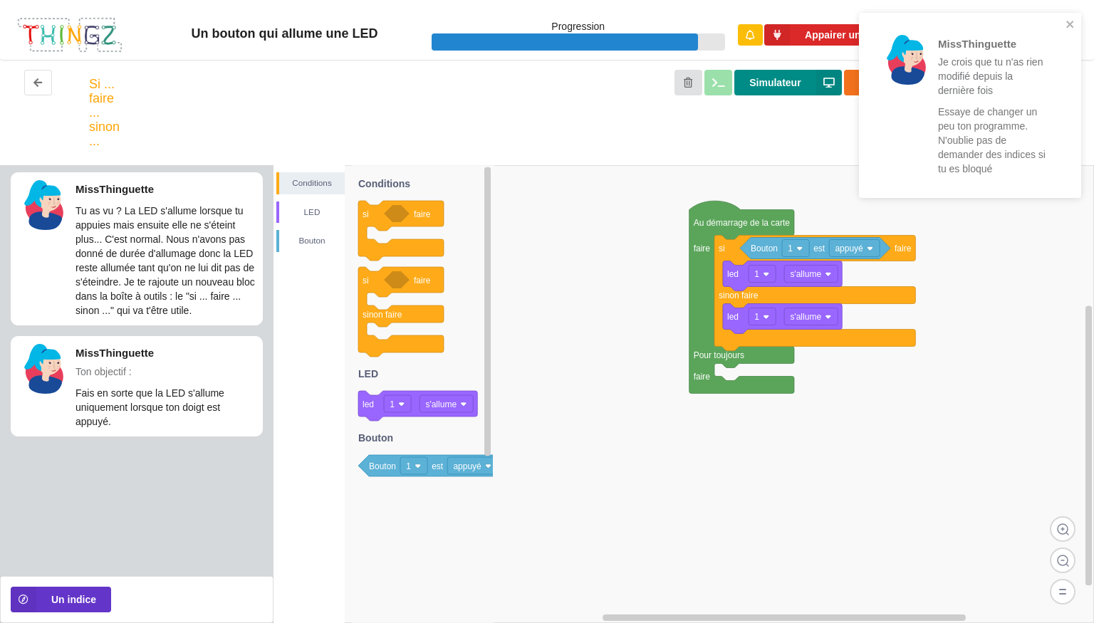
click at [779, 84] on button "Simulateur" at bounding box center [787, 83] width 107 height 26
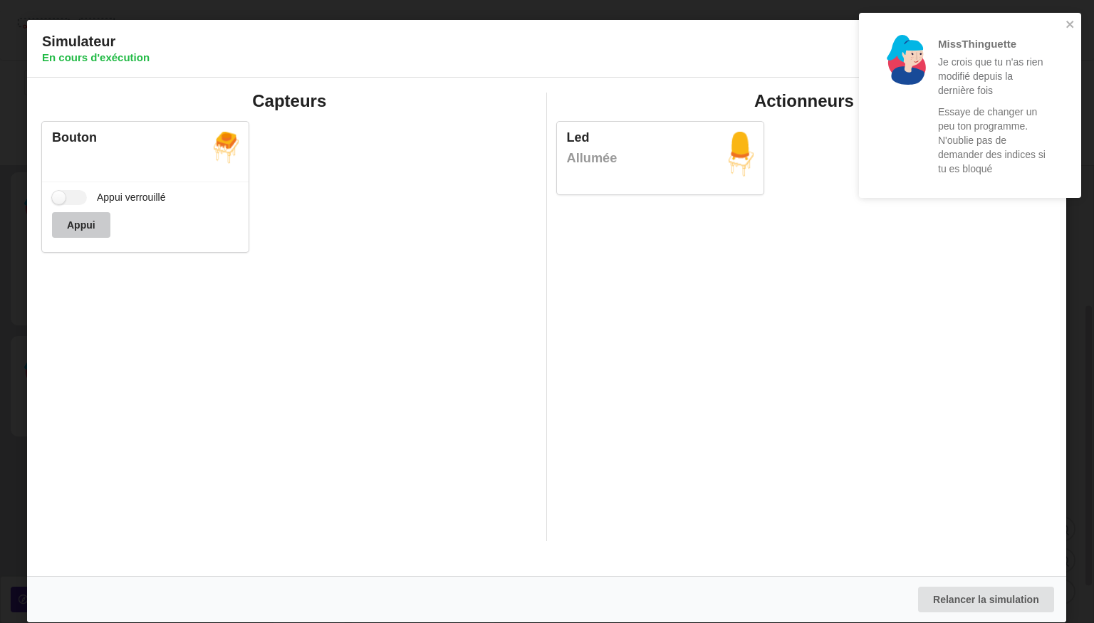
click at [91, 235] on button "Appui" at bounding box center [81, 225] width 58 height 26
drag, startPoint x: 91, startPoint y: 235, endPoint x: 462, endPoint y: 228, distance: 370.5
click at [462, 228] on div "Bouton Appui verrouillé Appui" at bounding box center [289, 186] width 505 height 147
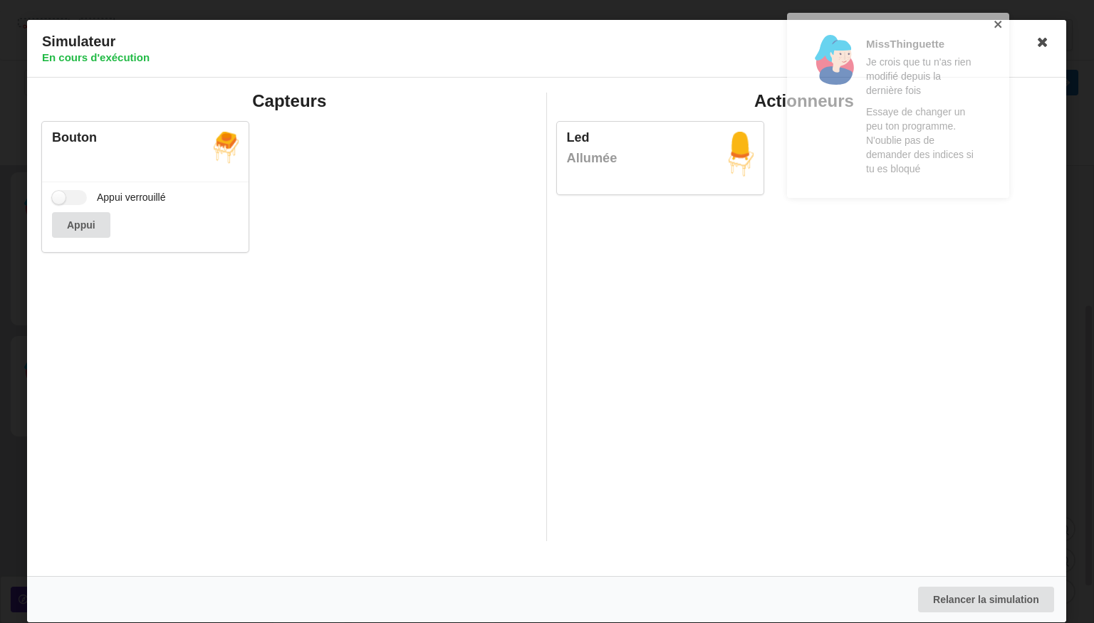
drag, startPoint x: 1075, startPoint y: 22, endPoint x: 1007, endPoint y: 48, distance: 73.0
click at [1007, 48] on div "MissThinguette Je crois que tu n'as rien modifié depuis la dernière fois Essaye…" at bounding box center [898, 105] width 222 height 185
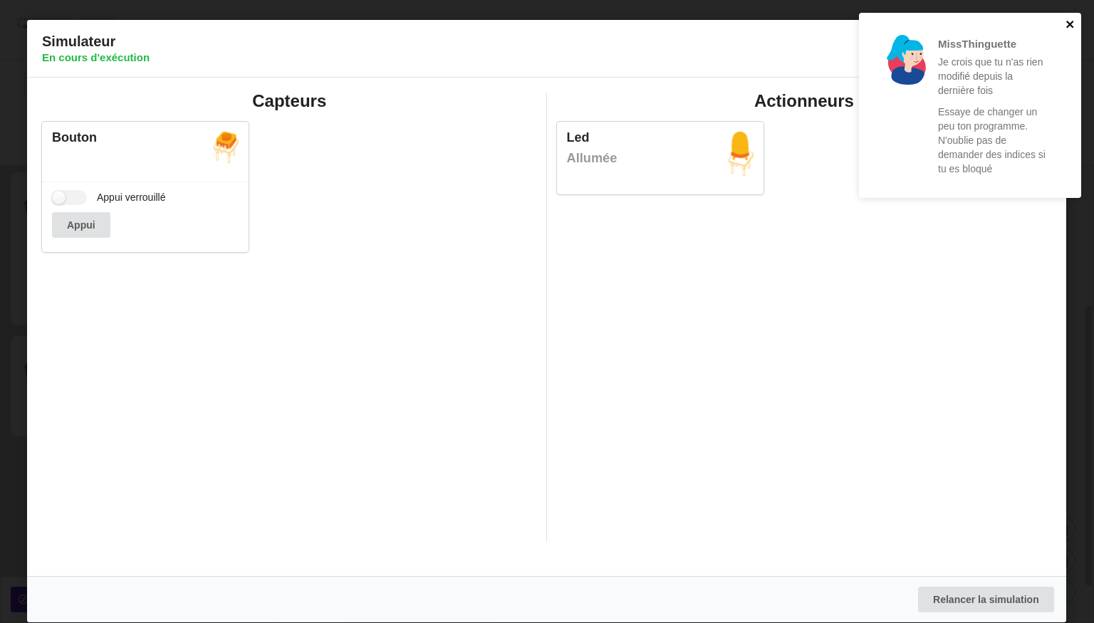
click at [1067, 24] on icon "close" at bounding box center [1071, 24] width 10 height 11
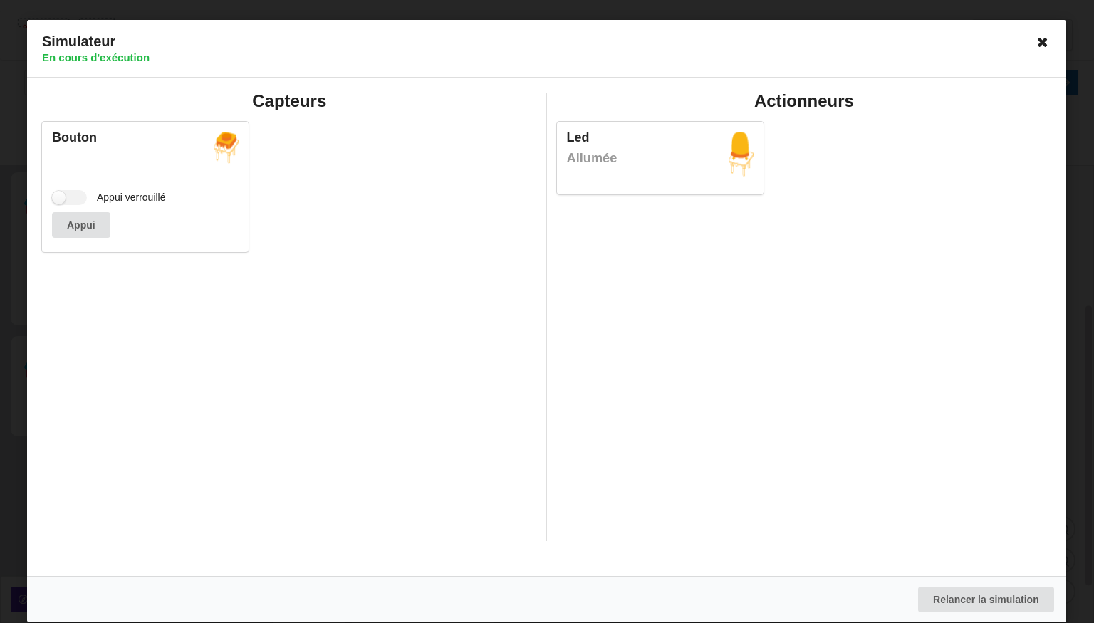
click at [1044, 46] on icon at bounding box center [1043, 42] width 23 height 23
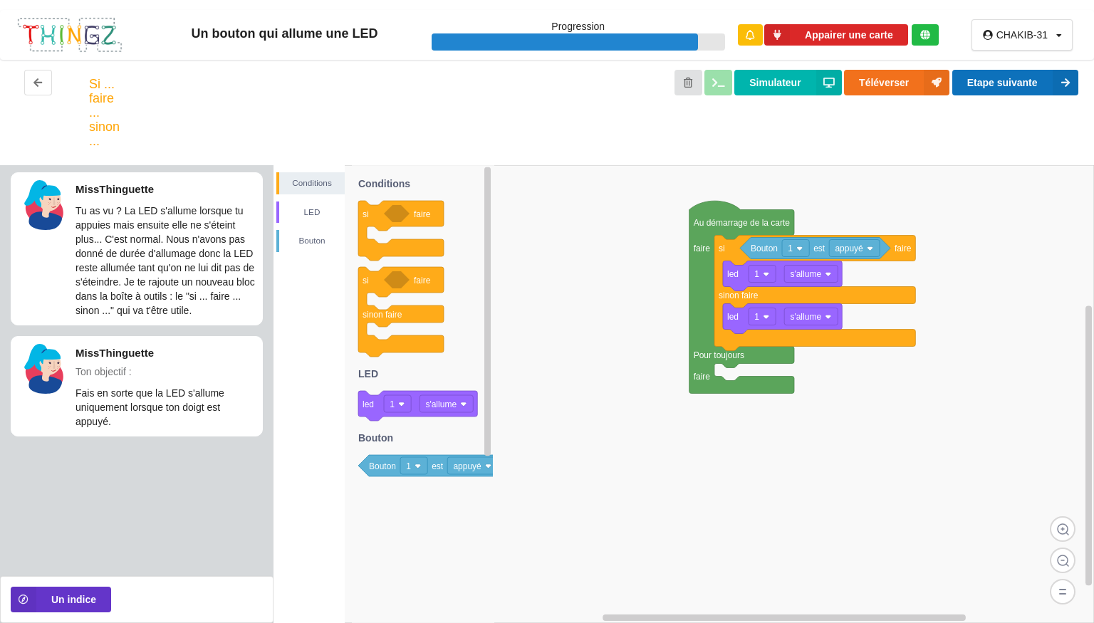
click at [1041, 76] on button "Etape suivante" at bounding box center [1015, 83] width 126 height 26
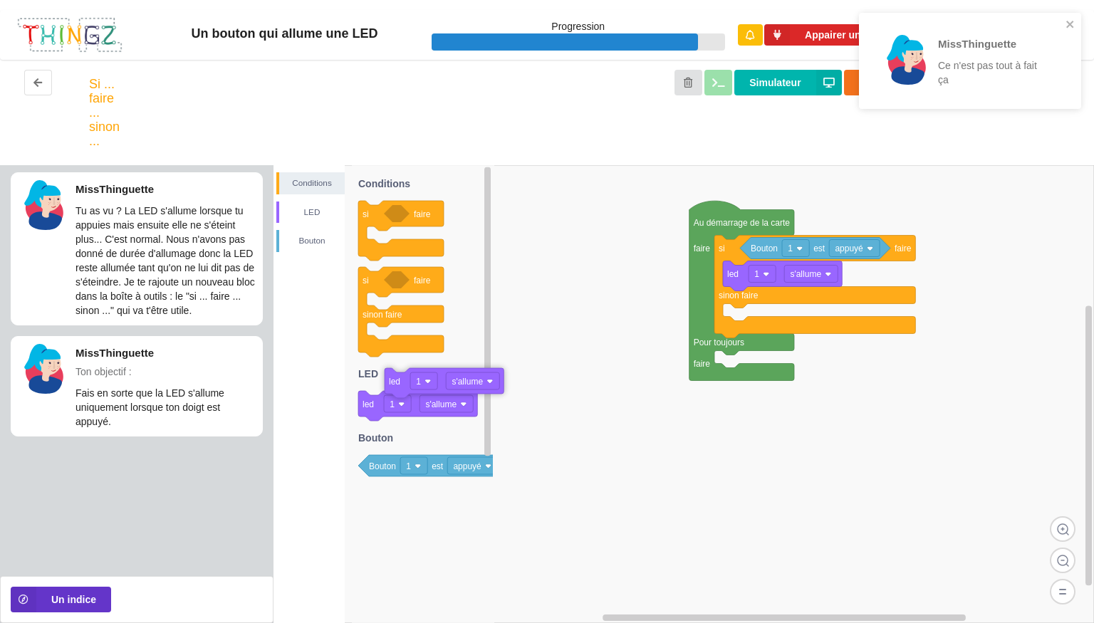
drag, startPoint x: 745, startPoint y: 315, endPoint x: 386, endPoint y: 385, distance: 365.7
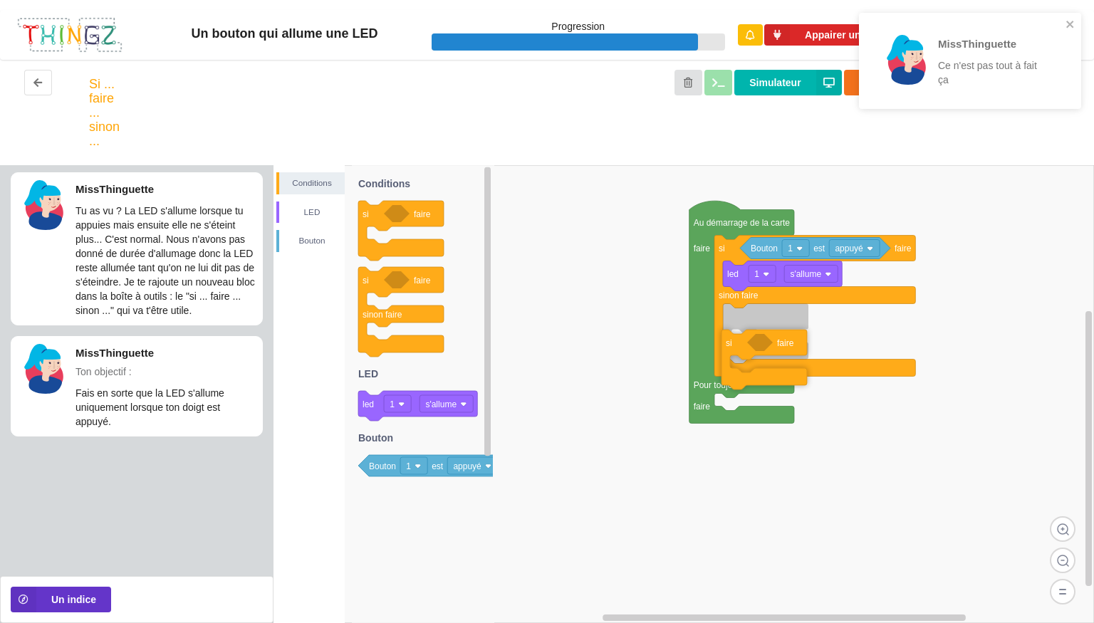
drag, startPoint x: 416, startPoint y: 222, endPoint x: 858, endPoint y: 350, distance: 460.1
click at [858, 350] on div "Conditions LED [PERSON_NAME] Au démarrage de la carte faire Pour toujours faire…" at bounding box center [684, 394] width 821 height 458
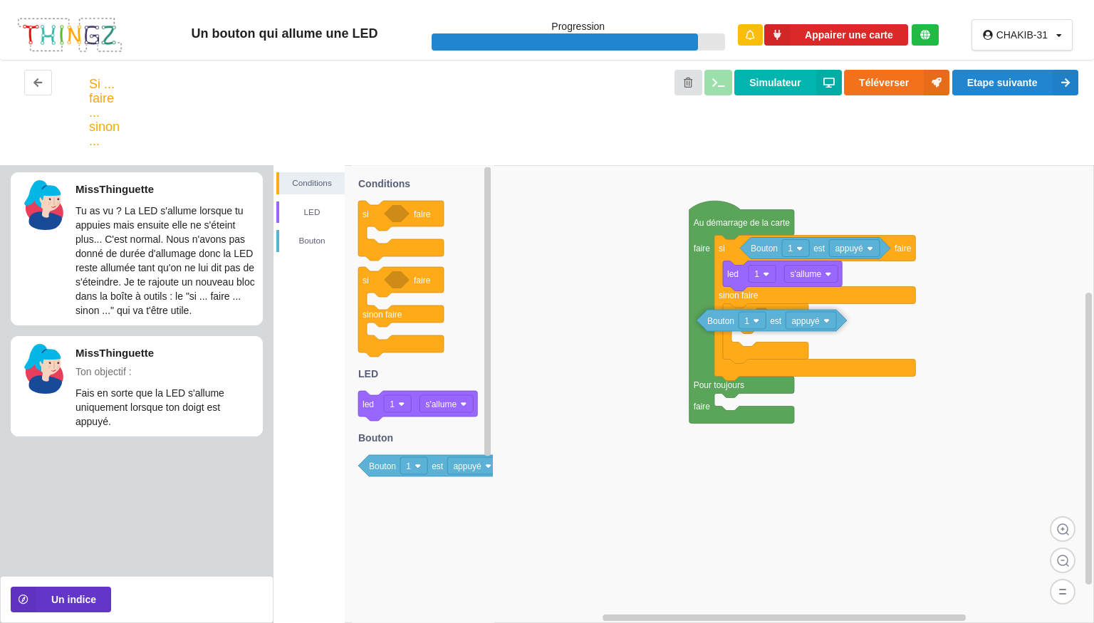
drag, startPoint x: 435, startPoint y: 469, endPoint x: 852, endPoint y: 324, distance: 442.0
click at [852, 324] on div "Conditions LED [PERSON_NAME] Au démarrage de la carte faire Pour toujours faire…" at bounding box center [684, 394] width 821 height 458
drag, startPoint x: 811, startPoint y: 330, endPoint x: 836, endPoint y: 326, distance: 25.2
click at [836, 326] on g "Bouton 1 est appuyé" at bounding box center [797, 316] width 150 height 21
drag, startPoint x: 793, startPoint y: 321, endPoint x: 819, endPoint y: 321, distance: 26.4
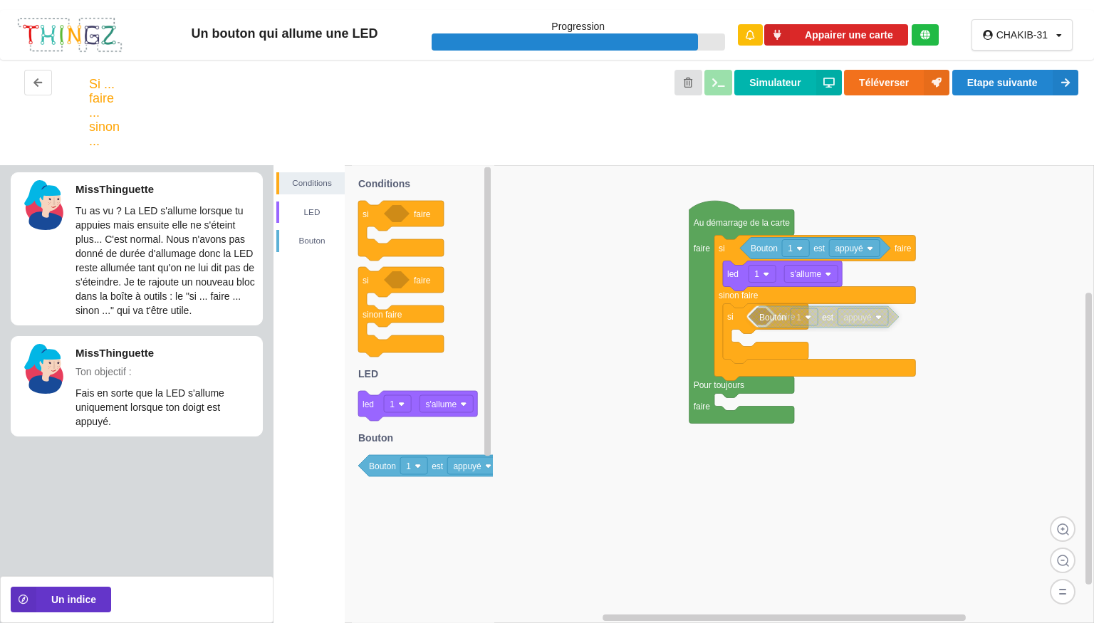
click at [819, 321] on icon at bounding box center [824, 316] width 150 height 21
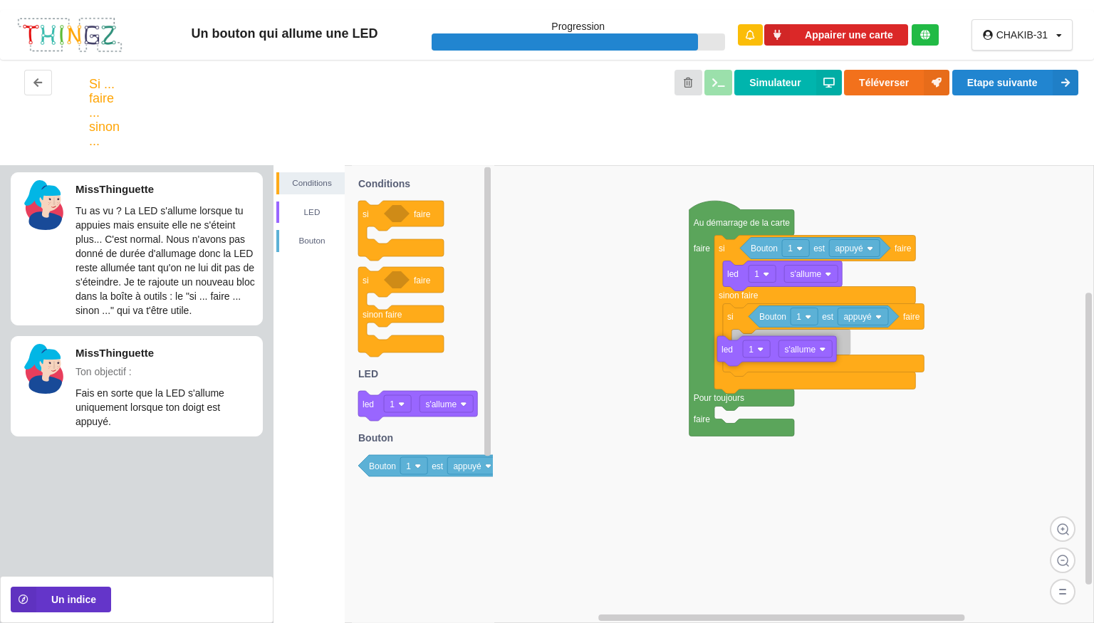
drag, startPoint x: 442, startPoint y: 412, endPoint x: 879, endPoint y: 357, distance: 440.8
click at [879, 357] on div "Conditions LED [PERSON_NAME] Au démarrage de la carte faire Pour toujours faire…" at bounding box center [684, 394] width 821 height 458
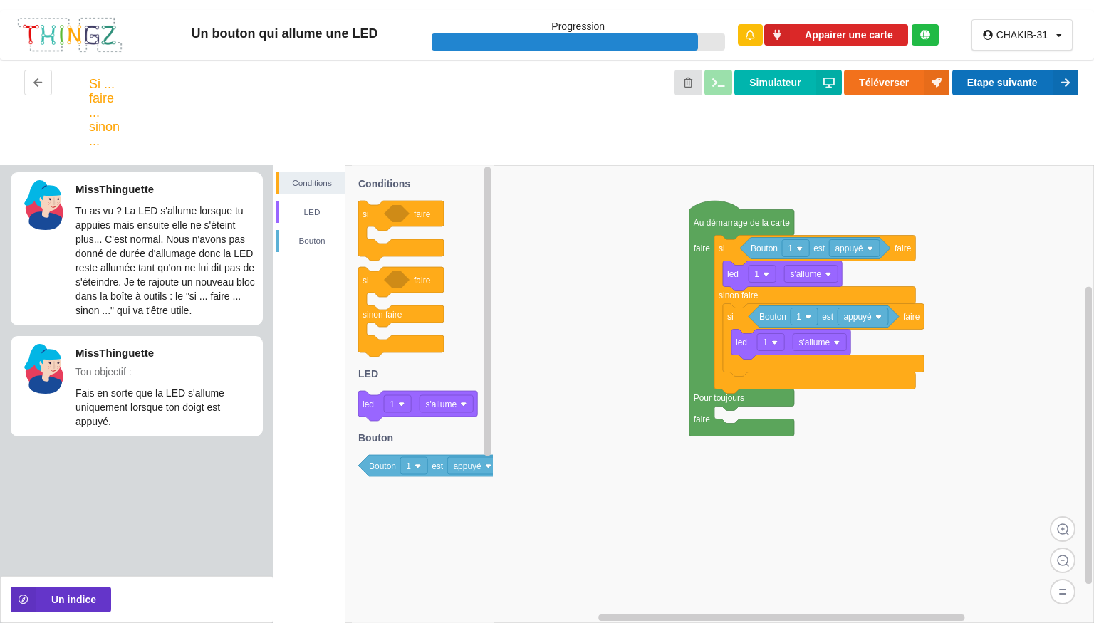
click at [1036, 88] on button "Etape suivante" at bounding box center [1015, 83] width 126 height 26
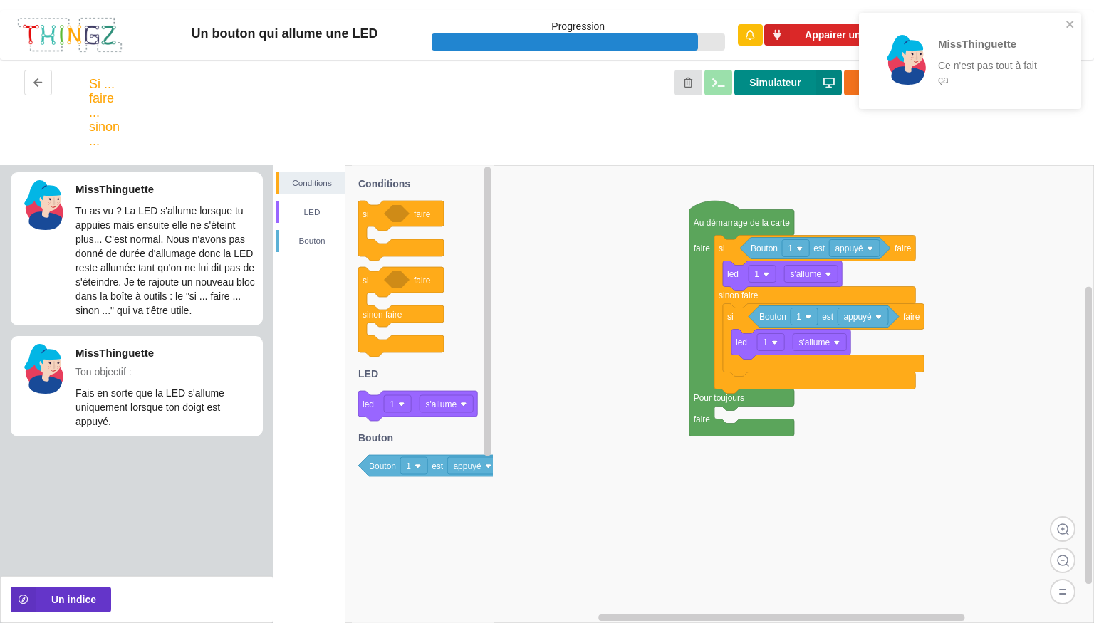
click at [779, 83] on button "Simulateur" at bounding box center [787, 83] width 107 height 26
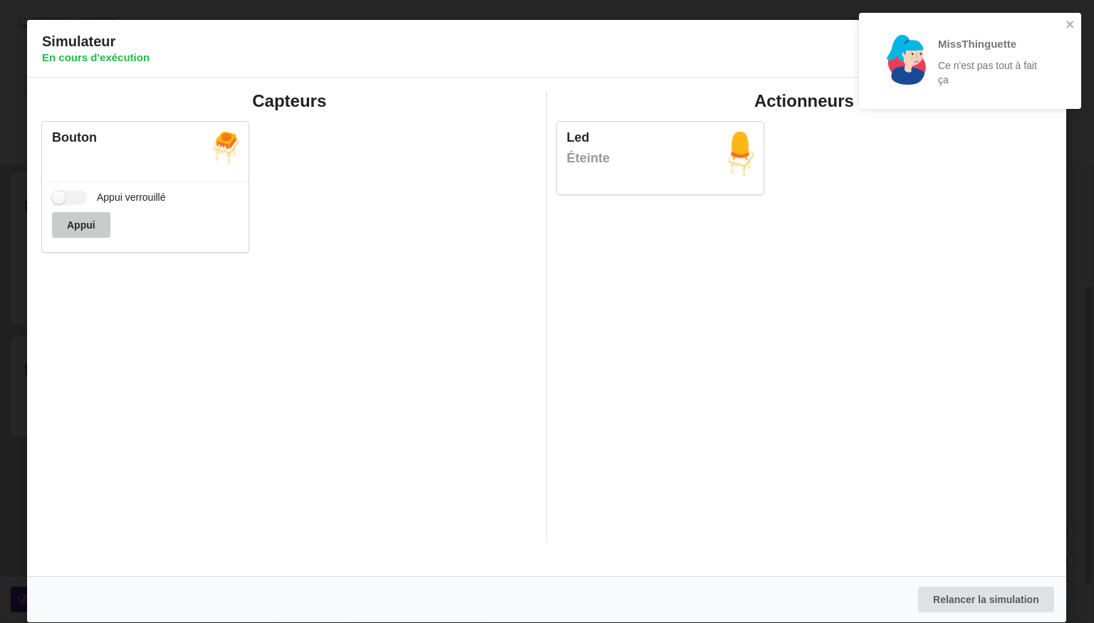
click at [98, 234] on button "Appui" at bounding box center [81, 225] width 58 height 26
drag, startPoint x: 98, startPoint y: 234, endPoint x: 535, endPoint y: 58, distance: 471.0
click at [535, 58] on div "Simulateur En cours d'exécution Capteurs Bouton Appui verrouillé Appui Actionne…" at bounding box center [546, 321] width 1039 height 603
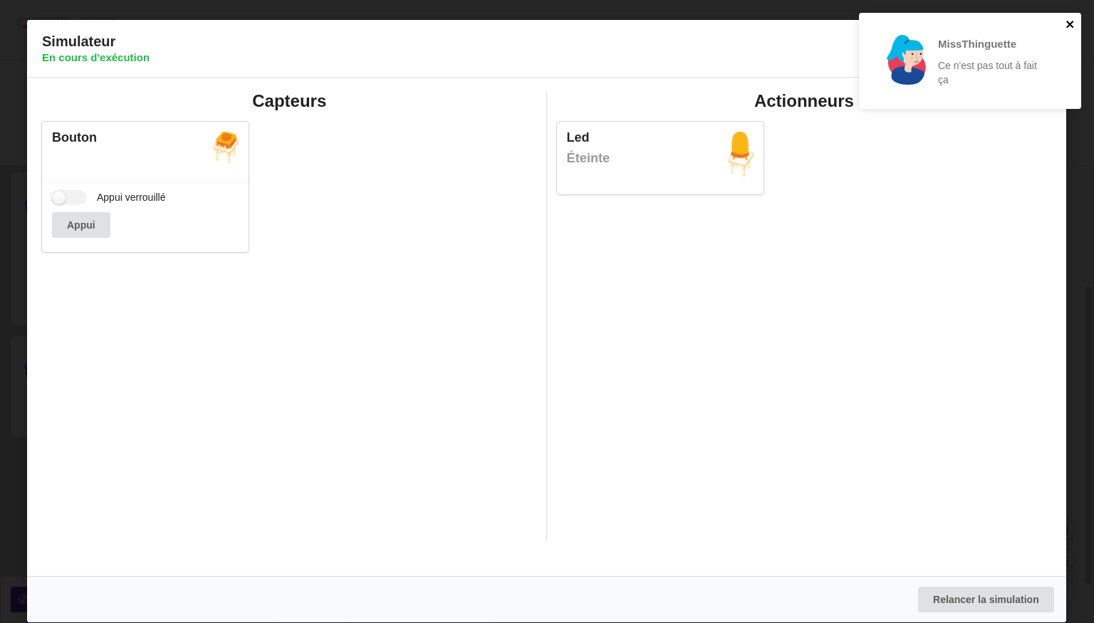
click at [1066, 29] on icon "close" at bounding box center [1071, 24] width 10 height 11
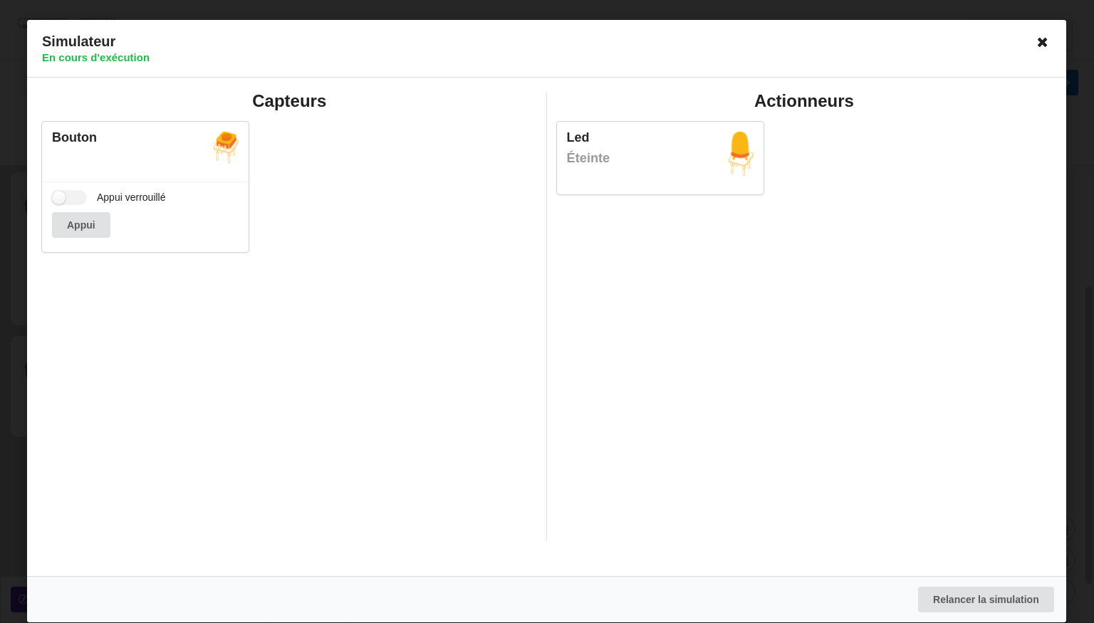
click at [1041, 41] on icon at bounding box center [1043, 42] width 23 height 23
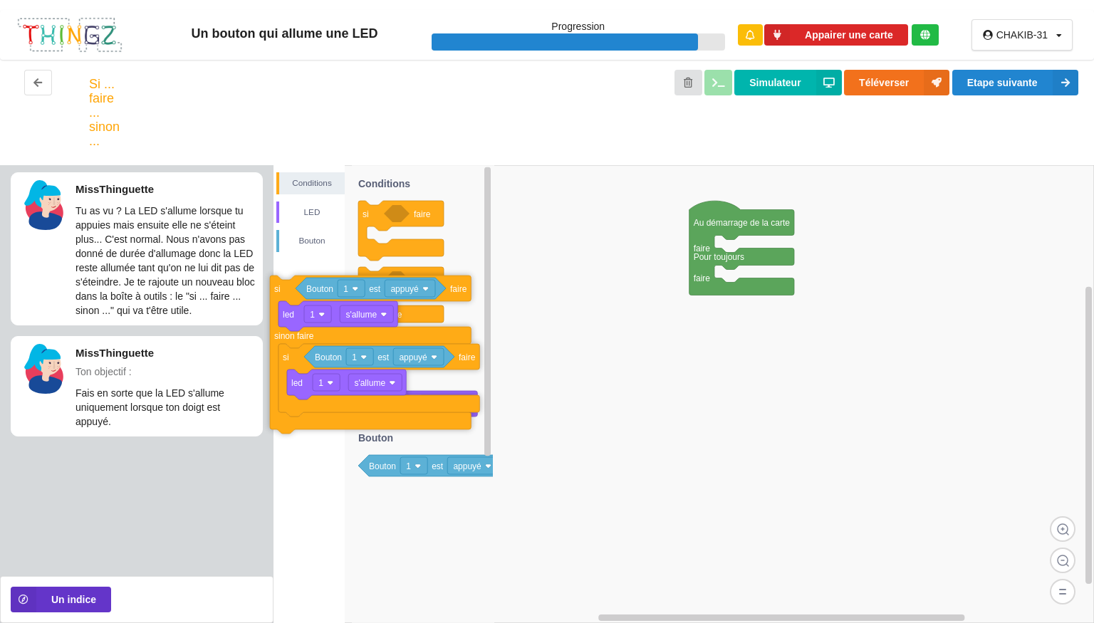
drag, startPoint x: 768, startPoint y: 299, endPoint x: 339, endPoint y: 345, distance: 431.3
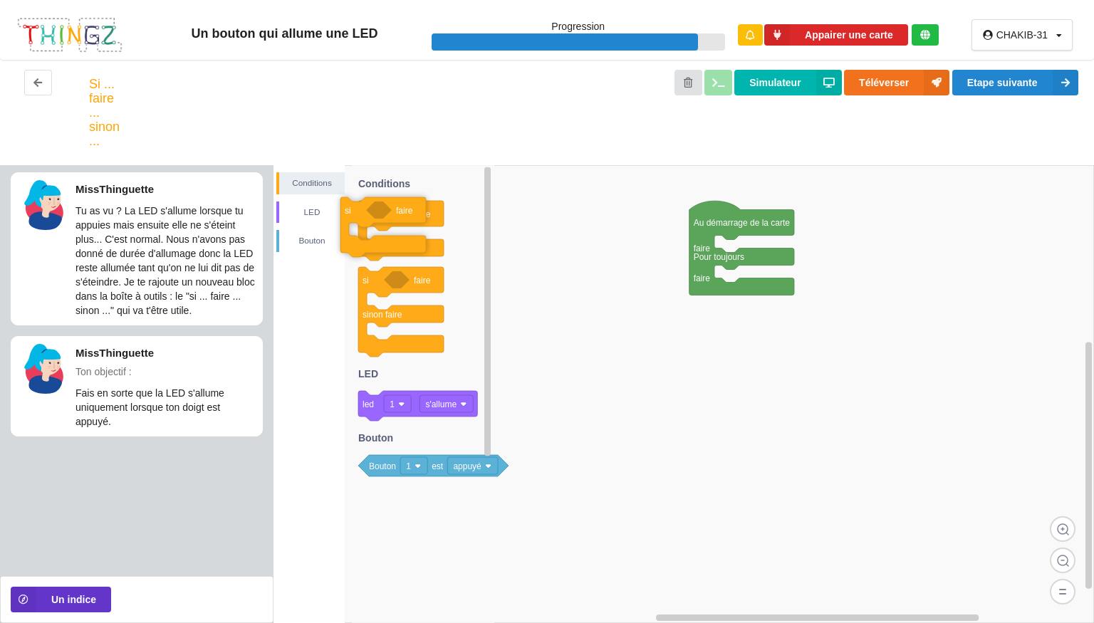
drag, startPoint x: 377, startPoint y: 219, endPoint x: 438, endPoint y: 215, distance: 61.4
click at [438, 215] on icon at bounding box center [400, 231] width 85 height 60
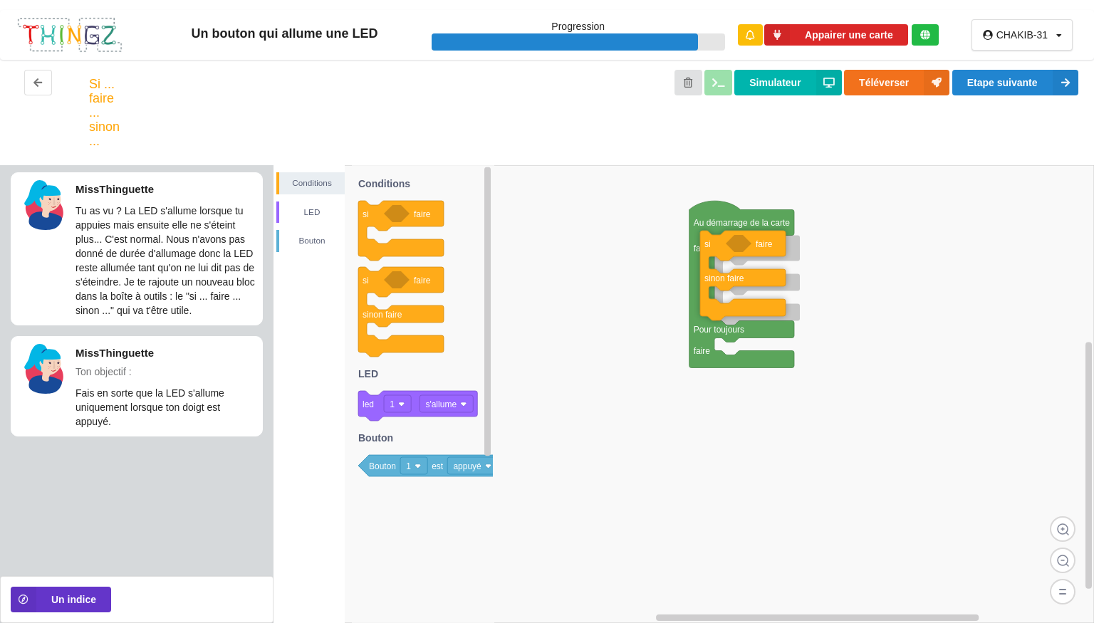
drag, startPoint x: 363, startPoint y: 294, endPoint x: 784, endPoint y: 258, distance: 421.8
click at [784, 258] on div "Conditions LED [PERSON_NAME] Au démarrage de la carte faire Pour toujours faire…" at bounding box center [684, 394] width 821 height 458
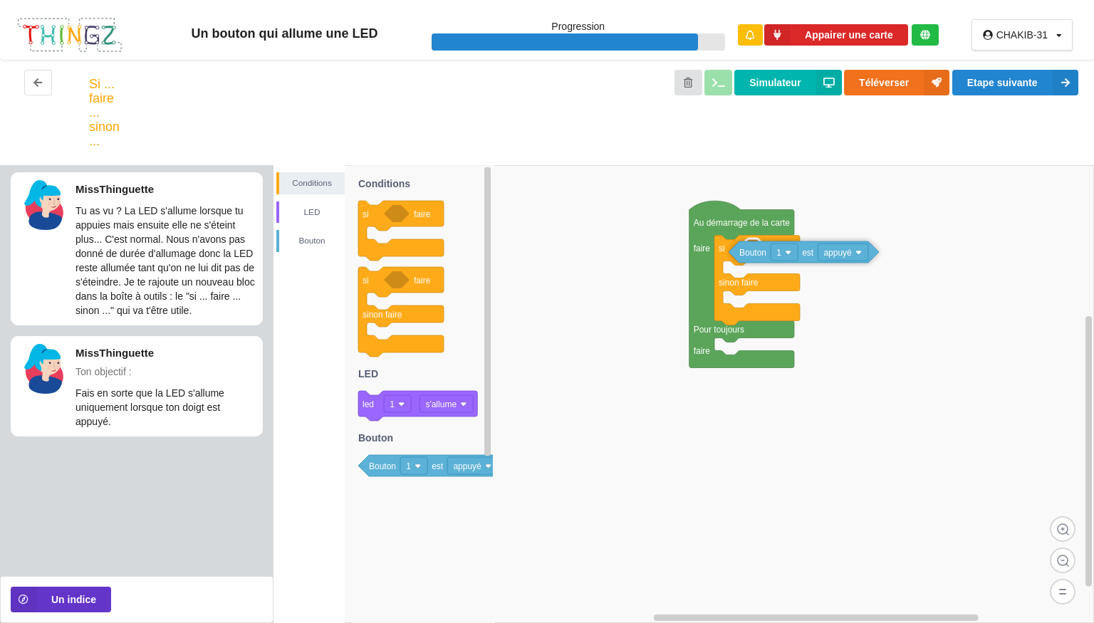
drag, startPoint x: 376, startPoint y: 472, endPoint x: 826, endPoint y: 259, distance: 497.7
click at [826, 259] on div "Conditions LED [PERSON_NAME] Au démarrage de la carte faire Pour toujours faire…" at bounding box center [684, 394] width 821 height 458
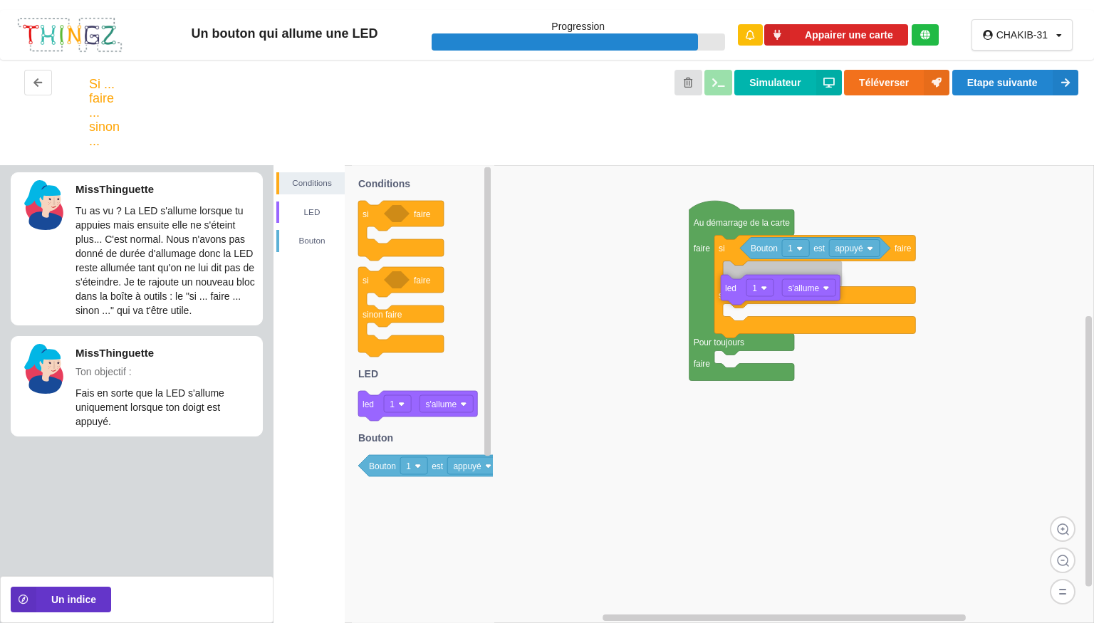
drag, startPoint x: 427, startPoint y: 397, endPoint x: 868, endPoint y: 281, distance: 455.5
click at [868, 281] on div "Conditions LED [PERSON_NAME] Au démarrage de la carte faire Pour toujours faire…" at bounding box center [684, 394] width 821 height 458
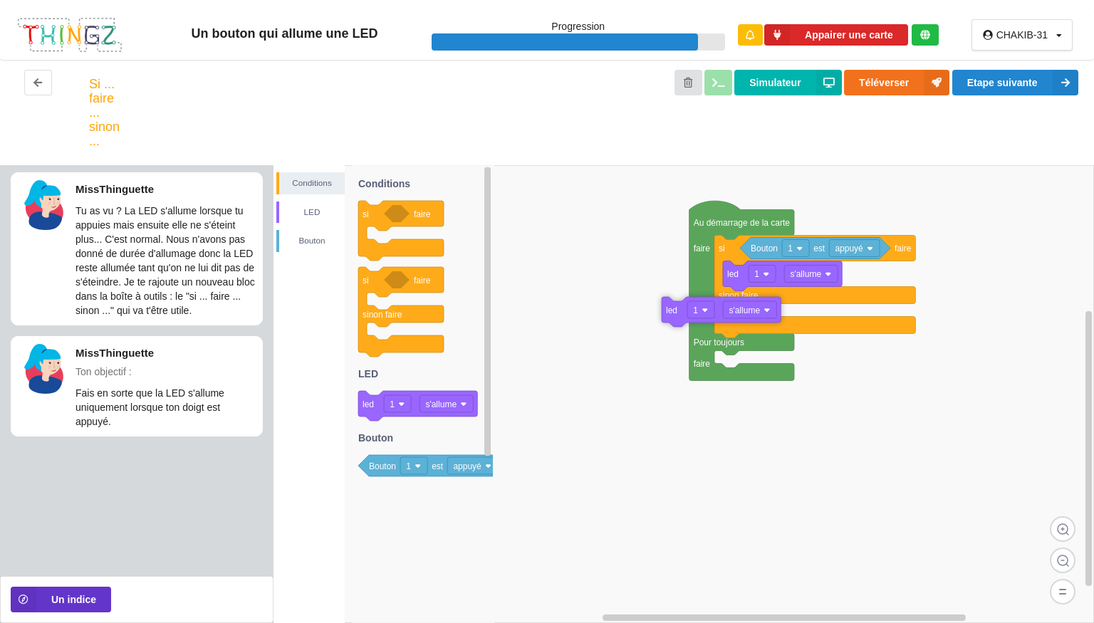
drag, startPoint x: 373, startPoint y: 406, endPoint x: 788, endPoint y: 341, distance: 419.6
click at [788, 341] on div "Conditions LED [PERSON_NAME] Au démarrage de la carte faire Pour toujours faire…" at bounding box center [684, 394] width 821 height 458
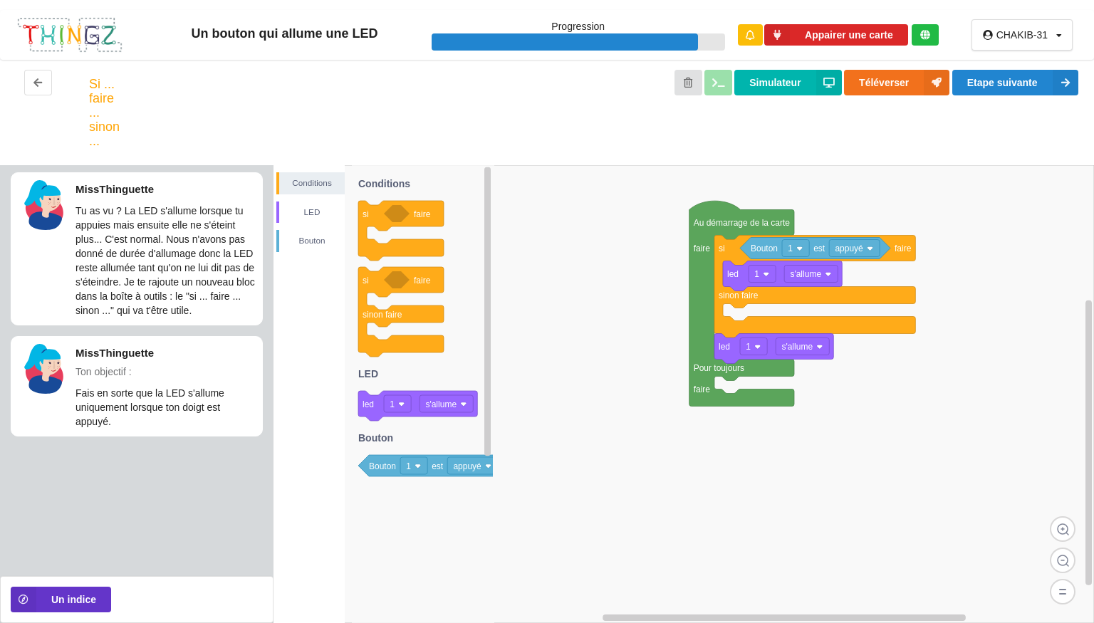
click at [788, 341] on rect at bounding box center [802, 346] width 53 height 17
click at [728, 354] on icon at bounding box center [773, 349] width 119 height 30
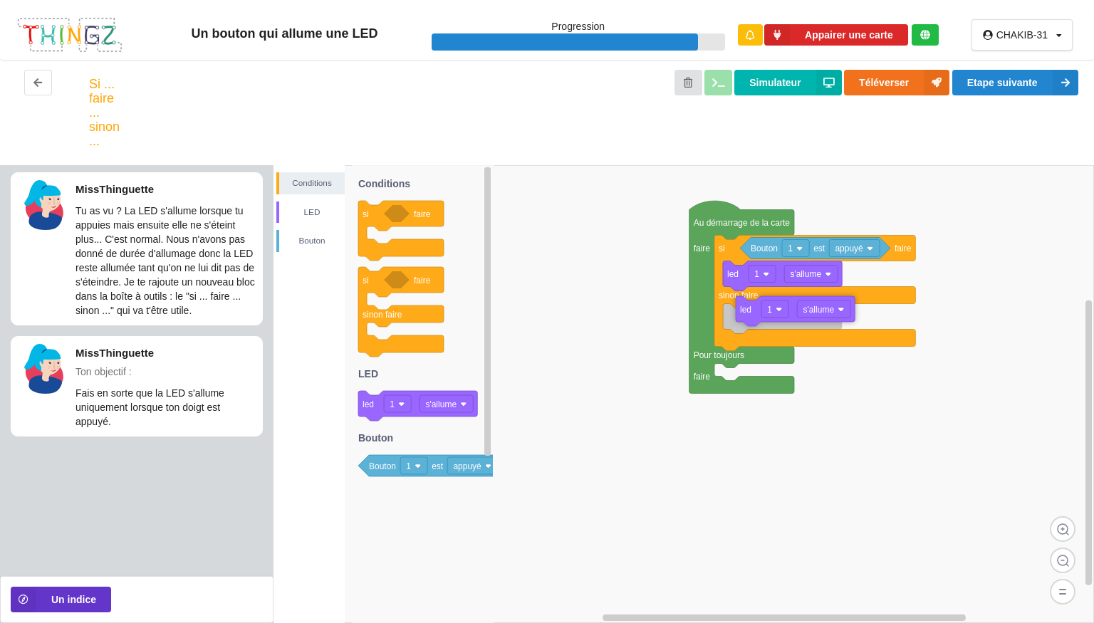
drag, startPoint x: 728, startPoint y: 354, endPoint x: 751, endPoint y: 318, distance: 42.3
click at [751, 318] on icon at bounding box center [795, 311] width 119 height 30
click at [801, 315] on text "s'allume" at bounding box center [805, 317] width 31 height 10
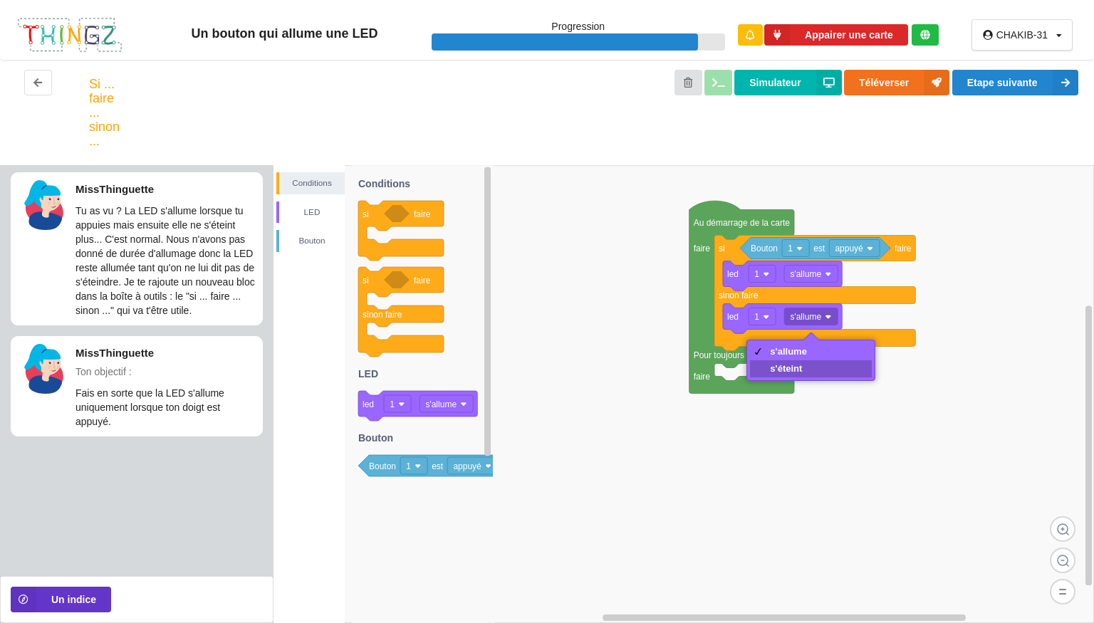
click at [788, 373] on div "s'éteint" at bounding box center [788, 368] width 37 height 11
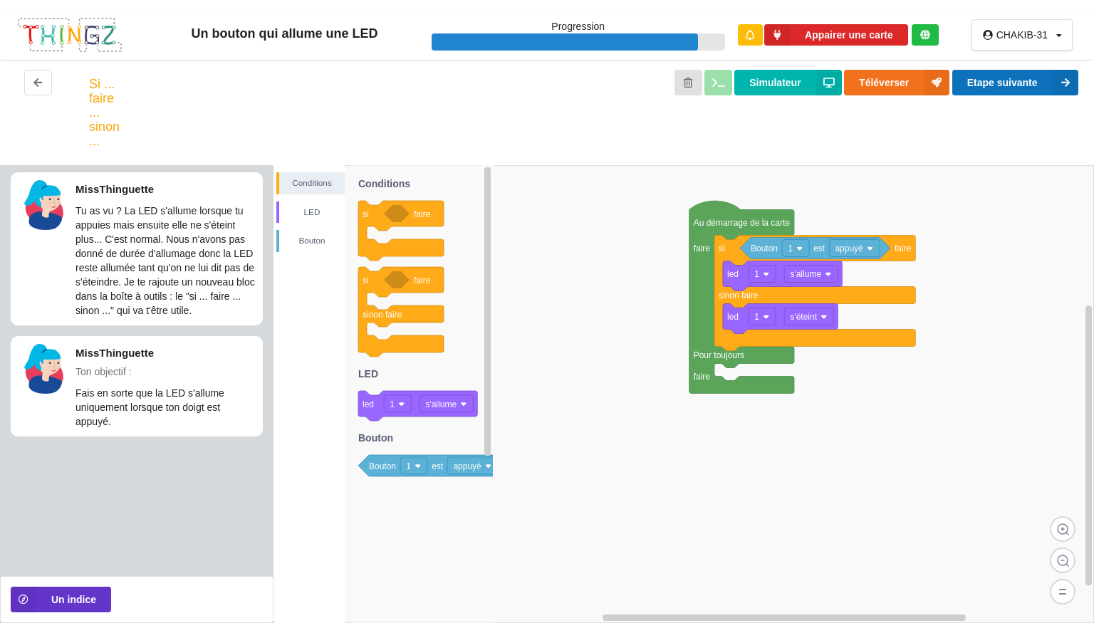
click at [960, 73] on button "Etape suivante" at bounding box center [1015, 83] width 126 height 26
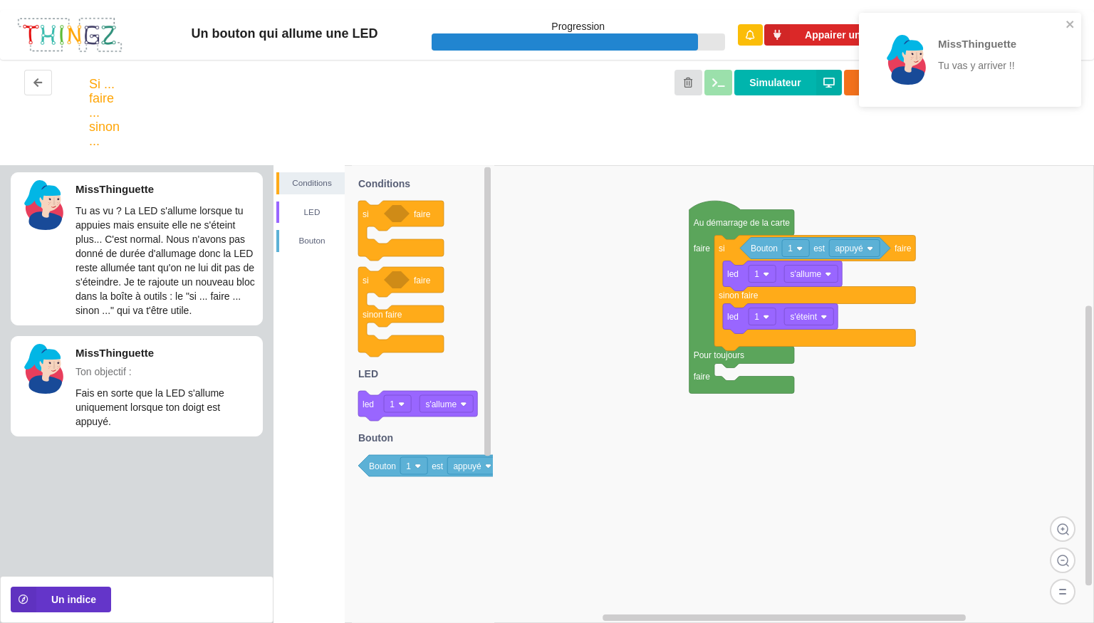
click at [882, 485] on rect at bounding box center [684, 394] width 821 height 458
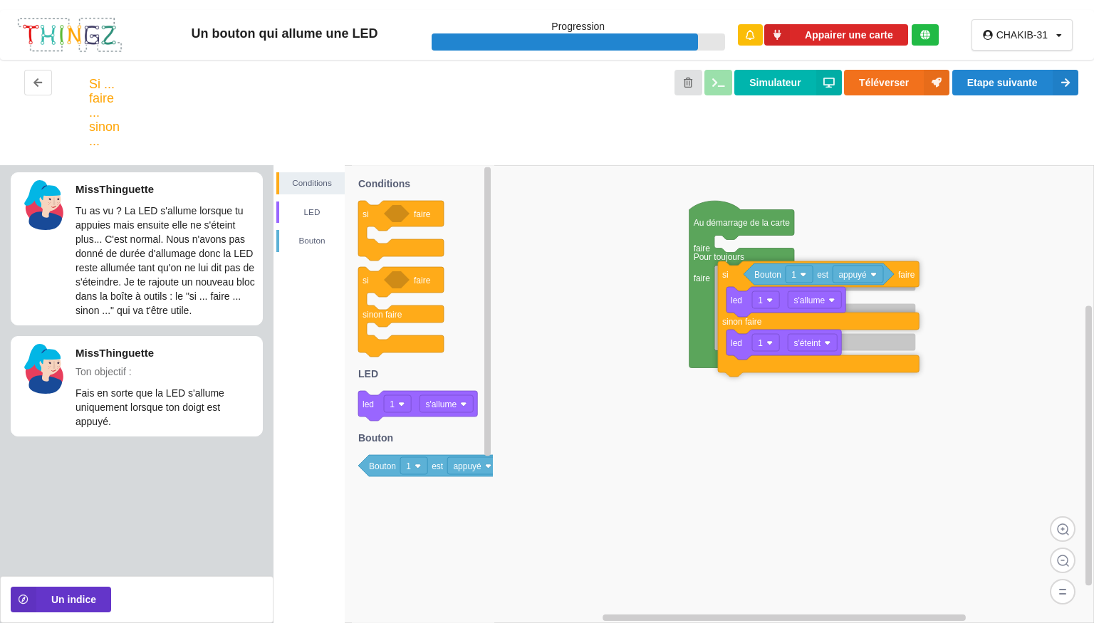
drag, startPoint x: 753, startPoint y: 299, endPoint x: 757, endPoint y: 327, distance: 28.0
click at [757, 327] on text "sinon faire" at bounding box center [742, 322] width 40 height 10
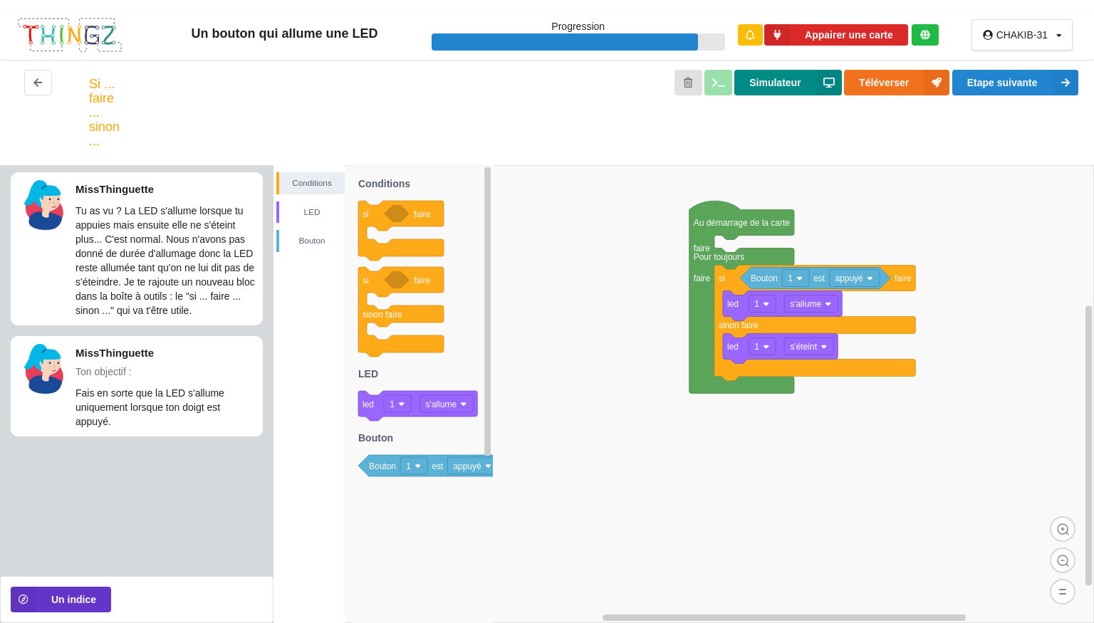
click at [811, 80] on button "Simulateur" at bounding box center [787, 83] width 107 height 26
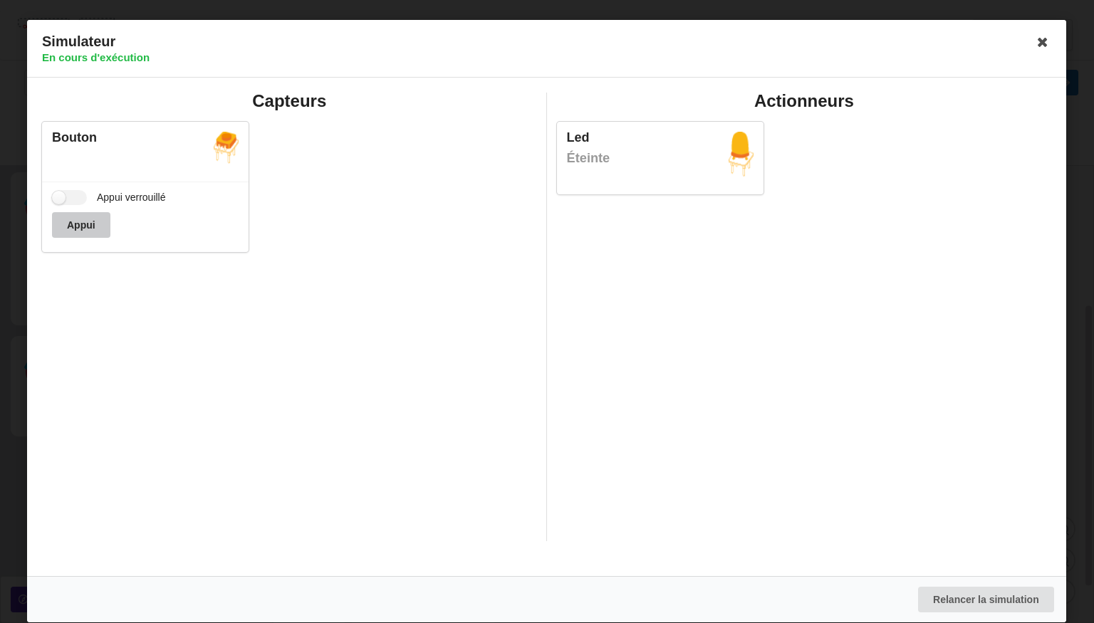
click at [81, 217] on button "Appui" at bounding box center [81, 225] width 58 height 26
drag, startPoint x: 81, startPoint y: 217, endPoint x: 560, endPoint y: 113, distance: 489.9
click at [560, 113] on div "Capteurs Bouton Appui verrouillé Appui Actionneurs Led Allumée" at bounding box center [546, 317] width 1029 height 469
click at [1041, 43] on icon at bounding box center [1043, 42] width 23 height 23
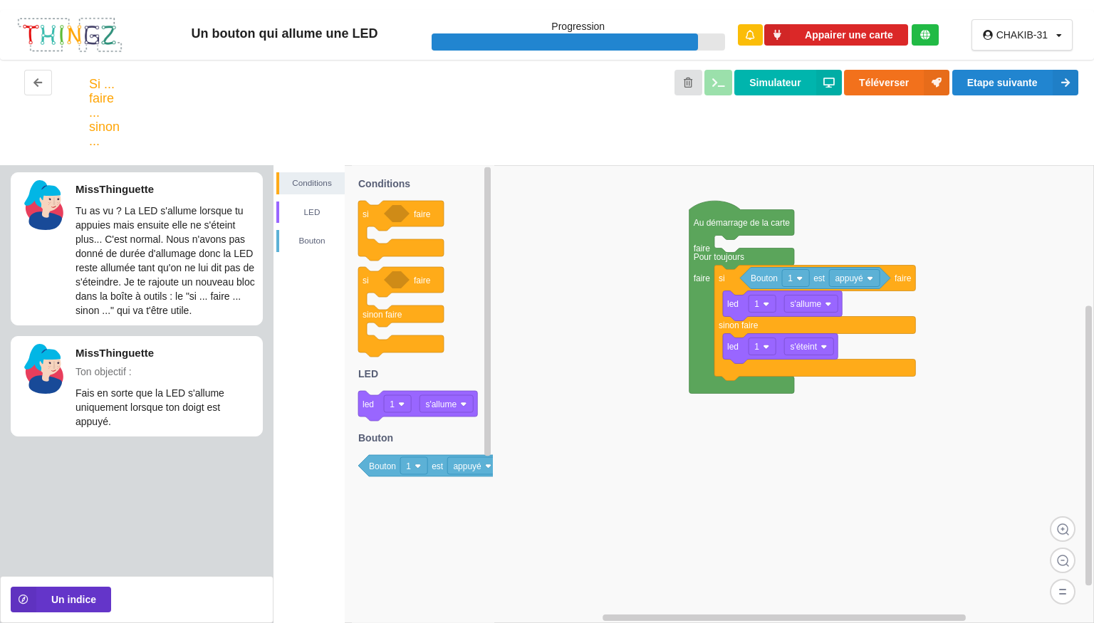
click at [1041, 43] on div "CHAKIB-31 Profil Déconnexion" at bounding box center [1022, 34] width 101 height 31
click at [1022, 86] on button "Etape suivante" at bounding box center [1015, 83] width 126 height 26
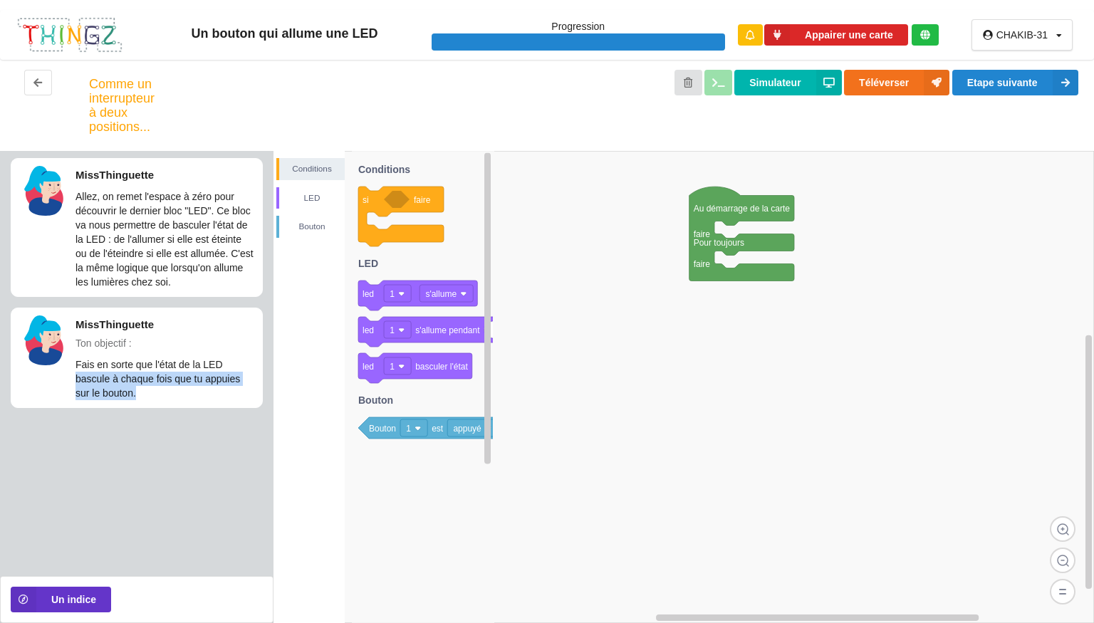
drag, startPoint x: 301, startPoint y: 377, endPoint x: 248, endPoint y: 369, distance: 54.0
click at [274, 369] on div "Conditions LED Bouton" at bounding box center [309, 387] width 71 height 472
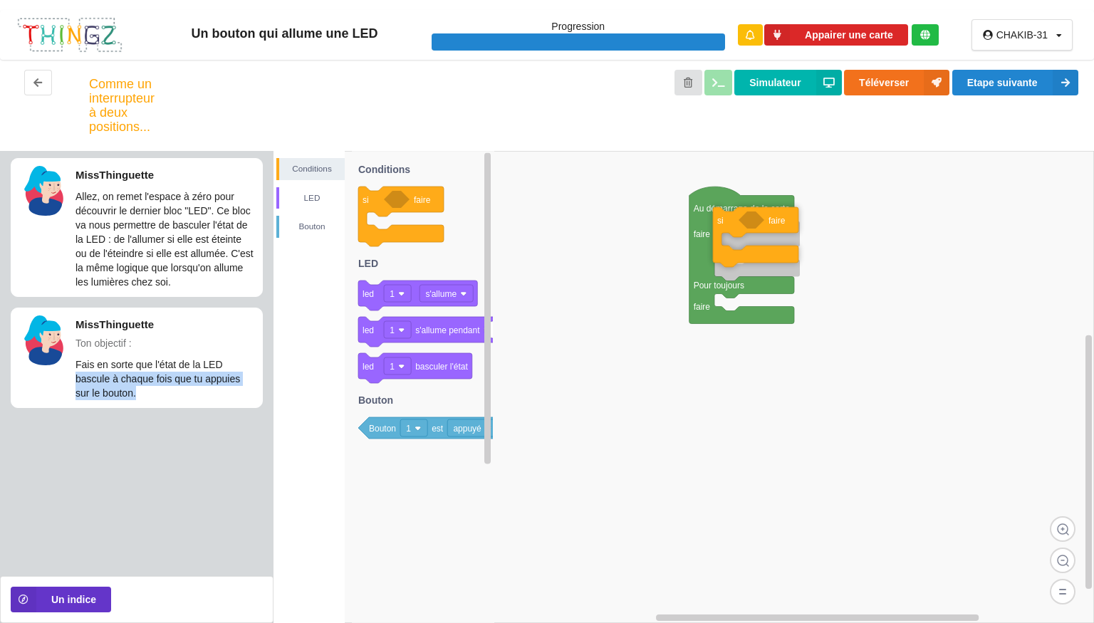
drag, startPoint x: 420, startPoint y: 237, endPoint x: 853, endPoint y: 258, distance: 433.6
click at [853, 258] on div "Conditions LED [PERSON_NAME] Au démarrage de la carte faire Pour toujours faire…" at bounding box center [684, 387] width 821 height 472
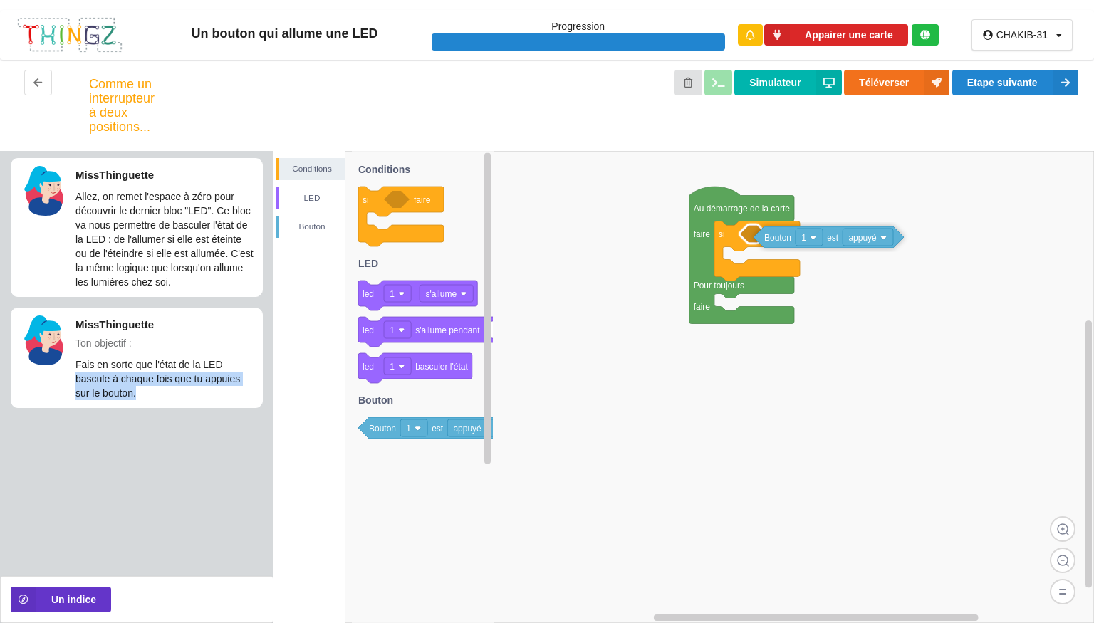
drag, startPoint x: 388, startPoint y: 433, endPoint x: 858, endPoint y: 241, distance: 507.7
click at [858, 241] on div "Conditions LED [PERSON_NAME] Au démarrage de la carte faire Pour toujours faire…" at bounding box center [684, 387] width 821 height 472
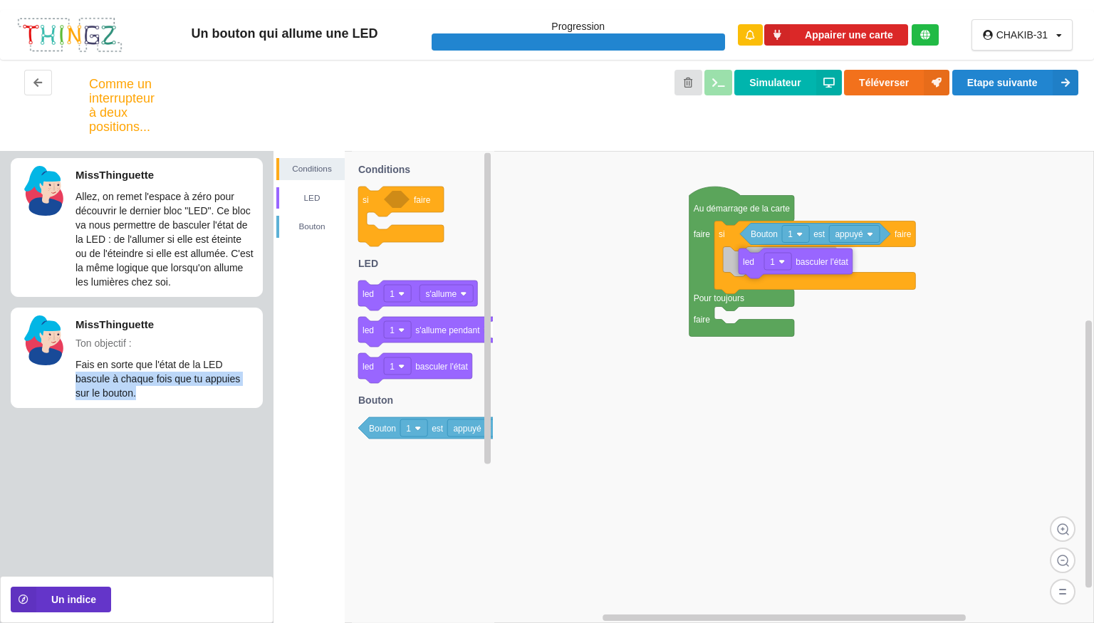
drag, startPoint x: 417, startPoint y: 372, endPoint x: 873, endPoint y: 267, distance: 467.8
click at [873, 267] on div "Conditions LED [PERSON_NAME] Au démarrage de la carte faire Pour toujours faire…" at bounding box center [684, 387] width 821 height 472
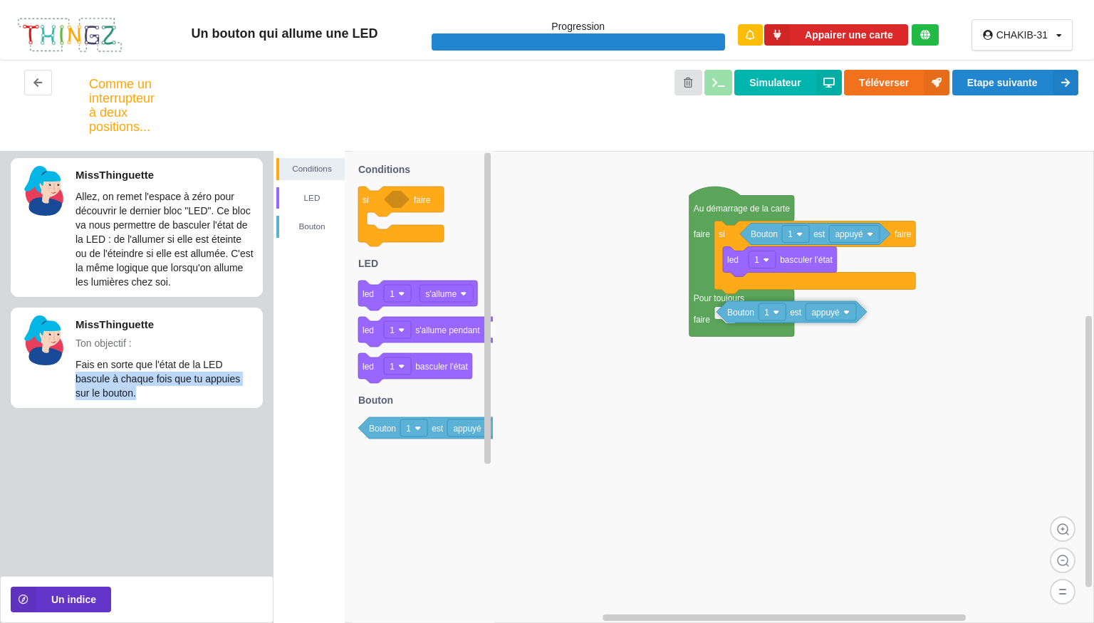
drag, startPoint x: 373, startPoint y: 432, endPoint x: 809, endPoint y: 316, distance: 451.8
click at [809, 316] on div "Conditions LED [PERSON_NAME] Au démarrage de la carte faire Pour toujours faire…" at bounding box center [684, 387] width 821 height 472
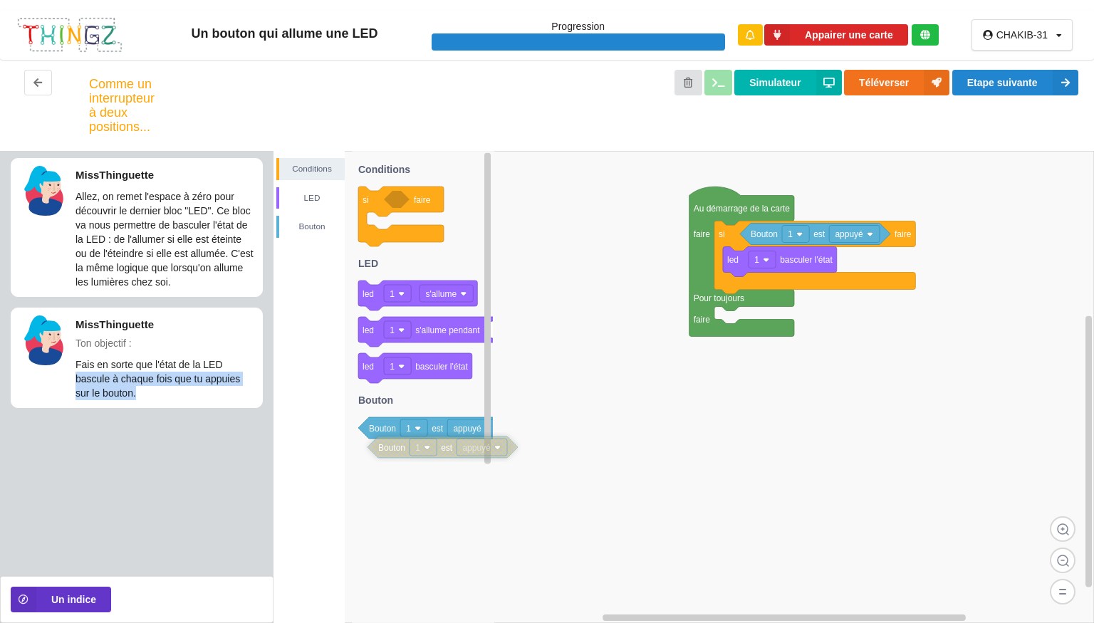
drag, startPoint x: 799, startPoint y: 313, endPoint x: 434, endPoint y: 455, distance: 392.0
drag, startPoint x: 417, startPoint y: 294, endPoint x: 723, endPoint y: 351, distance: 310.9
click at [723, 351] on div "Conditions LED [PERSON_NAME] Au démarrage de la carte faire Pour toujours faire…" at bounding box center [684, 387] width 821 height 472
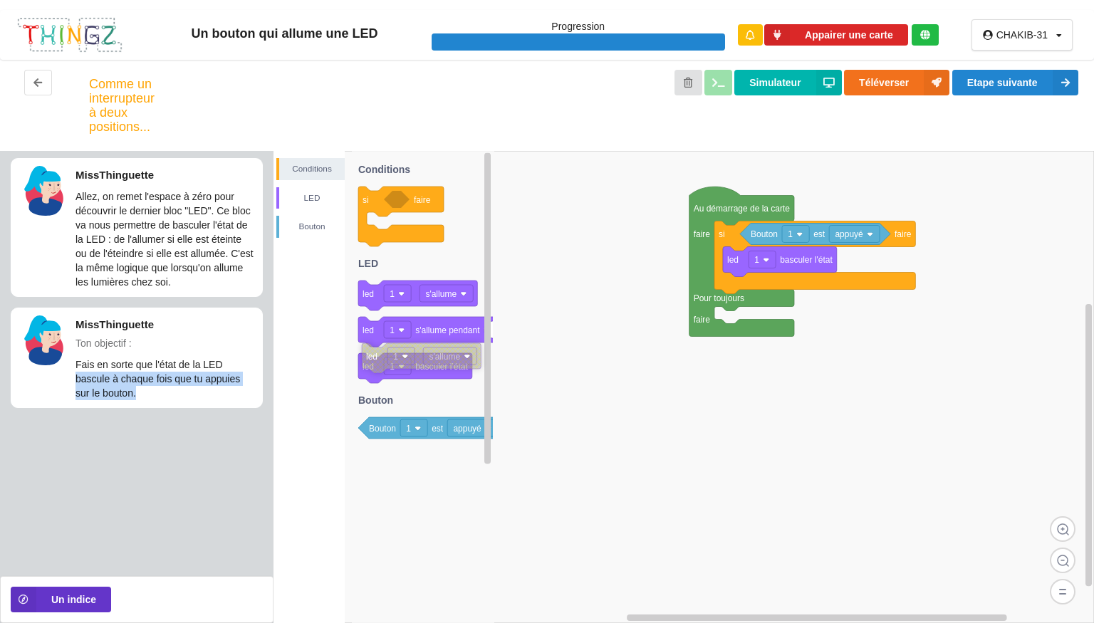
drag, startPoint x: 624, startPoint y: 353, endPoint x: 400, endPoint y: 358, distance: 223.7
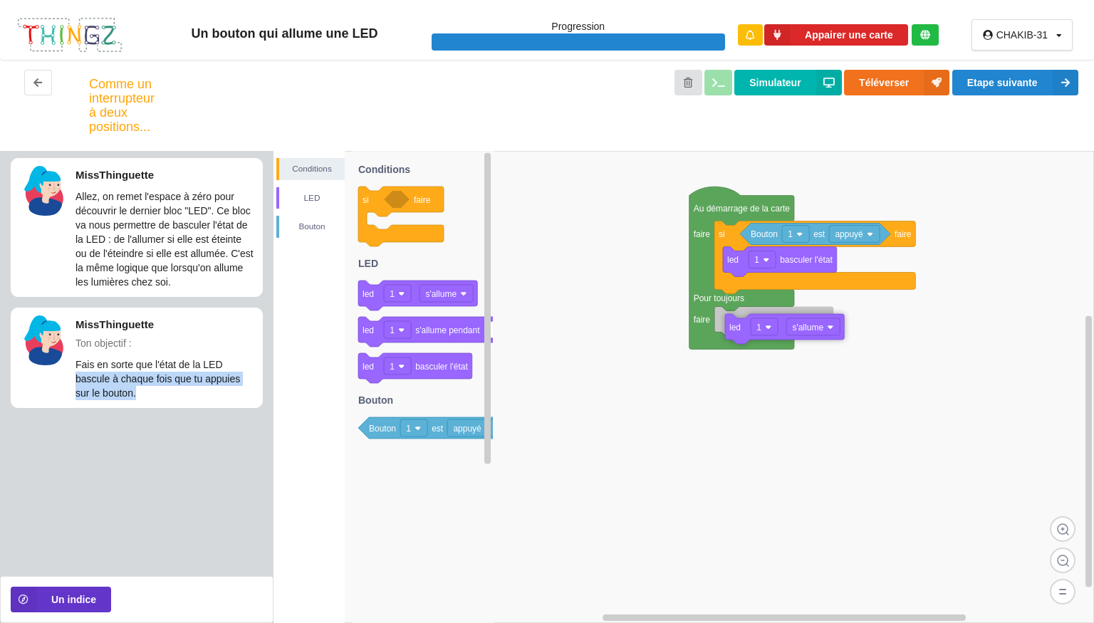
drag, startPoint x: 427, startPoint y: 286, endPoint x: 873, endPoint y: 318, distance: 446.4
click at [873, 318] on div "Conditions LED [PERSON_NAME] Au démarrage de la carte faire Pour toujours faire…" at bounding box center [684, 387] width 821 height 472
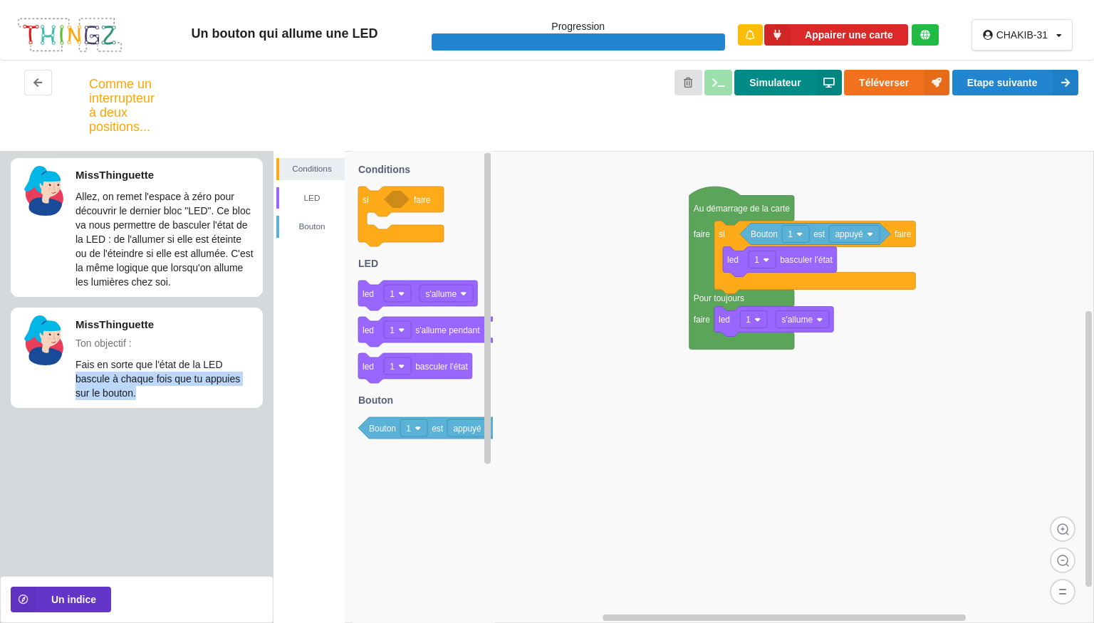
click at [779, 87] on button "Simulateur" at bounding box center [787, 83] width 107 height 26
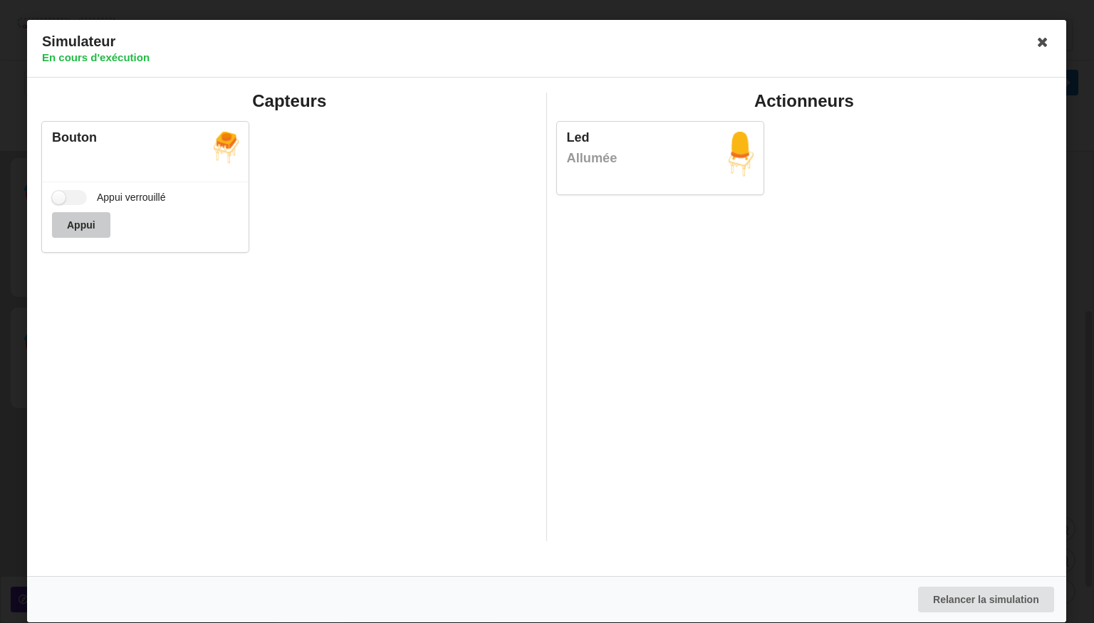
click at [84, 235] on button "Appui" at bounding box center [81, 225] width 58 height 26
click at [83, 232] on button "Appui" at bounding box center [81, 225] width 58 height 26
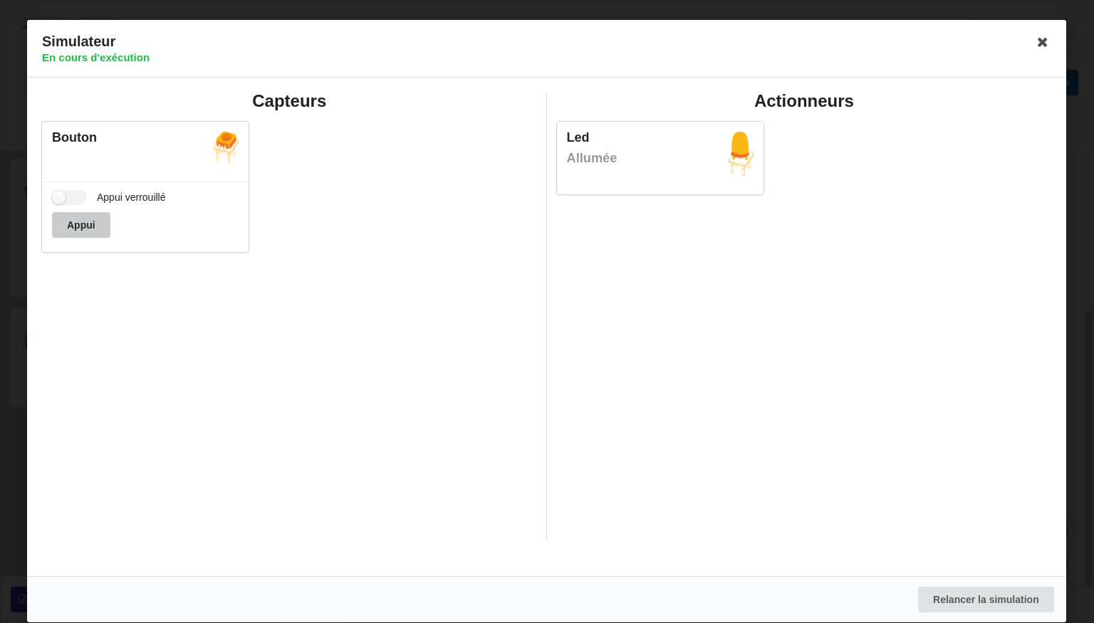
click at [83, 232] on button "Appui" at bounding box center [81, 225] width 58 height 26
drag, startPoint x: 83, startPoint y: 232, endPoint x: 482, endPoint y: 212, distance: 398.7
click at [482, 212] on div "Bouton Appui verrouillé Appui" at bounding box center [289, 186] width 505 height 147
click at [1048, 47] on icon at bounding box center [1043, 42] width 23 height 23
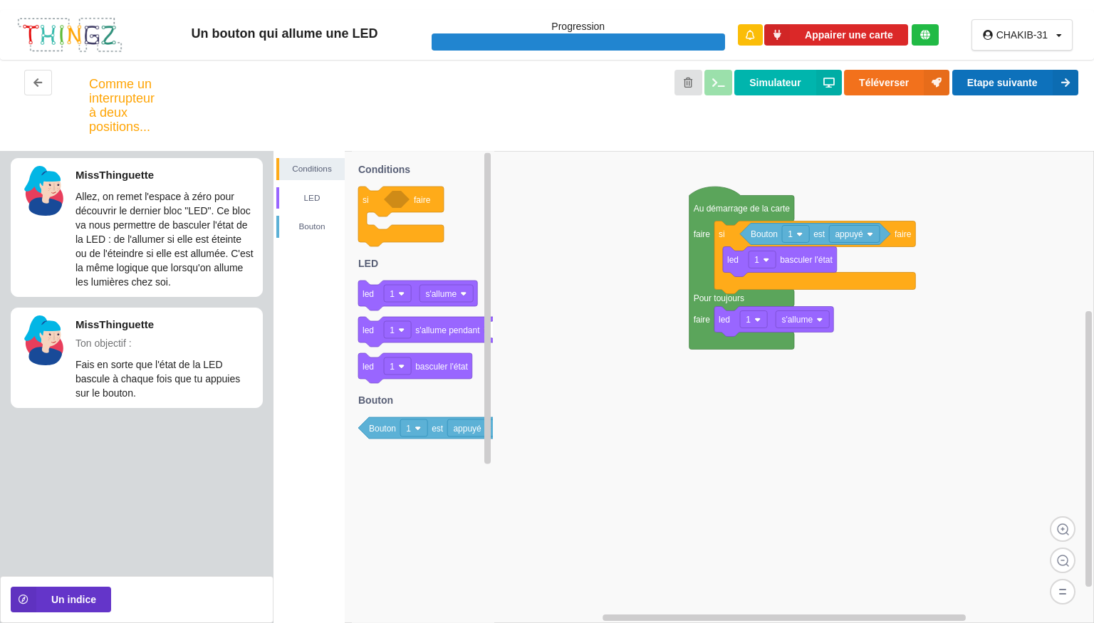
click at [1017, 78] on button "Etape suivante" at bounding box center [1015, 83] width 126 height 26
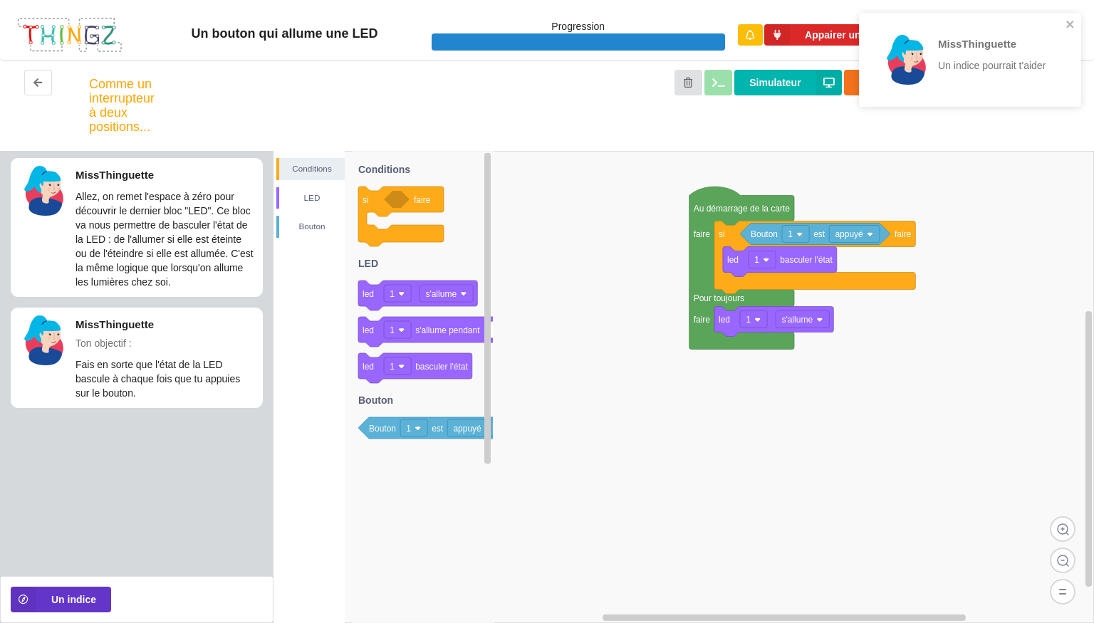
click at [1017, 78] on div "MissThinguette Un indice pourrait t'aider" at bounding box center [993, 60] width 111 height 50
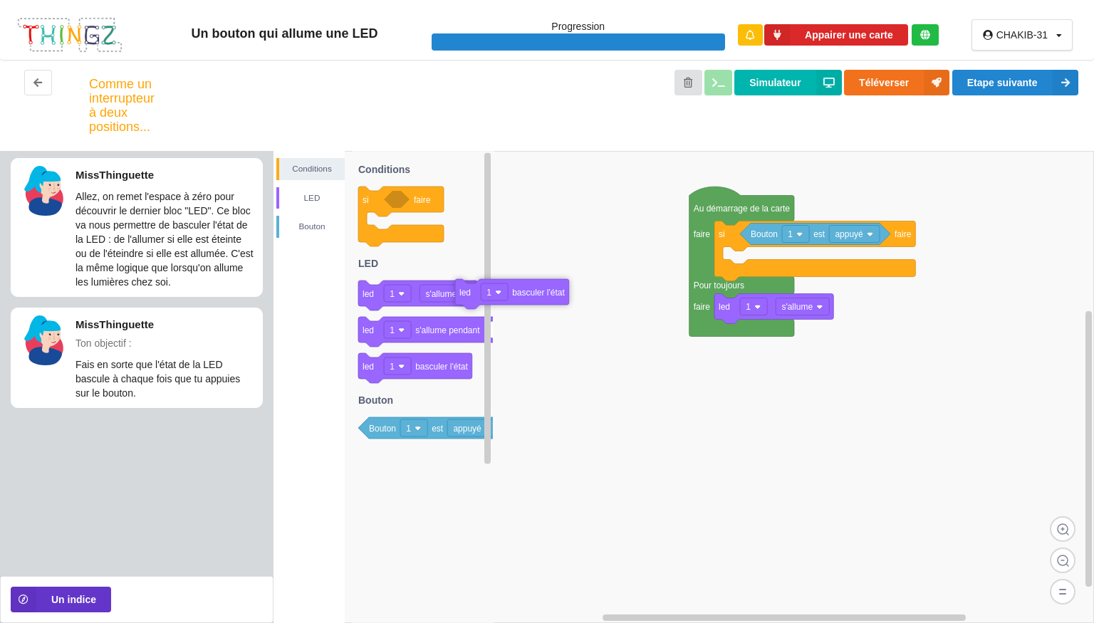
drag, startPoint x: 769, startPoint y: 264, endPoint x: 375, endPoint y: 299, distance: 395.5
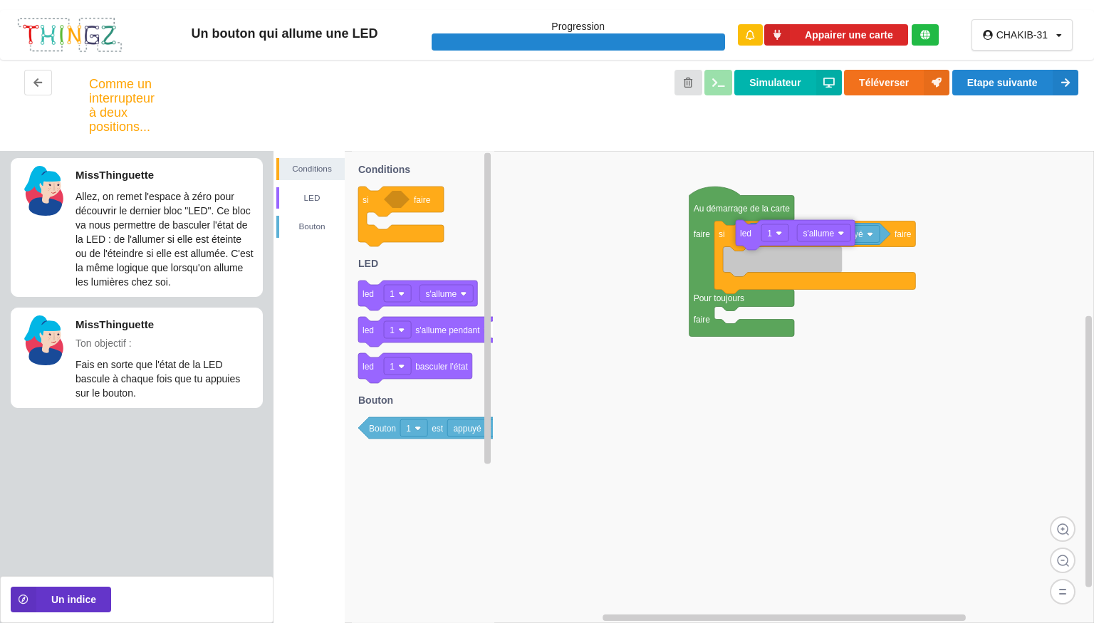
drag, startPoint x: 759, startPoint y: 315, endPoint x: 781, endPoint y: 236, distance: 81.9
click at [781, 236] on rect at bounding box center [774, 232] width 27 height 17
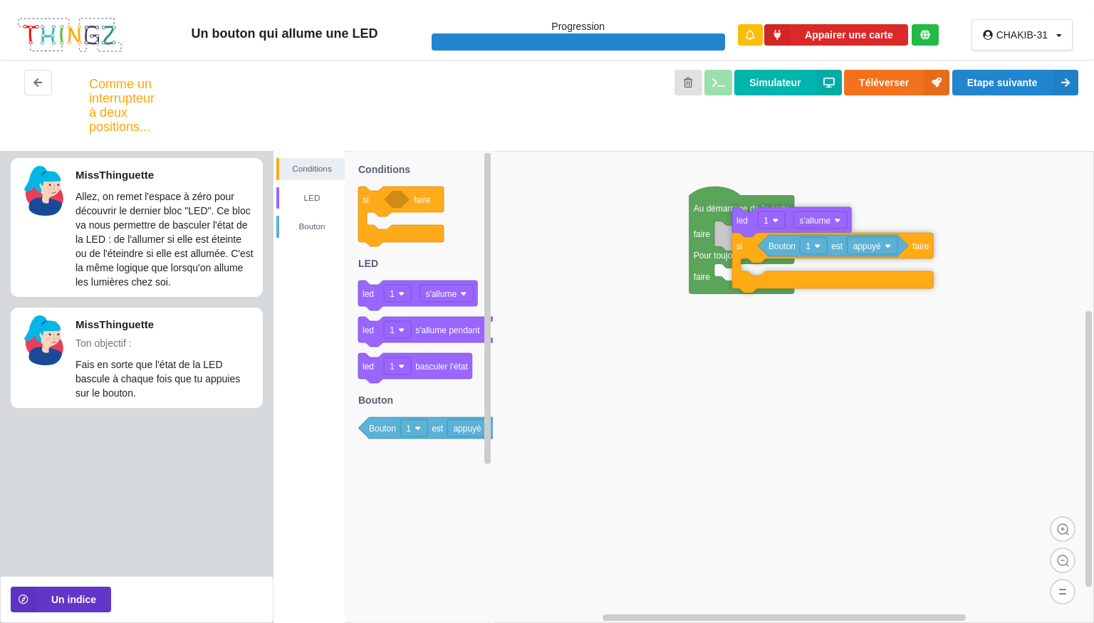
drag, startPoint x: 781, startPoint y: 233, endPoint x: 799, endPoint y: 219, distance: 22.8
click at [799, 219] on rect at bounding box center [820, 220] width 53 height 17
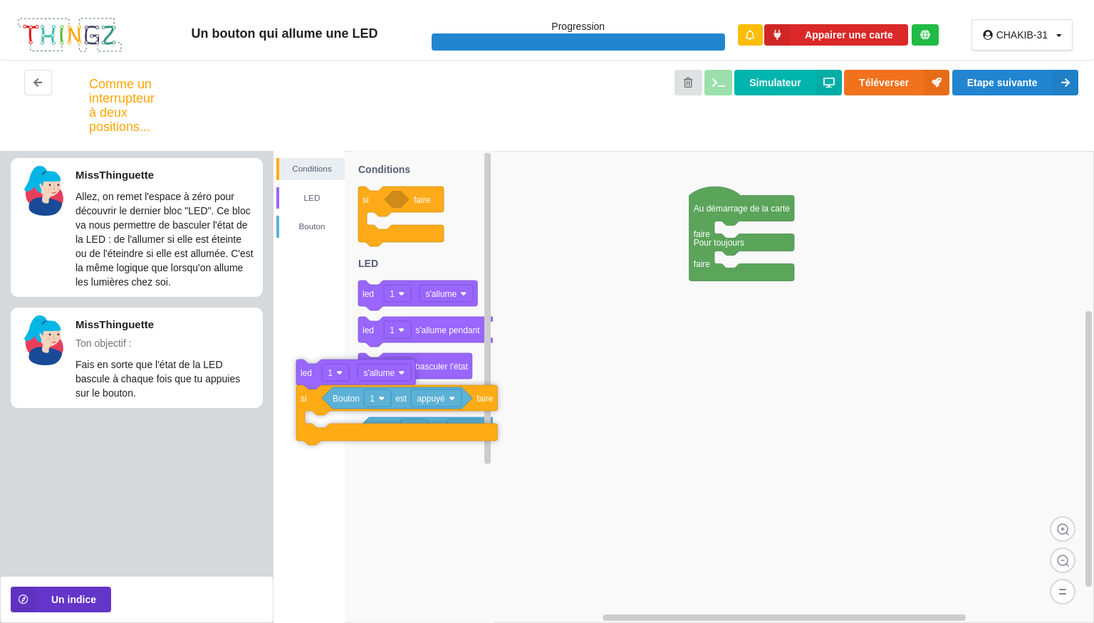
drag, startPoint x: 773, startPoint y: 234, endPoint x: 357, endPoint y: 370, distance: 437.7
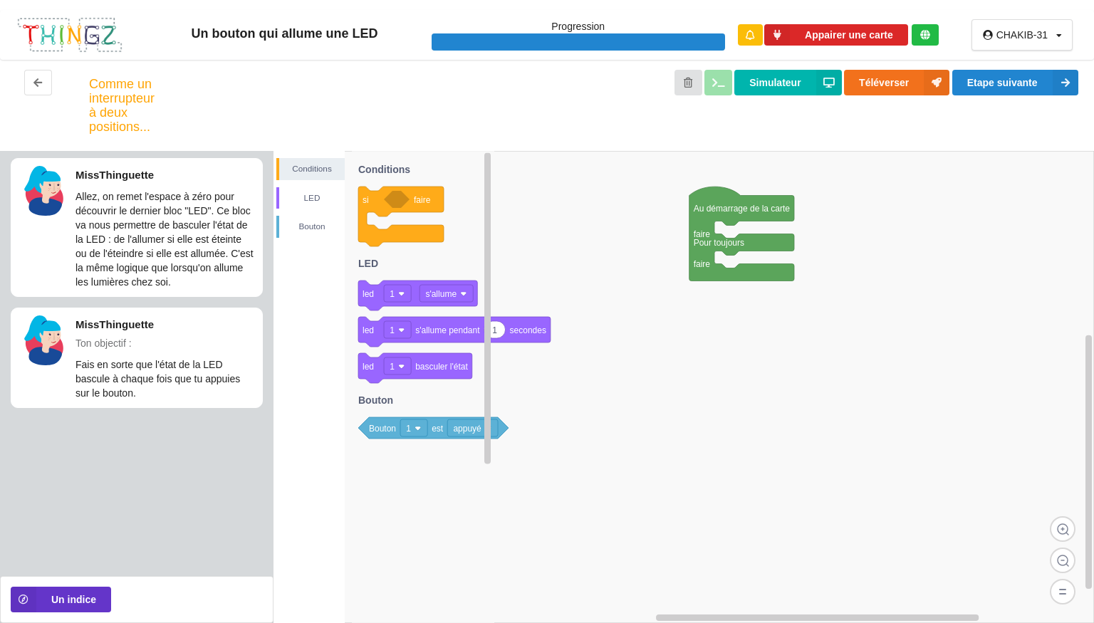
click at [376, 241] on icon at bounding box center [400, 217] width 85 height 60
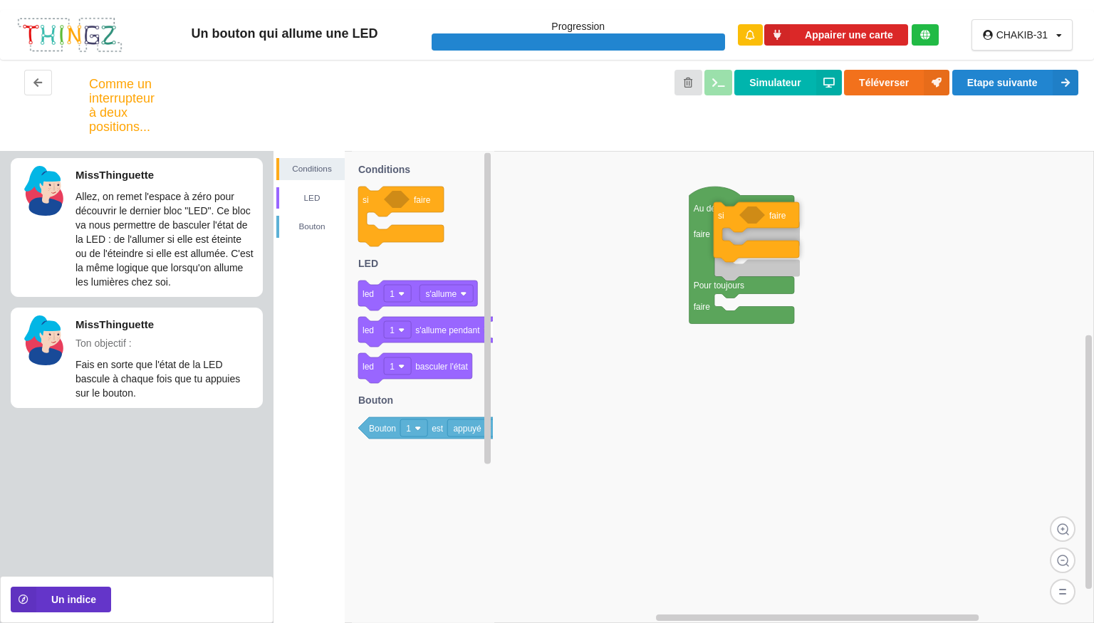
drag, startPoint x: 376, startPoint y: 241, endPoint x: 843, endPoint y: 258, distance: 466.9
click at [843, 258] on div "Conditions LED [PERSON_NAME] Au démarrage de la carte faire Pour toujours faire…" at bounding box center [684, 387] width 821 height 472
drag, startPoint x: 800, startPoint y: 255, endPoint x: 763, endPoint y: 255, distance: 37.0
click at [763, 255] on icon at bounding box center [752, 232] width 85 height 60
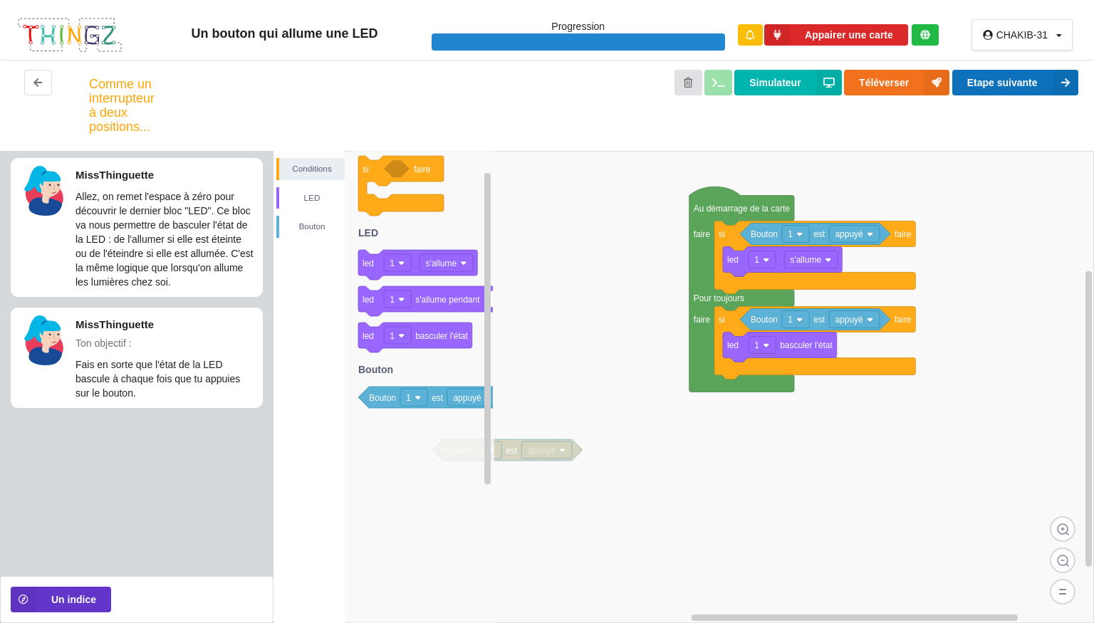
click at [992, 81] on button "Etape suivante" at bounding box center [1015, 83] width 126 height 26
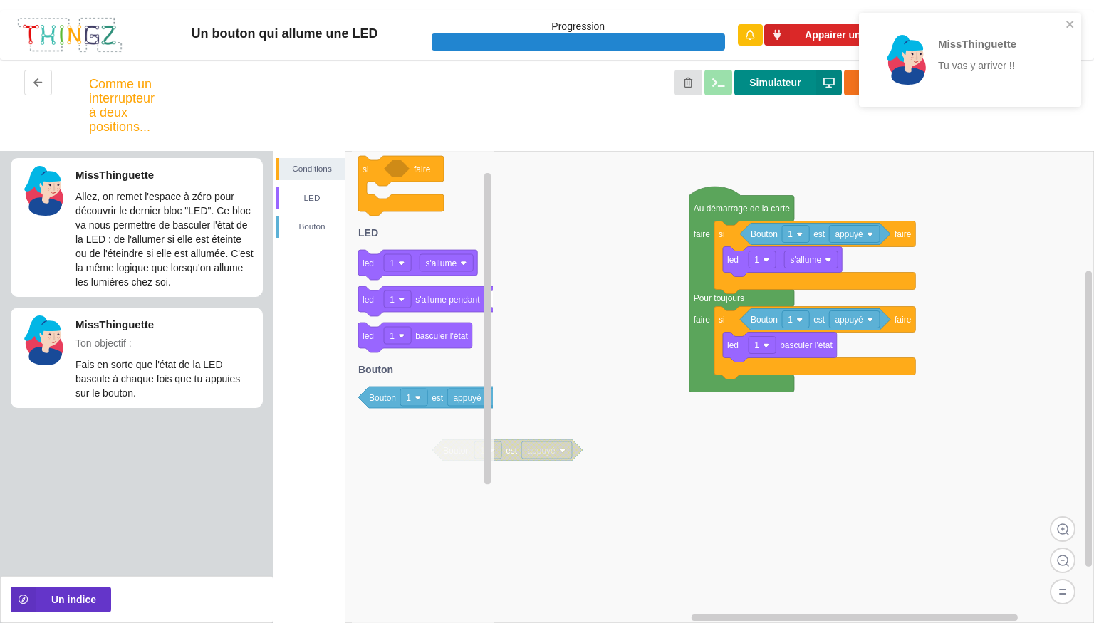
drag, startPoint x: 766, startPoint y: 90, endPoint x: 759, endPoint y: 74, distance: 17.2
click at [759, 74] on button "Simulateur" at bounding box center [787, 83] width 107 height 26
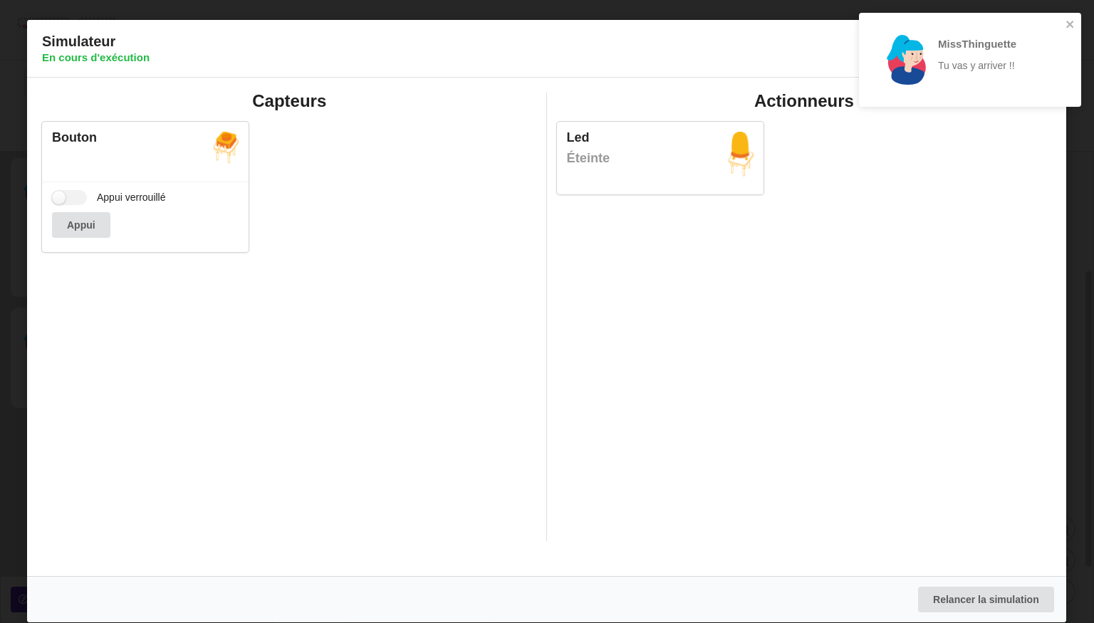
click at [759, 74] on div "Simulateur En cours d'exécution" at bounding box center [546, 49] width 1039 height 58
click at [98, 232] on button "Appui" at bounding box center [81, 225] width 58 height 26
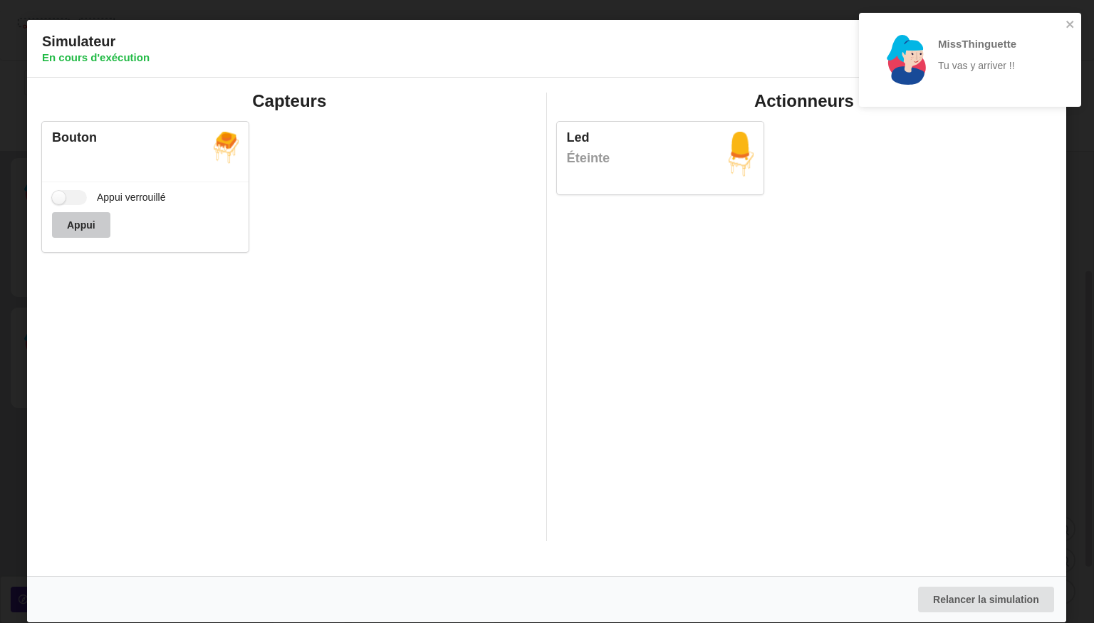
click at [98, 232] on button "Appui" at bounding box center [81, 225] width 58 height 26
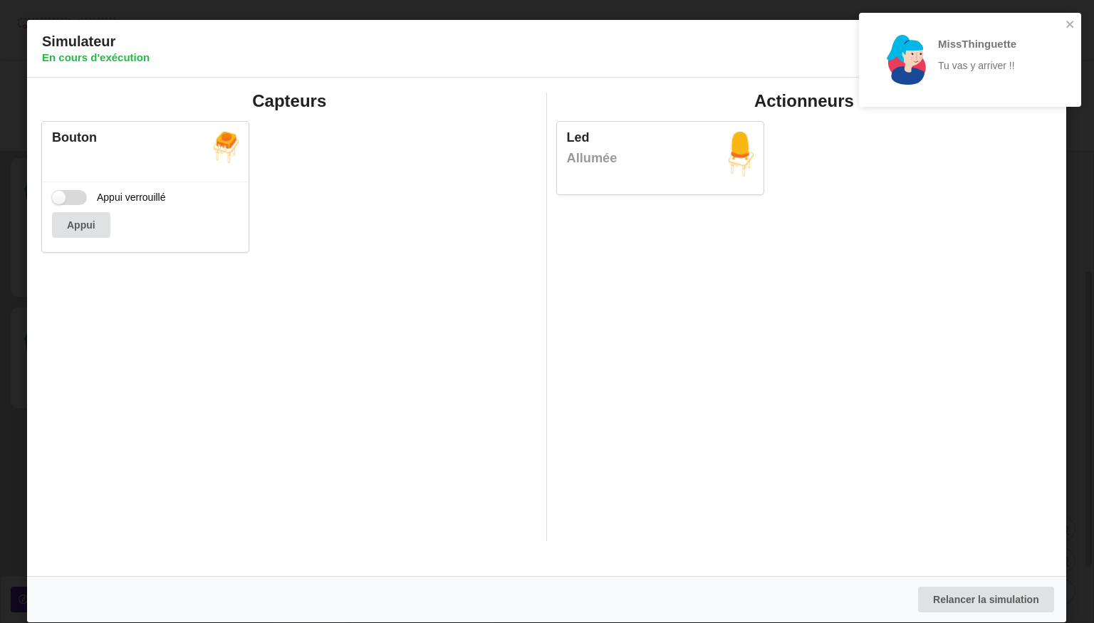
click at [57, 192] on label "Appui verrouillé" at bounding box center [109, 197] width 114 height 15
click at [57, 192] on input "Appui verrouillé" at bounding box center [69, 197] width 35 height 15
checkbox input "true"
click at [1074, 18] on div "MissThinguette Tu vas y arriver !!" at bounding box center [970, 60] width 222 height 94
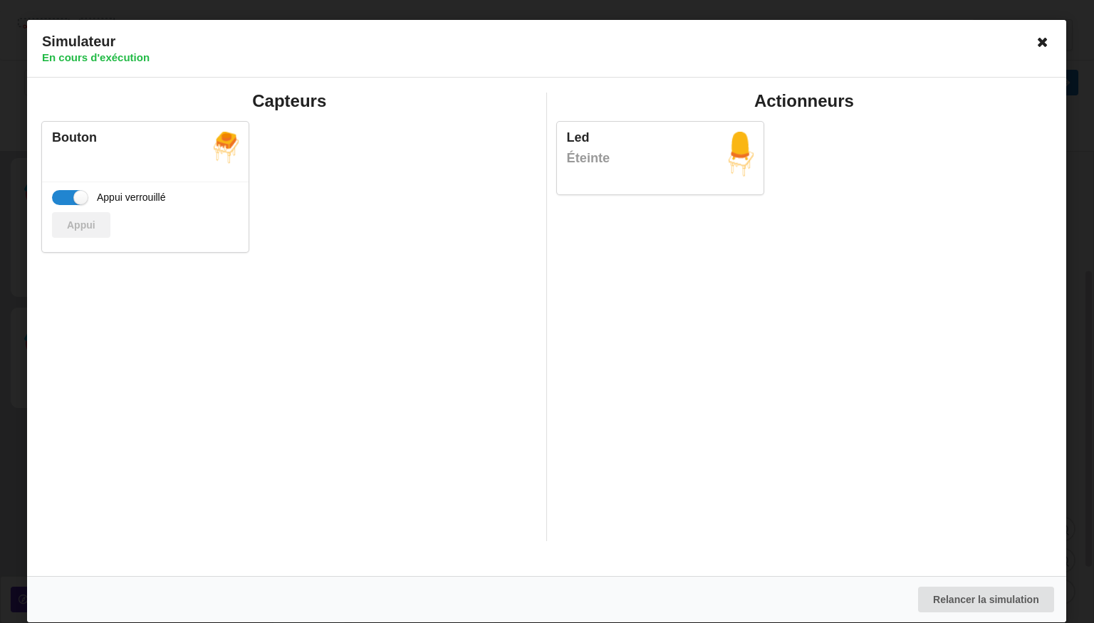
click at [1042, 47] on icon at bounding box center [1043, 42] width 23 height 23
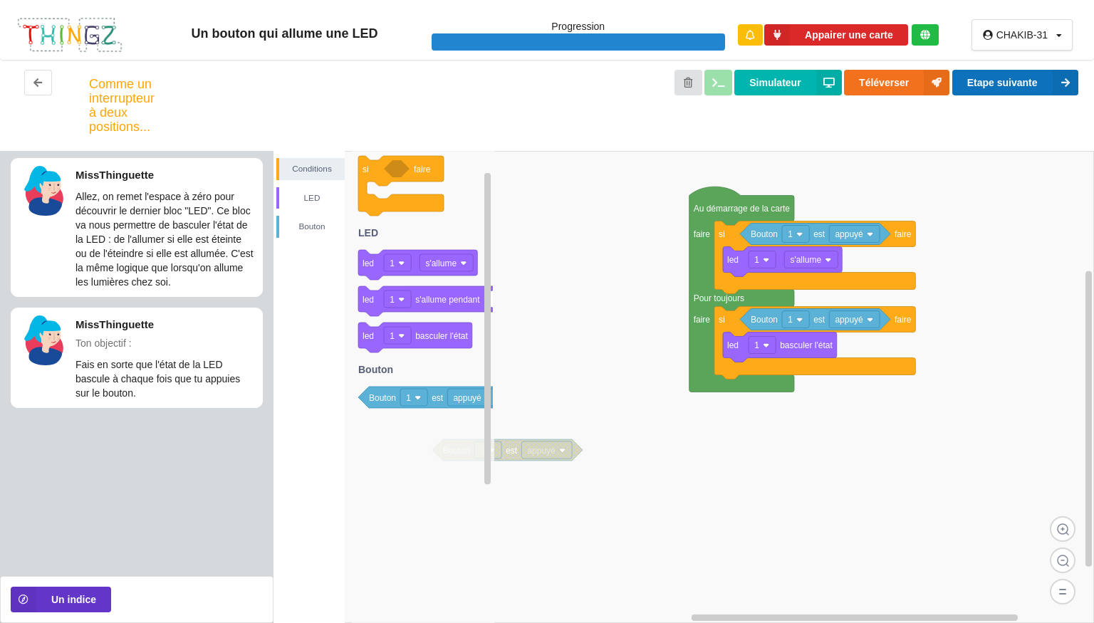
click at [1019, 85] on button "Etape suivante" at bounding box center [1015, 83] width 126 height 26
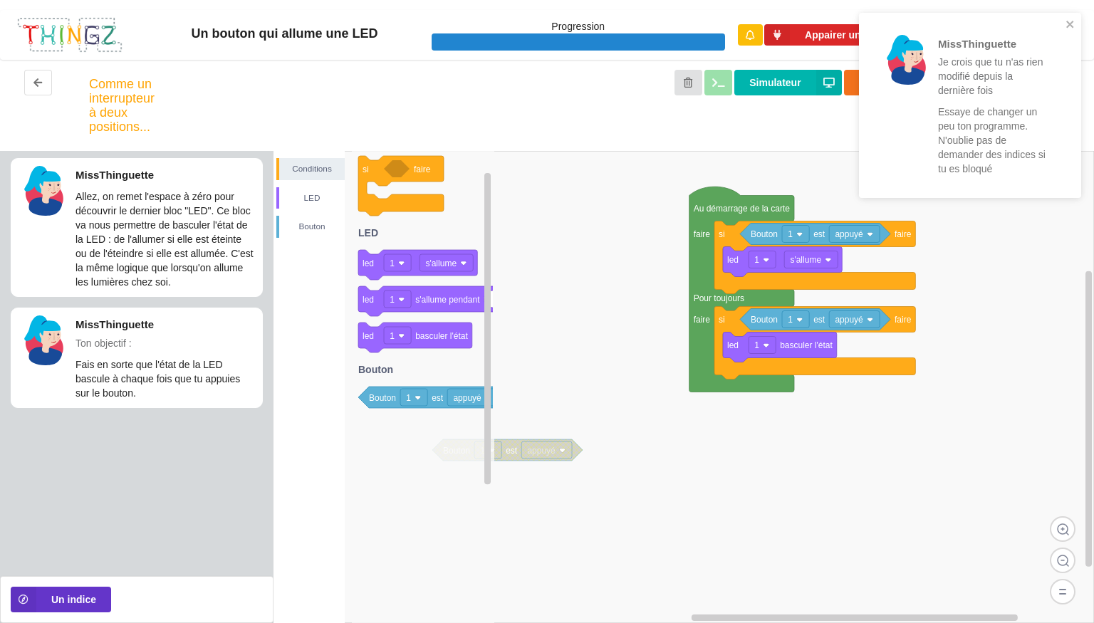
click at [1019, 85] on p "Je crois que tu n'as rien modifié depuis la dernière fois" at bounding box center [993, 76] width 111 height 43
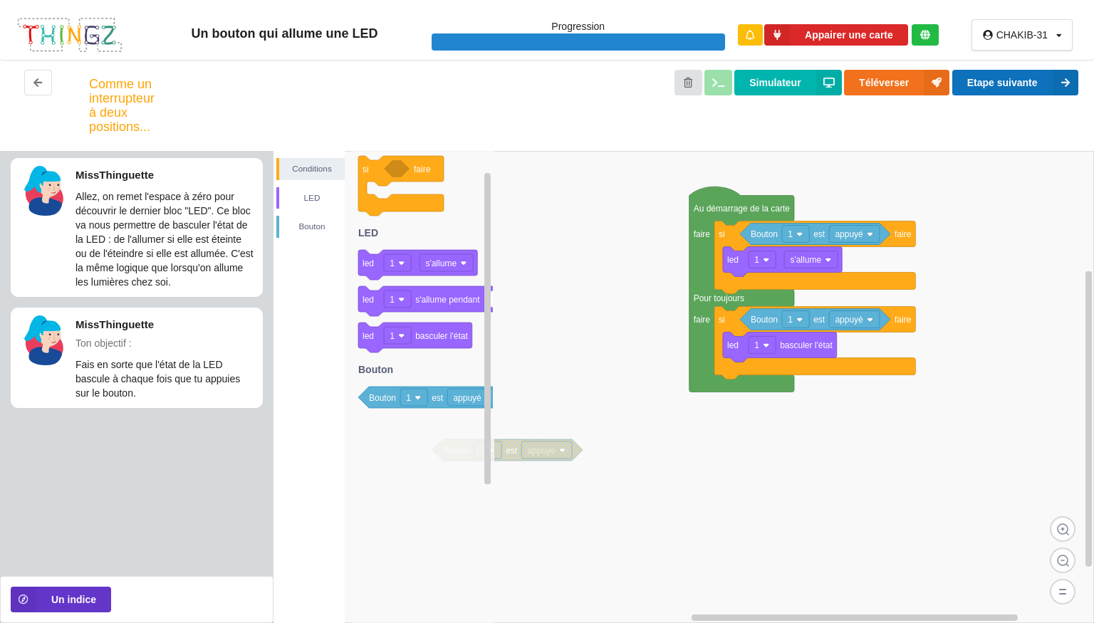
click at [1020, 83] on button "Etape suivante" at bounding box center [1015, 83] width 126 height 26
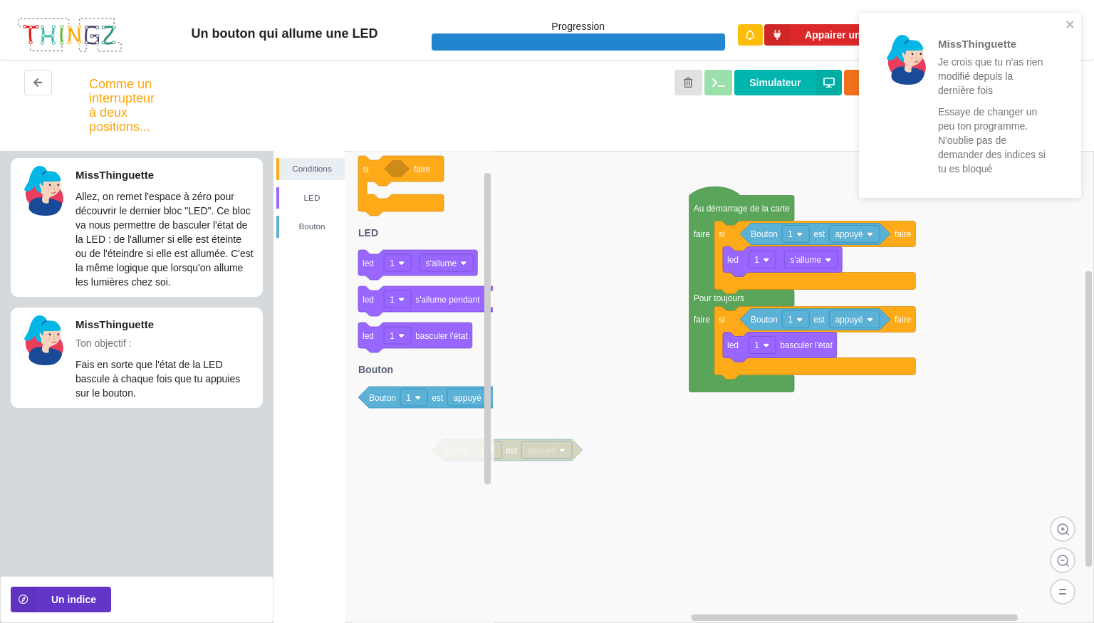
click at [776, 386] on icon at bounding box center [742, 289] width 105 height 205
click at [30, 598] on icon at bounding box center [24, 600] width 26 height 26
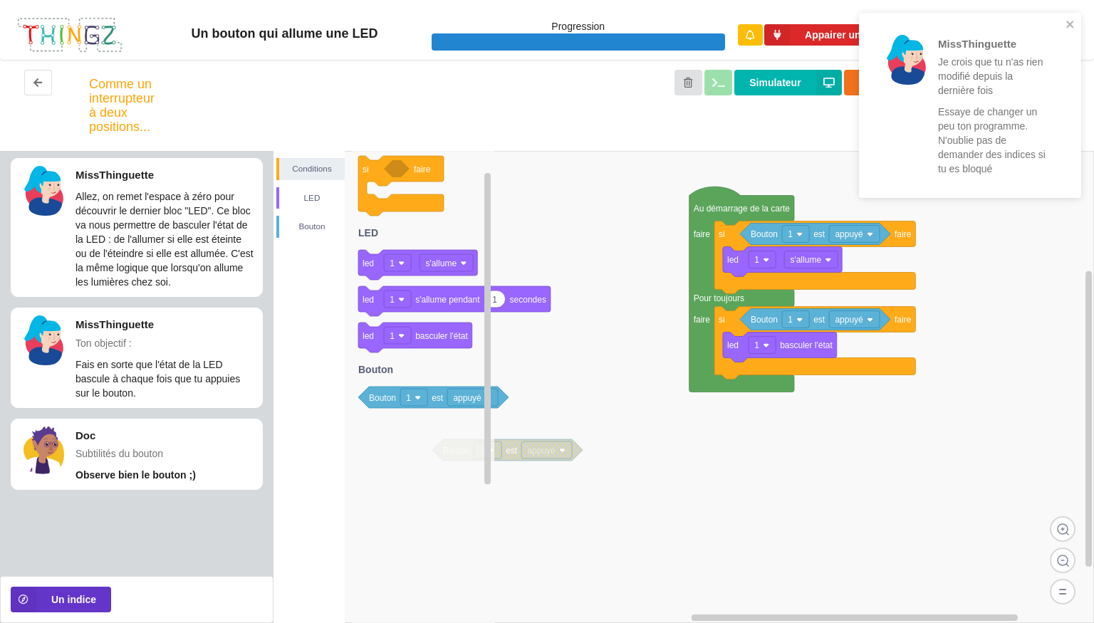
click at [437, 527] on icon at bounding box center [423, 387] width 142 height 472
click at [855, 321] on text "appuyé" at bounding box center [849, 320] width 28 height 10
click at [796, 326] on rect at bounding box center [795, 319] width 27 height 17
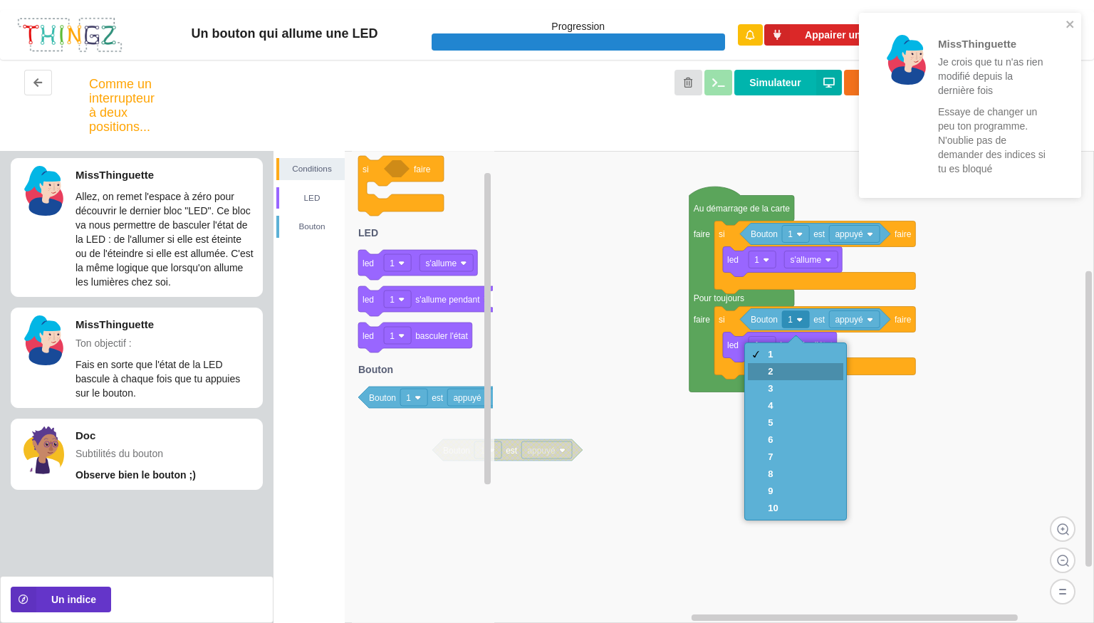
click at [775, 371] on div "2" at bounding box center [773, 371] width 10 height 11
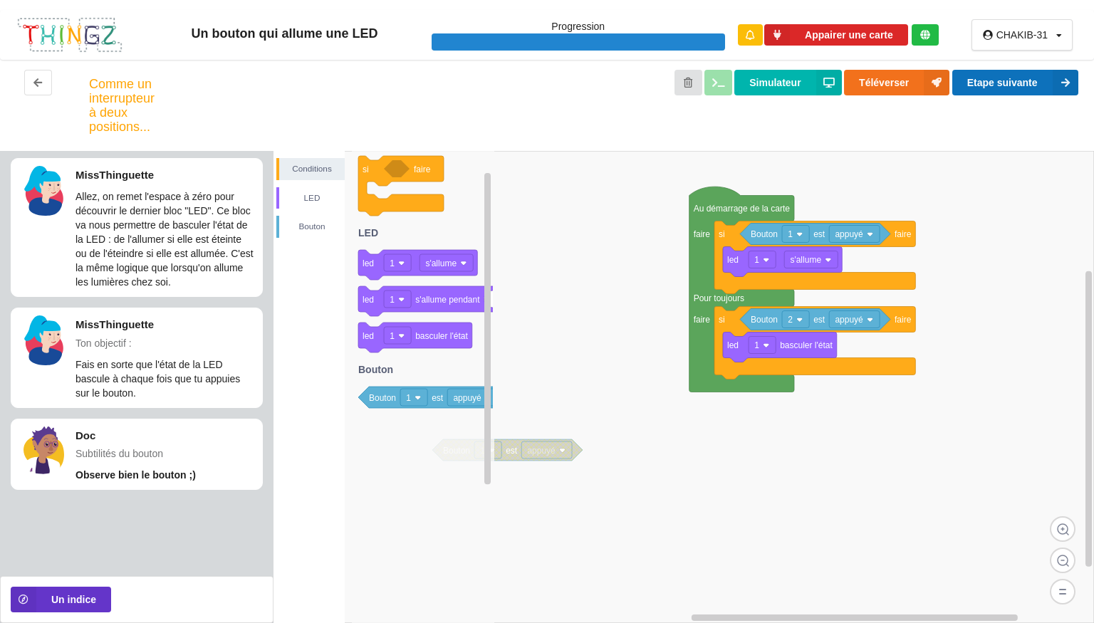
click at [1007, 82] on button "Etape suivante" at bounding box center [1015, 83] width 126 height 26
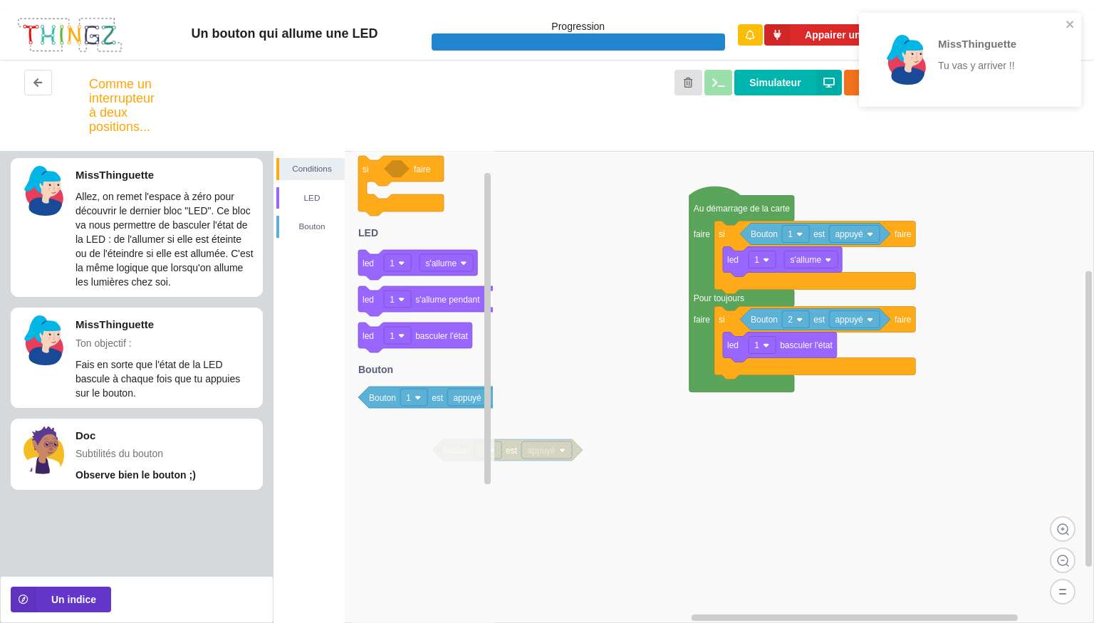
click at [796, 323] on rect at bounding box center [795, 319] width 27 height 17
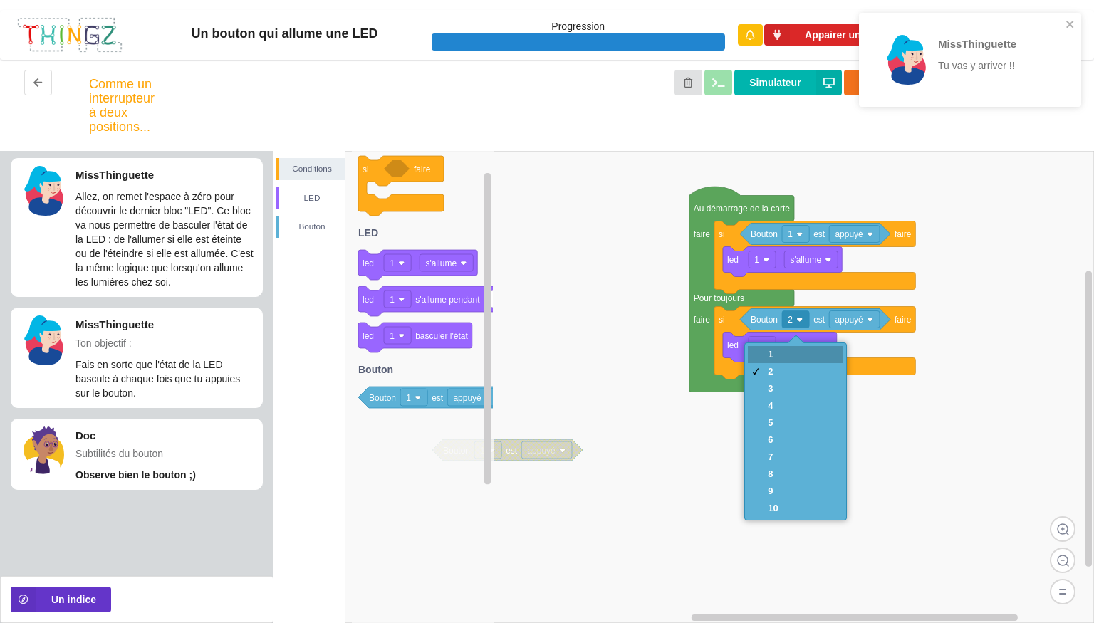
click at [764, 348] on div "1" at bounding box center [795, 354] width 95 height 17
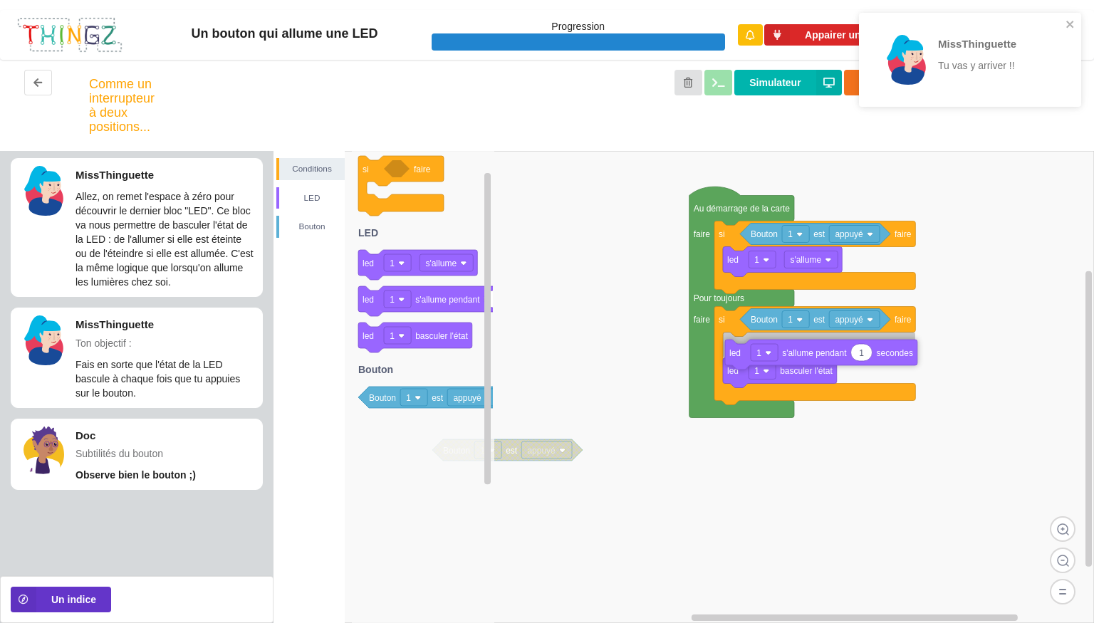
drag, startPoint x: 450, startPoint y: 304, endPoint x: 895, endPoint y: 358, distance: 448.4
click at [895, 358] on div "Conditions LED [PERSON_NAME] 1 est appuyé Au démarrage de la carte faire Pour t…" at bounding box center [684, 387] width 821 height 472
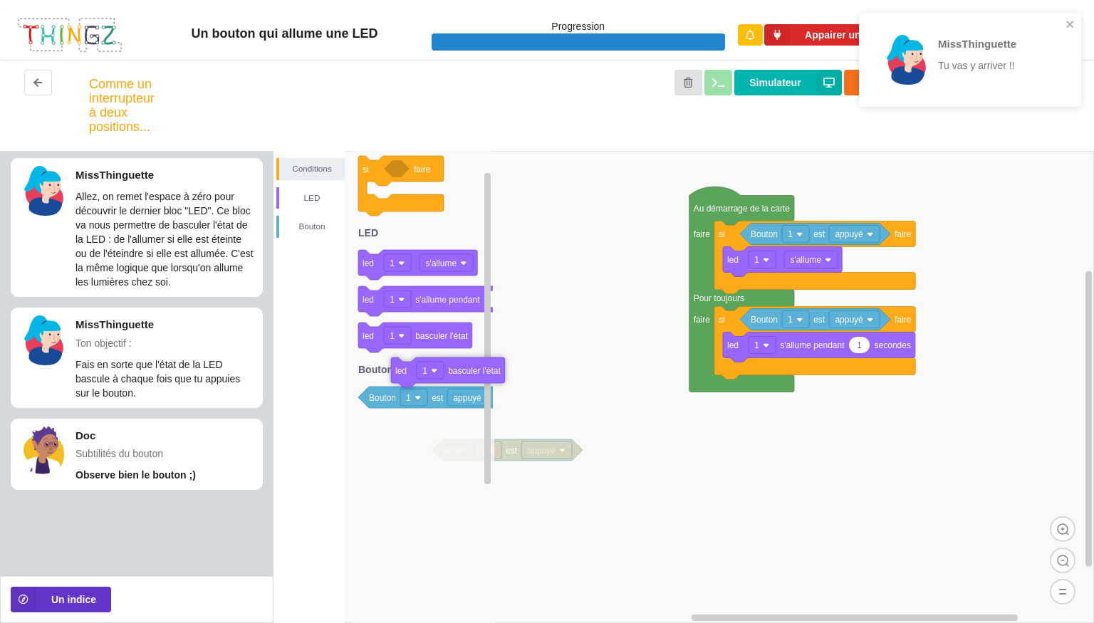
drag, startPoint x: 794, startPoint y: 367, endPoint x: 412, endPoint y: 378, distance: 381.3
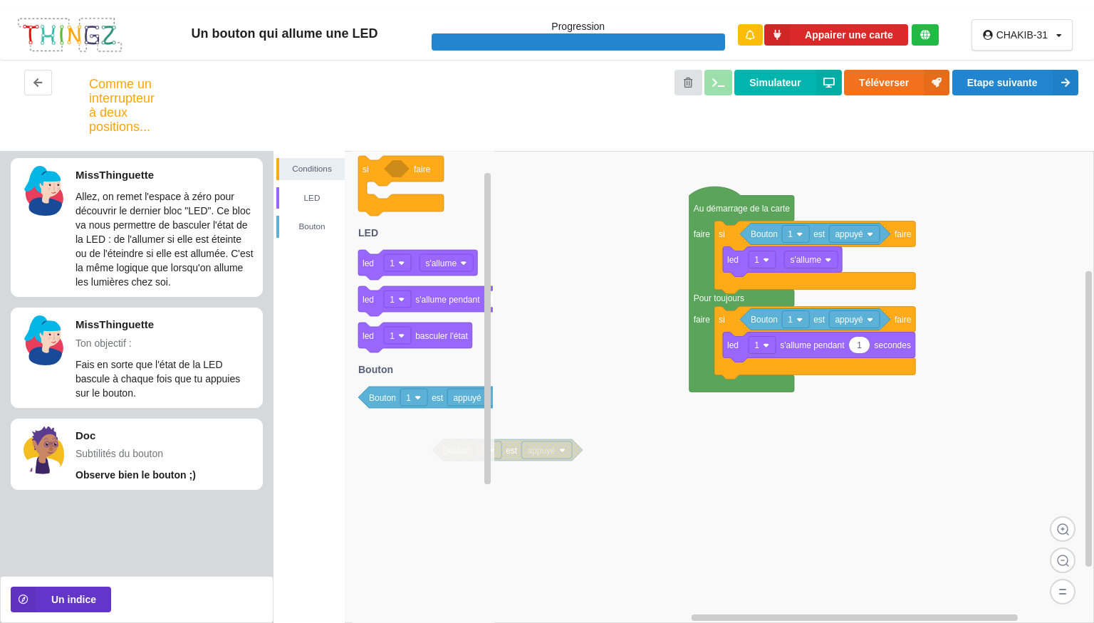
click at [853, 345] on icon at bounding box center [859, 345] width 21 height 17
click at [1028, 85] on button "Etape suivante" at bounding box center [1015, 83] width 126 height 26
click at [1028, 85] on div "Un bouton qui allume une LED Progression Appairer une carte CHAKIB-31 Profil Dé…" at bounding box center [547, 311] width 1094 height 623
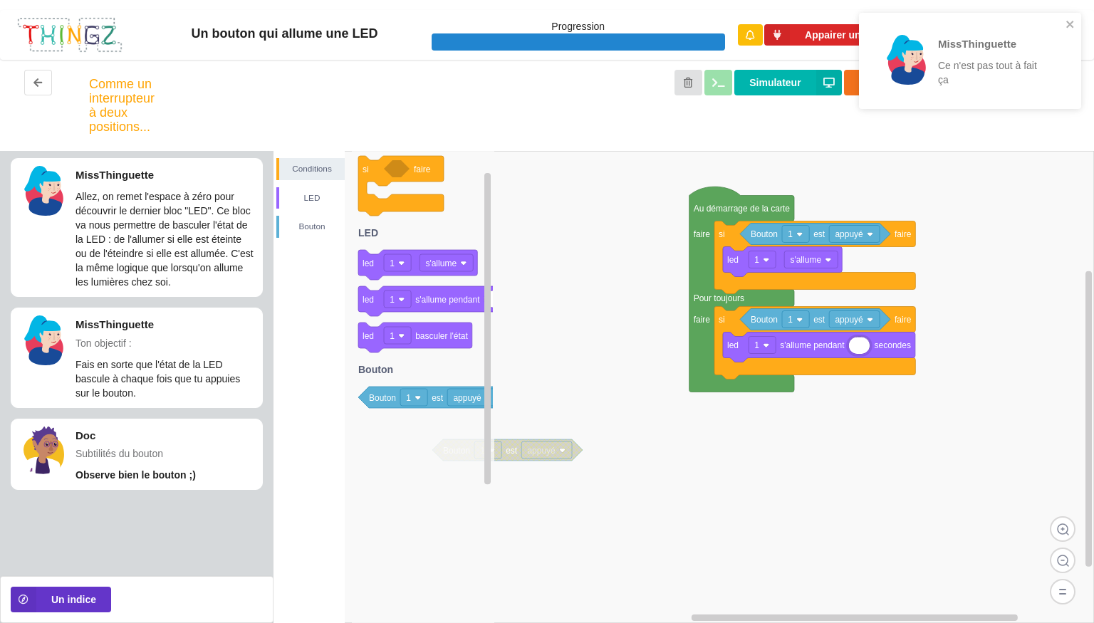
click at [1028, 85] on p "Ce n'est pas tout à fait ça" at bounding box center [993, 72] width 111 height 28
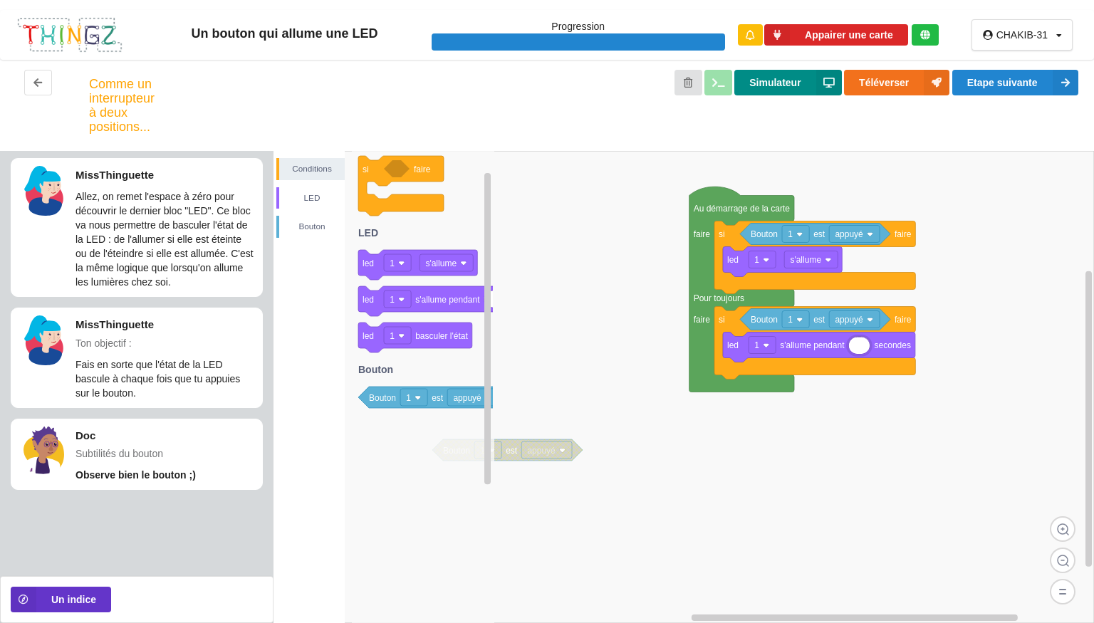
click at [796, 91] on button "Simulateur" at bounding box center [787, 83] width 107 height 26
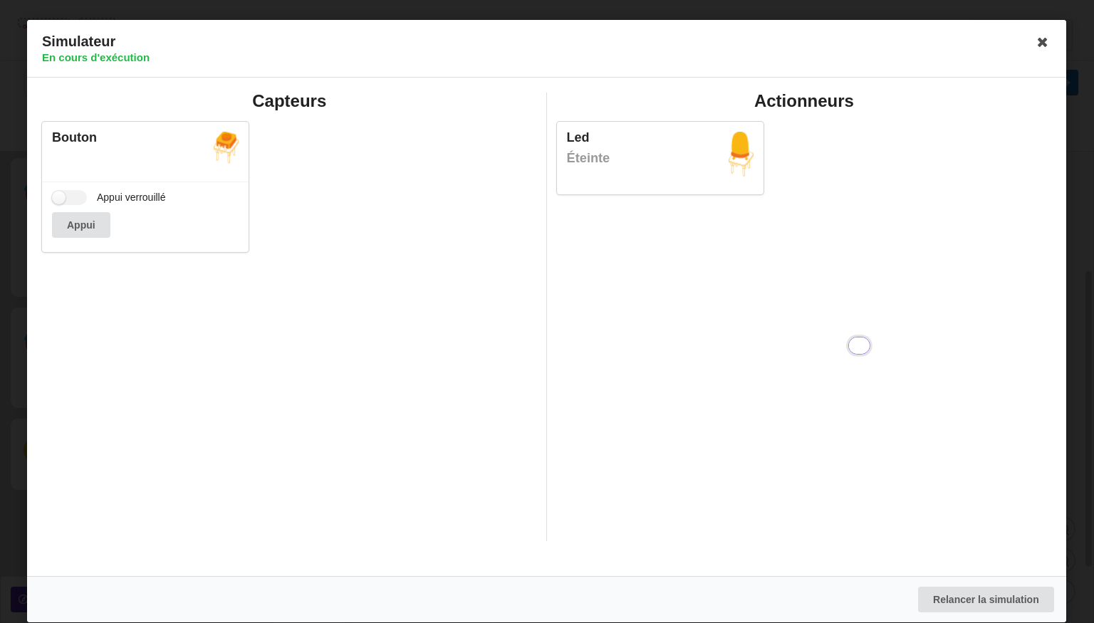
click at [796, 91] on h2 "Actionneurs" at bounding box center [804, 101] width 495 height 22
click at [72, 195] on label "Appui verrouillé" at bounding box center [109, 197] width 114 height 15
click at [72, 195] on input "Appui verrouillé" at bounding box center [69, 197] width 35 height 15
checkbox input "true"
click at [1039, 43] on icon at bounding box center [1043, 42] width 23 height 23
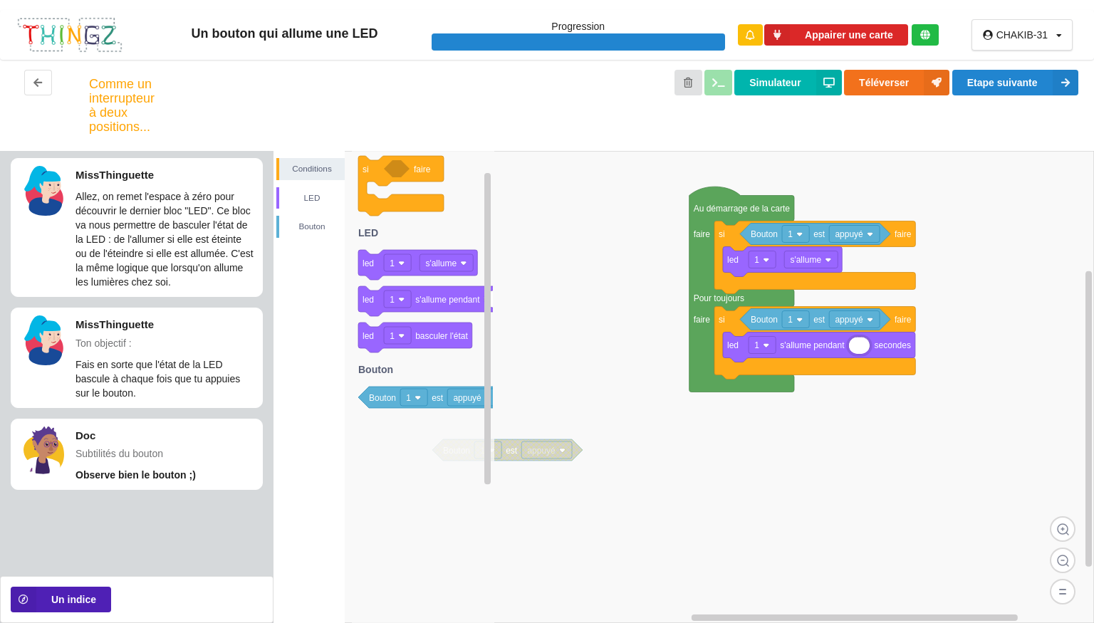
click at [26, 608] on icon at bounding box center [24, 600] width 26 height 26
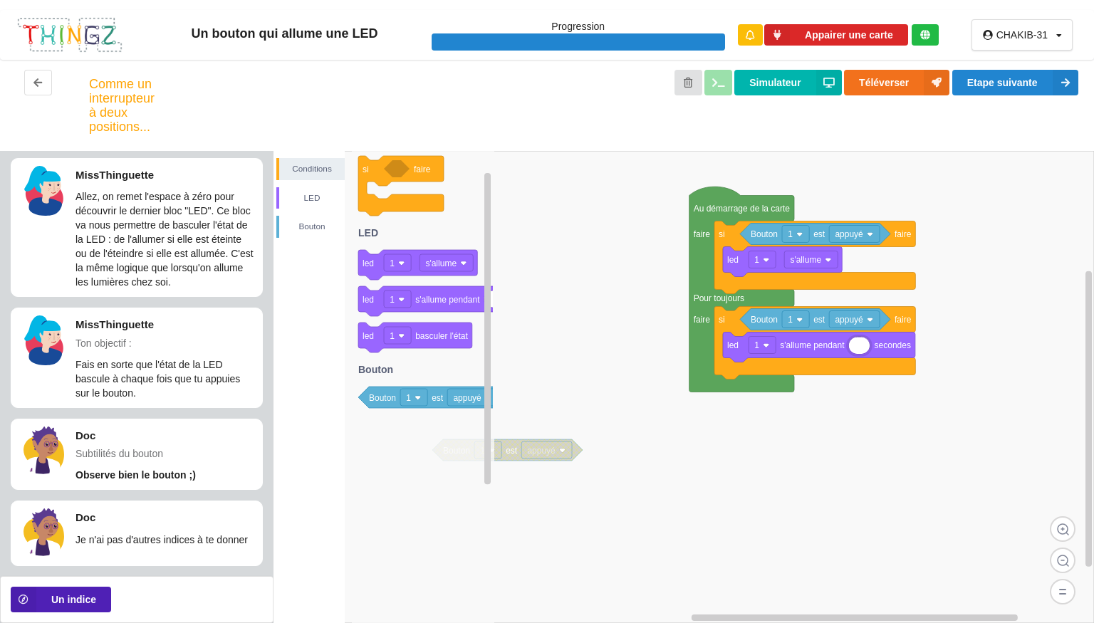
scroll to position [16, 0]
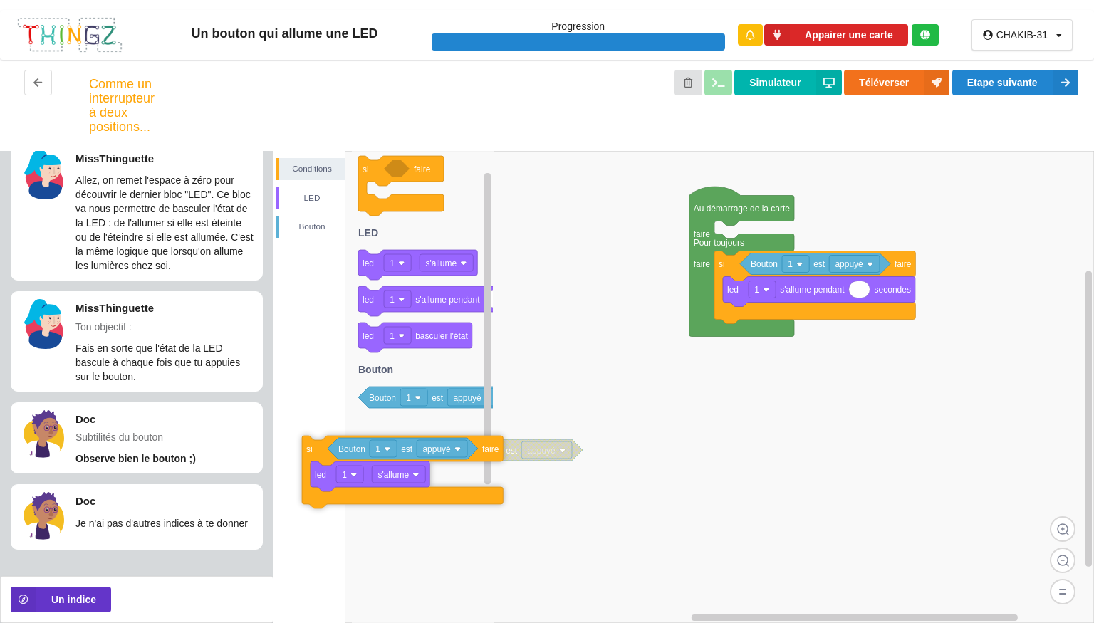
drag, startPoint x: 727, startPoint y: 240, endPoint x: 315, endPoint y: 454, distance: 464.8
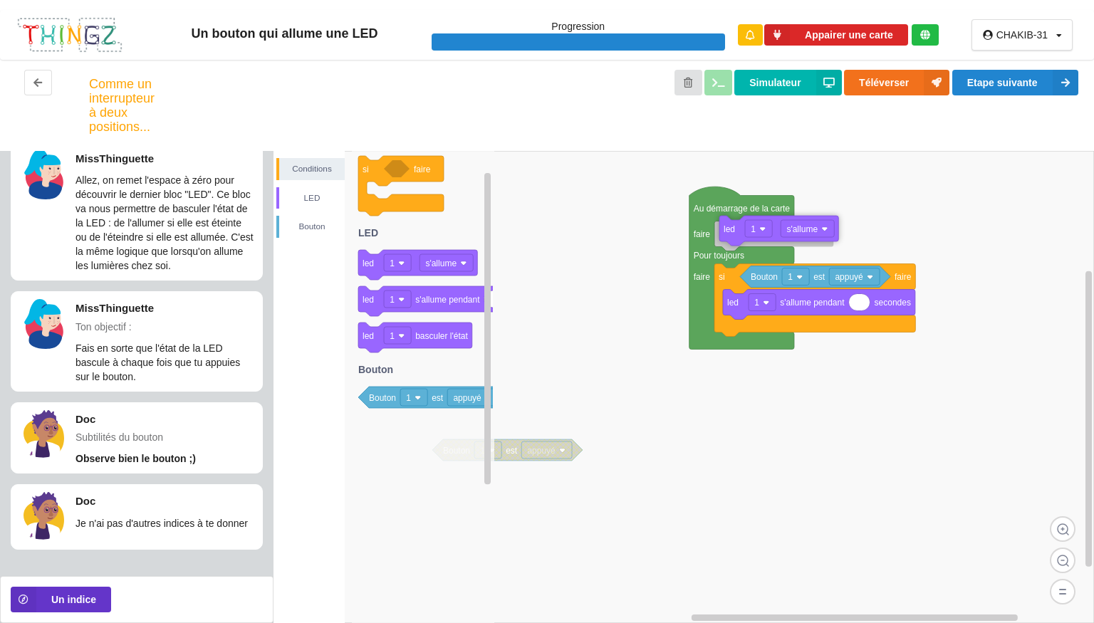
drag, startPoint x: 430, startPoint y: 266, endPoint x: 870, endPoint y: 232, distance: 440.8
click at [870, 232] on div "Conditions LED [PERSON_NAME] 1 est appuyé Au démarrage de la carte faire Pour t…" at bounding box center [684, 387] width 821 height 472
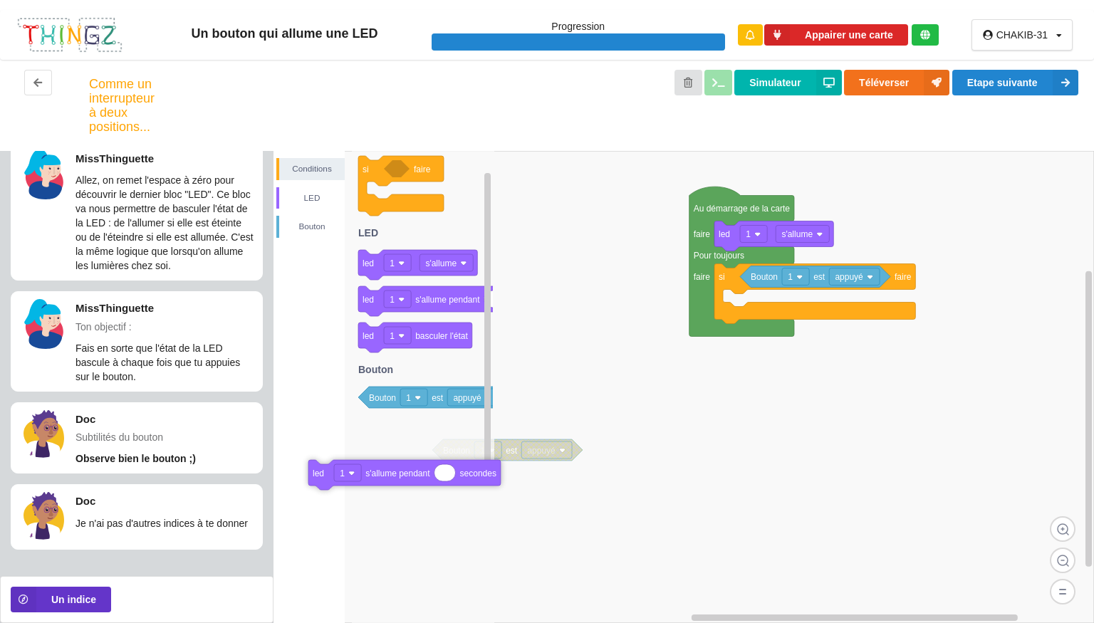
drag, startPoint x: 830, startPoint y: 312, endPoint x: 417, endPoint y: 483, distance: 447.1
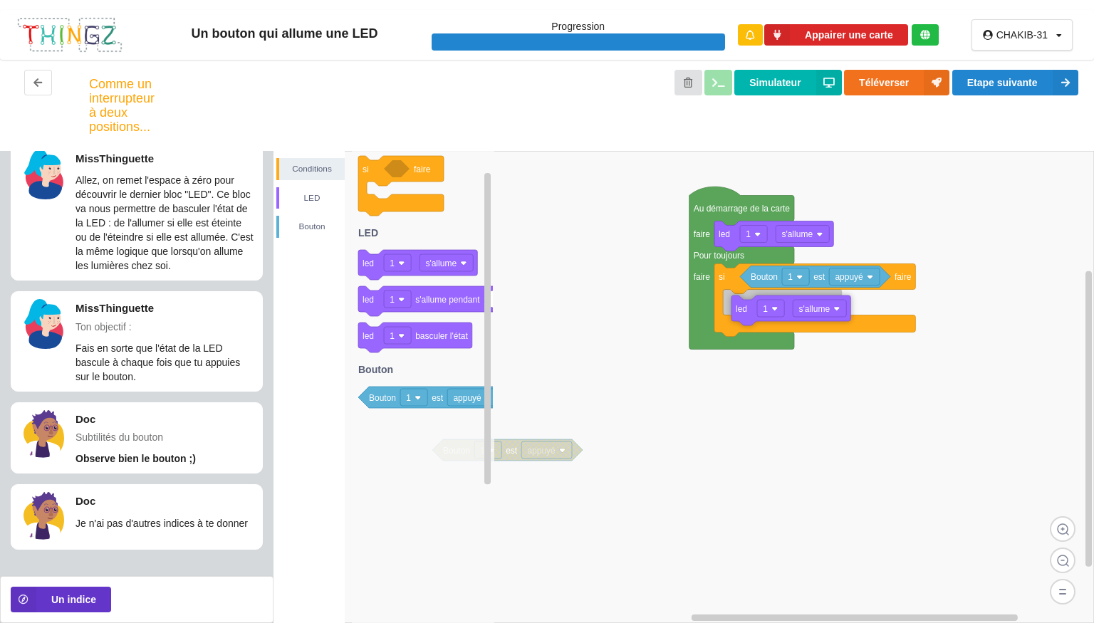
drag, startPoint x: 430, startPoint y: 267, endPoint x: 883, endPoint y: 310, distance: 454.3
click at [883, 310] on div "Conditions LED [PERSON_NAME] 1 est appuyé Au démarrage de la carte faire Pour t…" at bounding box center [684, 387] width 821 height 472
drag, startPoint x: 425, startPoint y: 338, endPoint x: 915, endPoint y: 327, distance: 489.5
click at [915, 327] on div "Conditions LED [PERSON_NAME] 1 est appuyé Au démarrage de la carte faire Pour t…" at bounding box center [684, 387] width 821 height 472
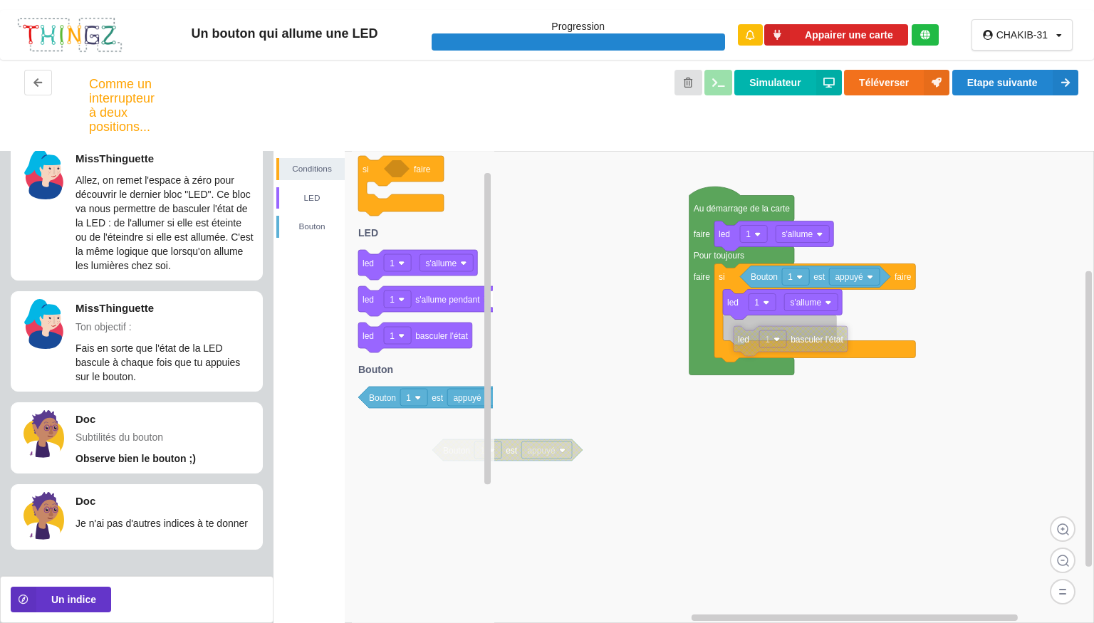
drag, startPoint x: 878, startPoint y: 329, endPoint x: 843, endPoint y: 343, distance: 38.4
click at [843, 343] on text "basculer l'état" at bounding box center [817, 340] width 53 height 10
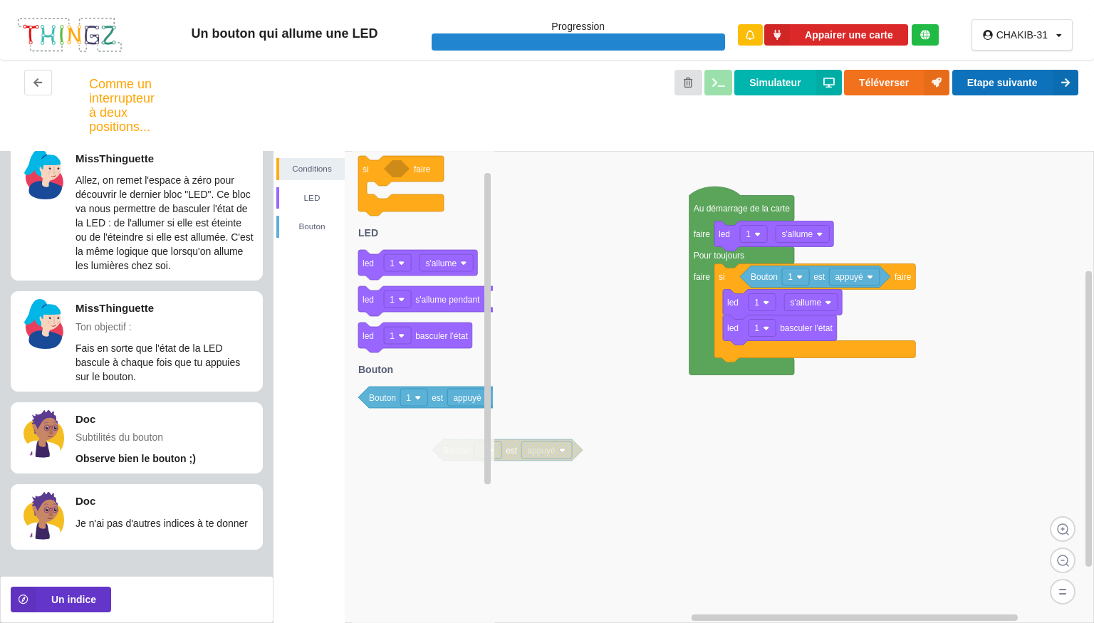
click at [990, 81] on button "Etape suivante" at bounding box center [1015, 83] width 126 height 26
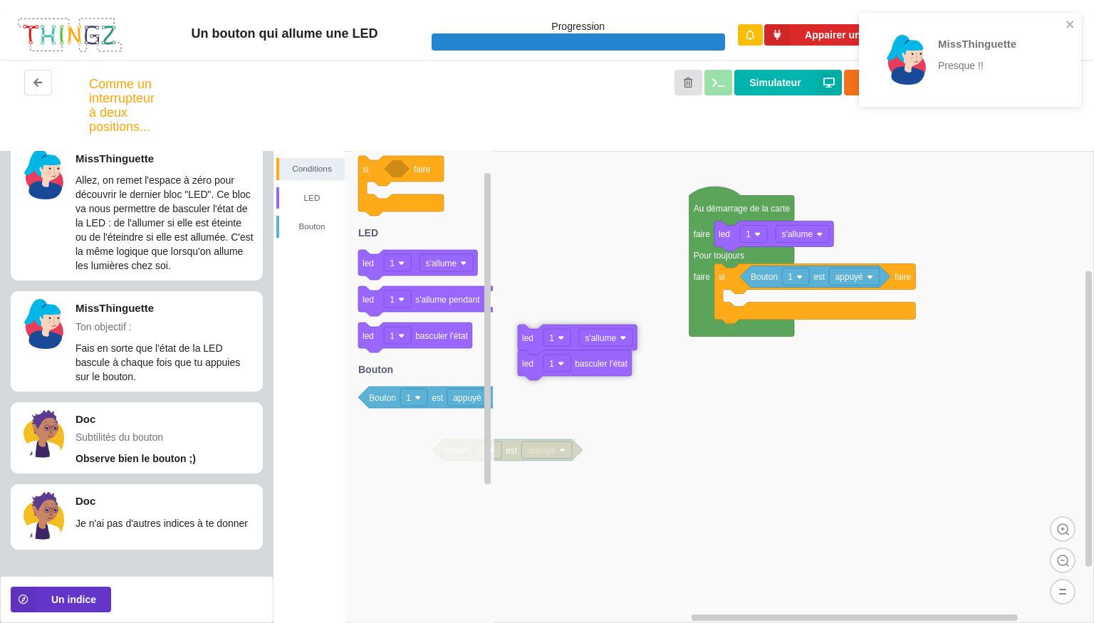
drag, startPoint x: 799, startPoint y: 301, endPoint x: 454, endPoint y: 363, distance: 350.3
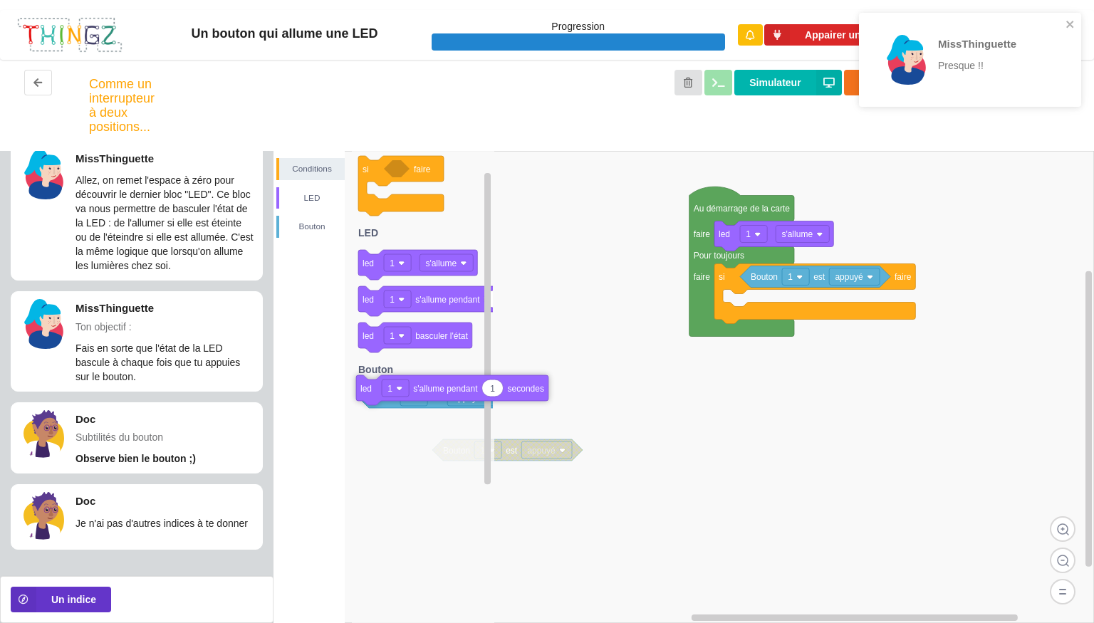
drag, startPoint x: 435, startPoint y: 303, endPoint x: 506, endPoint y: 384, distance: 108.0
click at [506, 384] on div "Conditions LED [PERSON_NAME] 1 est appuyé Au démarrage de la carte faire Pour t…" at bounding box center [684, 387] width 821 height 472
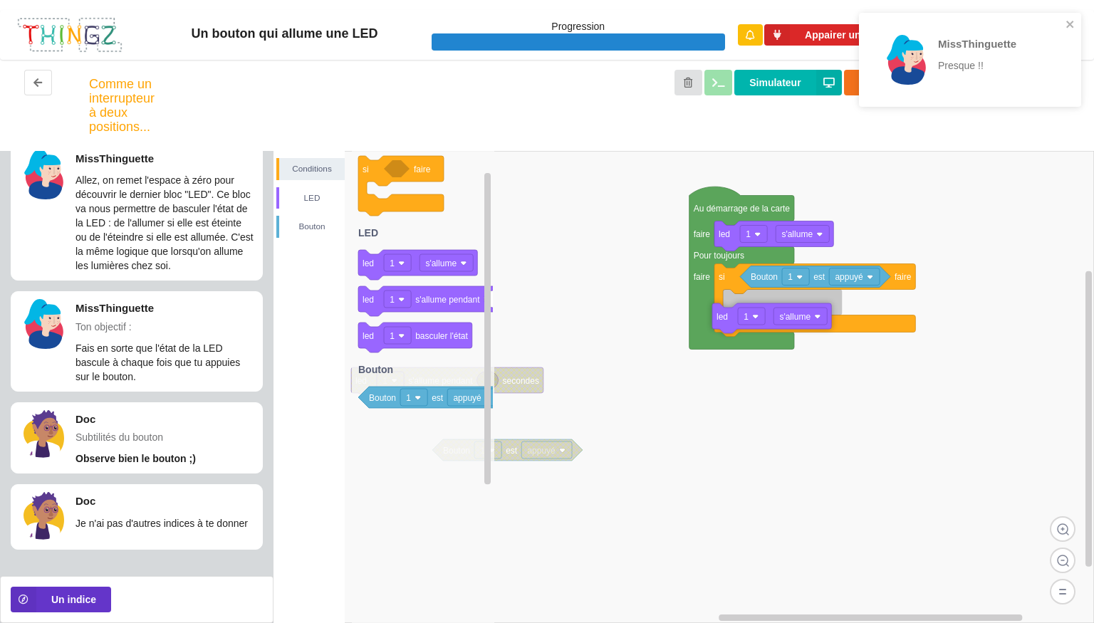
drag, startPoint x: 440, startPoint y: 261, endPoint x: 873, endPoint y: 311, distance: 436.0
click at [873, 311] on div "Conditions LED [PERSON_NAME] 1 est appuyé Au démarrage de la carte faire Pour t…" at bounding box center [684, 387] width 821 height 472
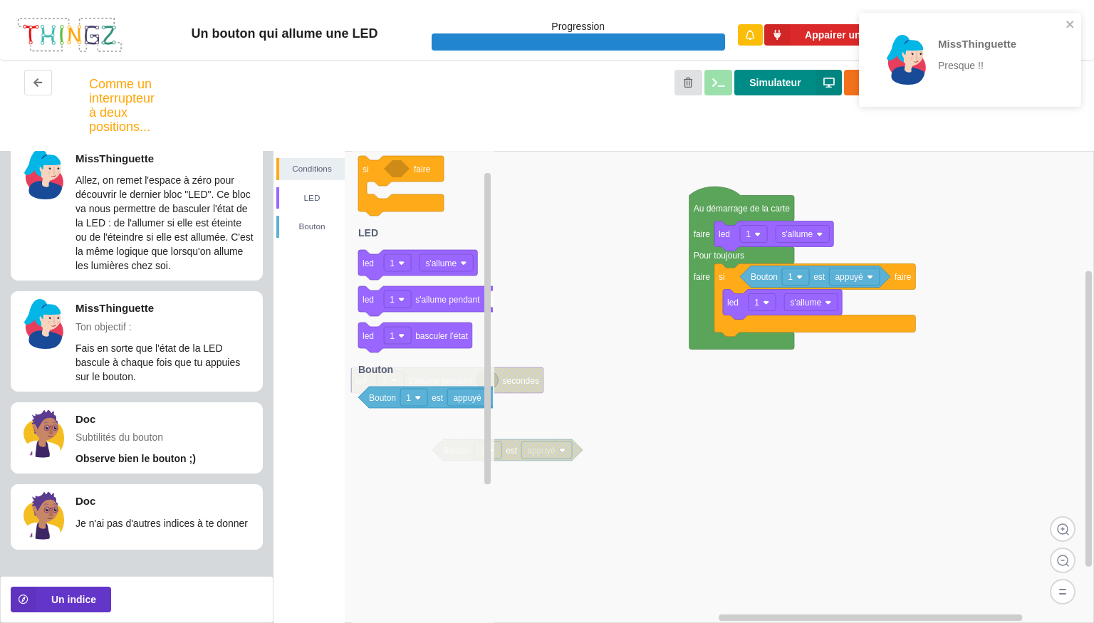
click at [774, 83] on button "Simulateur" at bounding box center [787, 83] width 107 height 26
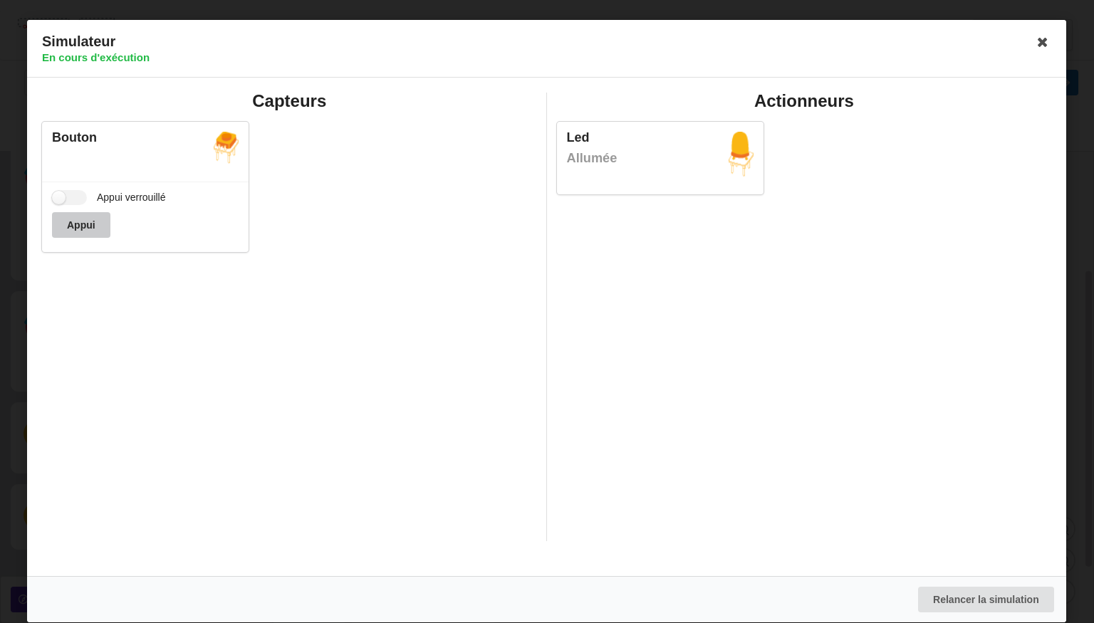
click at [96, 232] on button "Appui" at bounding box center [81, 225] width 58 height 26
drag, startPoint x: 96, startPoint y: 232, endPoint x: 761, endPoint y: 170, distance: 668.2
click at [761, 170] on div "Capteurs Bouton Appui verrouillé Appui Actionneurs Led Allumée" at bounding box center [546, 317] width 1029 height 469
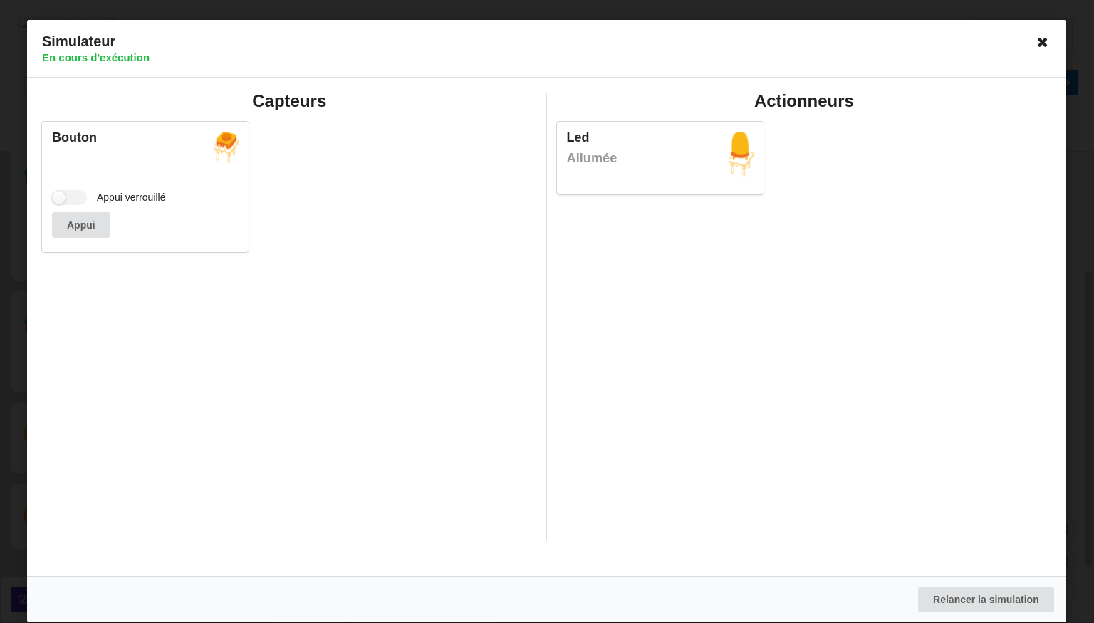
click at [1041, 43] on icon at bounding box center [1043, 42] width 23 height 23
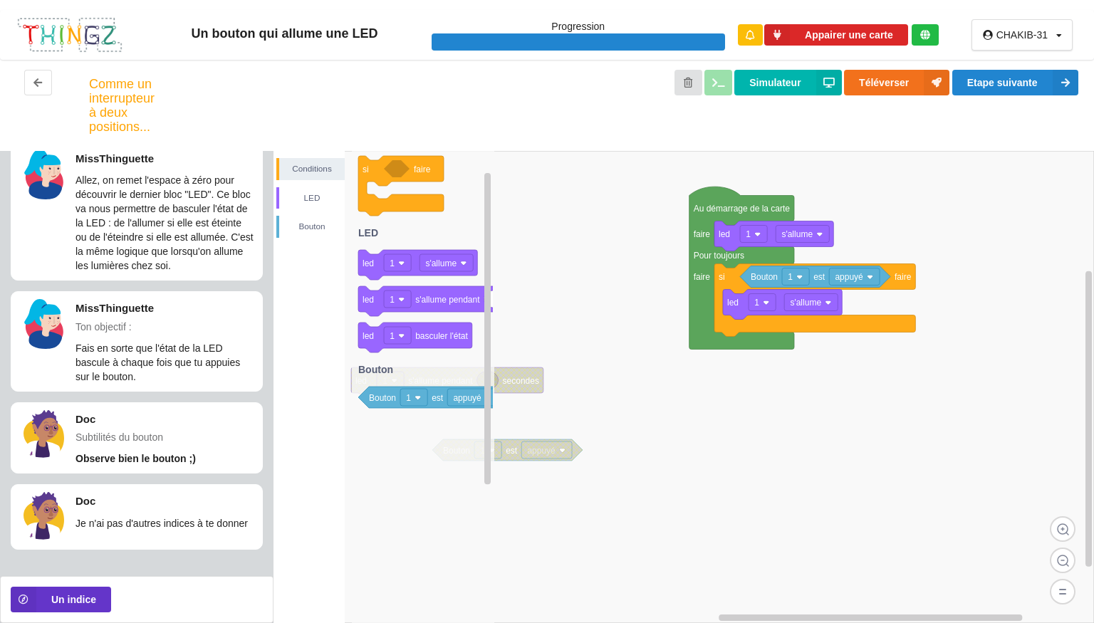
click at [1041, 43] on div "CHAKIB-31 Profil Déconnexion" at bounding box center [1022, 34] width 101 height 31
click at [1027, 81] on button "Etape suivante" at bounding box center [1015, 83] width 126 height 26
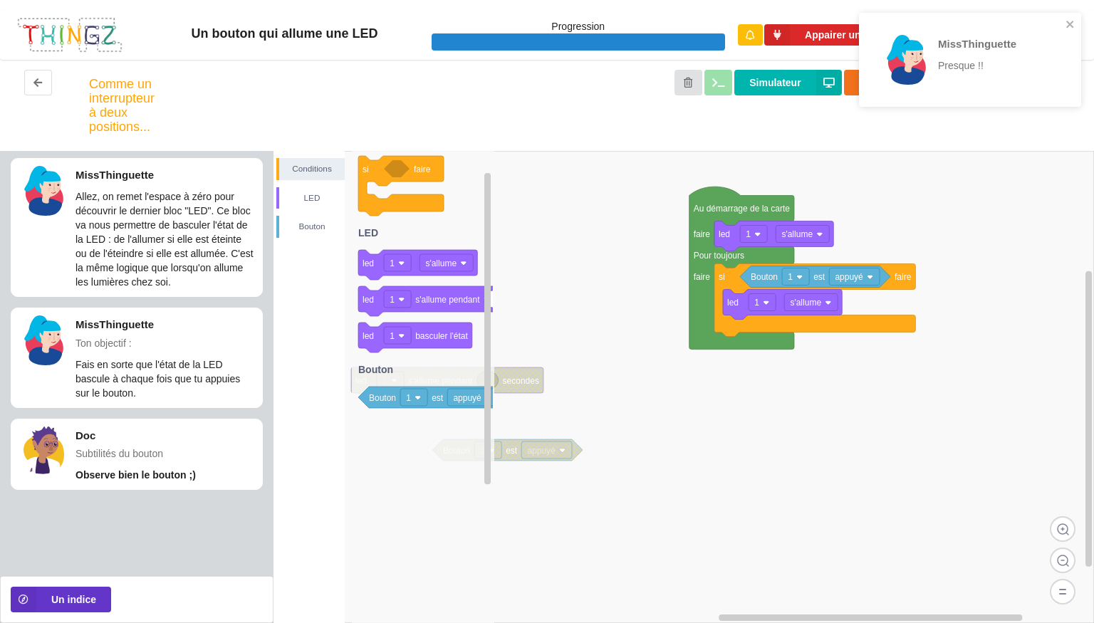
scroll to position [0, 0]
click at [1027, 81] on div "Un bouton qui allume une LED Progression Appairer une carte CHAKIB-31 Profil Dé…" at bounding box center [547, 311] width 1094 height 623
click at [1027, 81] on div "MissThinguette Presque !!" at bounding box center [970, 65] width 228 height 110
click at [1027, 81] on div "MissThinguette Presque !!" at bounding box center [993, 60] width 111 height 50
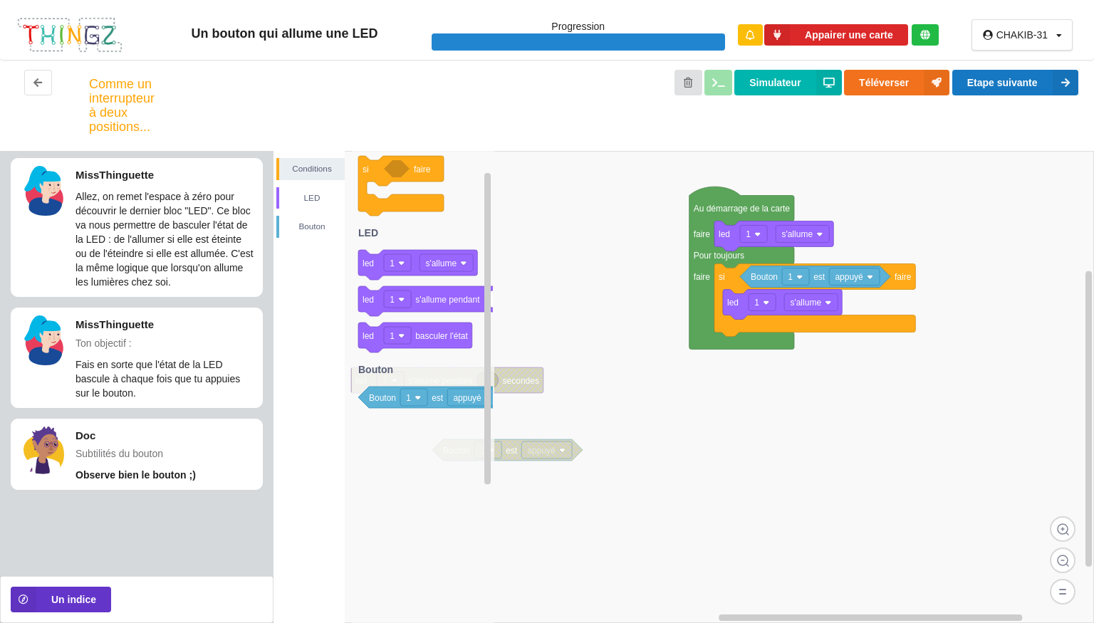
click at [1027, 81] on div "MissThinguette Presque !!" at bounding box center [970, 65] width 228 height 110
